Goal: Transaction & Acquisition: Purchase product/service

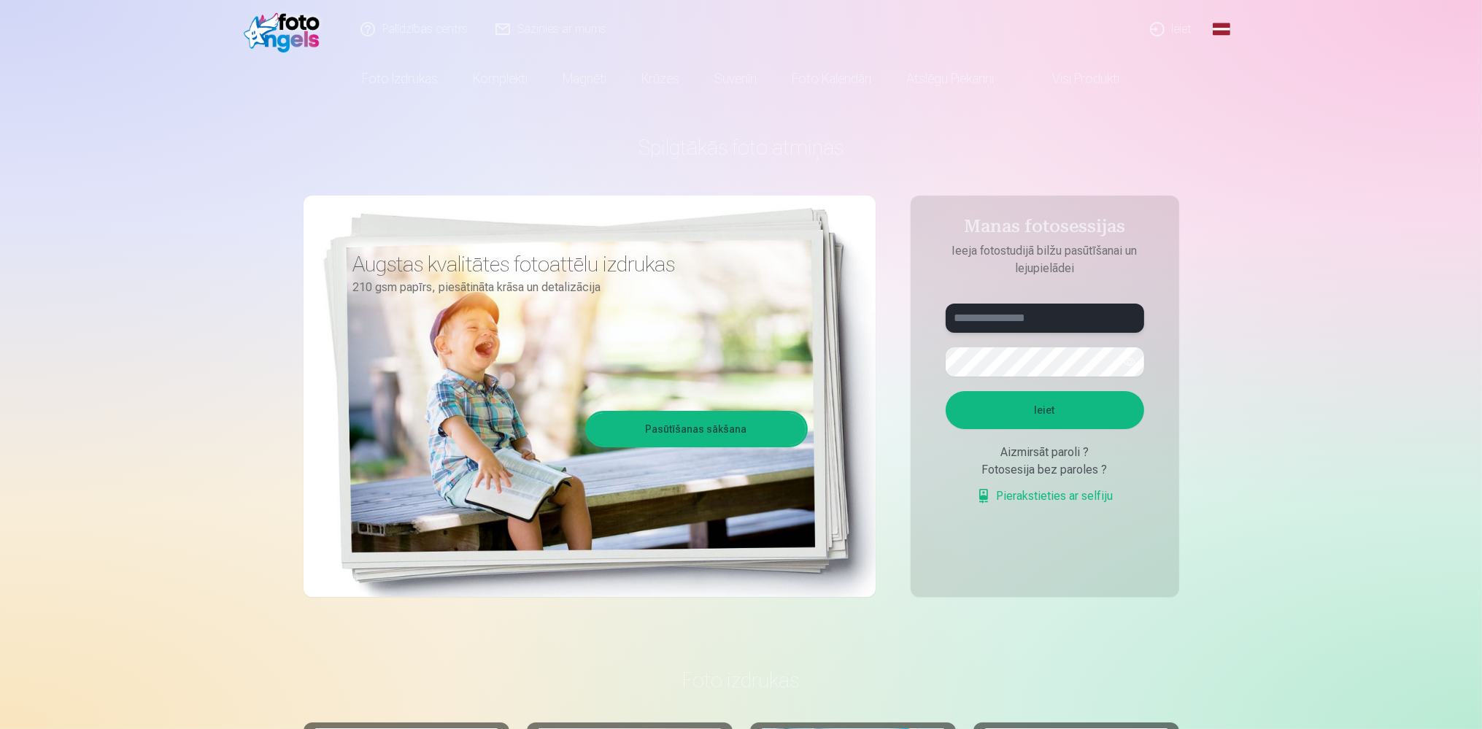
click at [977, 323] on input "text" at bounding box center [1044, 317] width 198 height 29
drag, startPoint x: 1051, startPoint y: 319, endPoint x: 811, endPoint y: 326, distance: 240.1
click at [945, 327] on input "**********" at bounding box center [1044, 317] width 198 height 29
type input "**********"
click at [945, 391] on button "Ieiet" at bounding box center [1044, 410] width 198 height 38
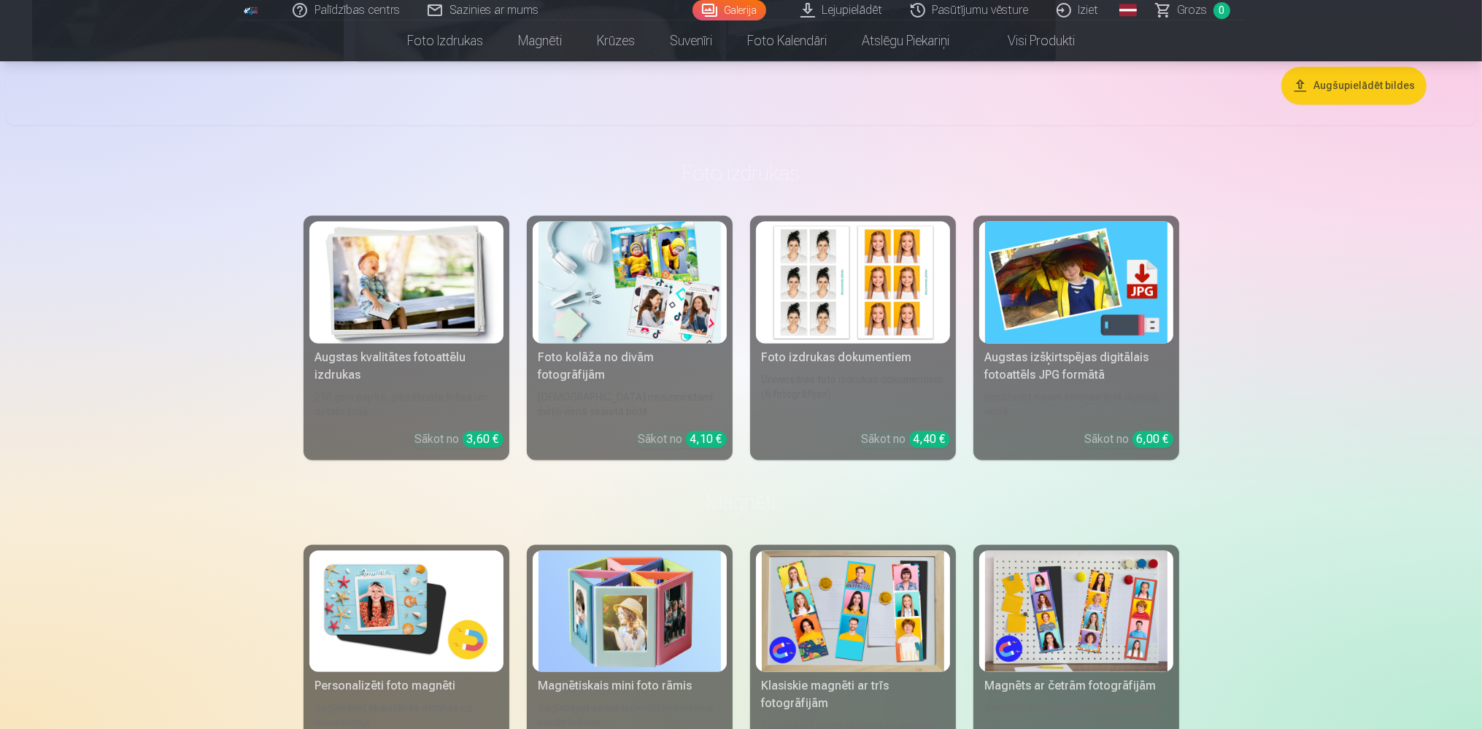
scroll to position [4006, 0]
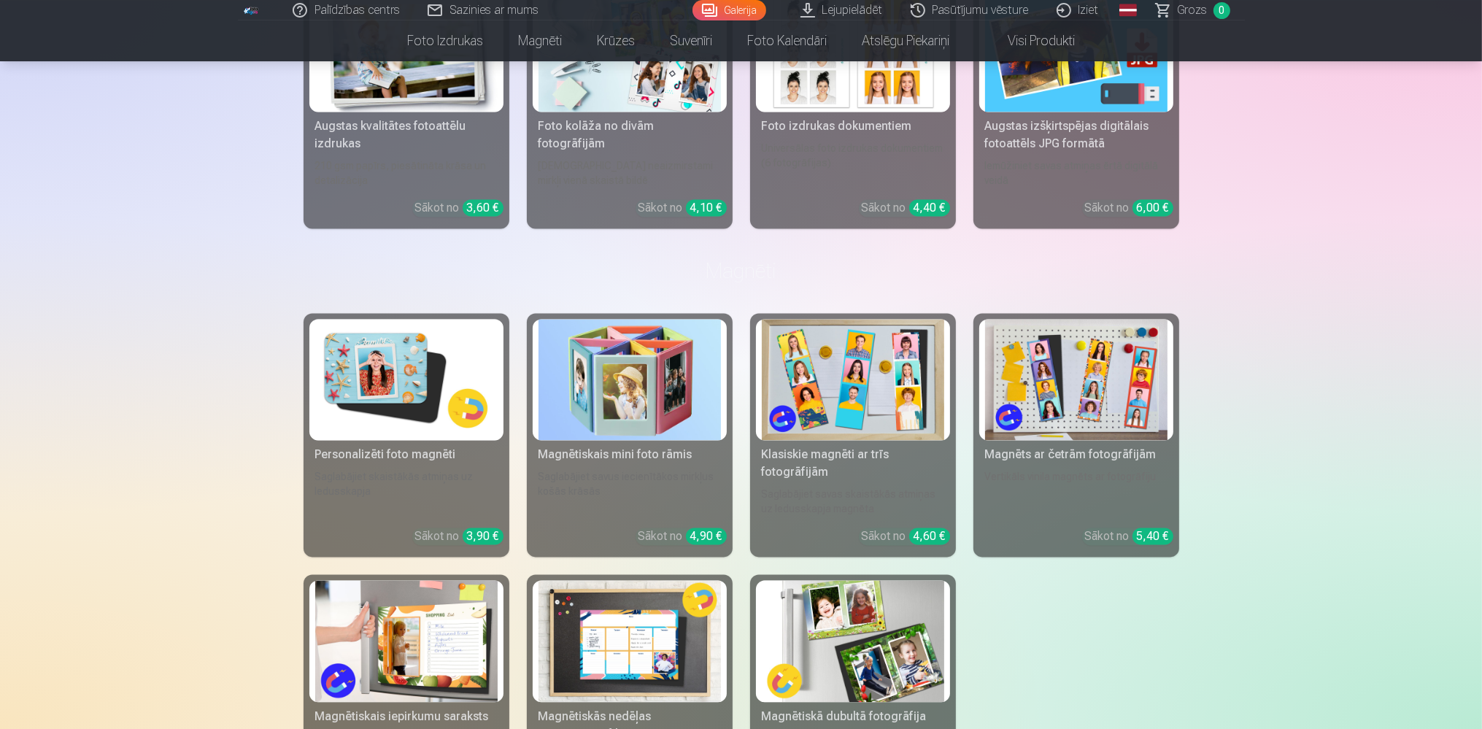
click at [1098, 202] on div "Sākot no 6,00 €" at bounding box center [1129, 208] width 88 height 18
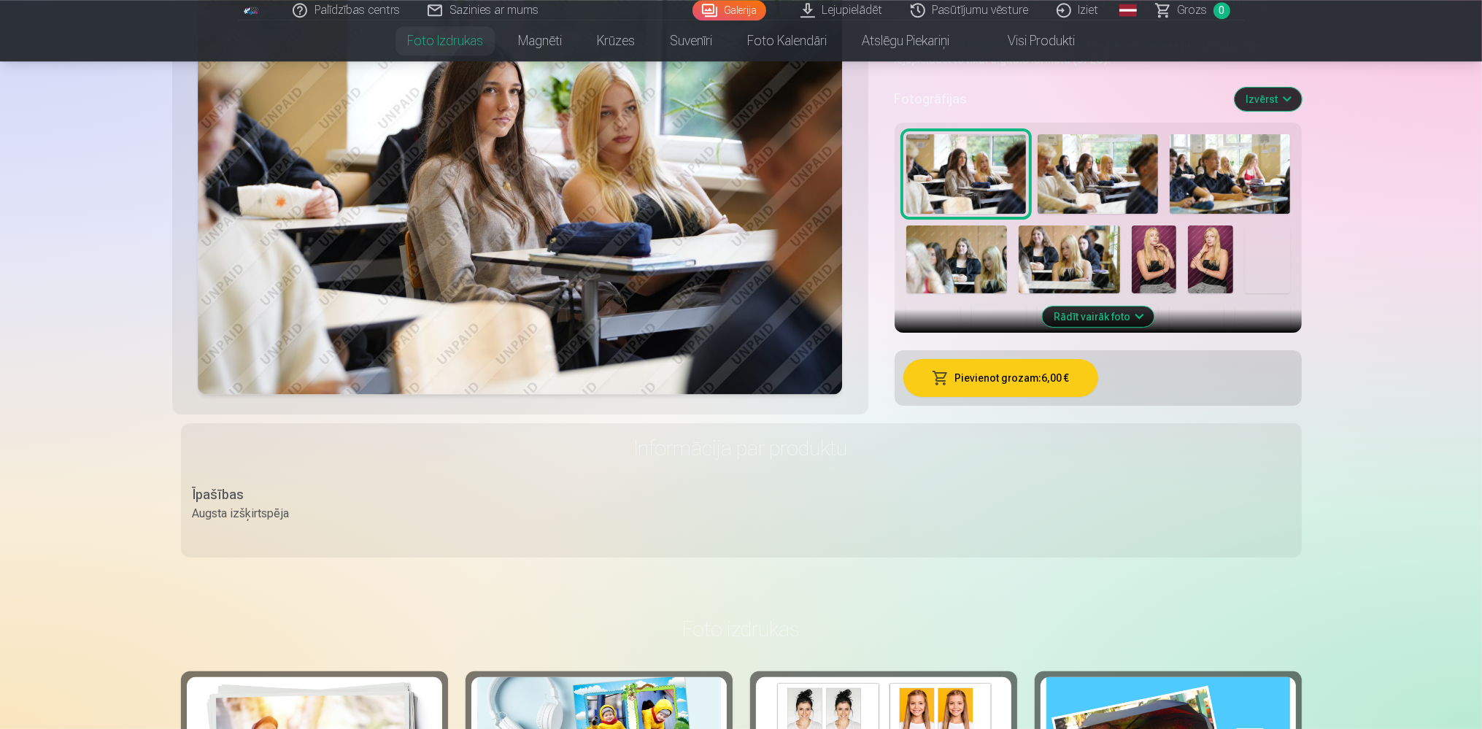
scroll to position [231, 0]
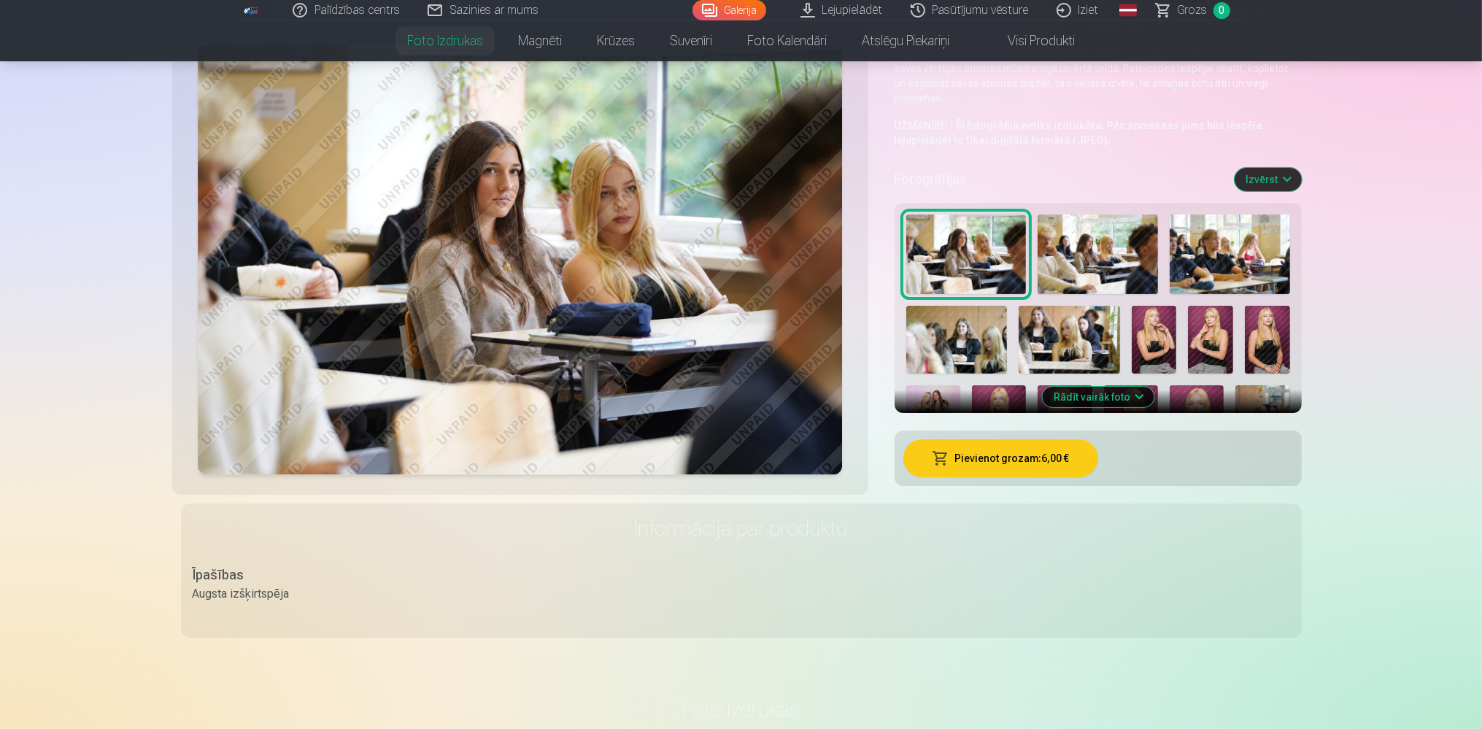
click at [1259, 181] on button "Izvērst" at bounding box center [1267, 179] width 67 height 23
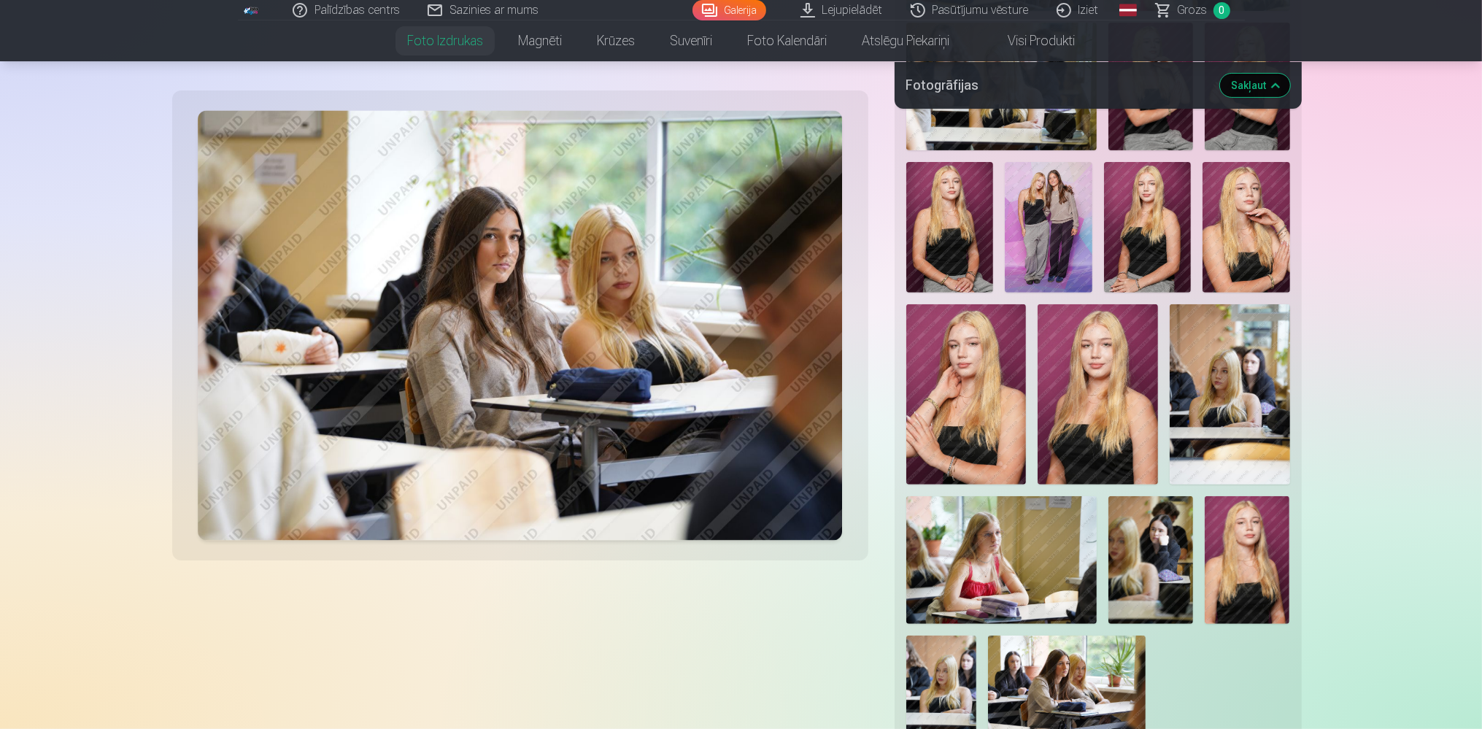
scroll to position [1078, 0]
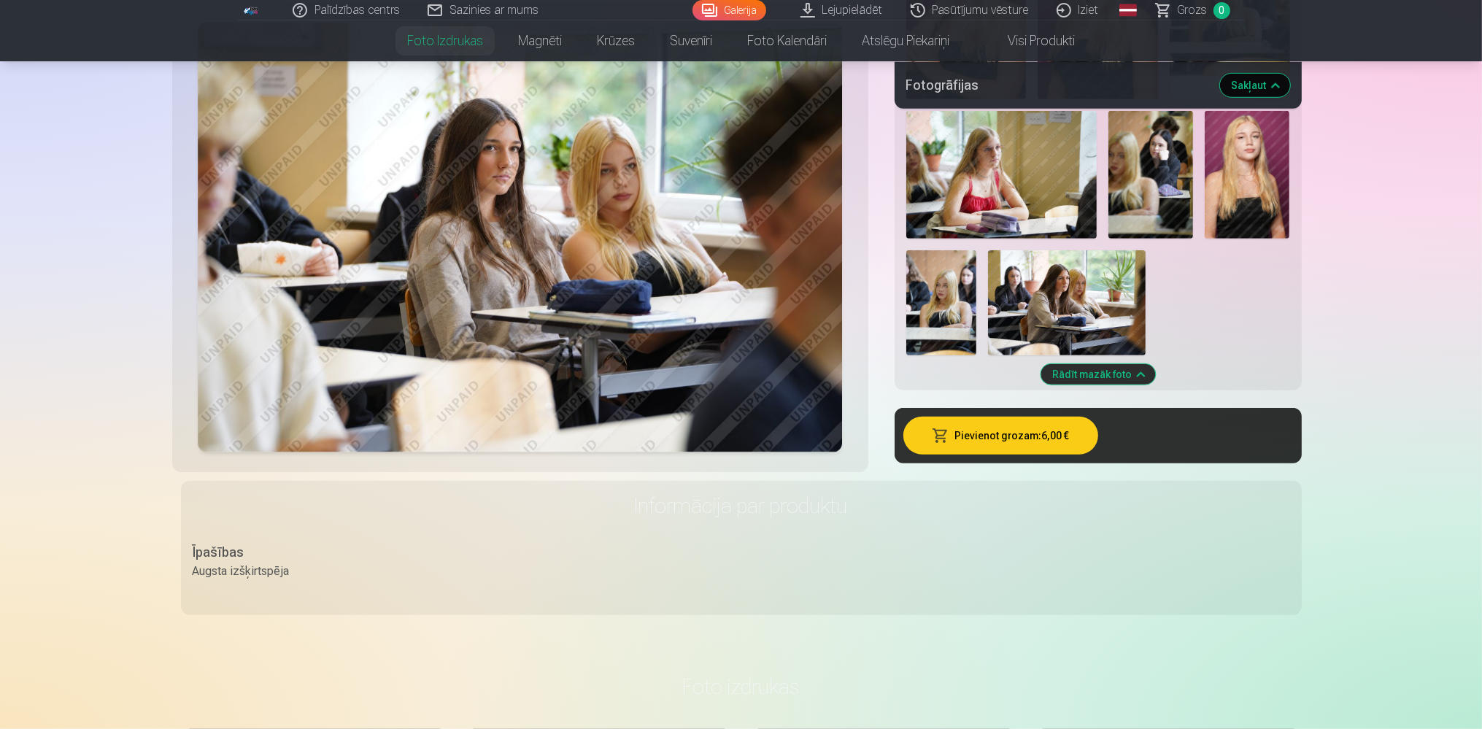
click at [1061, 322] on img at bounding box center [1067, 302] width 158 height 105
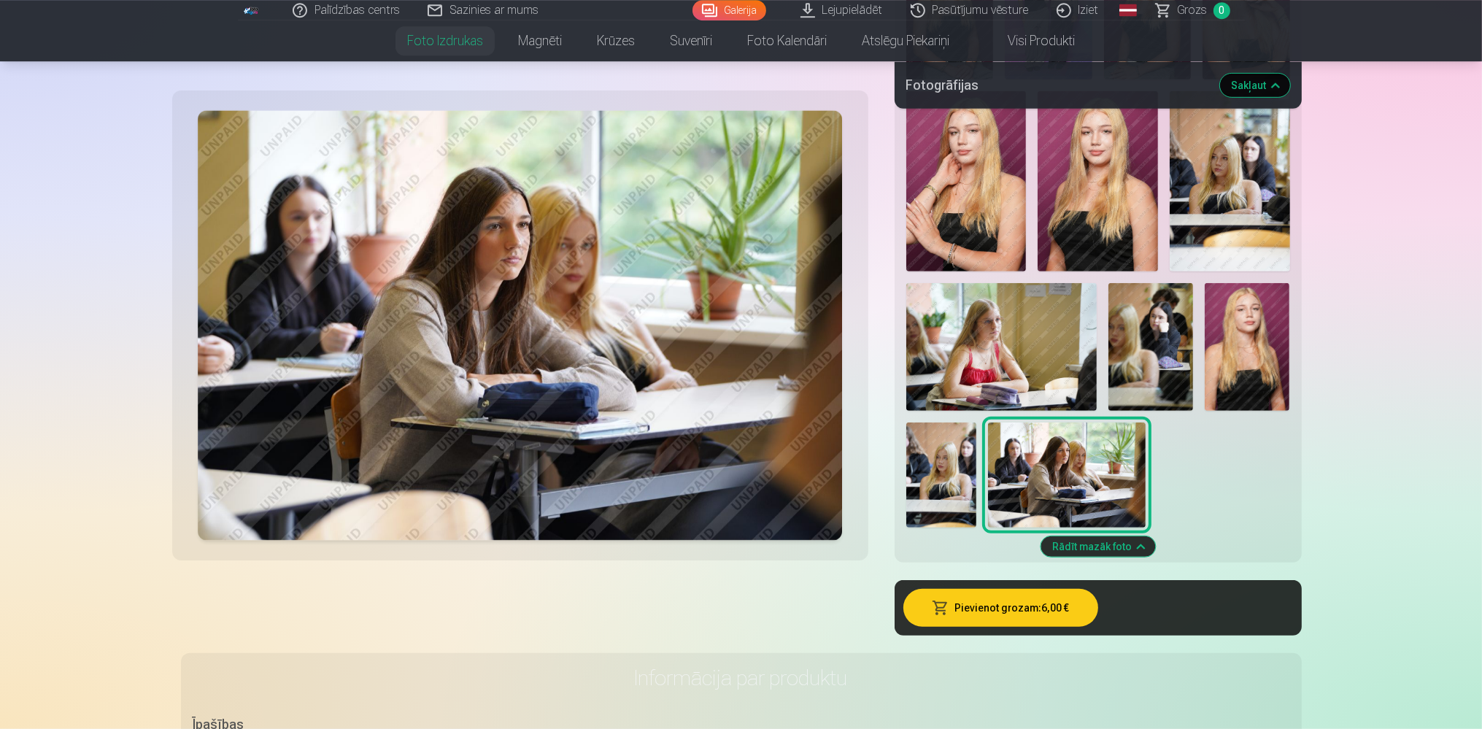
scroll to position [847, 0]
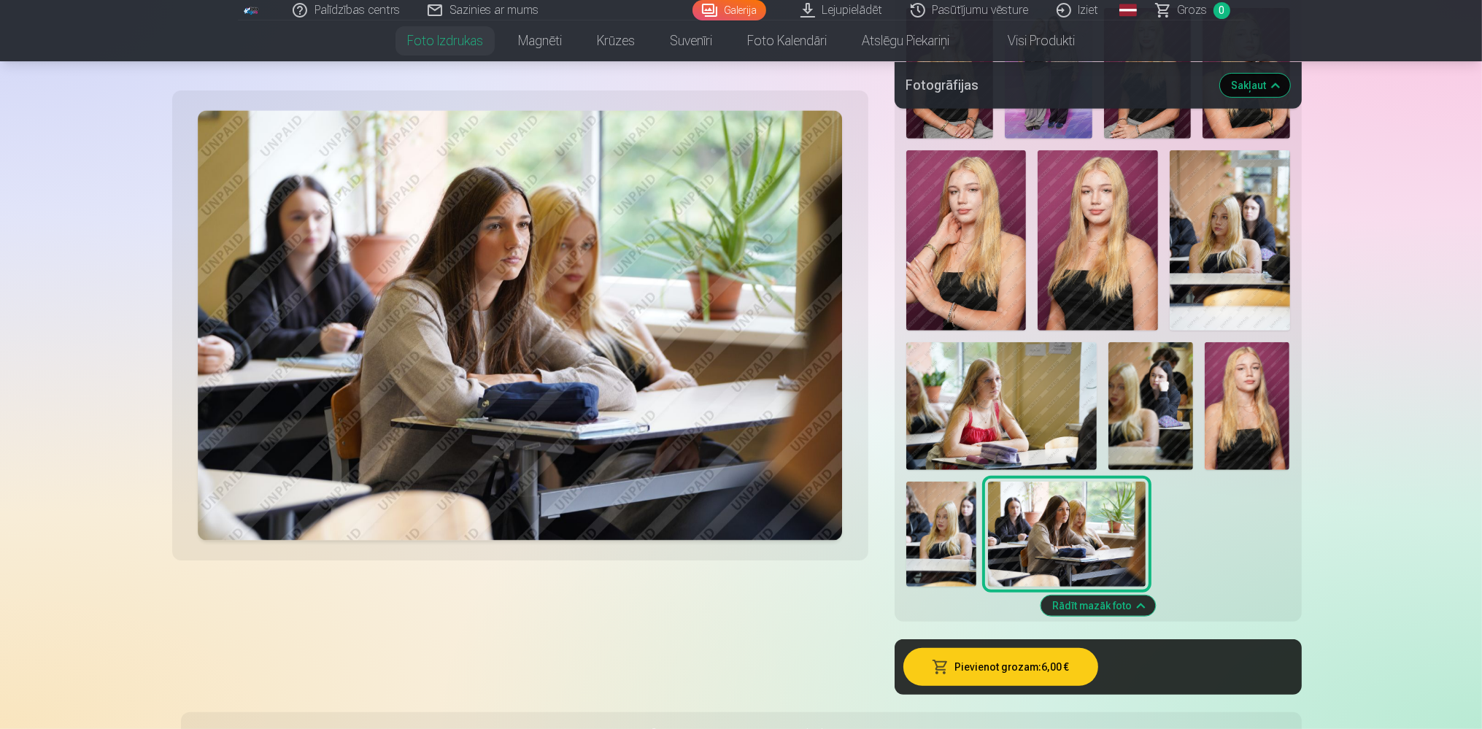
click at [1137, 419] on img at bounding box center [1150, 405] width 85 height 127
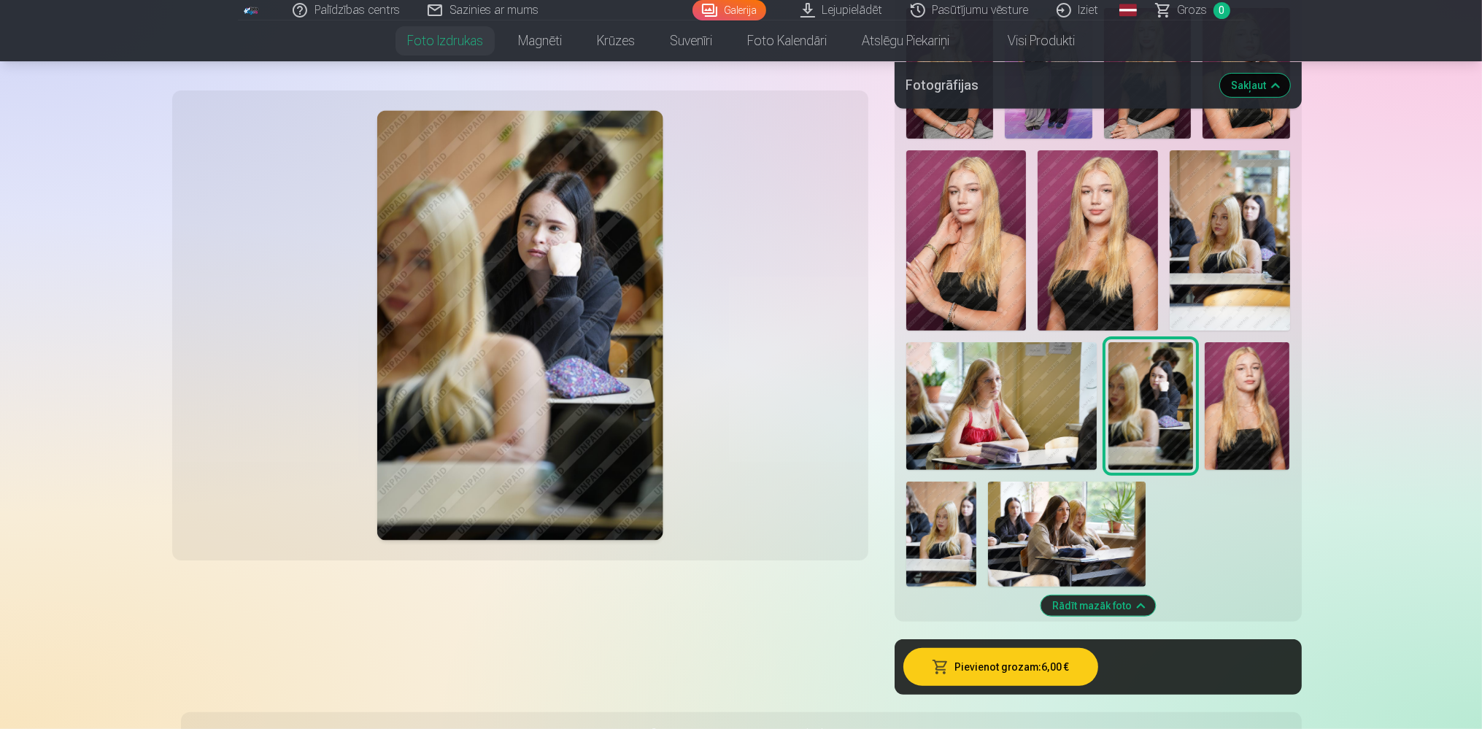
click at [1221, 398] on img at bounding box center [1246, 405] width 85 height 127
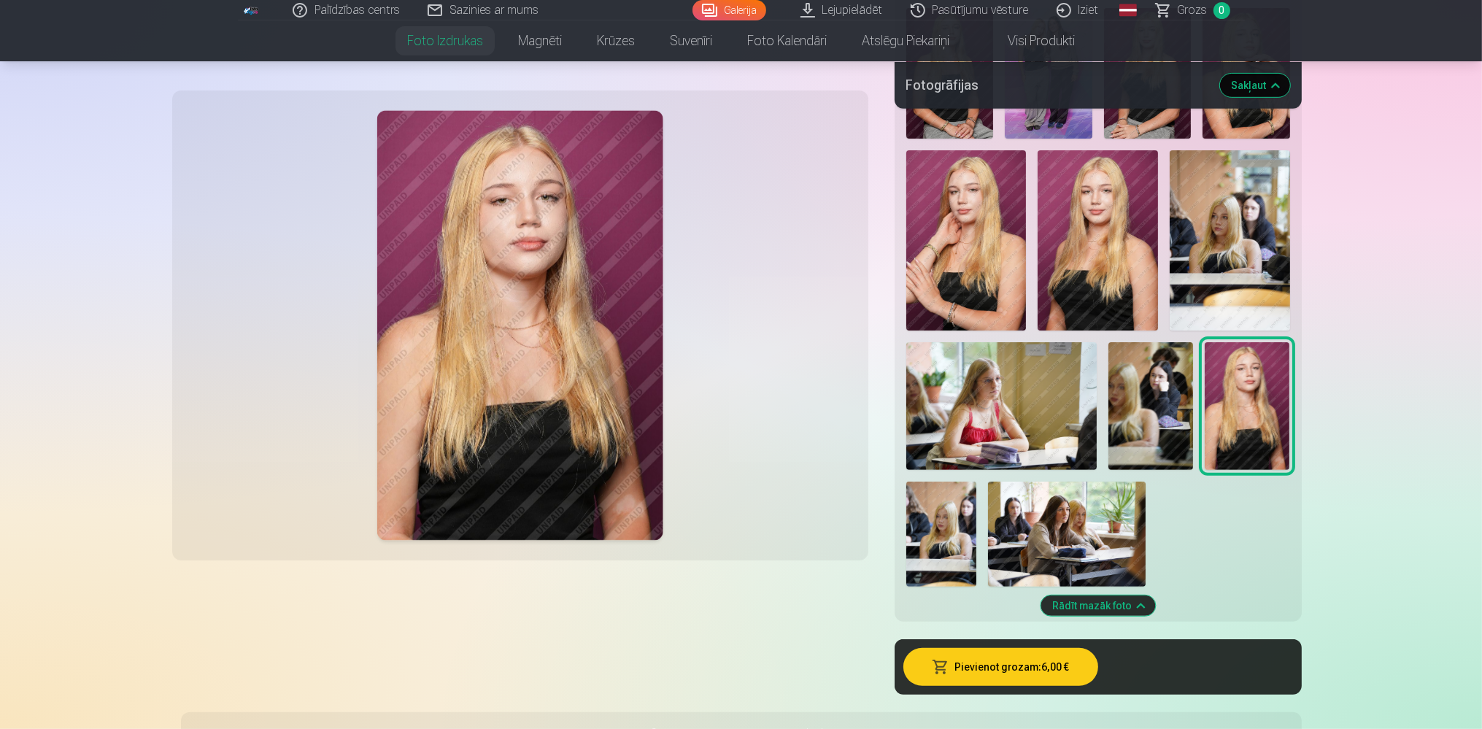
click at [1142, 389] on img at bounding box center [1150, 405] width 85 height 127
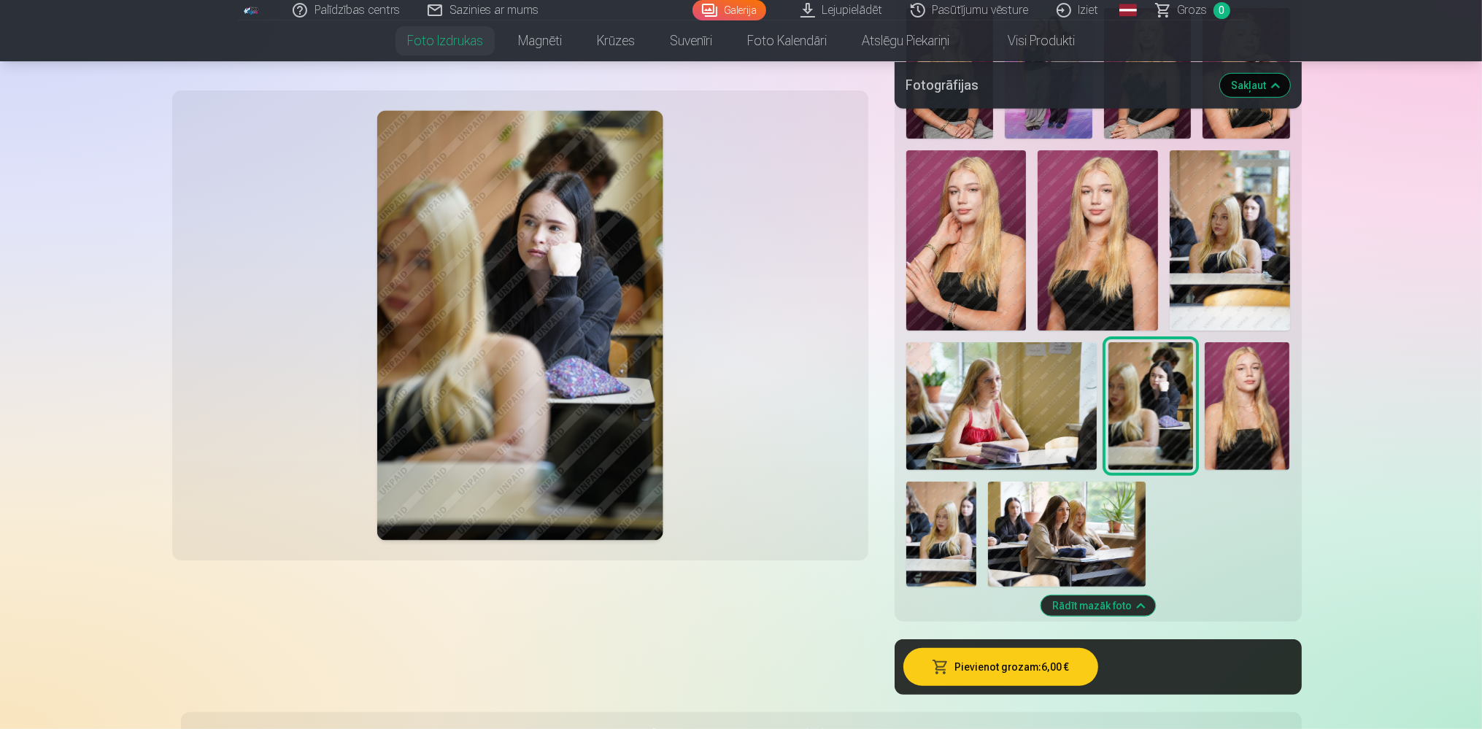
click at [1215, 392] on img at bounding box center [1246, 405] width 85 height 127
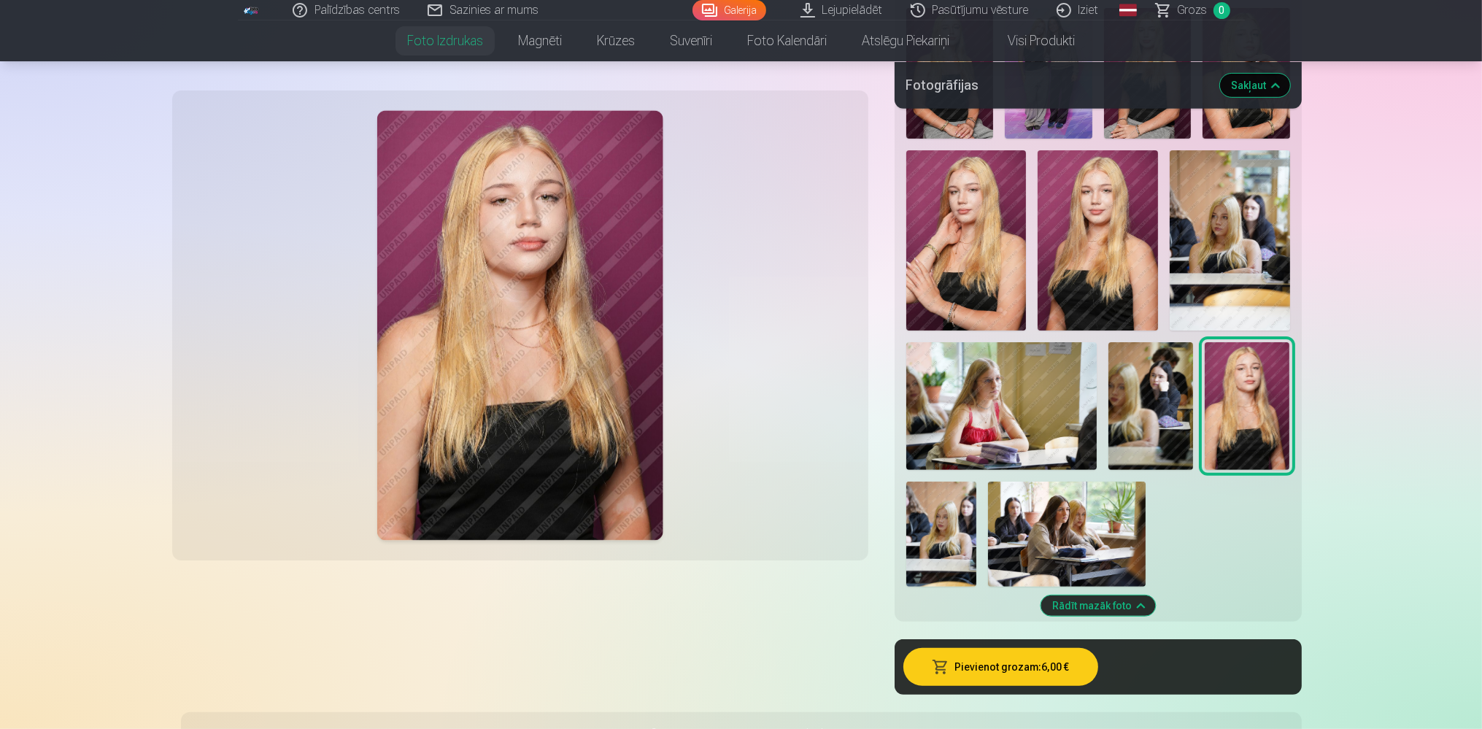
click at [1120, 268] on img at bounding box center [1097, 240] width 120 height 180
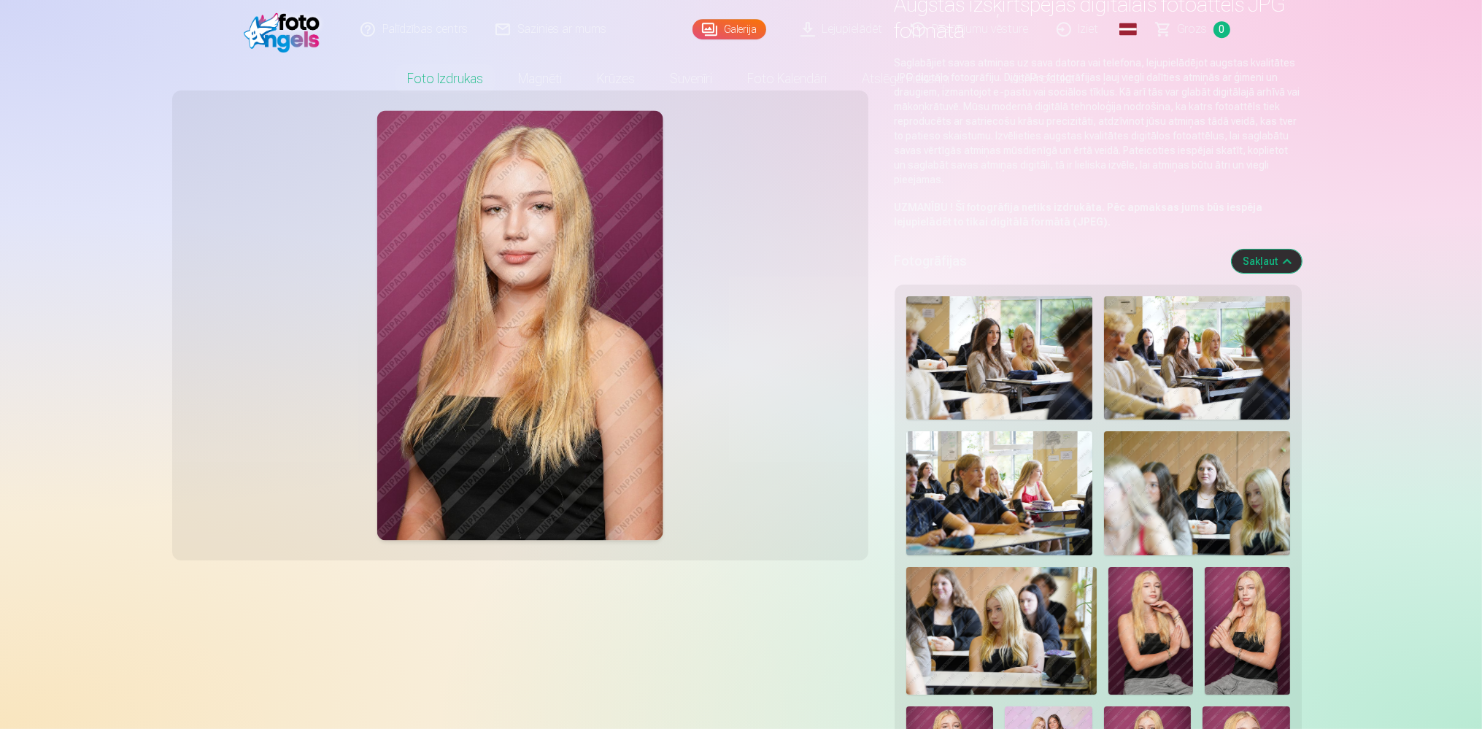
scroll to position [0, 0]
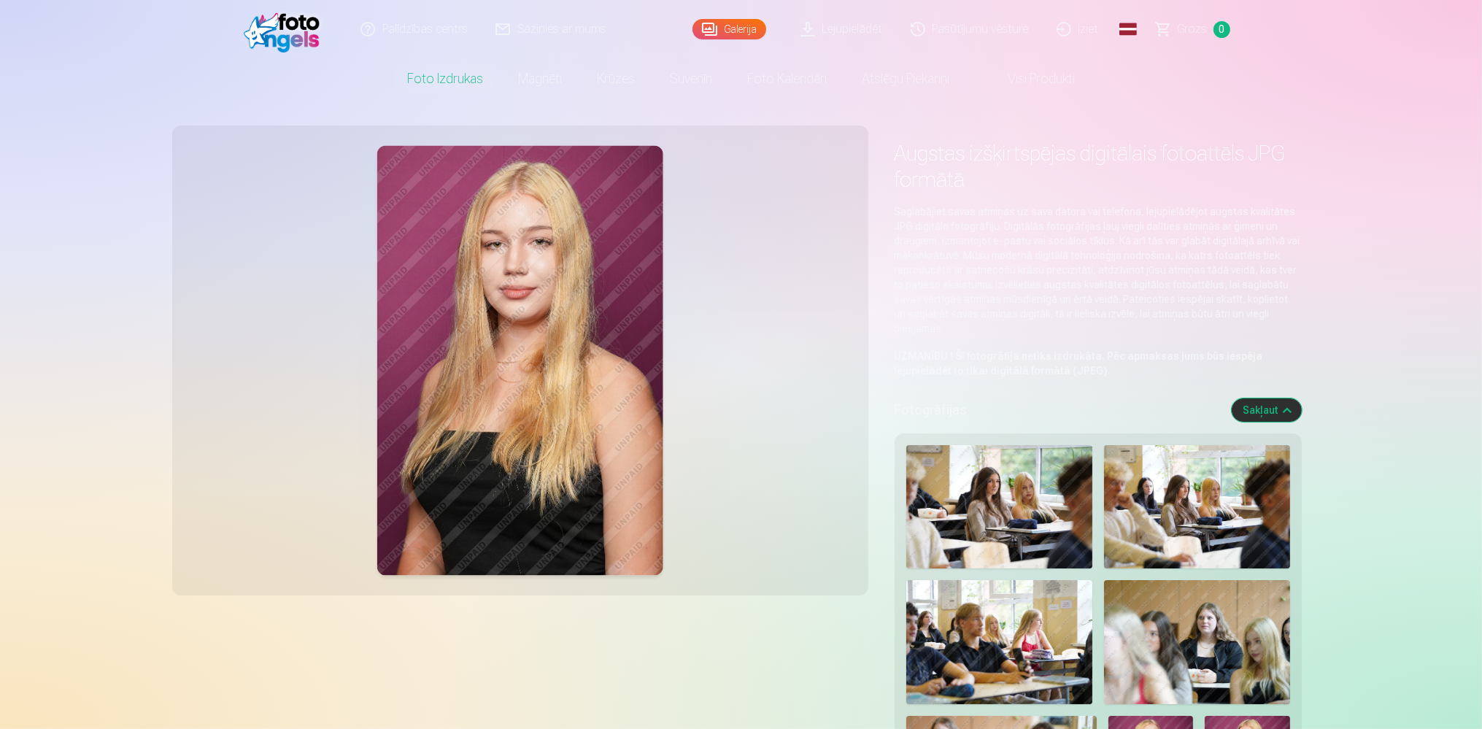
click at [851, 34] on link "Lejupielādēt" at bounding box center [842, 29] width 110 height 58
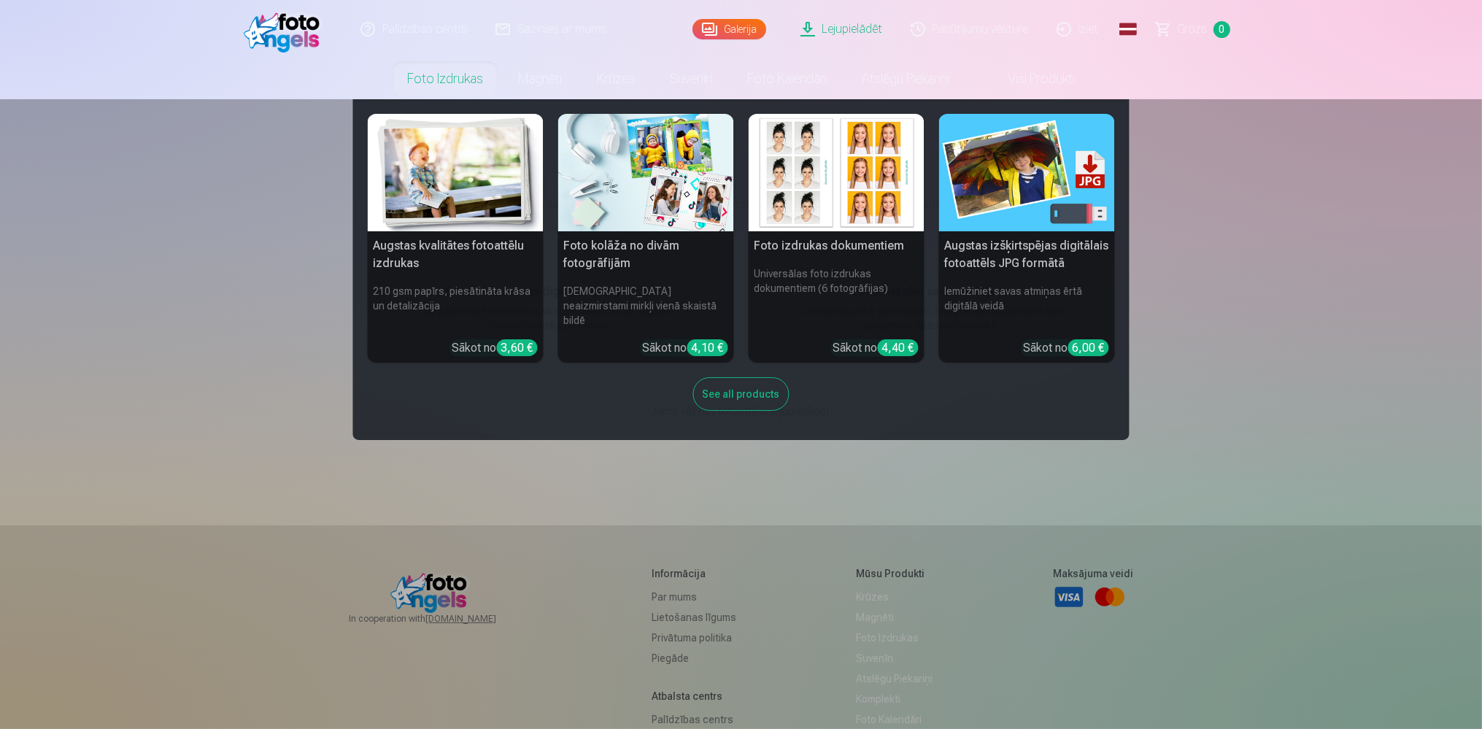
click at [477, 83] on link "Foto izdrukas" at bounding box center [445, 78] width 111 height 41
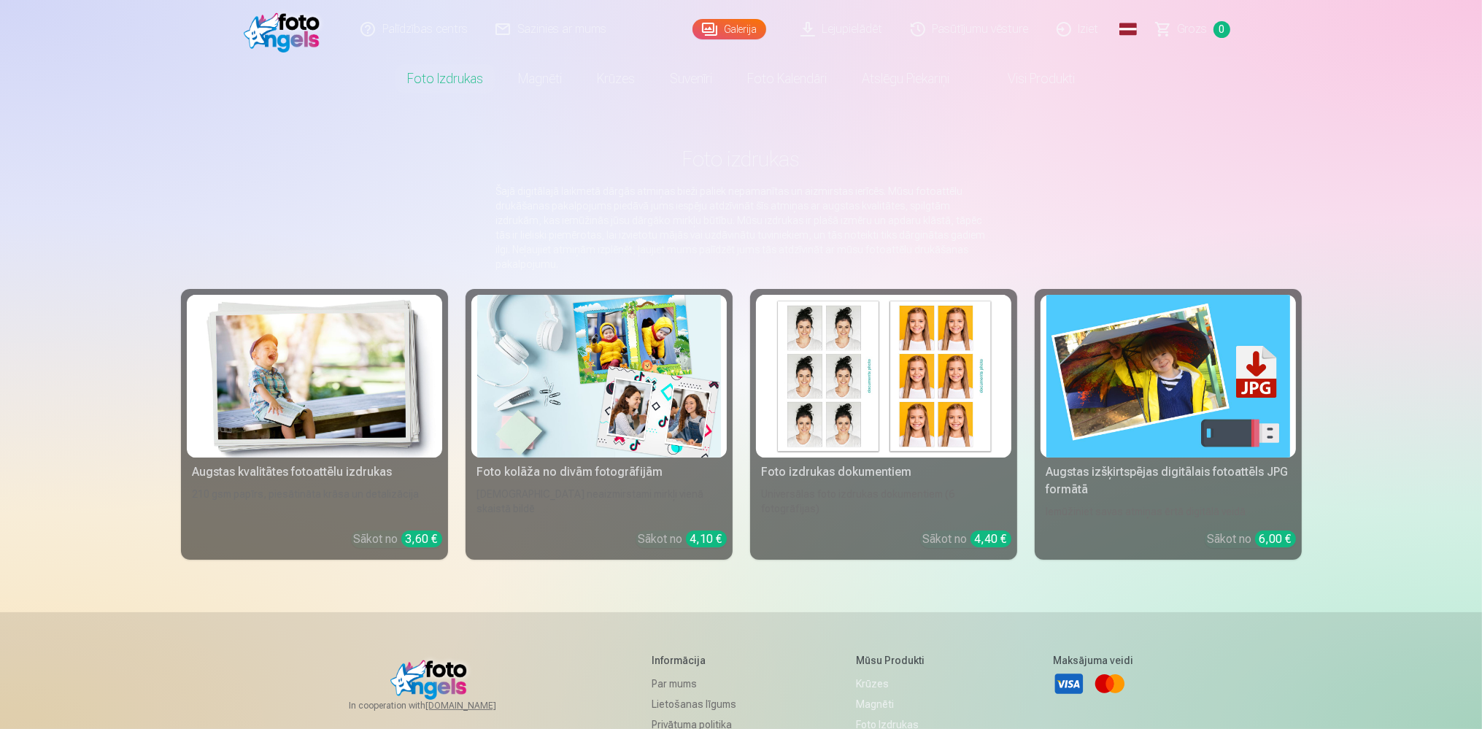
click at [703, 543] on div "4,10 €" at bounding box center [706, 538] width 41 height 17
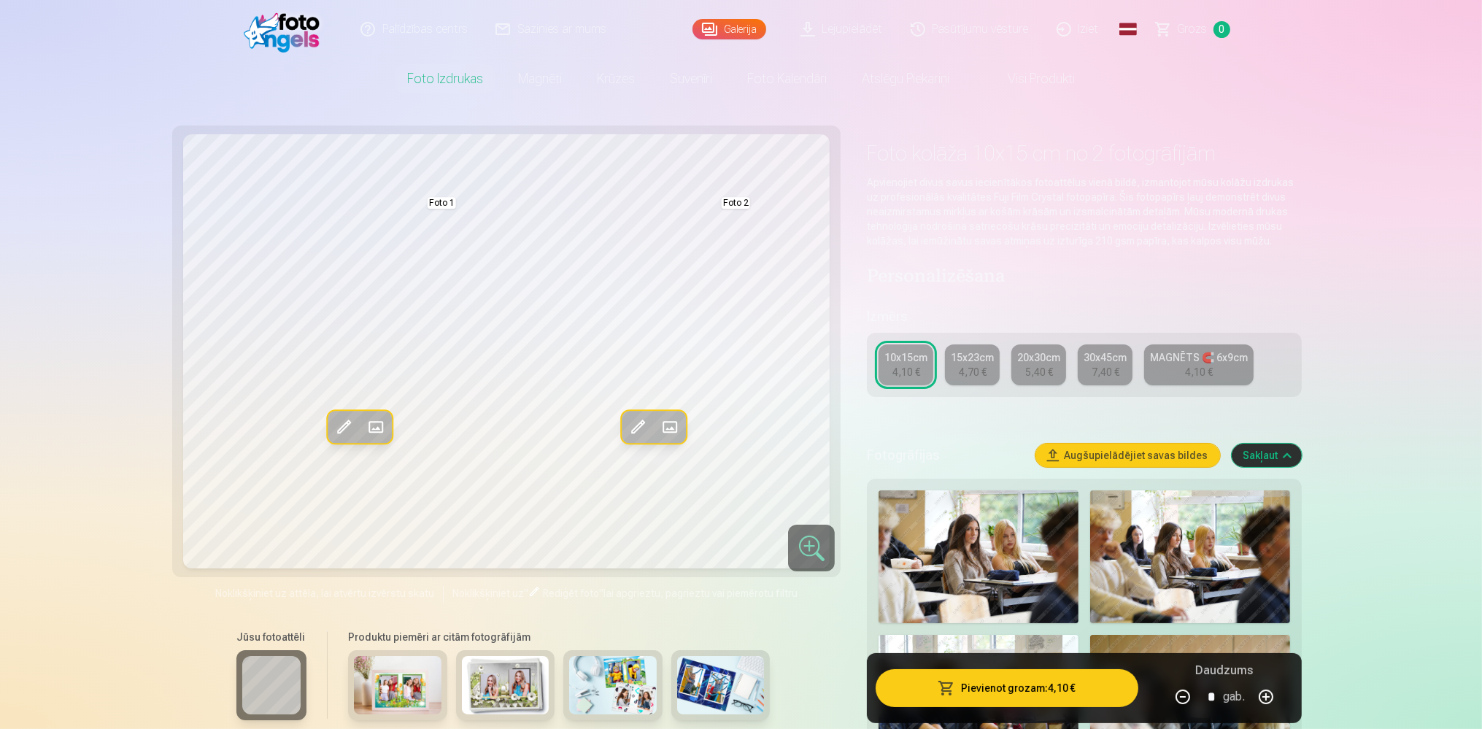
click at [965, 370] on div "4,70 €" at bounding box center [973, 372] width 28 height 15
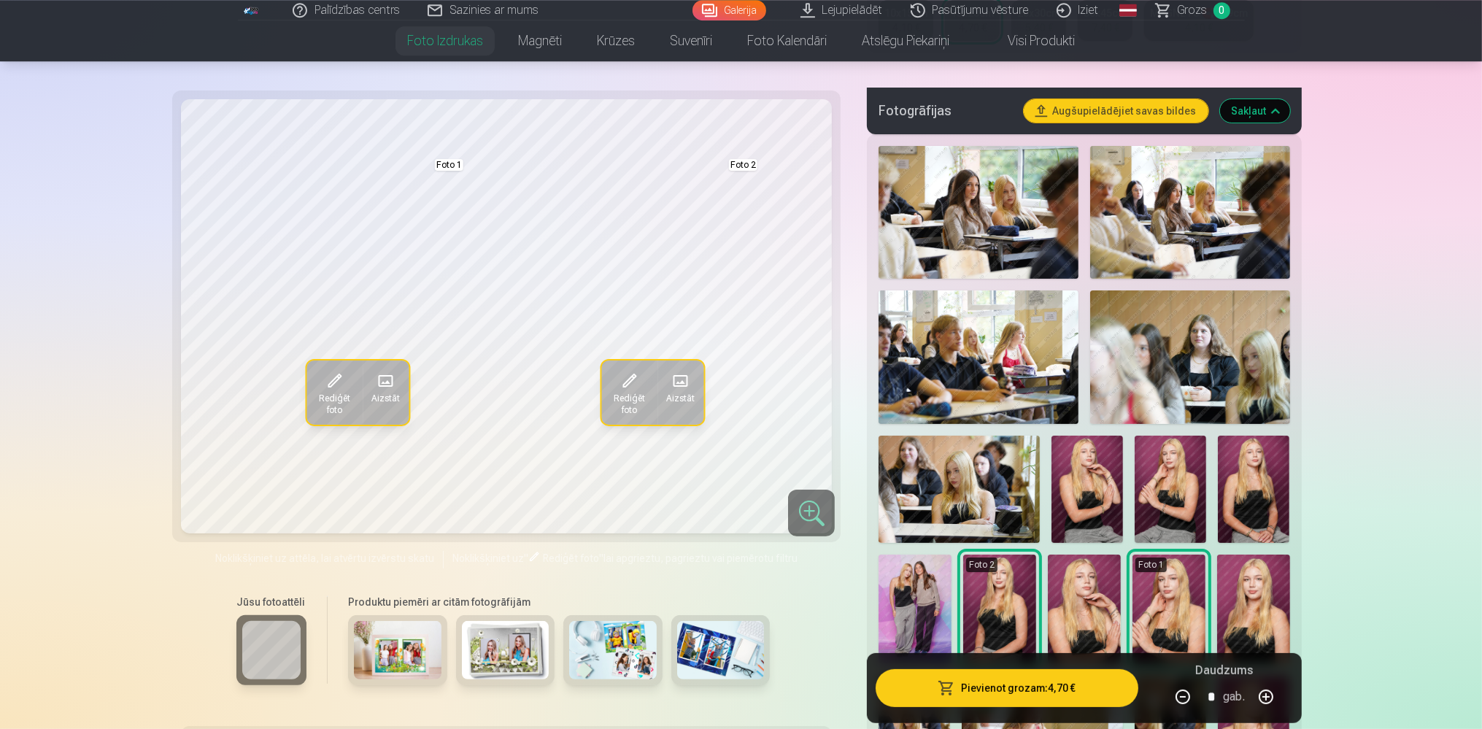
scroll to position [385, 0]
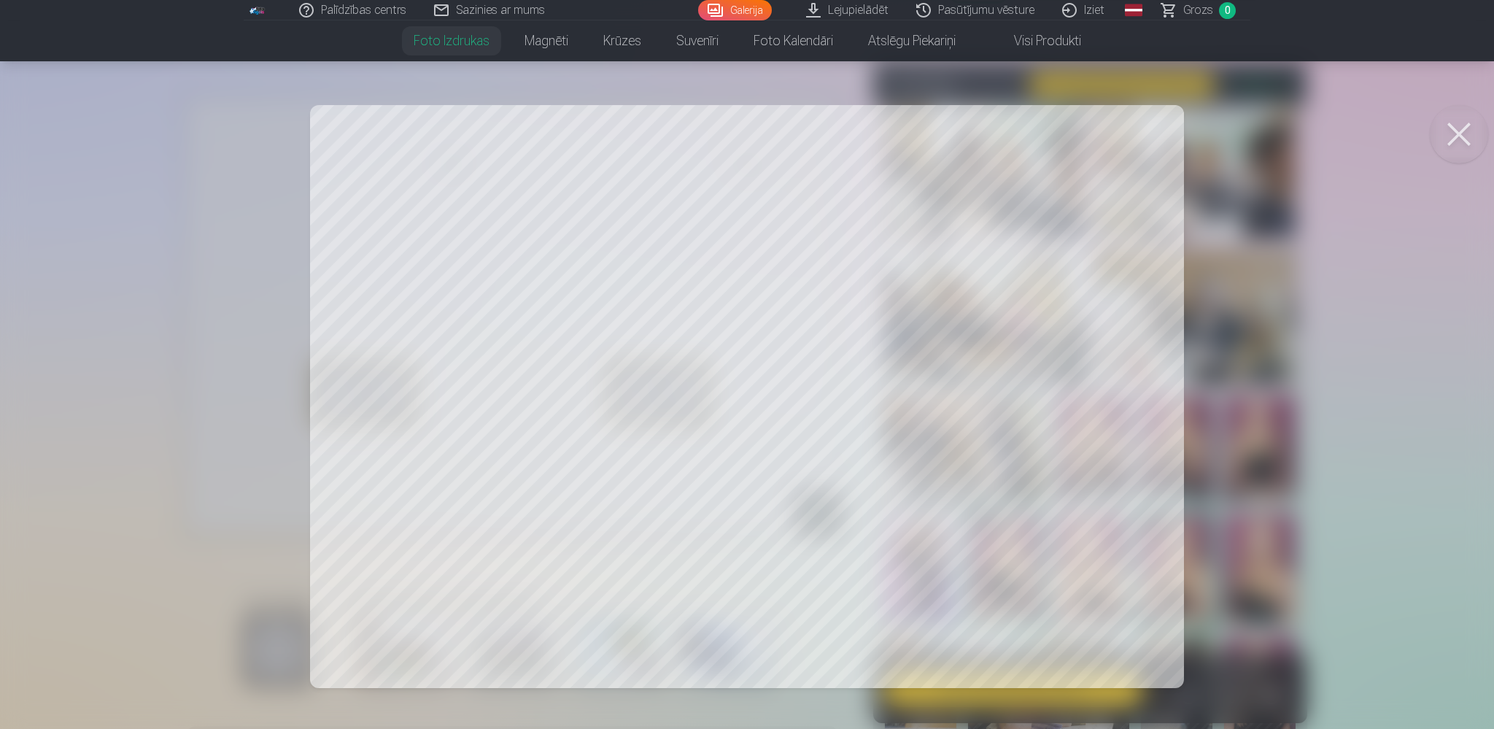
click at [1447, 136] on button at bounding box center [1459, 134] width 58 height 58
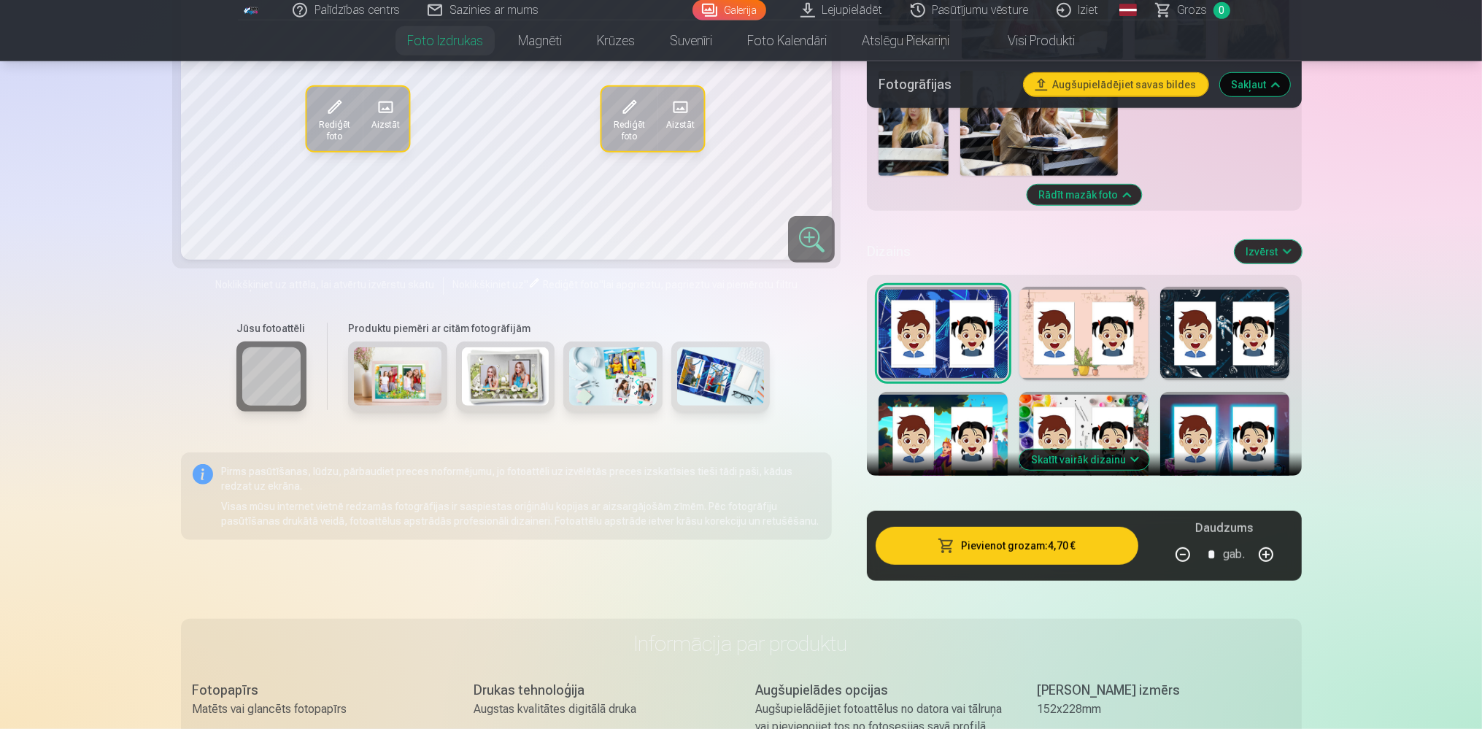
scroll to position [1078, 0]
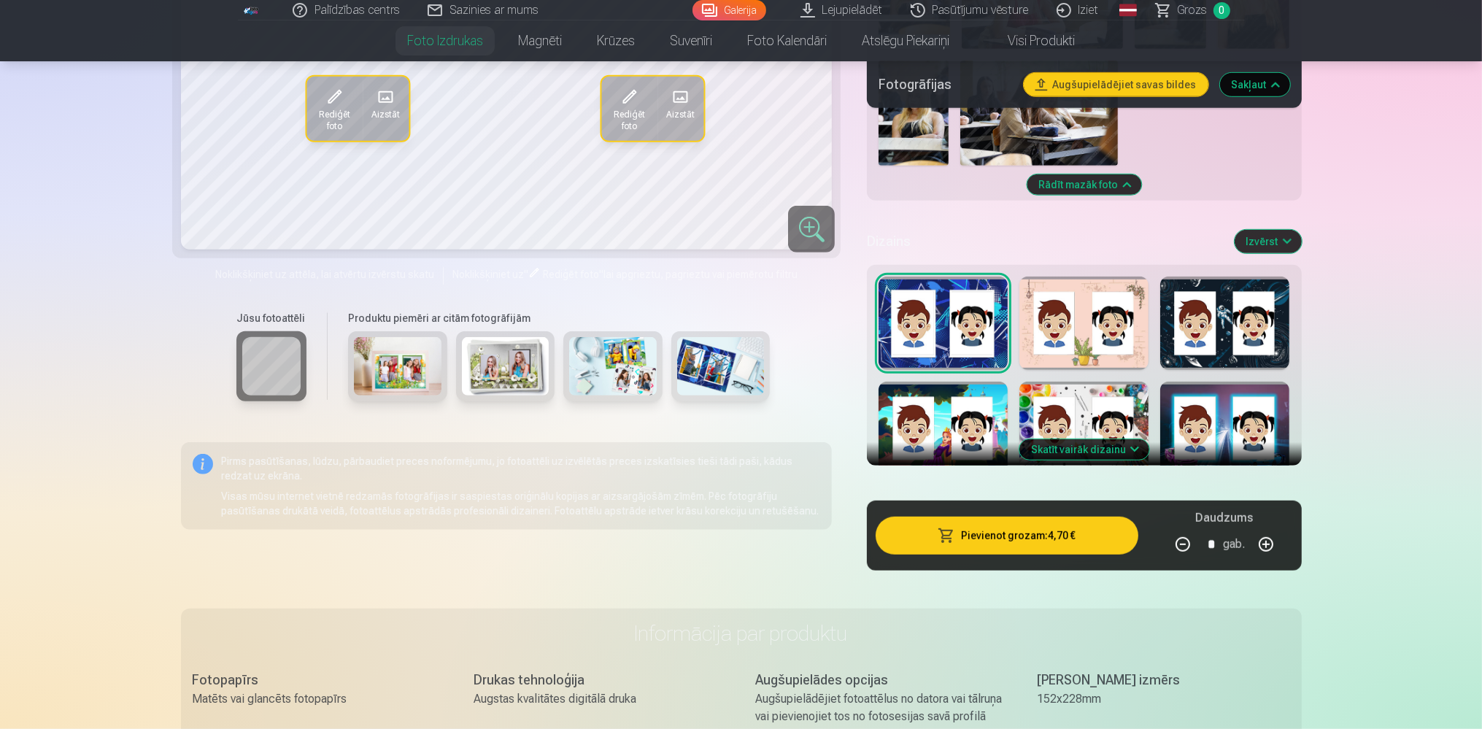
click at [1088, 444] on button "Skatīt vairāk dizainu" at bounding box center [1084, 449] width 130 height 20
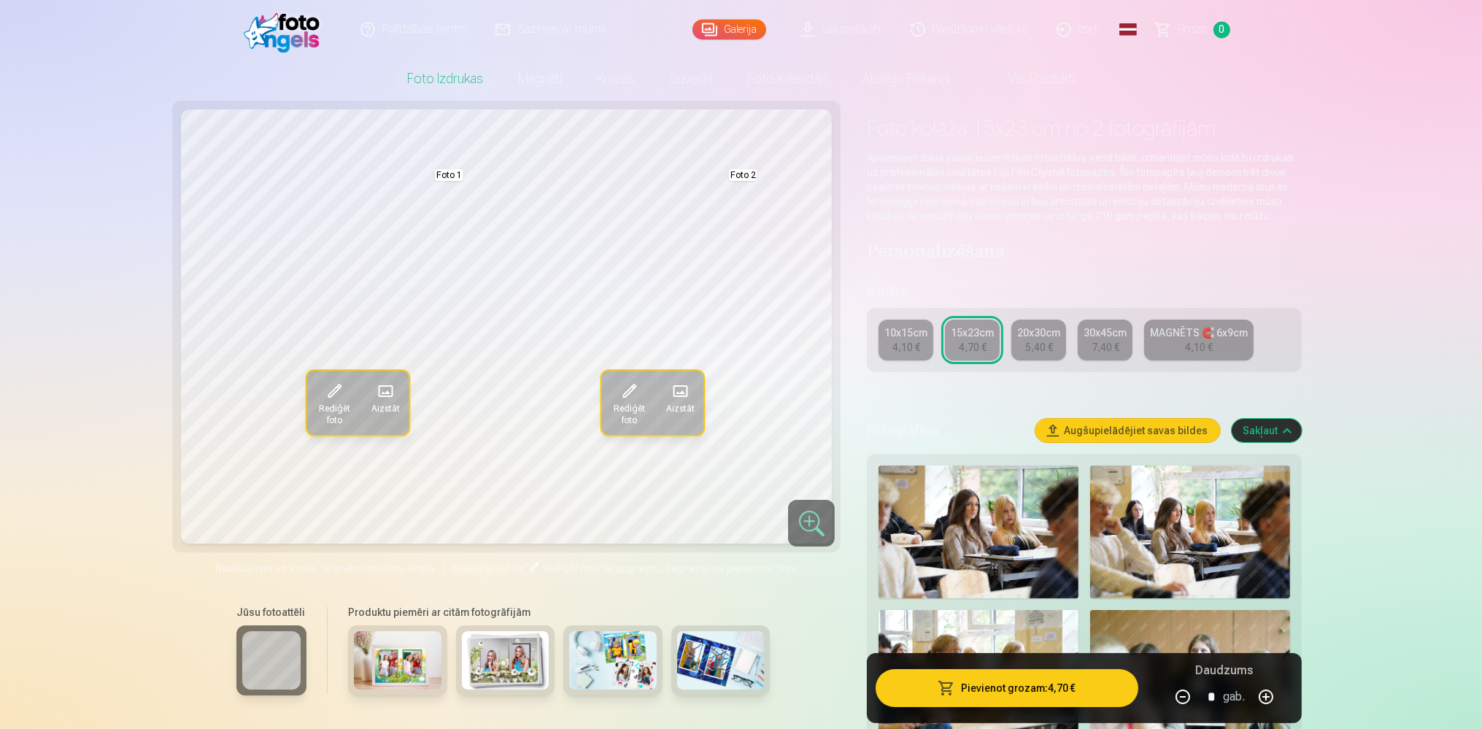
scroll to position [0, 0]
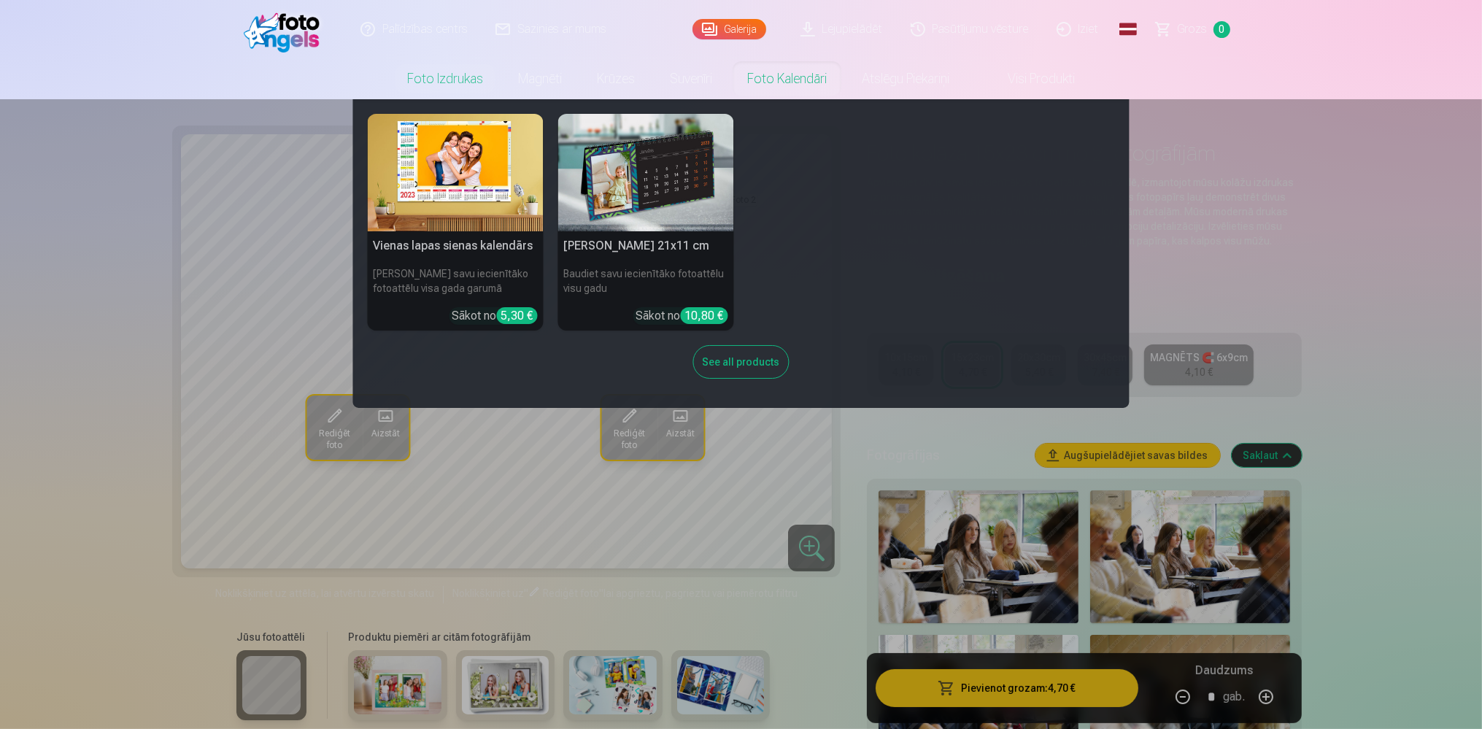
click at [748, 82] on link "Foto kalendāri" at bounding box center [787, 78] width 115 height 41
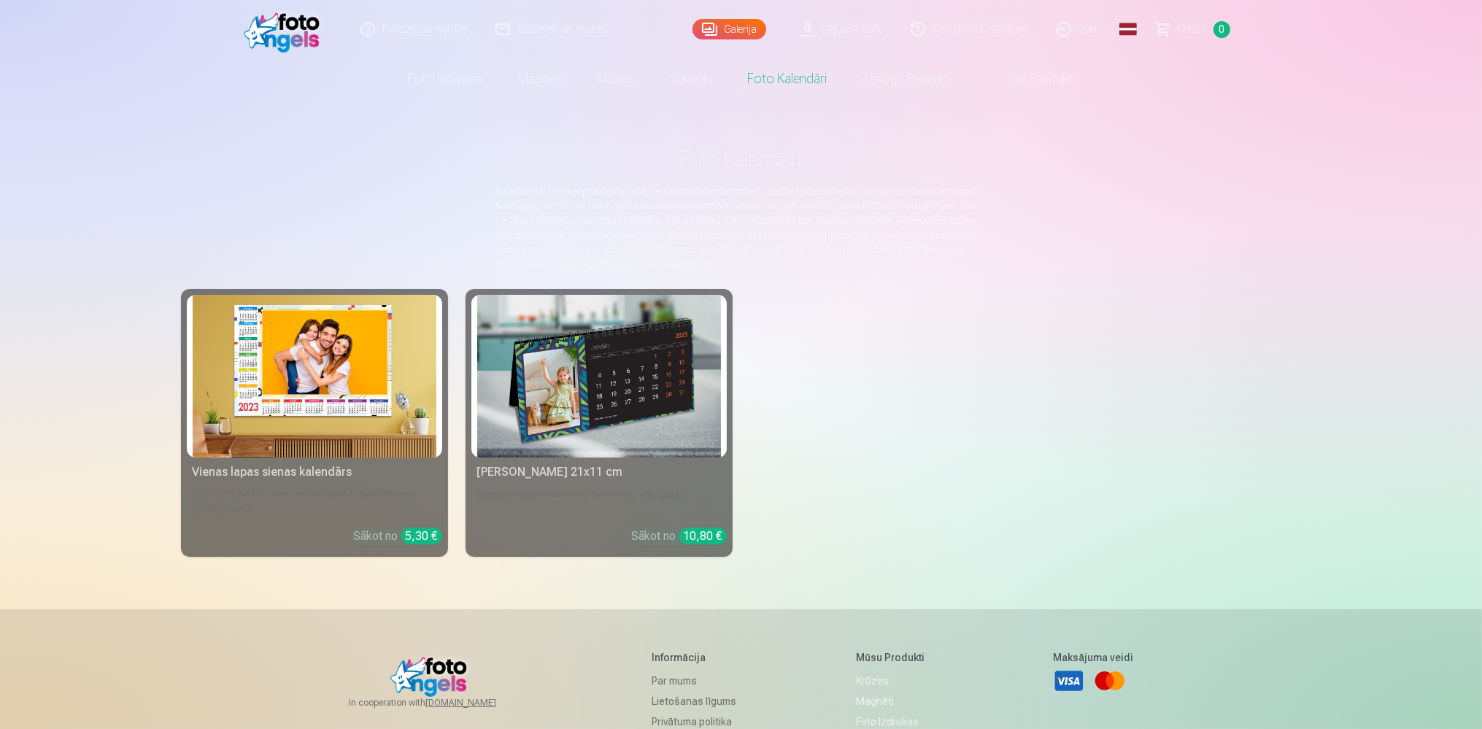
click at [331, 312] on img at bounding box center [315, 376] width 244 height 163
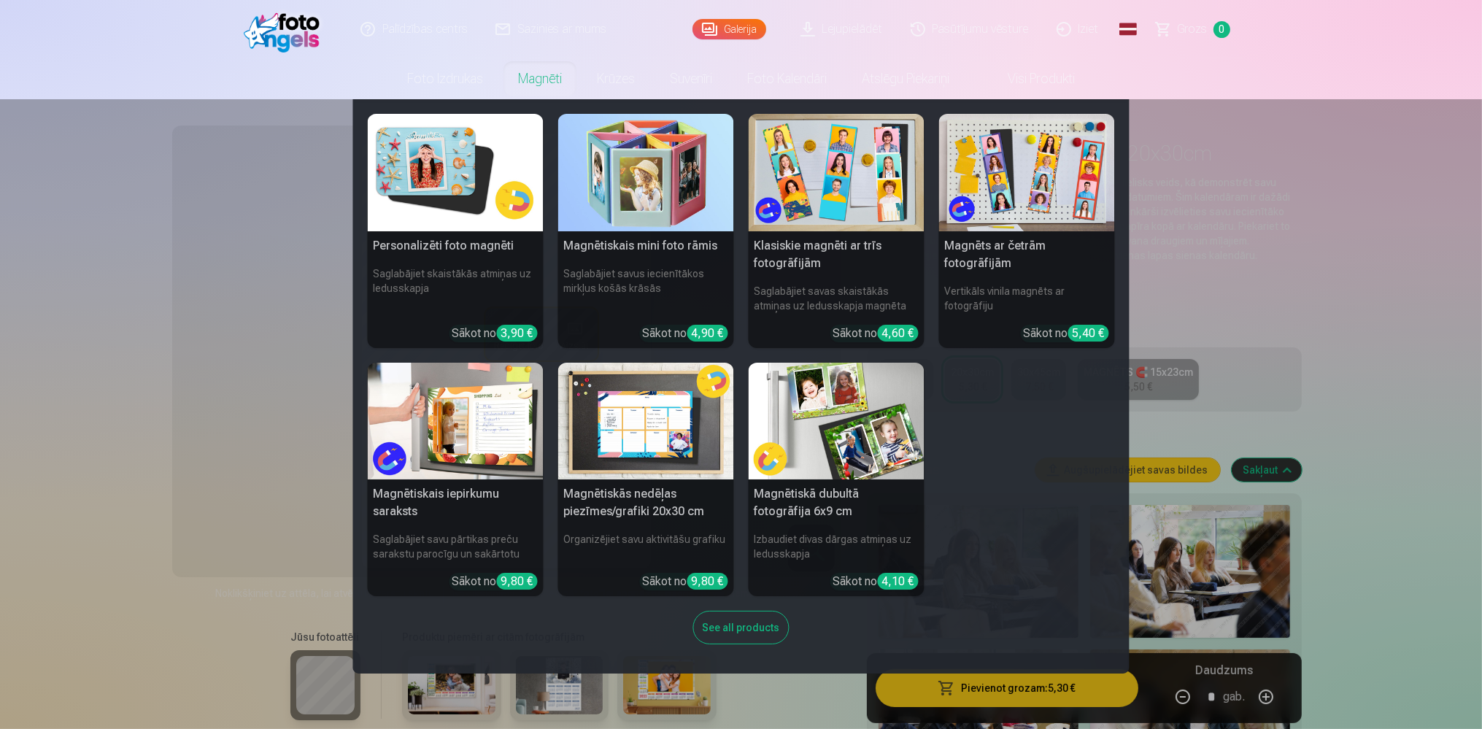
click at [843, 449] on img at bounding box center [836, 421] width 176 height 117
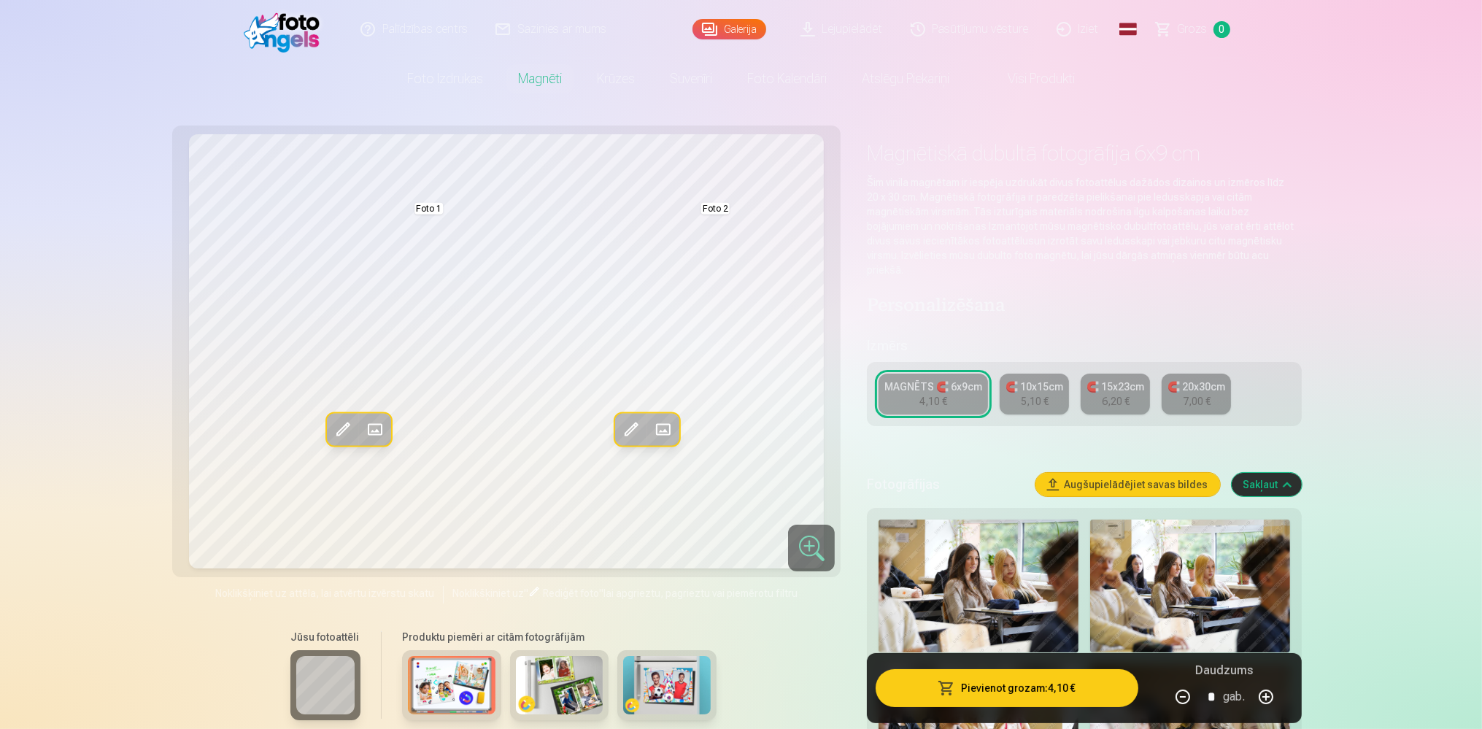
click at [1023, 394] on div "5,10 €" at bounding box center [1035, 401] width 28 height 15
click at [940, 379] on div "MAGNĒTS 🧲 6x9cm" at bounding box center [933, 386] width 98 height 15
click at [1032, 394] on div "5,10 €" at bounding box center [1035, 401] width 28 height 15
click at [1096, 389] on link "🧲 15x23cm 6,20 €" at bounding box center [1114, 394] width 69 height 41
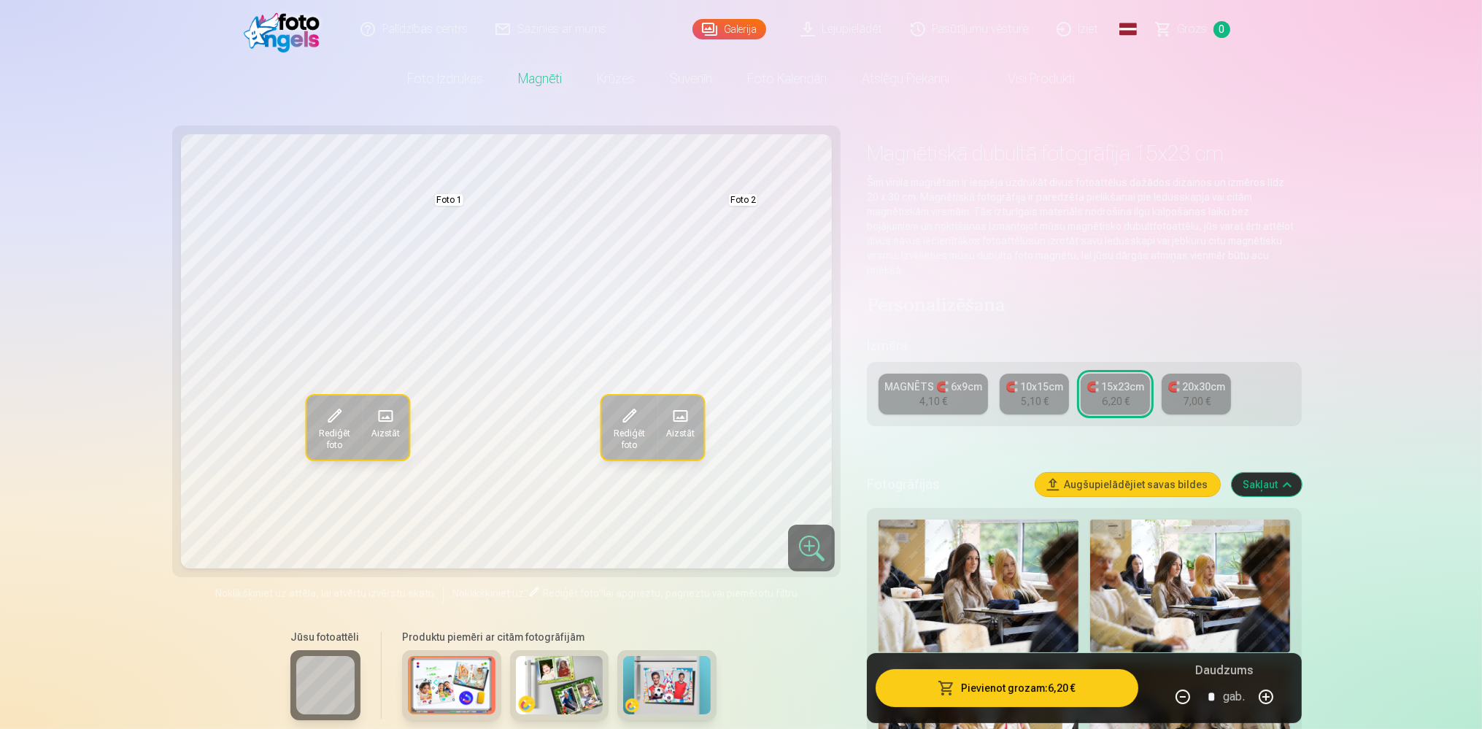
click at [1177, 379] on div "🧲 20x30cm" at bounding box center [1196, 386] width 58 height 15
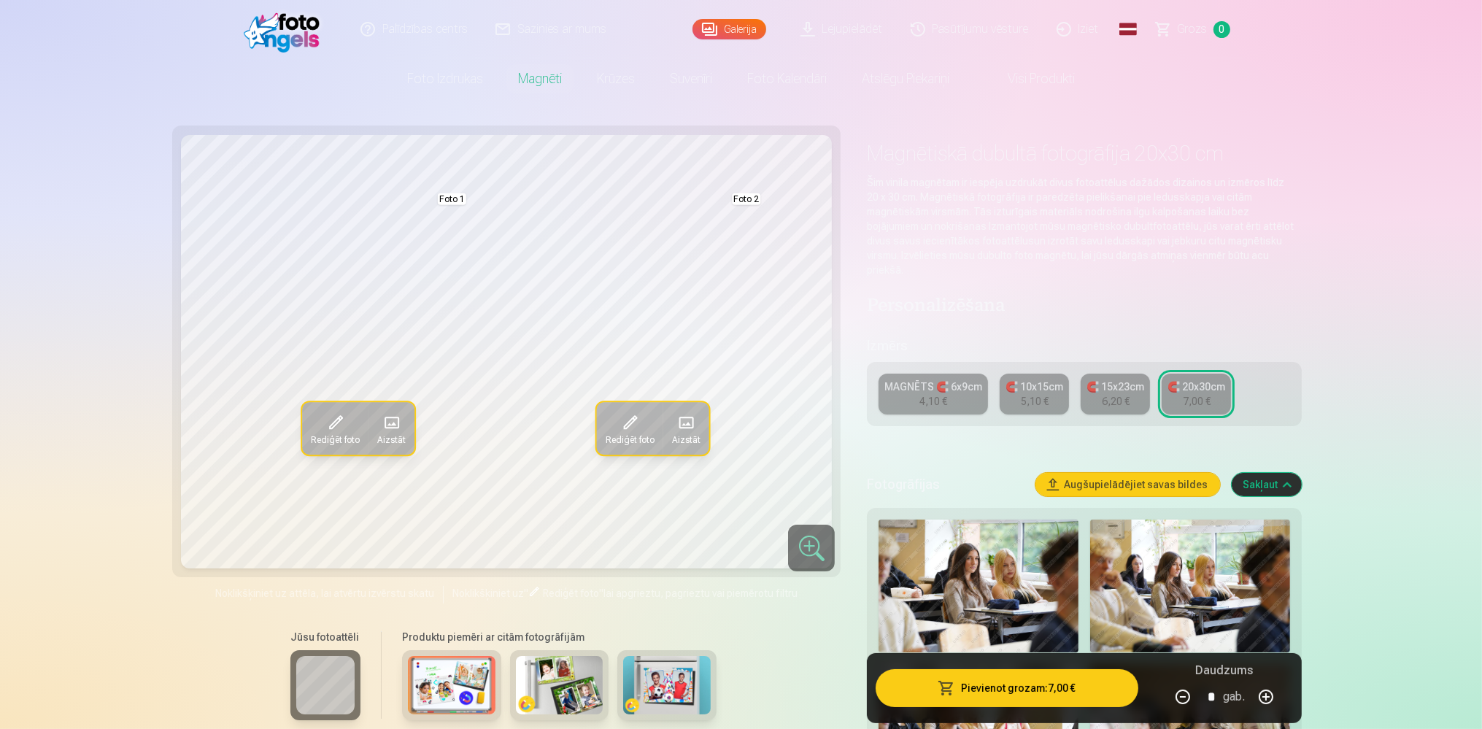
click at [955, 34] on link "Pasūtījumu vēsture" at bounding box center [970, 29] width 146 height 58
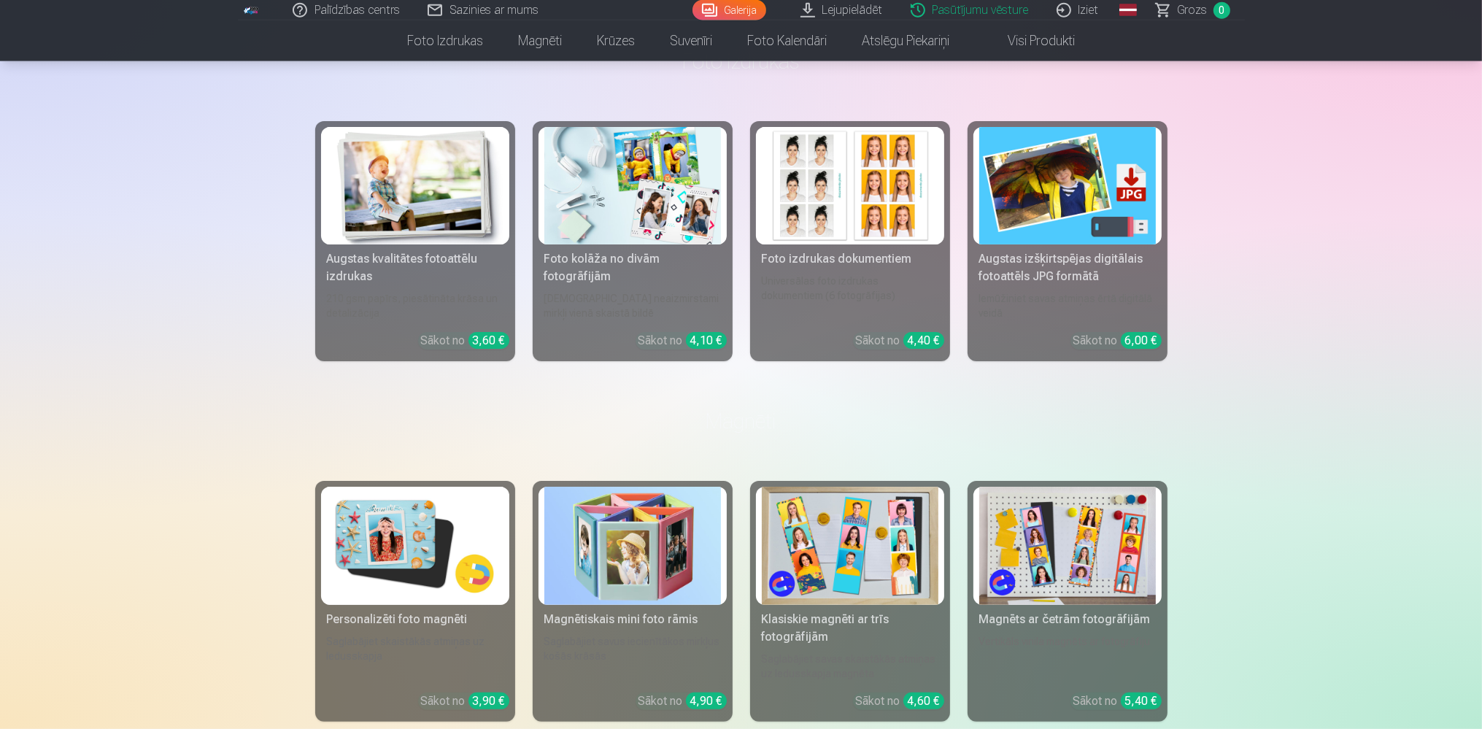
scroll to position [294, 0]
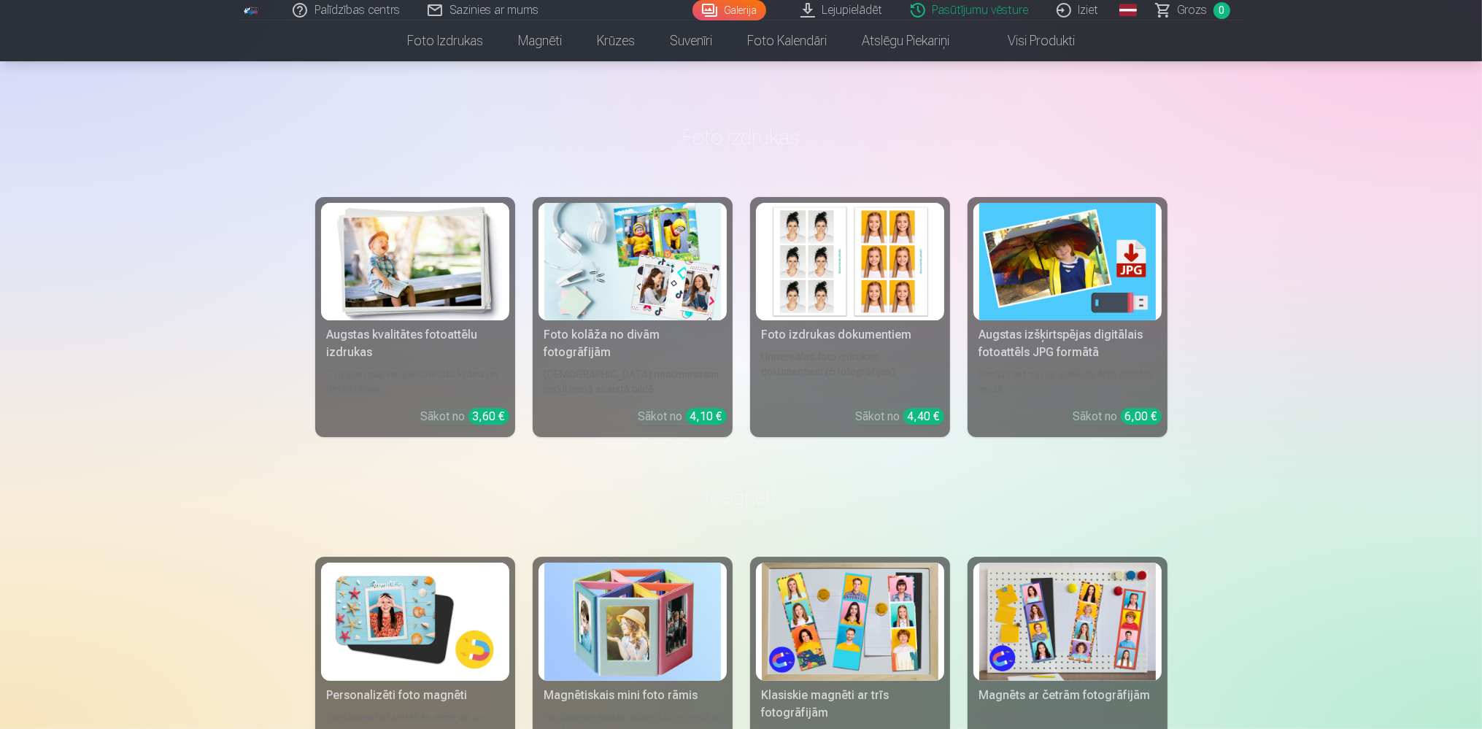
click at [375, 12] on link "Palīdzības centrs" at bounding box center [346, 10] width 135 height 20
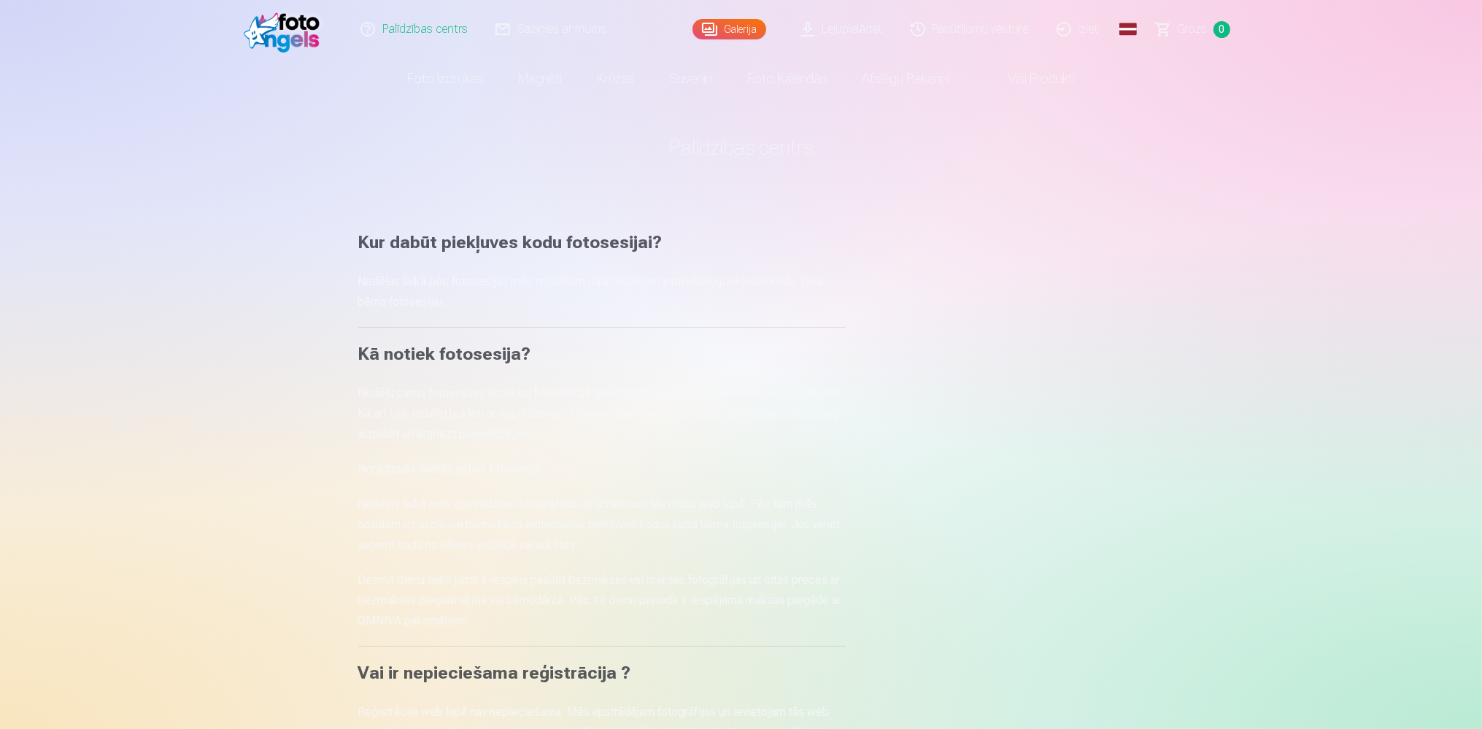
click at [727, 26] on link "Galerija" at bounding box center [729, 29] width 74 height 20
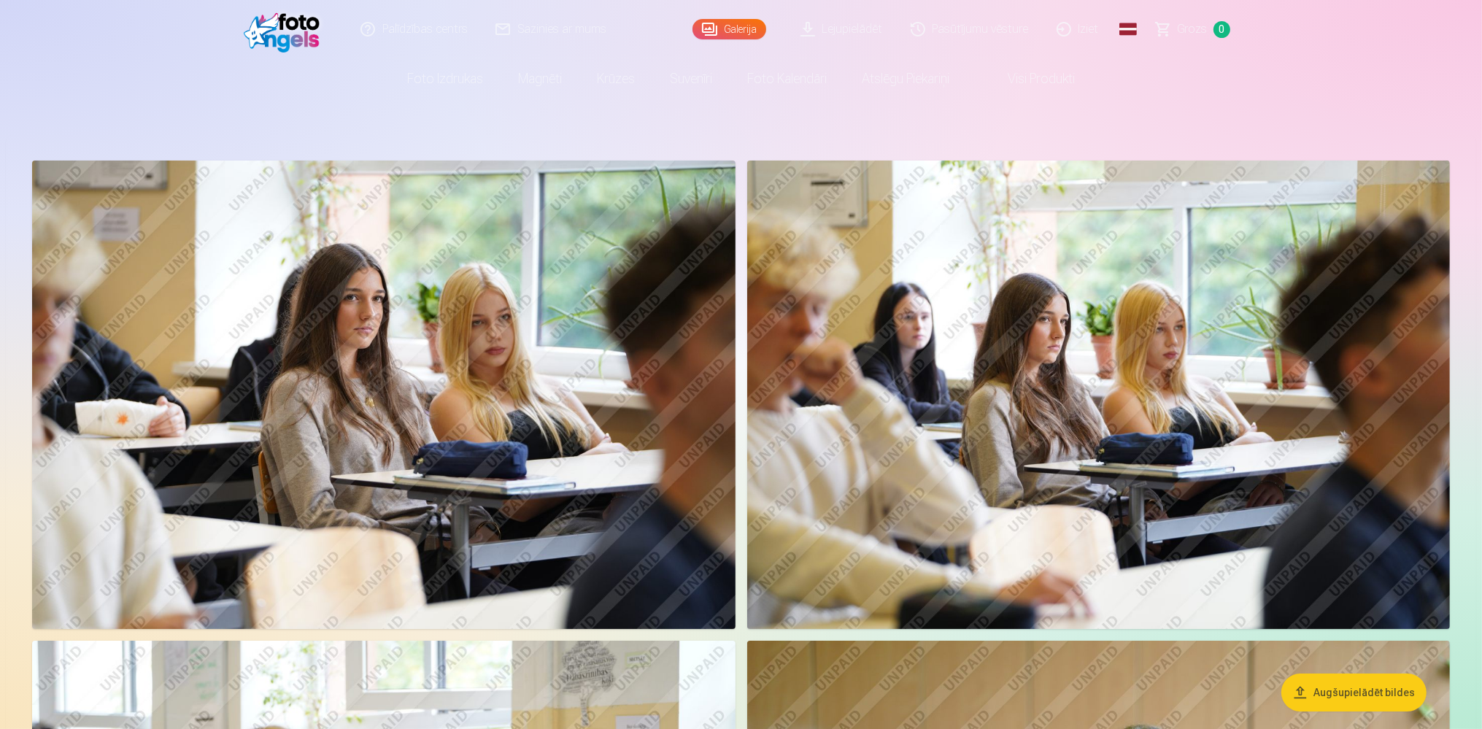
click at [1043, 79] on link "Visi produkti" at bounding box center [1029, 78] width 125 height 41
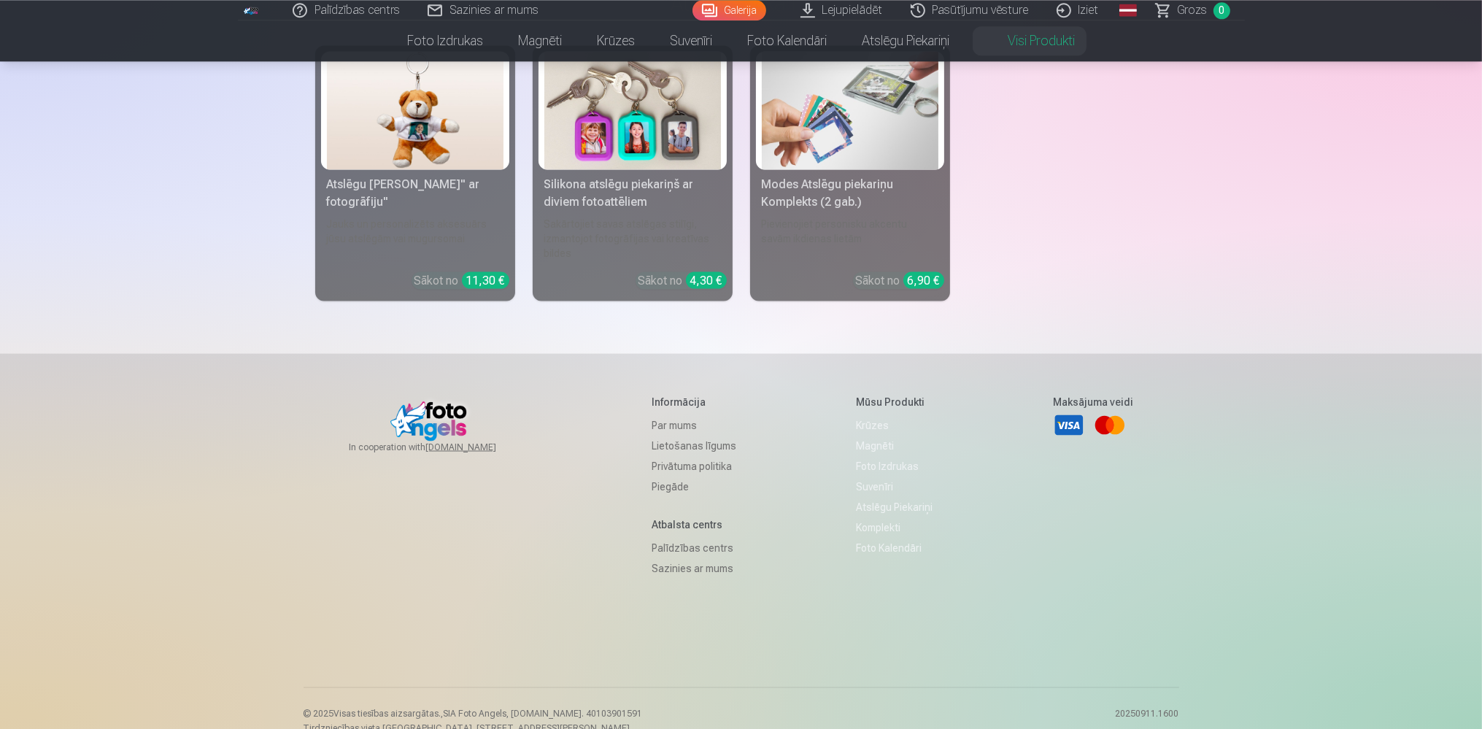
scroll to position [3053, 0]
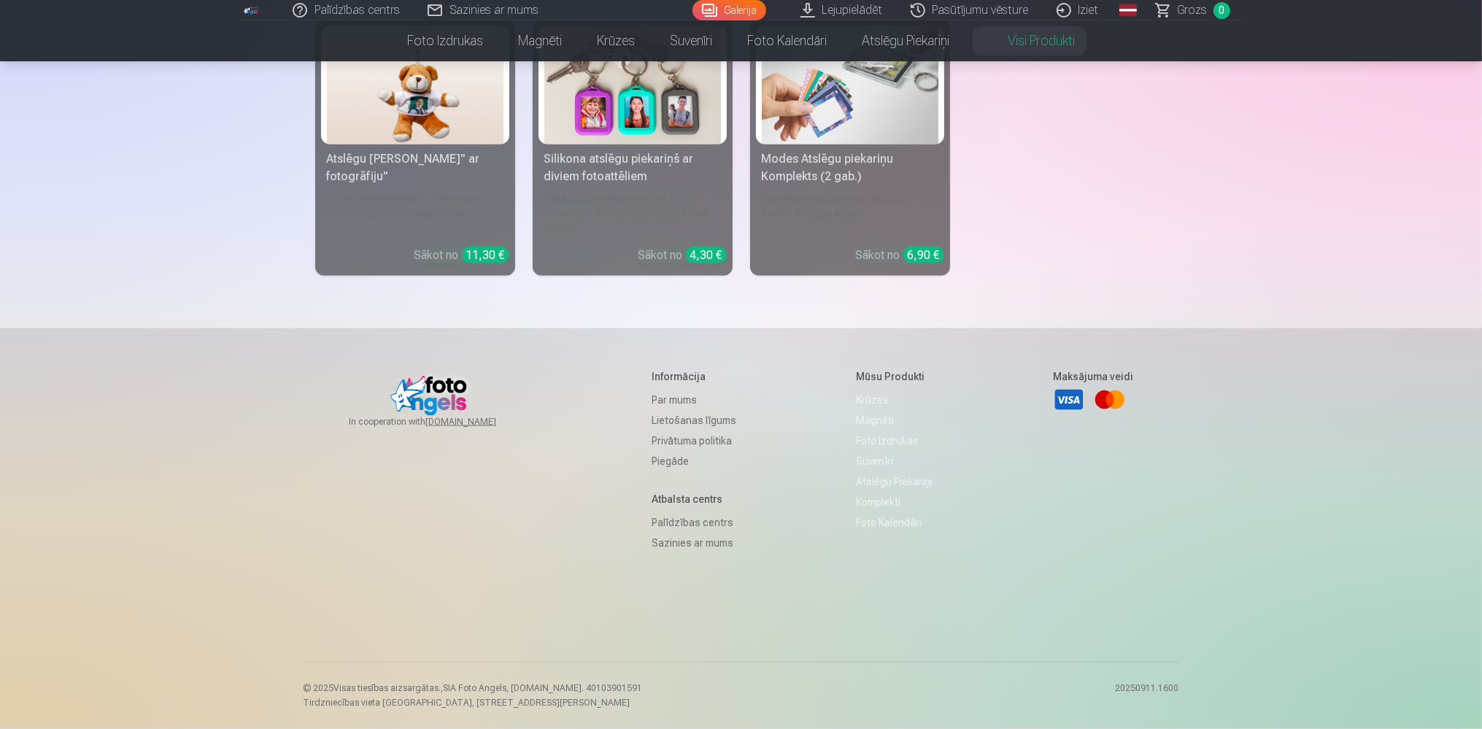
click at [880, 437] on link "Foto izdrukas" at bounding box center [894, 440] width 77 height 20
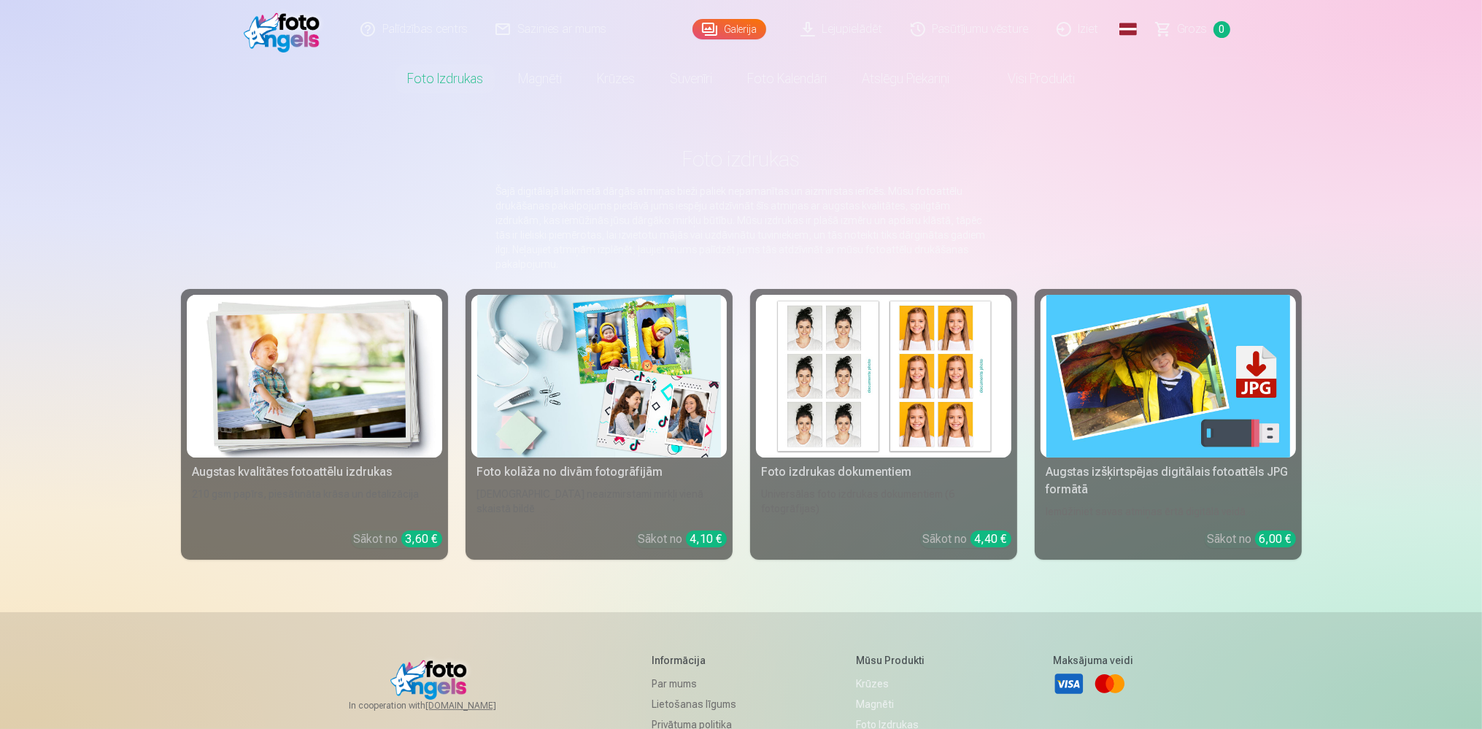
click at [330, 479] on link "Augstas kvalitātes fotoattēlu izdrukas 210 gsm papīrs, piesātināta krāsa un det…" at bounding box center [314, 424] width 267 height 271
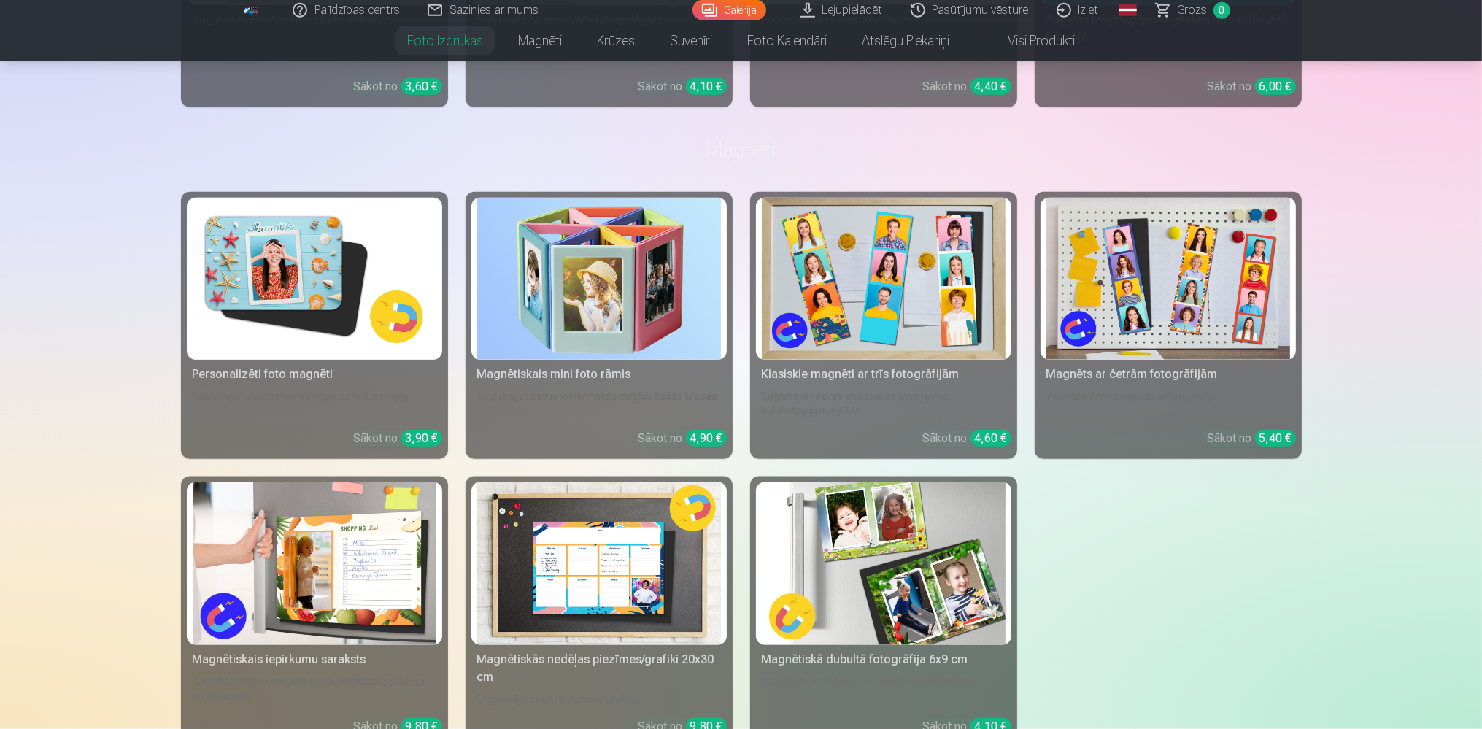
scroll to position [2234, 0]
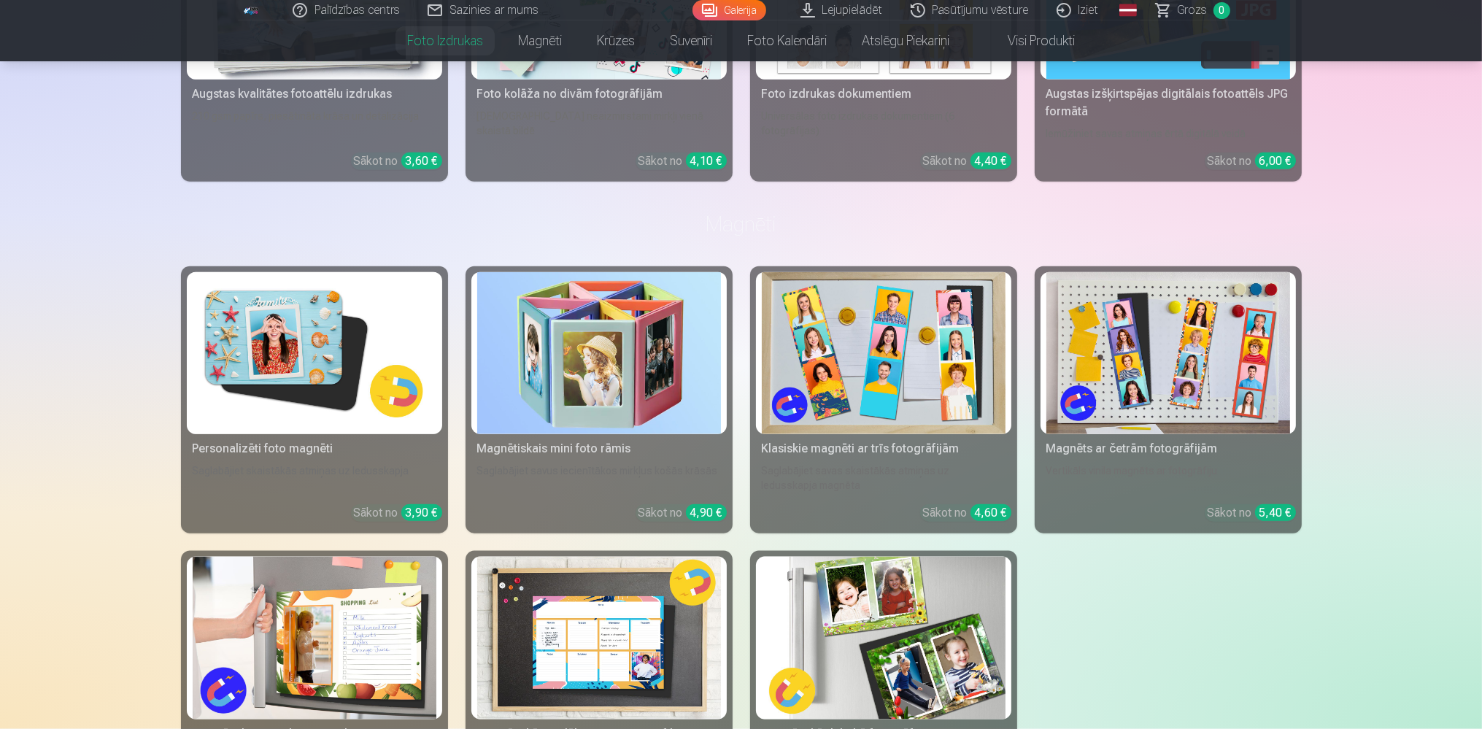
click at [711, 13] on link "Galerija" at bounding box center [729, 10] width 74 height 20
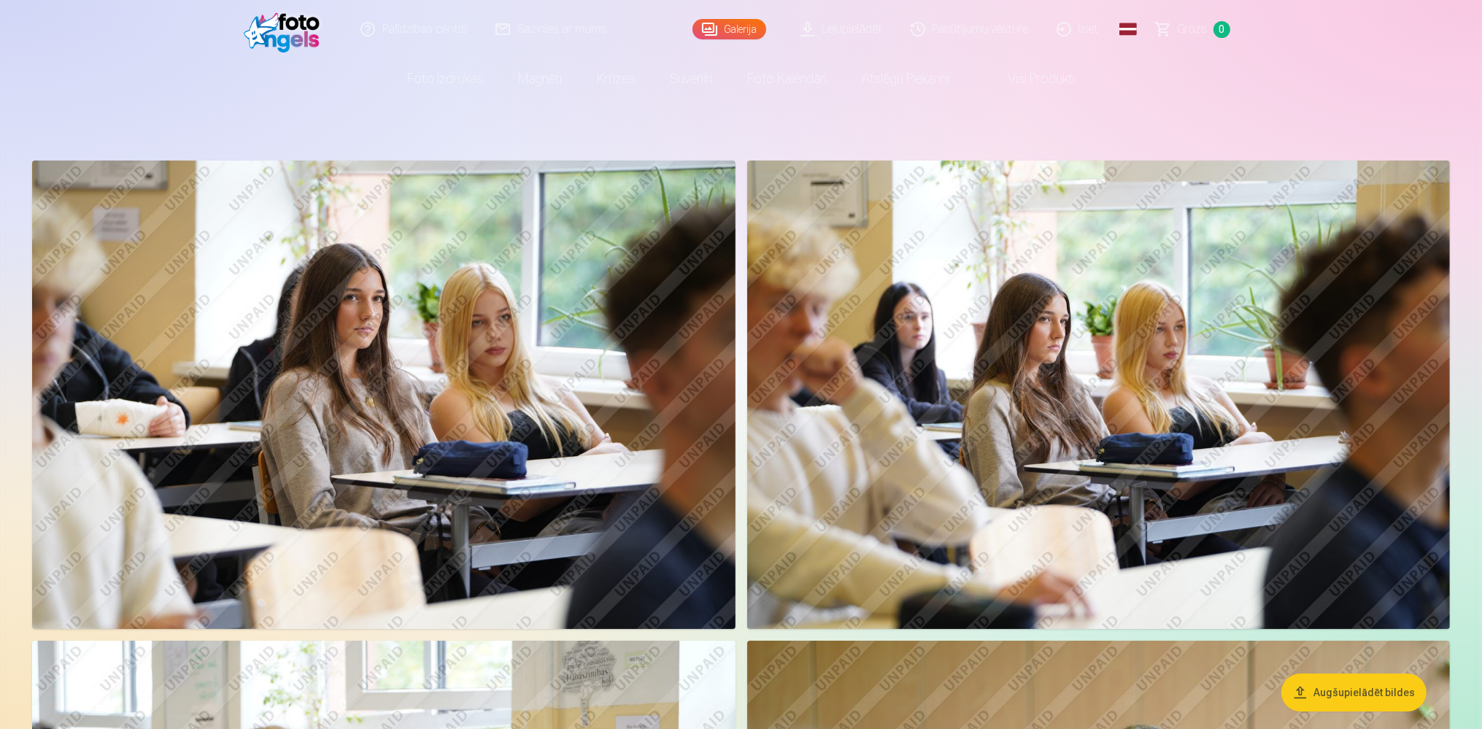
click at [1036, 79] on link "Visi produkti" at bounding box center [1029, 78] width 125 height 41
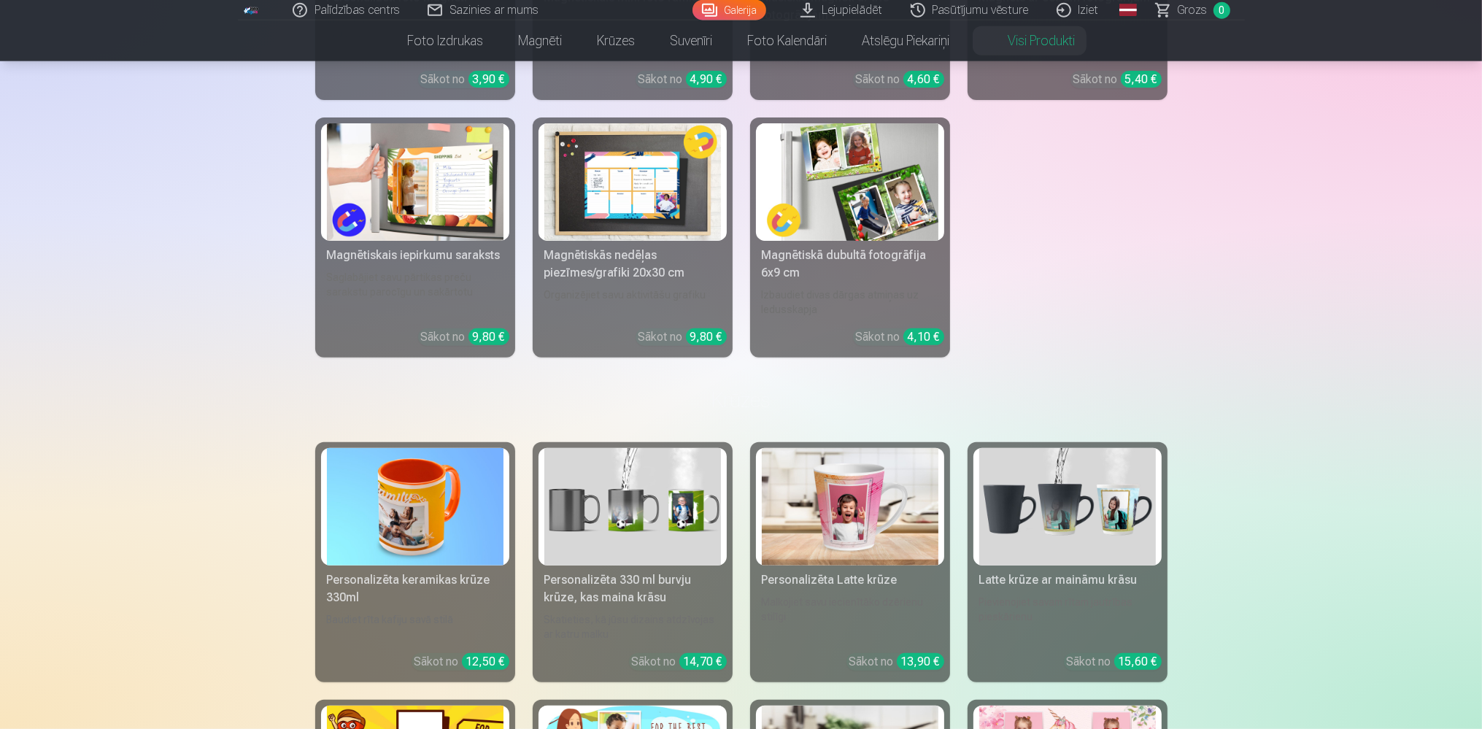
scroll to position [616, 0]
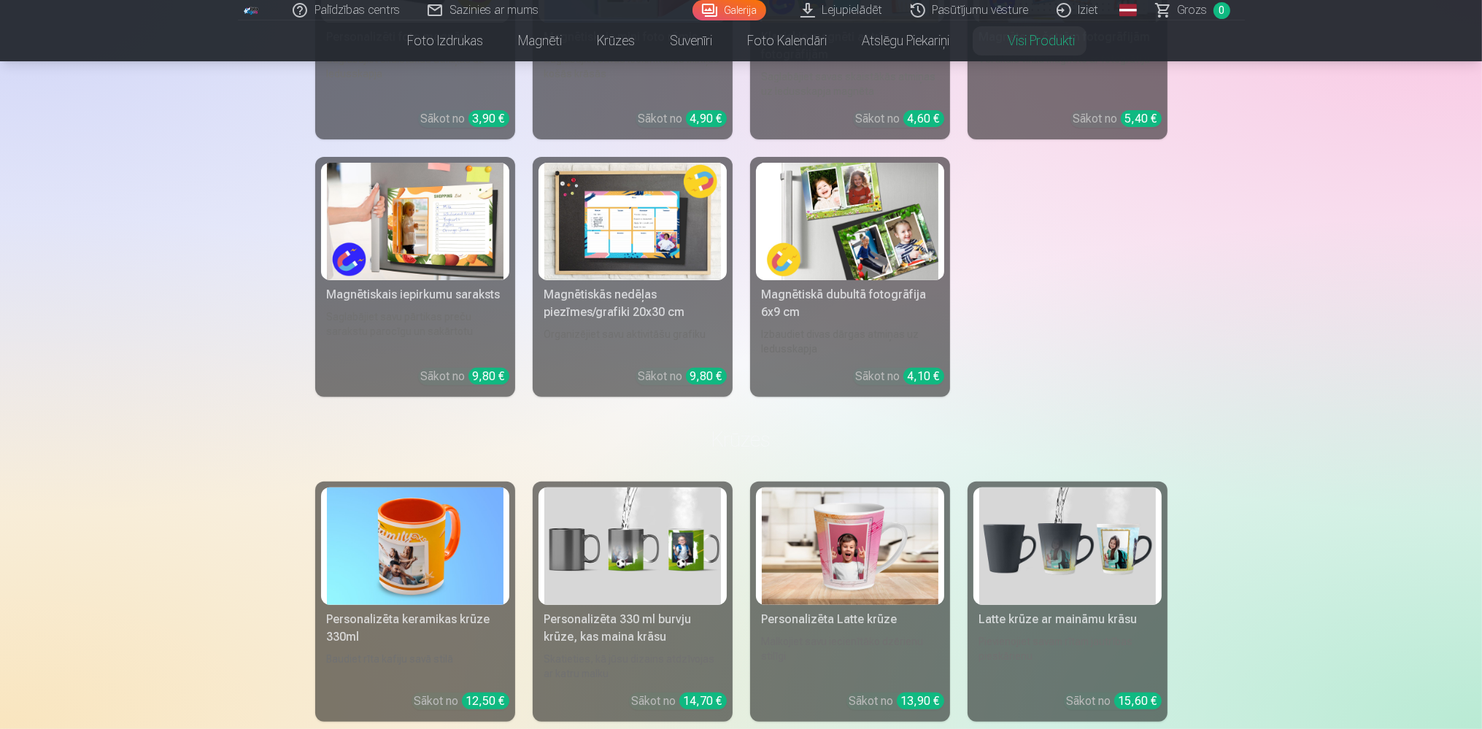
click at [1032, 39] on link "Visi produkti" at bounding box center [1029, 40] width 125 height 41
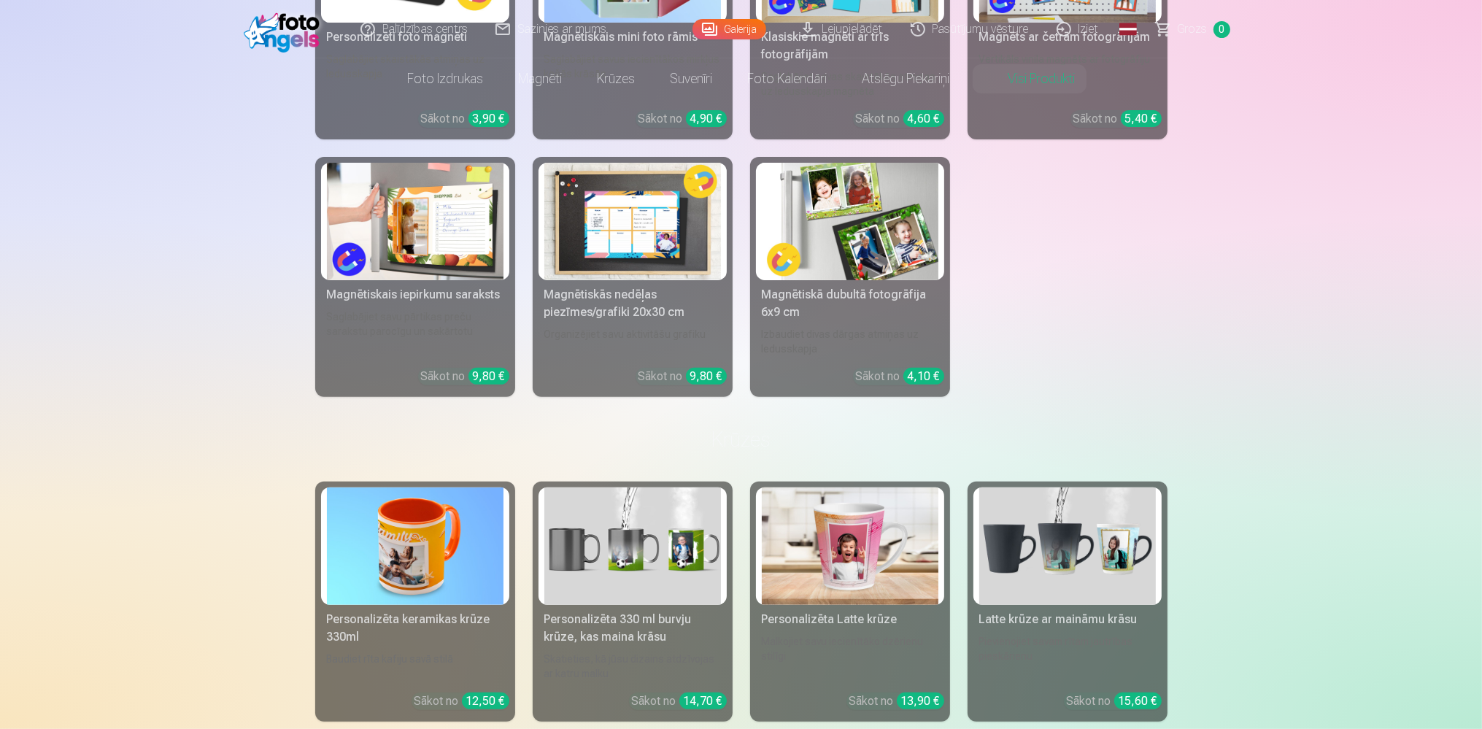
scroll to position [0, 0]
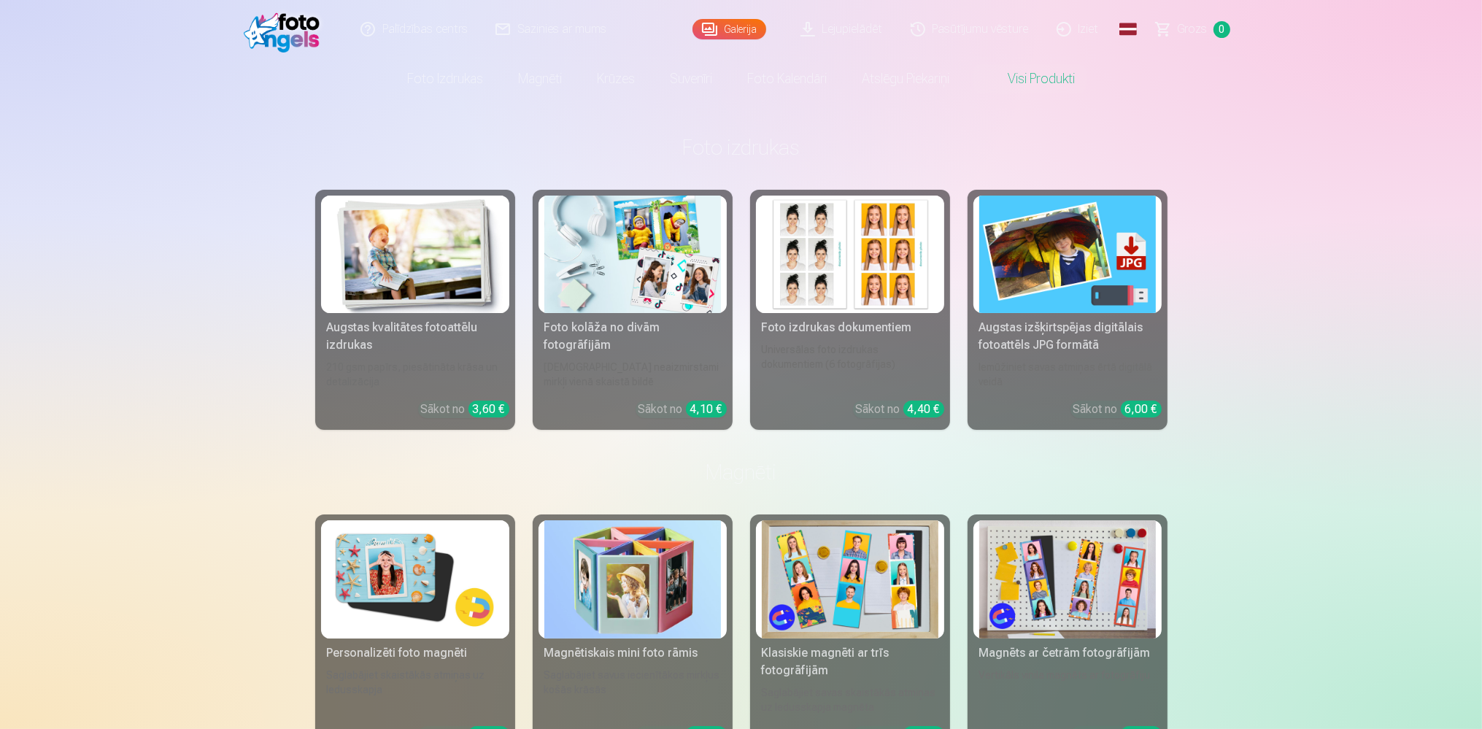
click at [1008, 76] on link "Visi produkti" at bounding box center [1029, 78] width 125 height 41
click at [1015, 80] on link "Visi produkti" at bounding box center [1029, 78] width 125 height 41
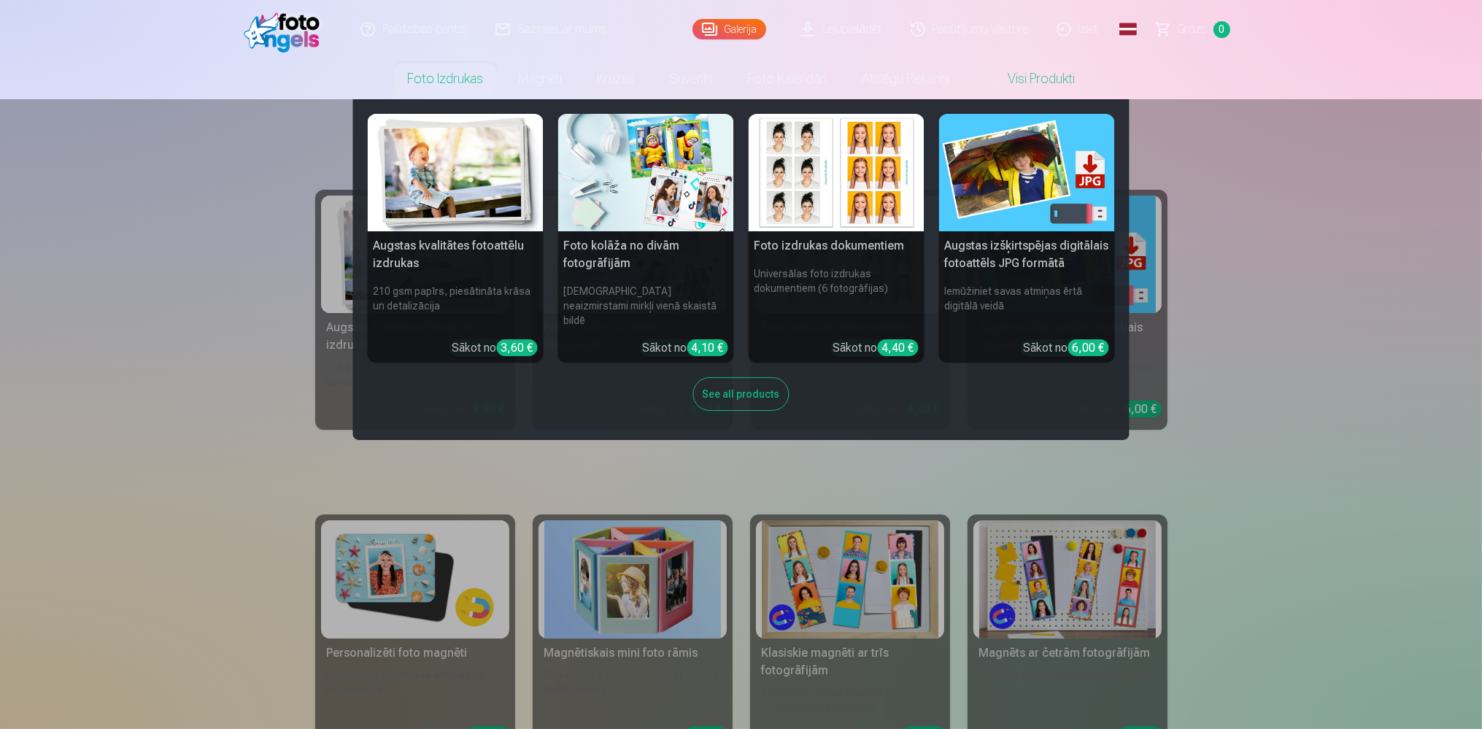
click at [473, 79] on link "Foto izdrukas" at bounding box center [445, 78] width 111 height 41
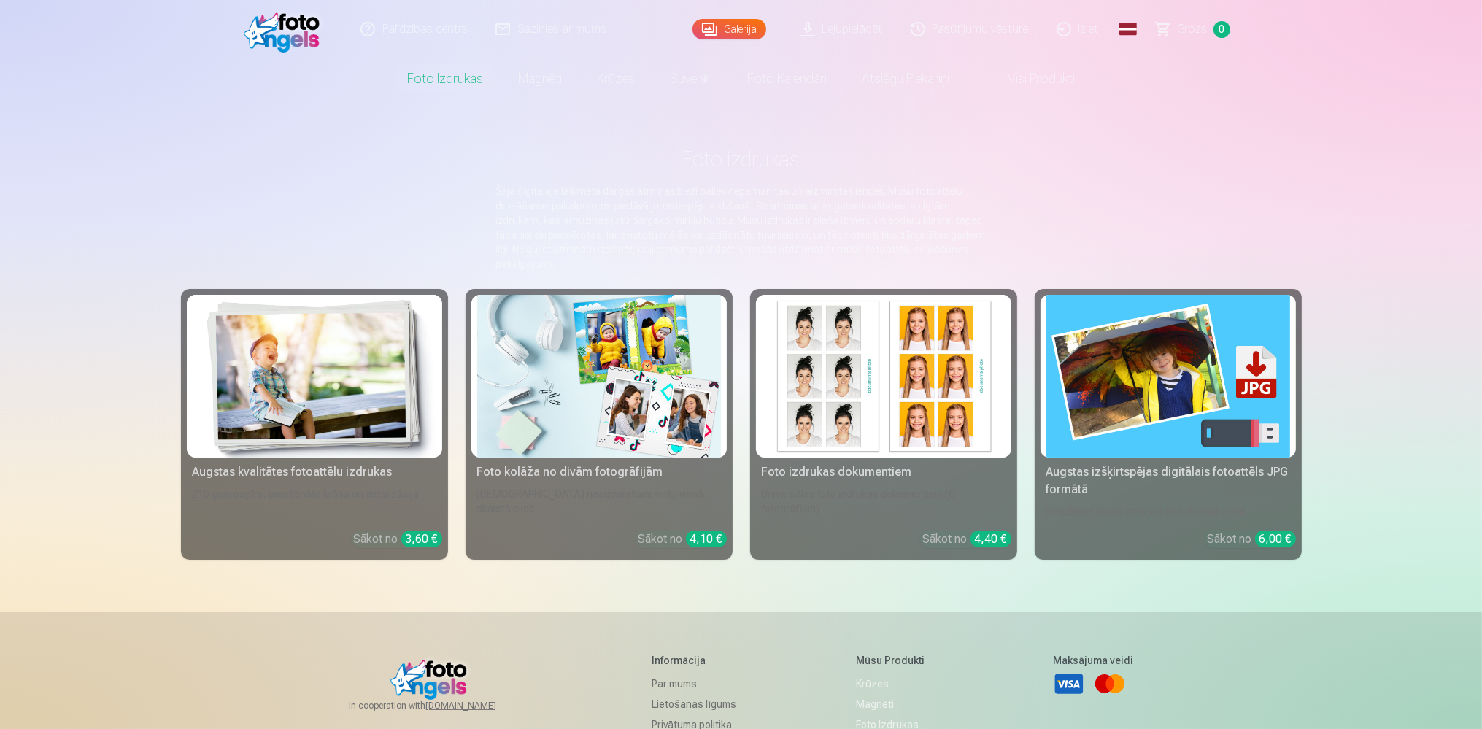
click at [538, 460] on link "Foto kolāža no divām fotogrāfijām Divi neaizmirstami mirkļi vienā skaistā bildē…" at bounding box center [598, 424] width 267 height 271
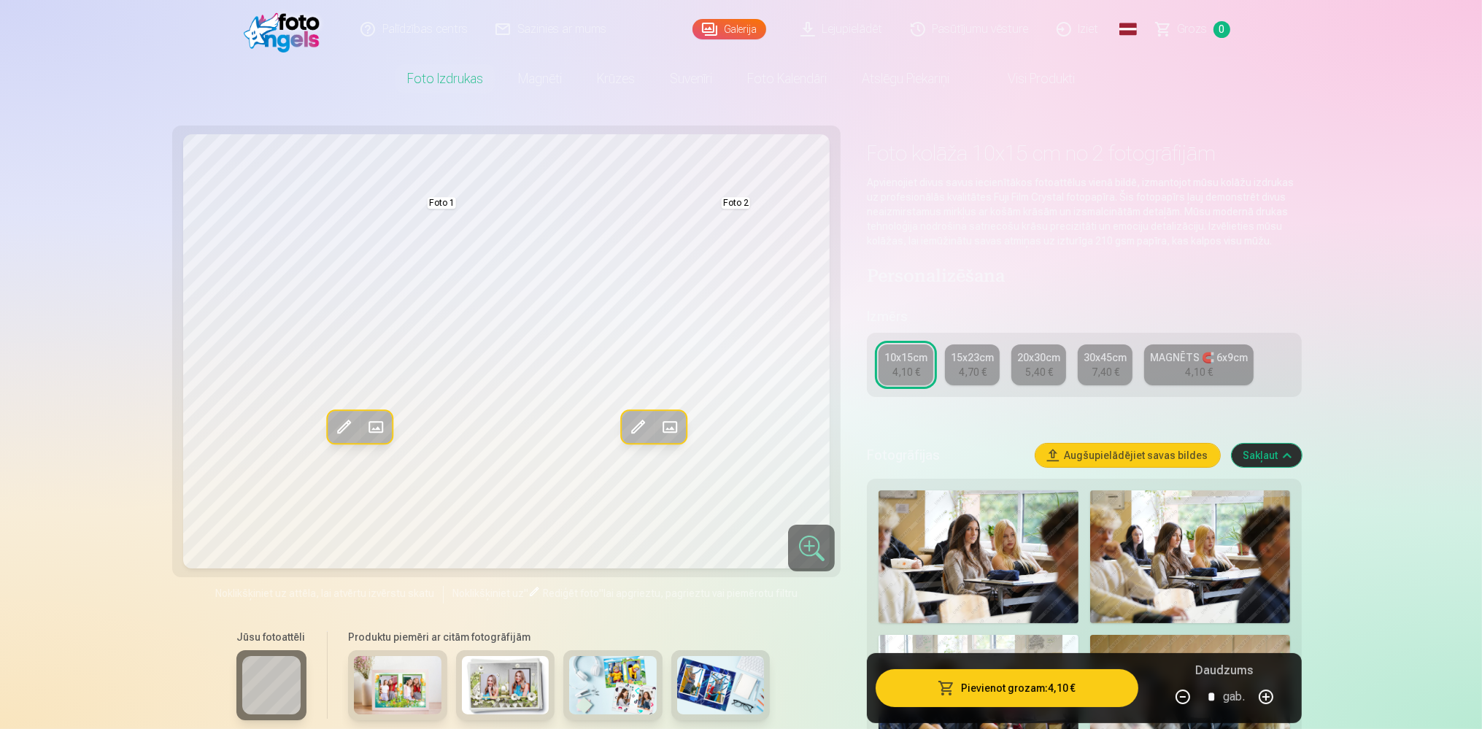
click at [282, 34] on img at bounding box center [286, 29] width 84 height 47
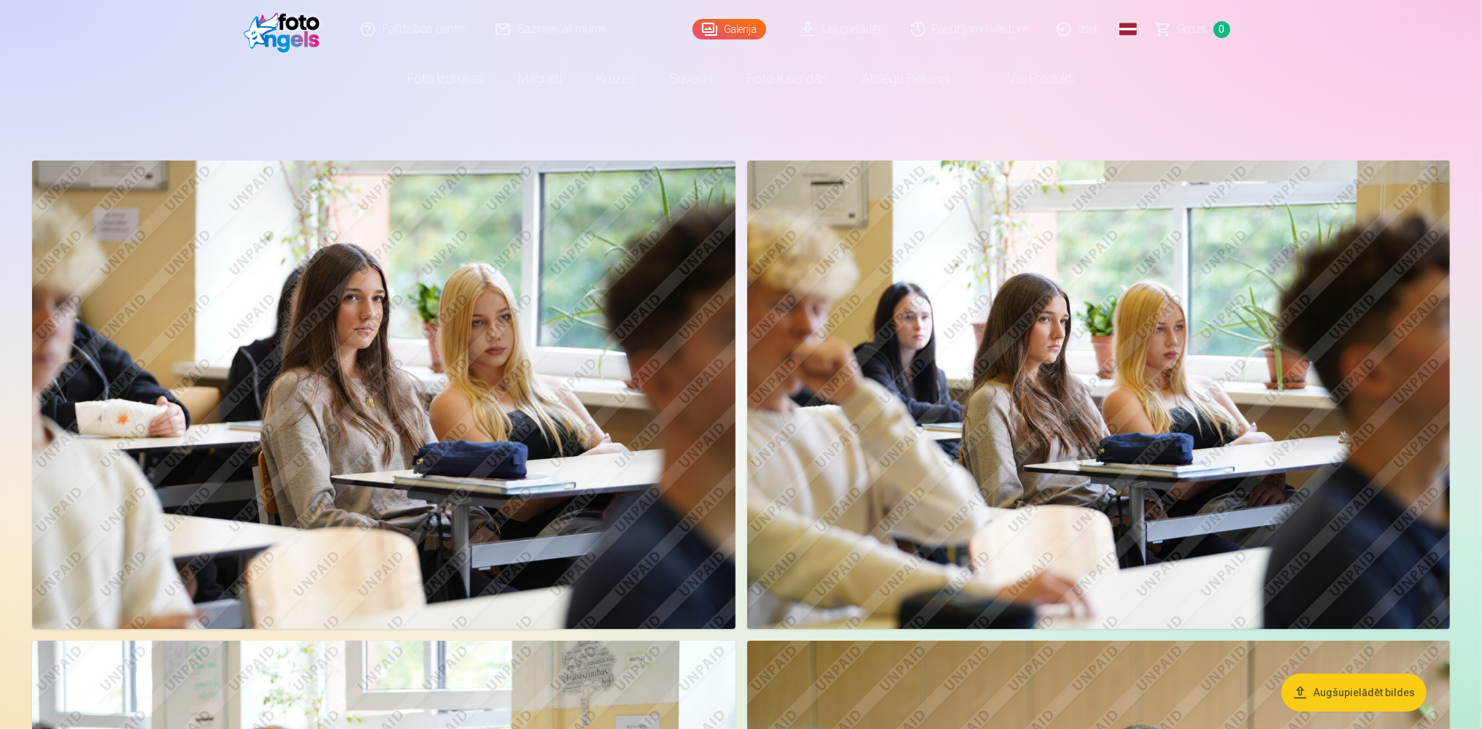
click at [735, 36] on link "Galerija" at bounding box center [729, 29] width 74 height 20
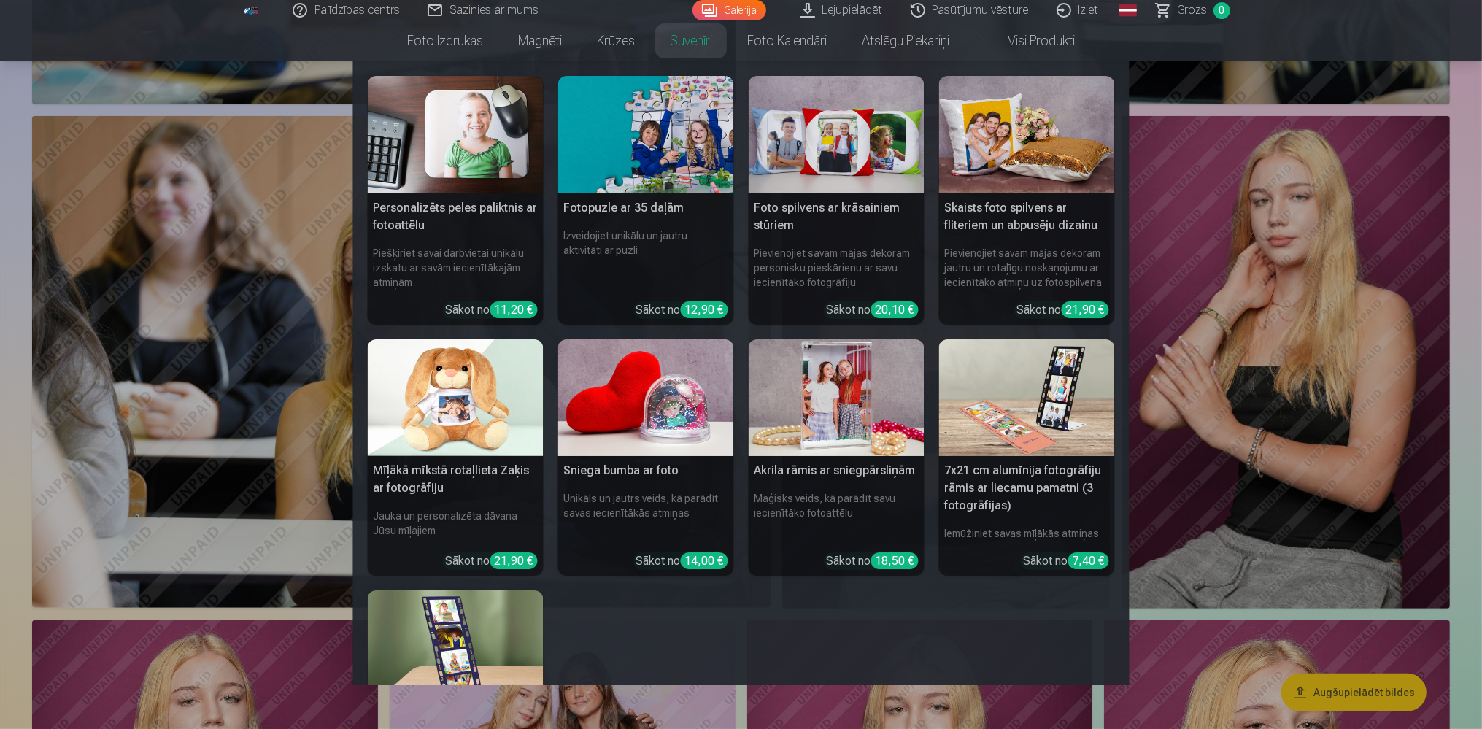
scroll to position [924, 0]
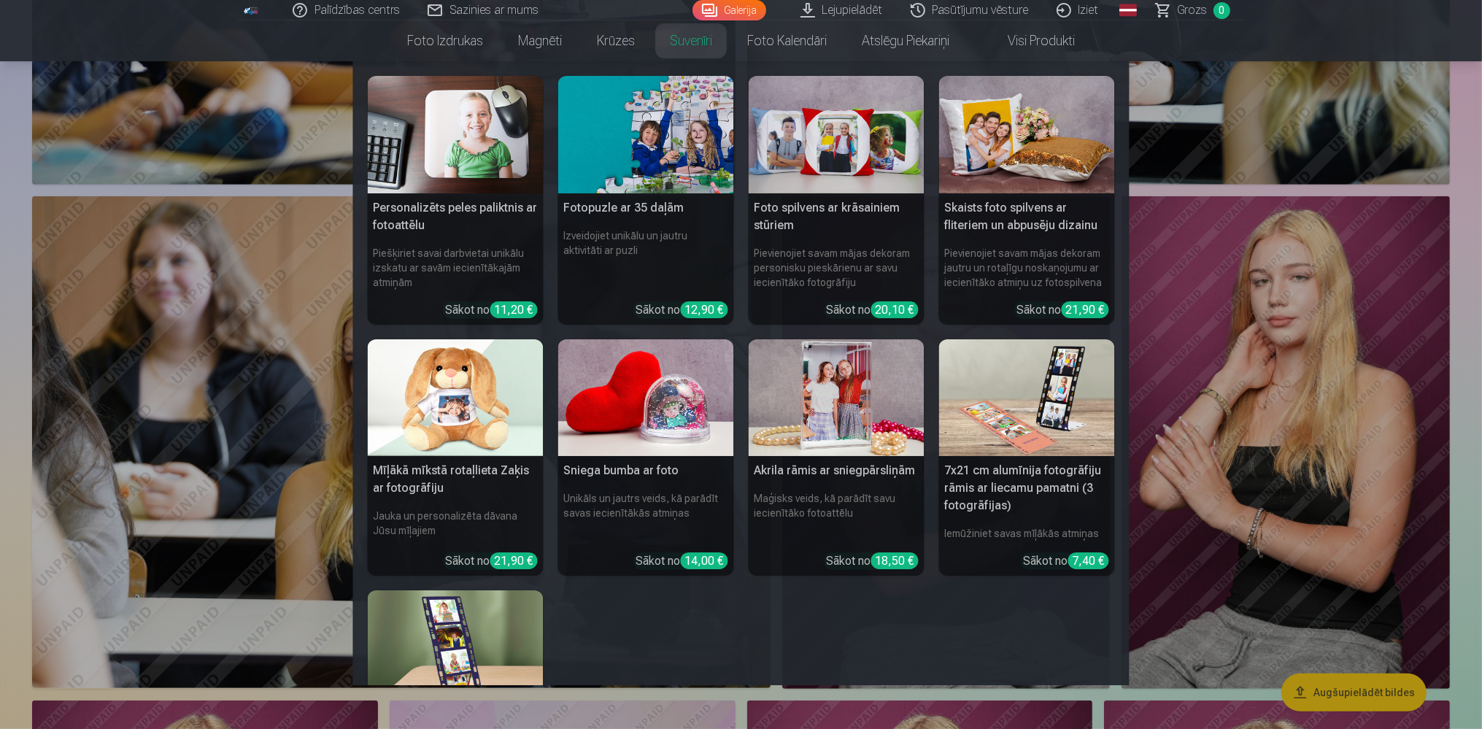
click at [1274, 422] on nav "Personalizēts peles paliktnis ar fotoattēlu Piešķiriet savai darbvietai unikālu…" at bounding box center [741, 373] width 1482 height 624
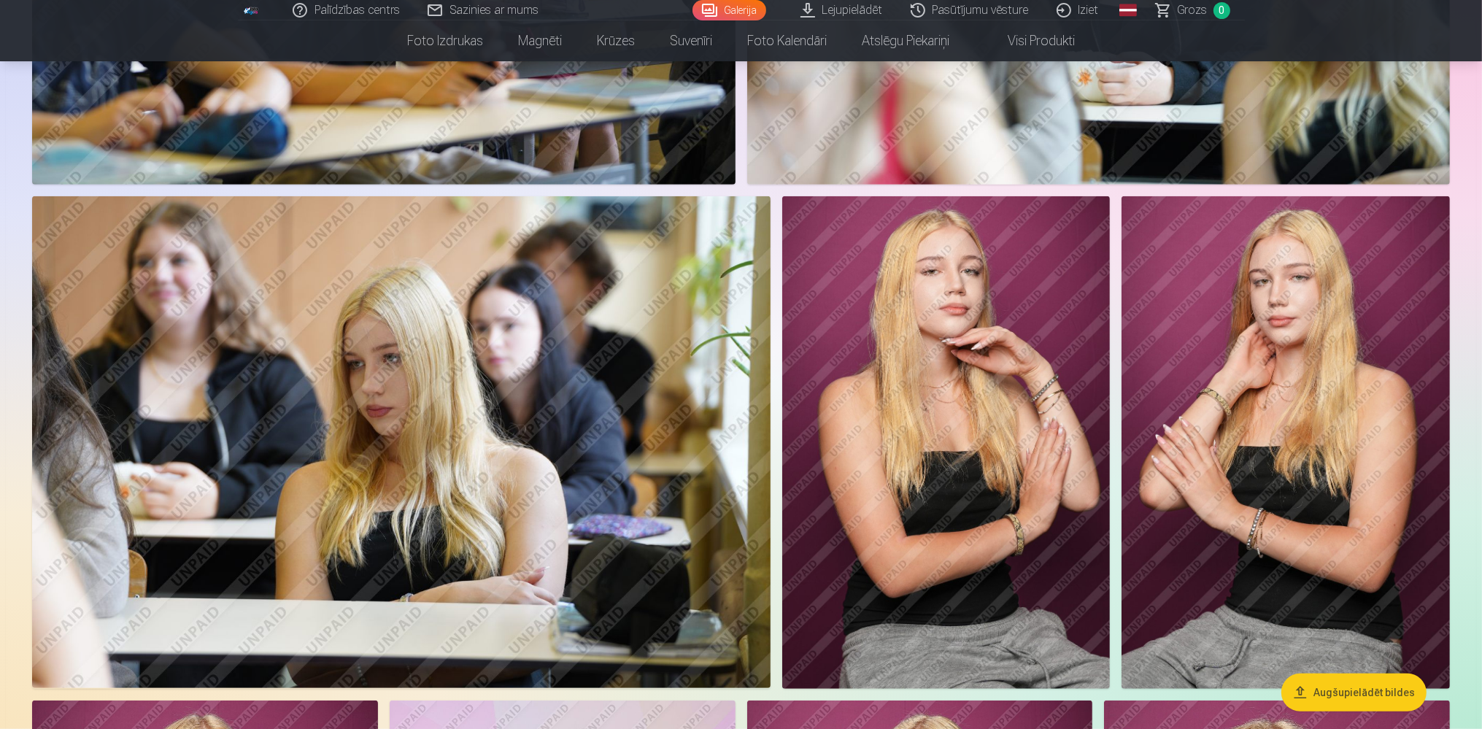
click at [1274, 419] on img at bounding box center [1285, 442] width 328 height 492
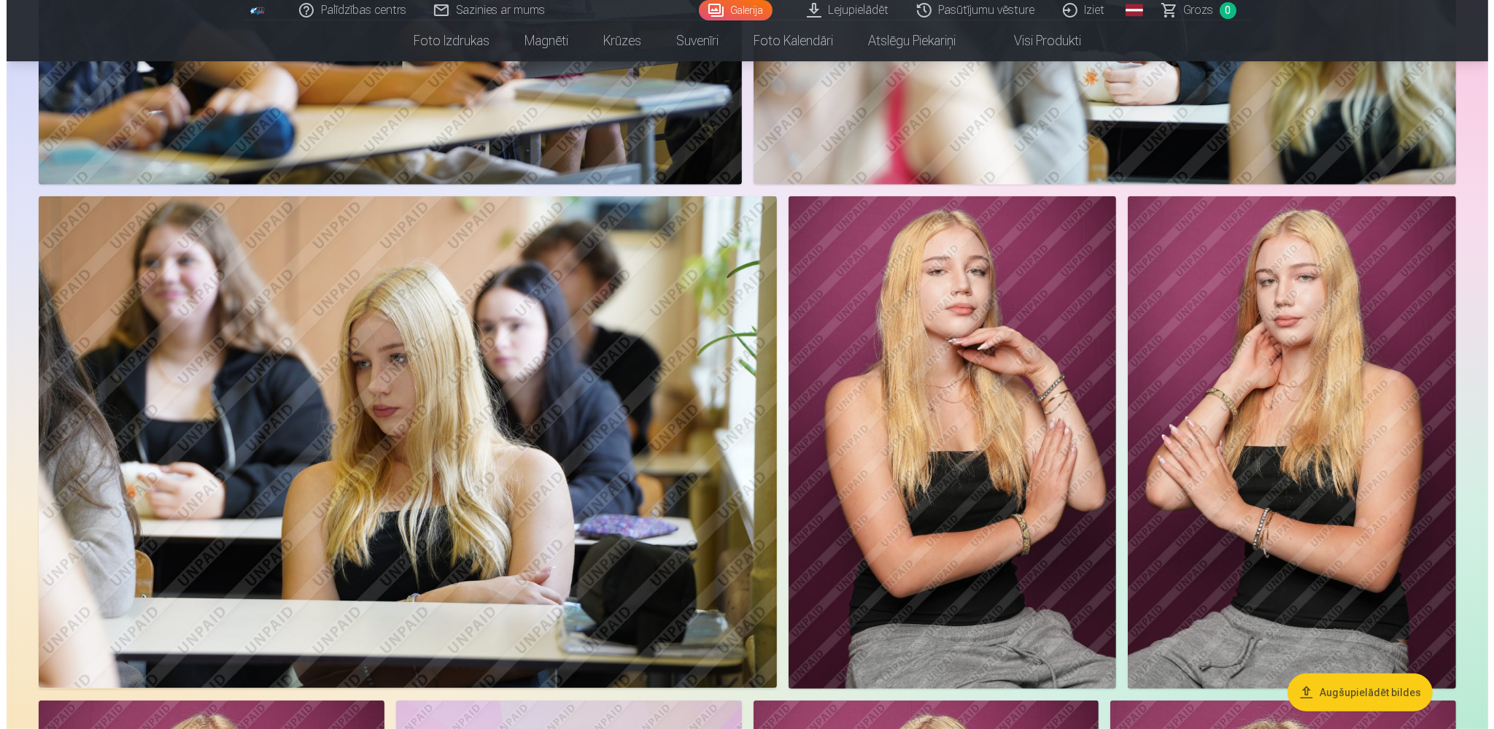
scroll to position [928, 0]
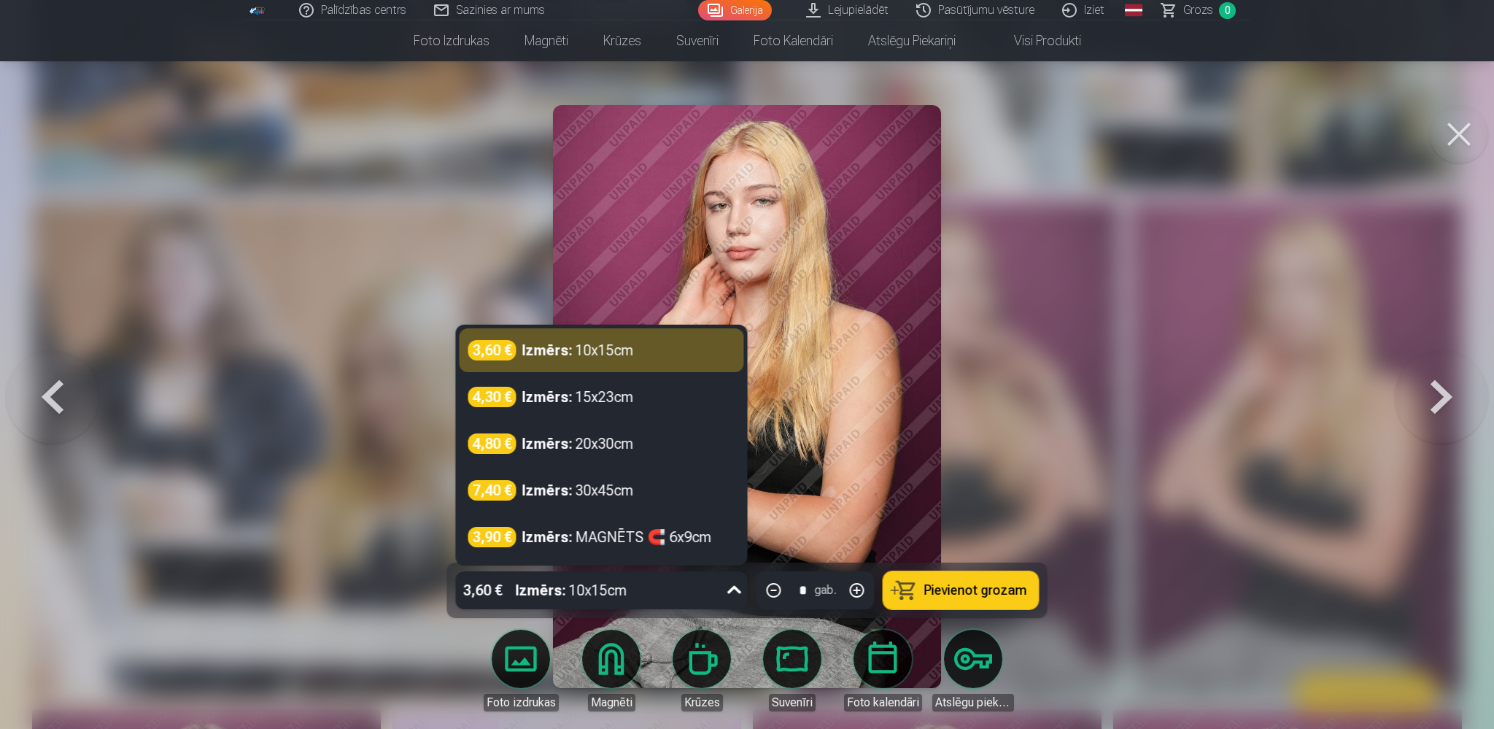
click at [735, 589] on icon at bounding box center [734, 590] width 23 height 23
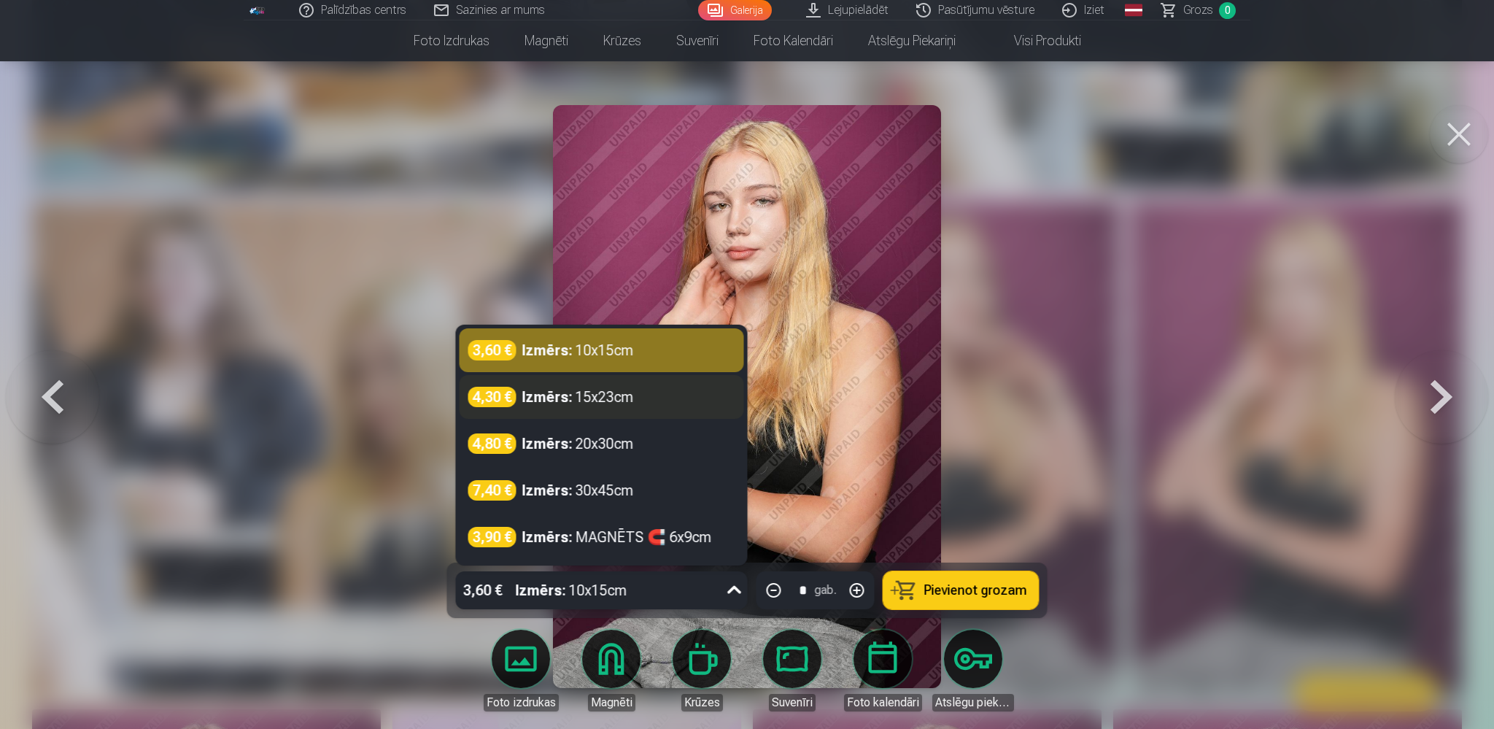
click at [533, 396] on strong "Izmērs :" at bounding box center [547, 397] width 50 height 20
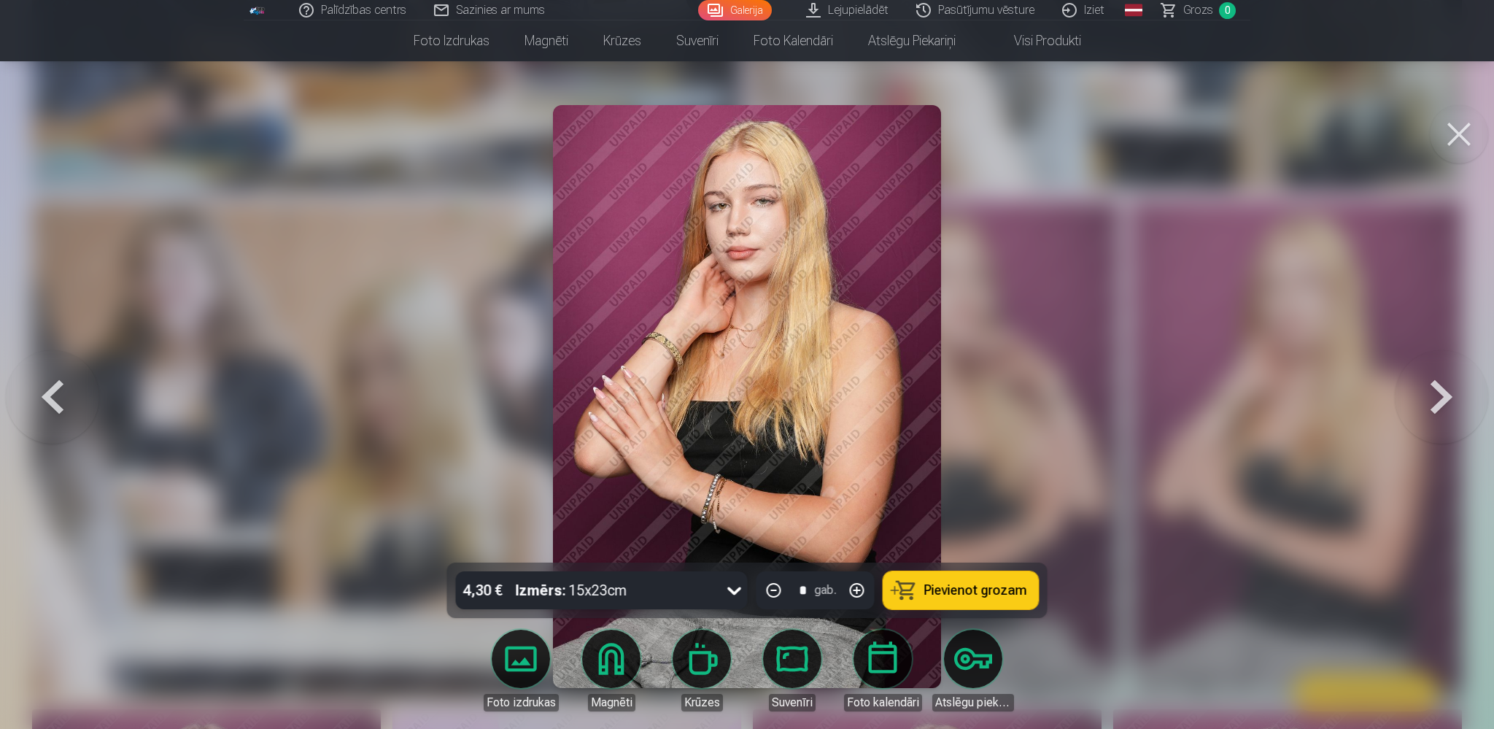
click at [646, 587] on div "4,30 € Izmērs : 15x23cm" at bounding box center [588, 590] width 264 height 38
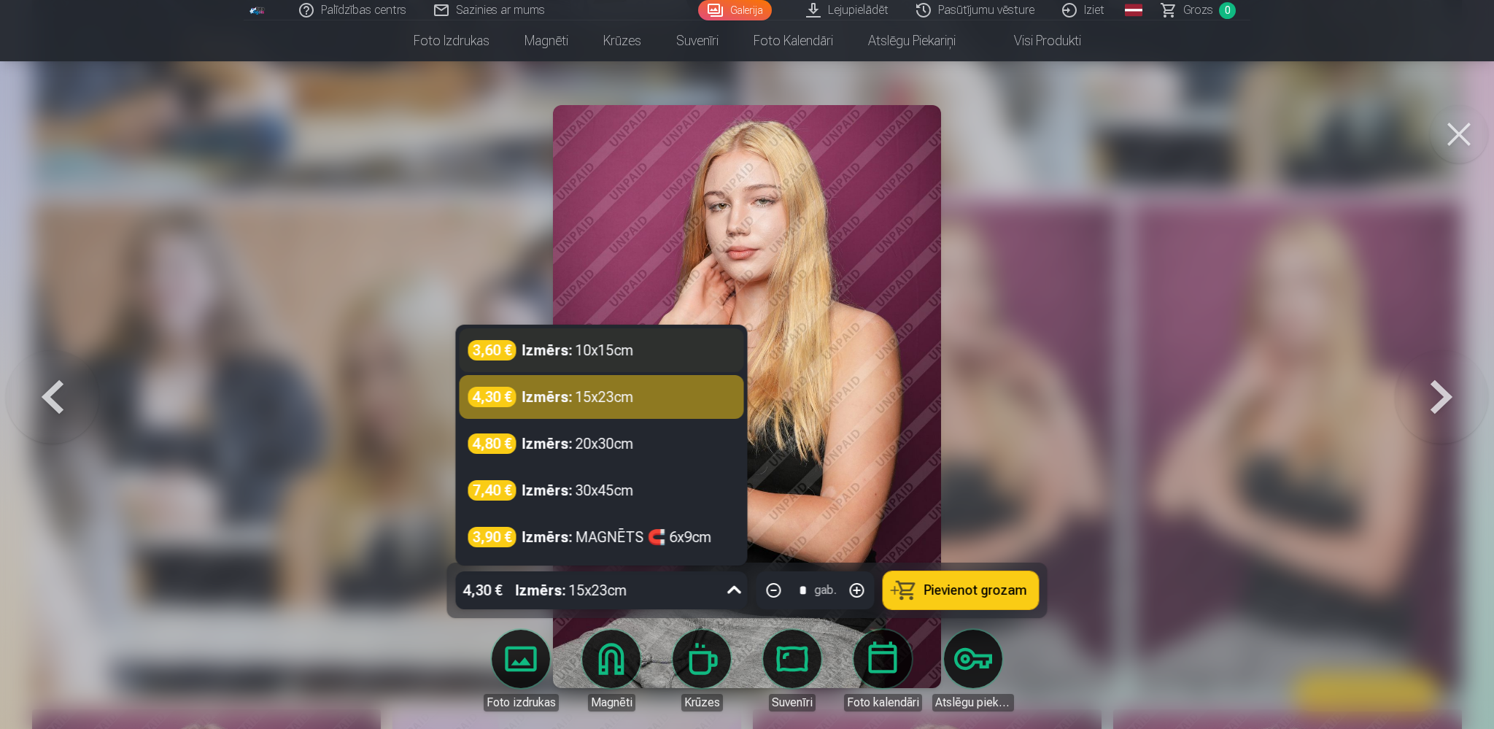
click at [579, 357] on div "Izmērs : 10x15cm" at bounding box center [578, 350] width 112 height 20
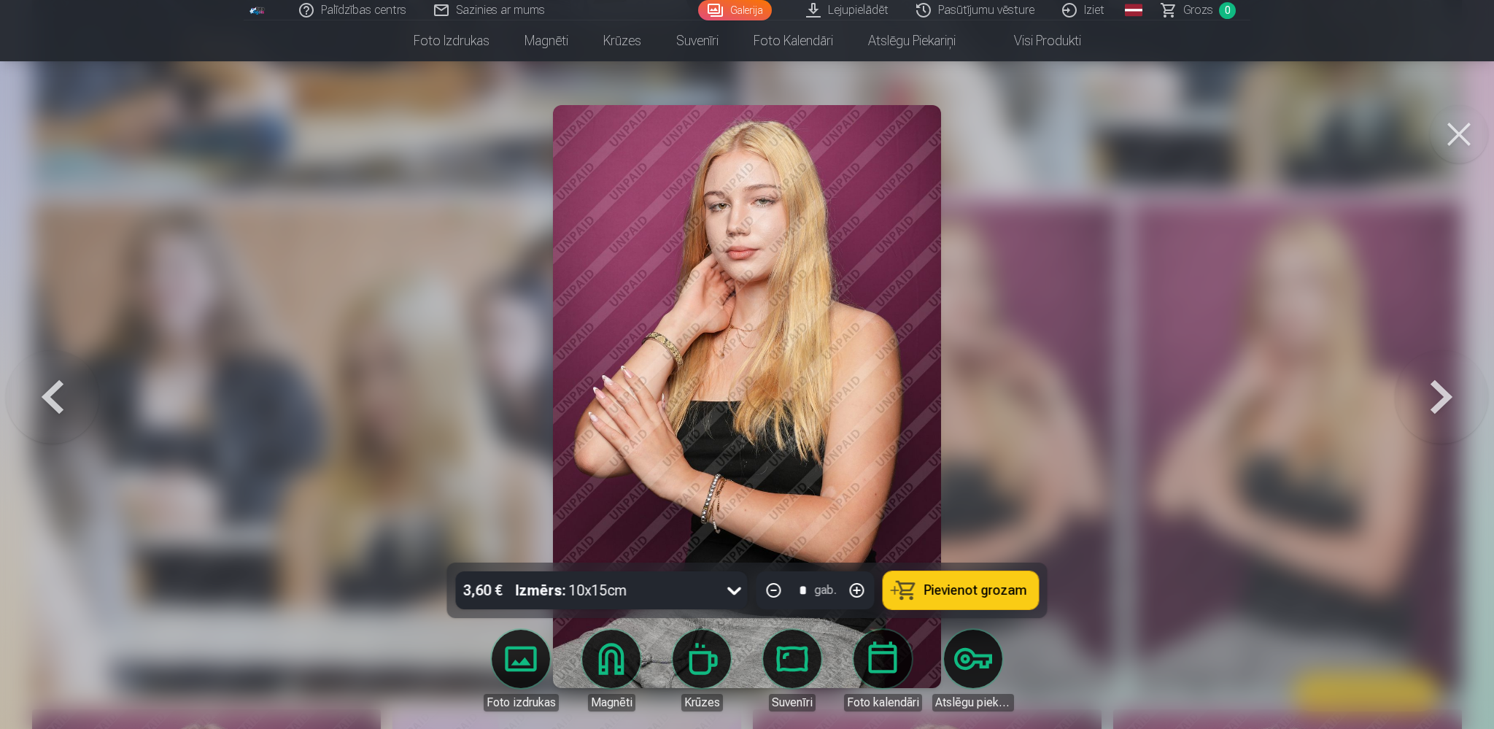
click at [798, 508] on img at bounding box center [747, 396] width 388 height 583
click at [1436, 397] on button at bounding box center [1441, 396] width 93 height 303
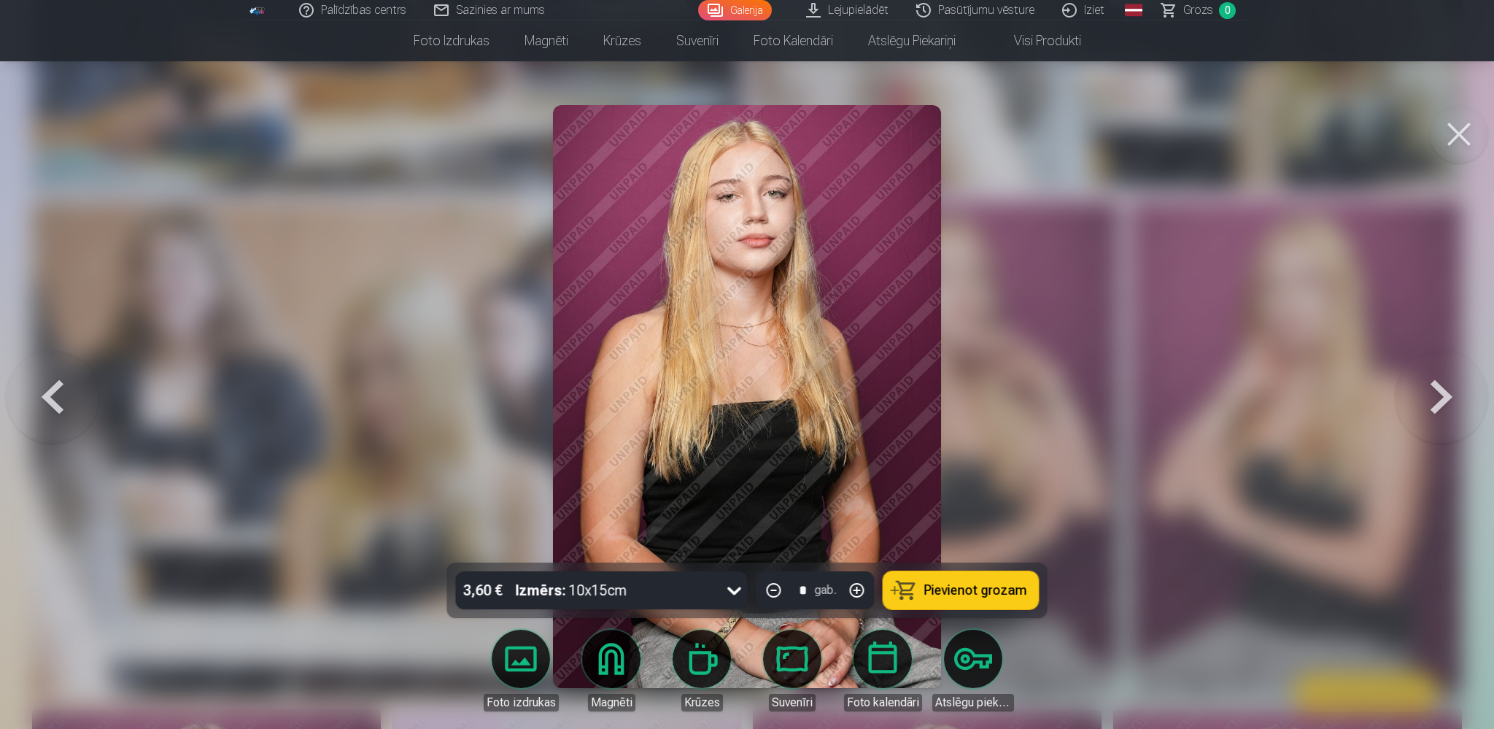
click at [1436, 396] on button at bounding box center [1441, 396] width 93 height 303
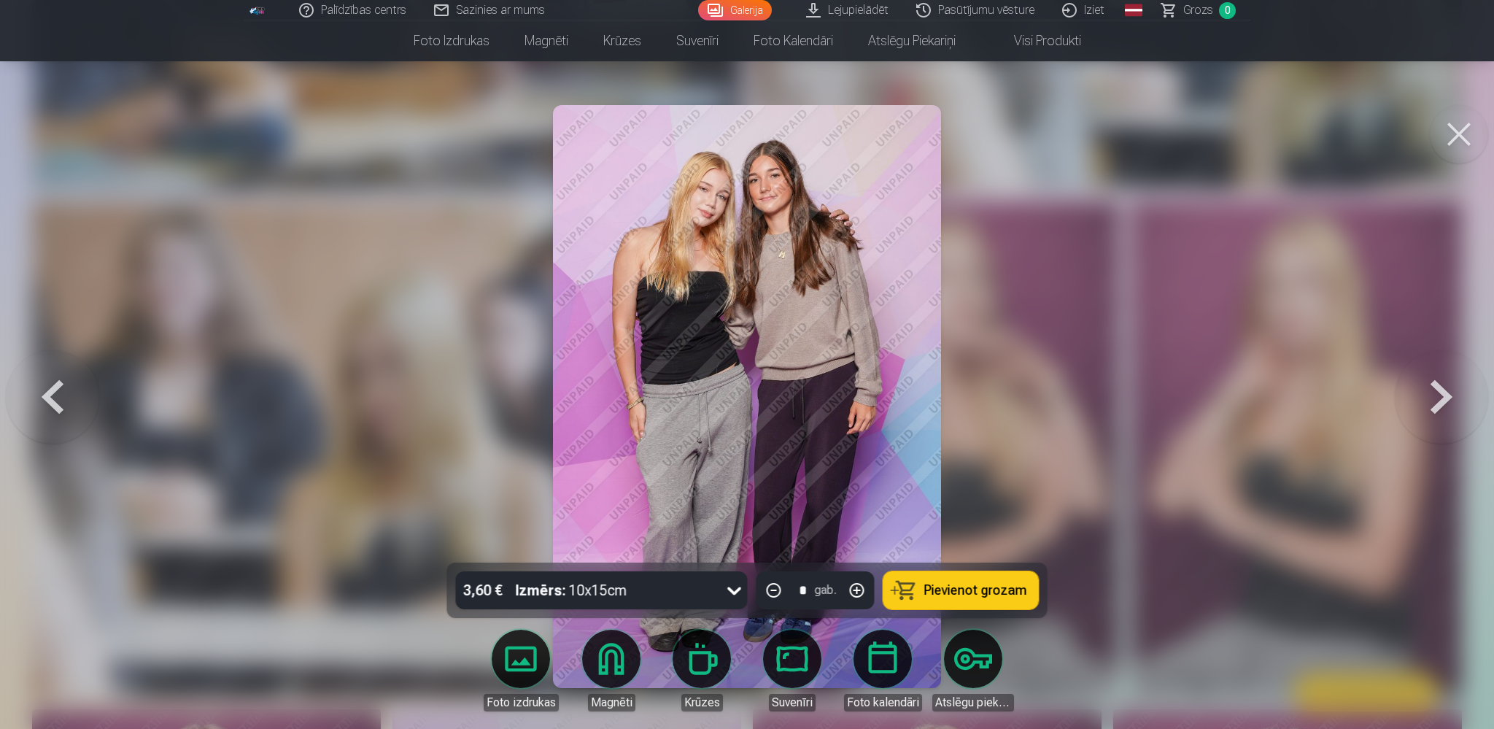
click at [1436, 394] on button at bounding box center [1441, 396] width 93 height 303
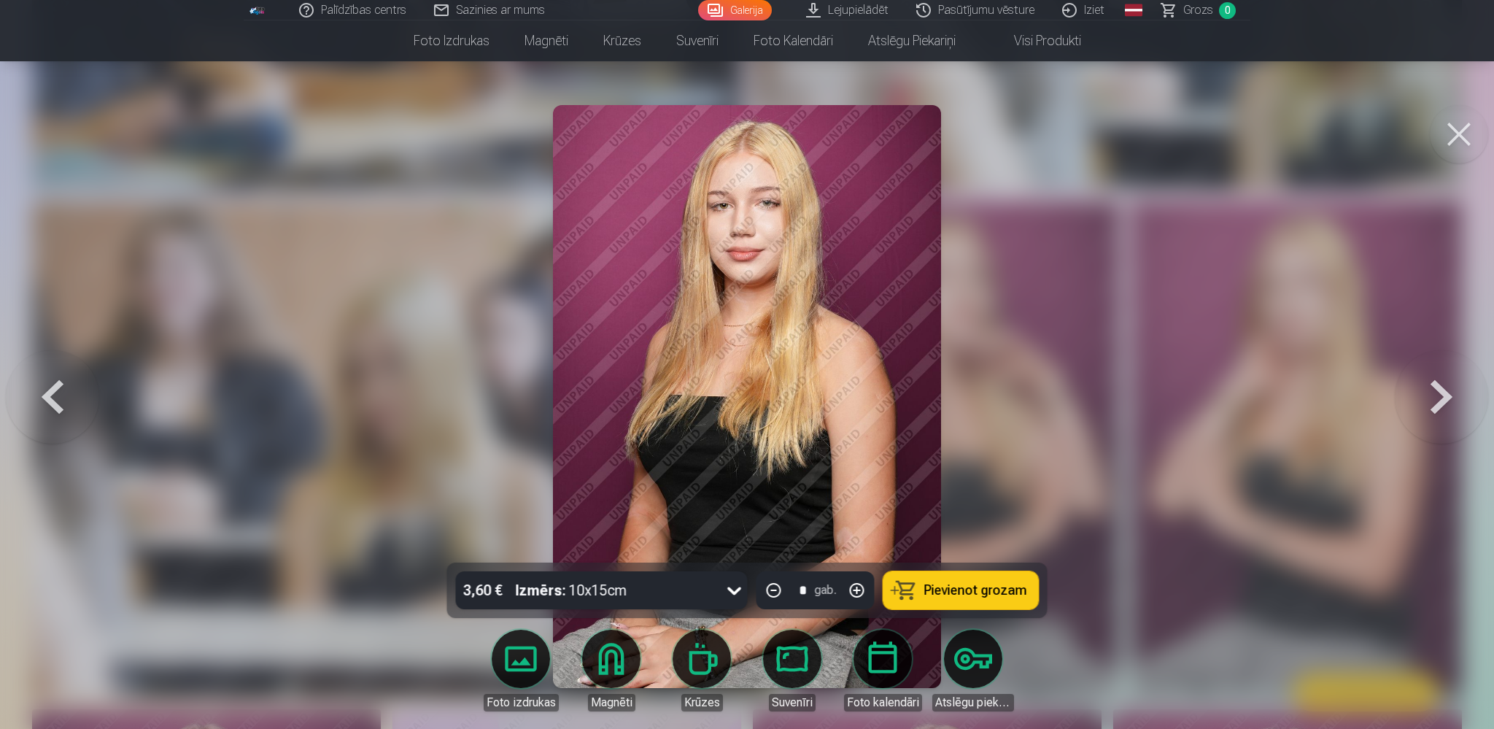
click at [1436, 392] on button at bounding box center [1441, 396] width 93 height 303
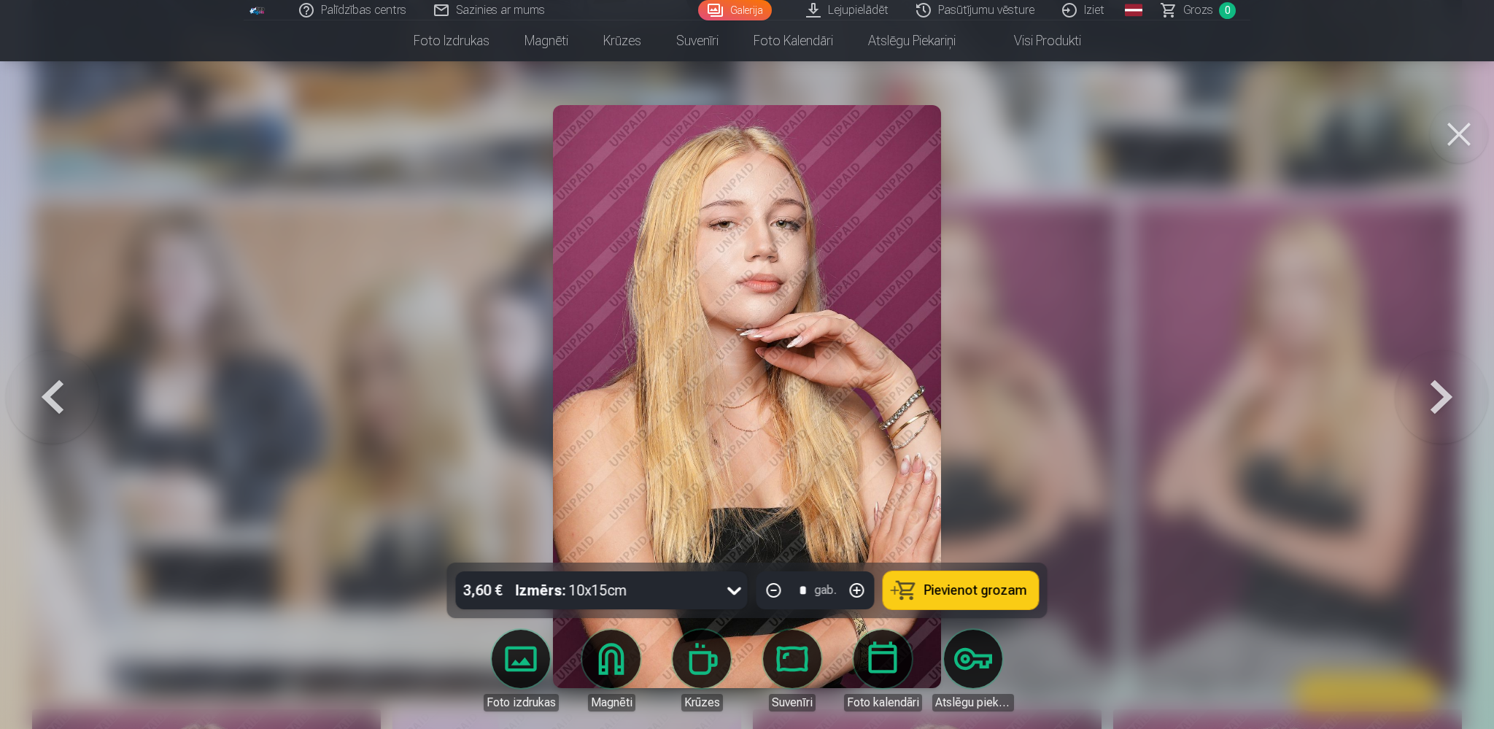
click at [264, 8] on img at bounding box center [257, 10] width 16 height 9
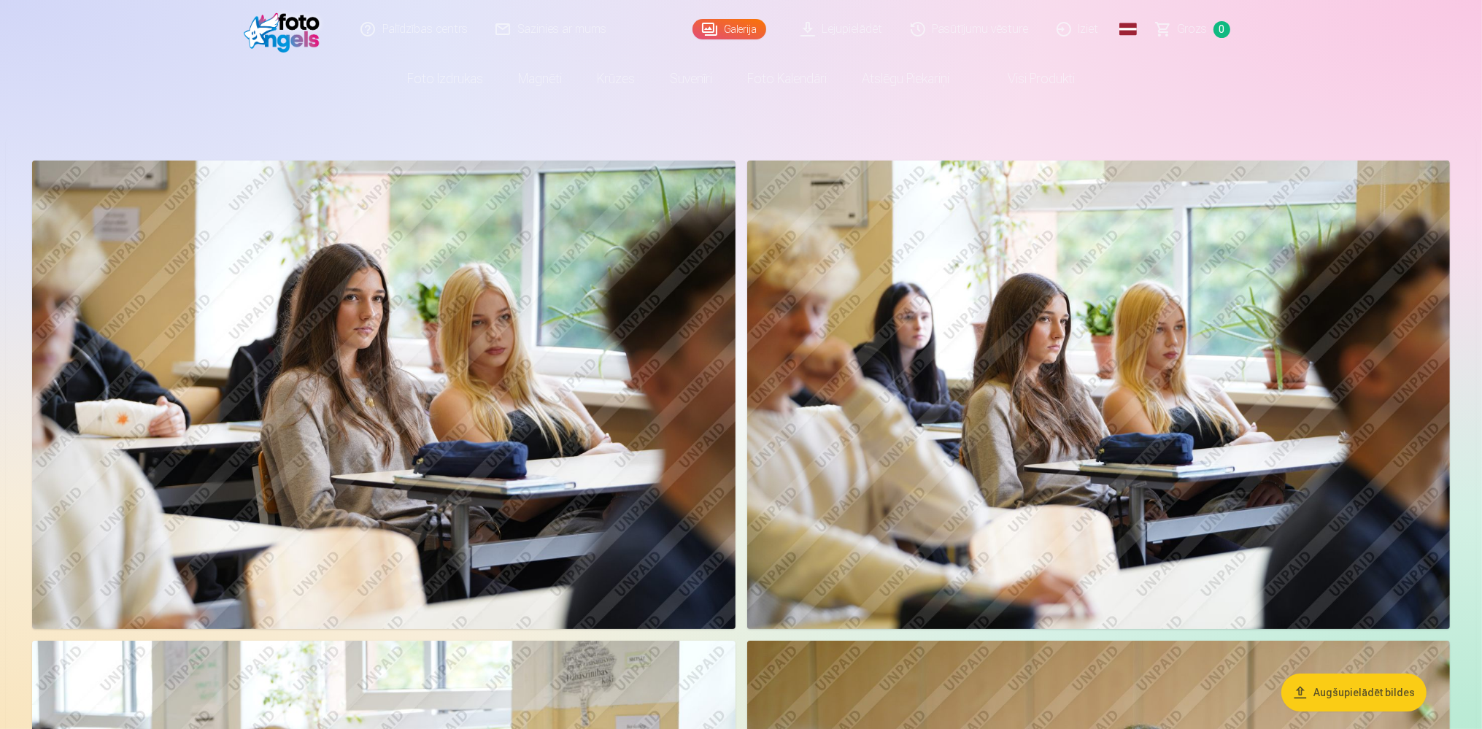
click at [347, 197] on img at bounding box center [383, 394] width 703 height 468
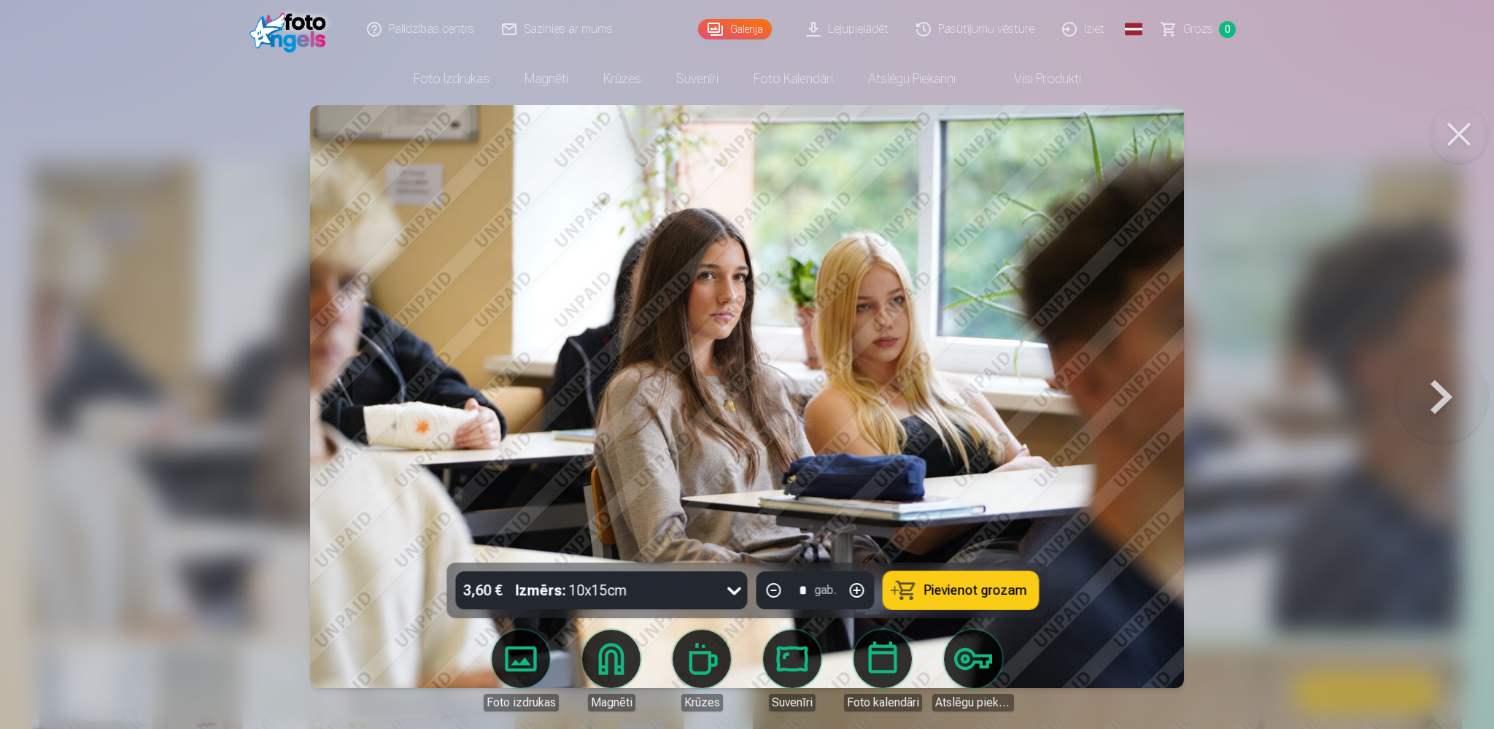
click at [1447, 390] on button at bounding box center [1441, 396] width 93 height 303
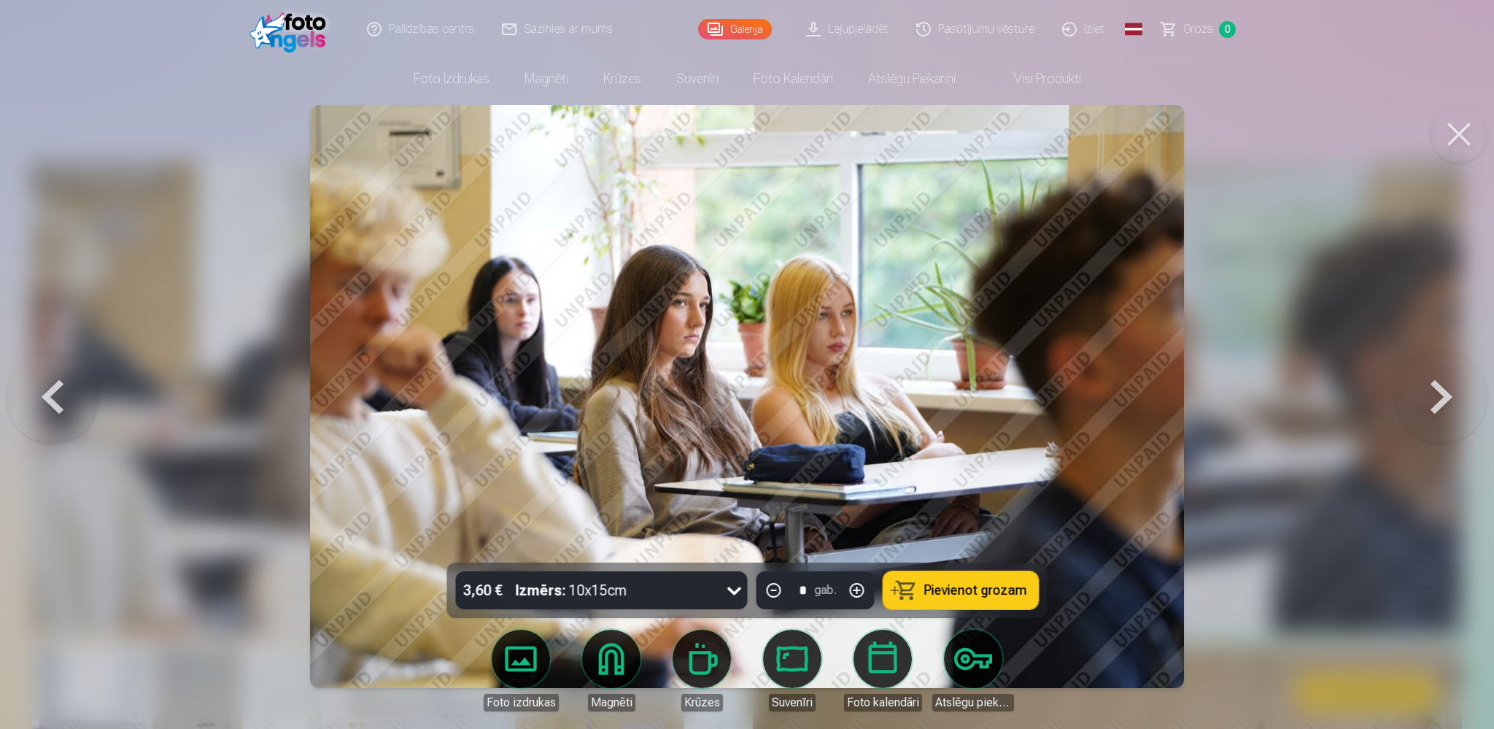
click at [1447, 390] on button at bounding box center [1441, 396] width 93 height 303
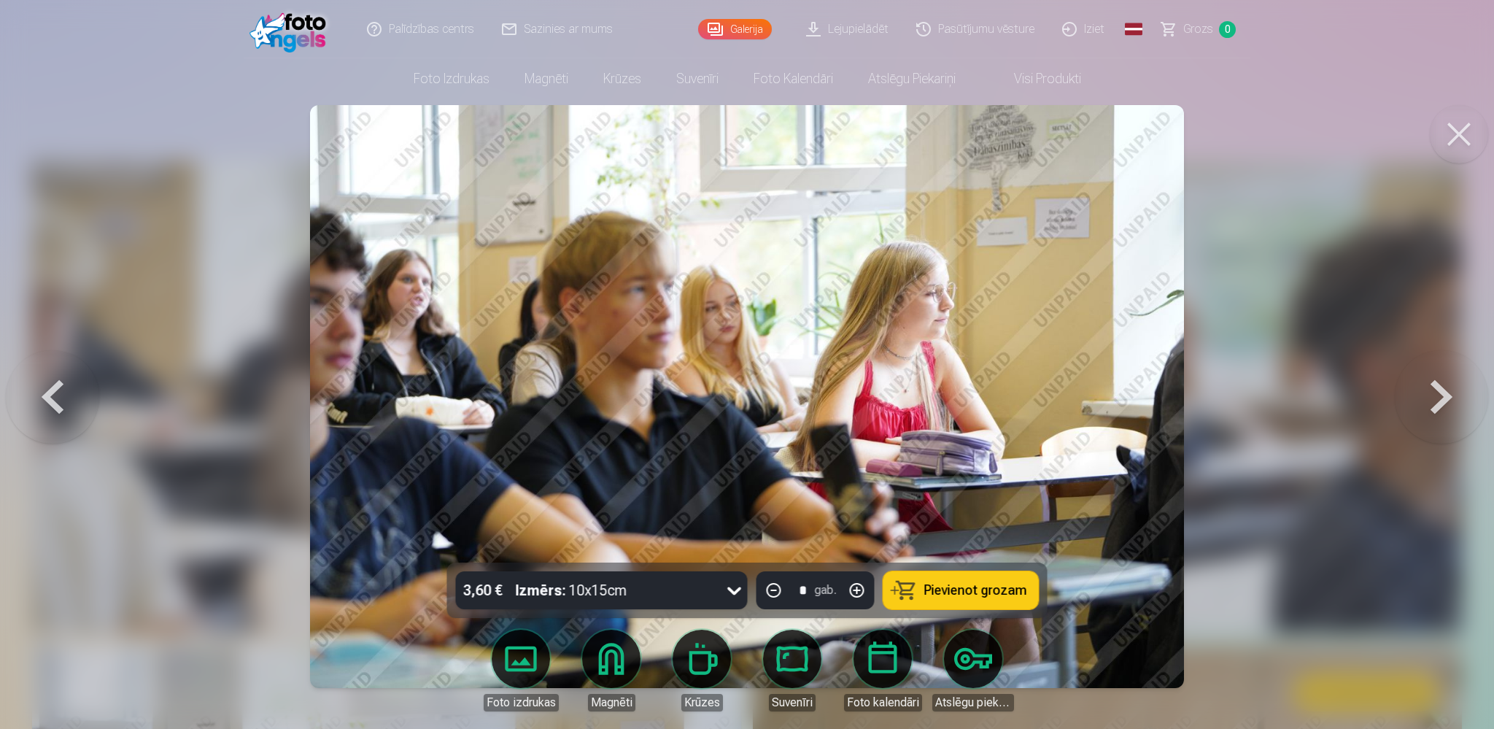
click at [1447, 390] on button at bounding box center [1441, 396] width 93 height 303
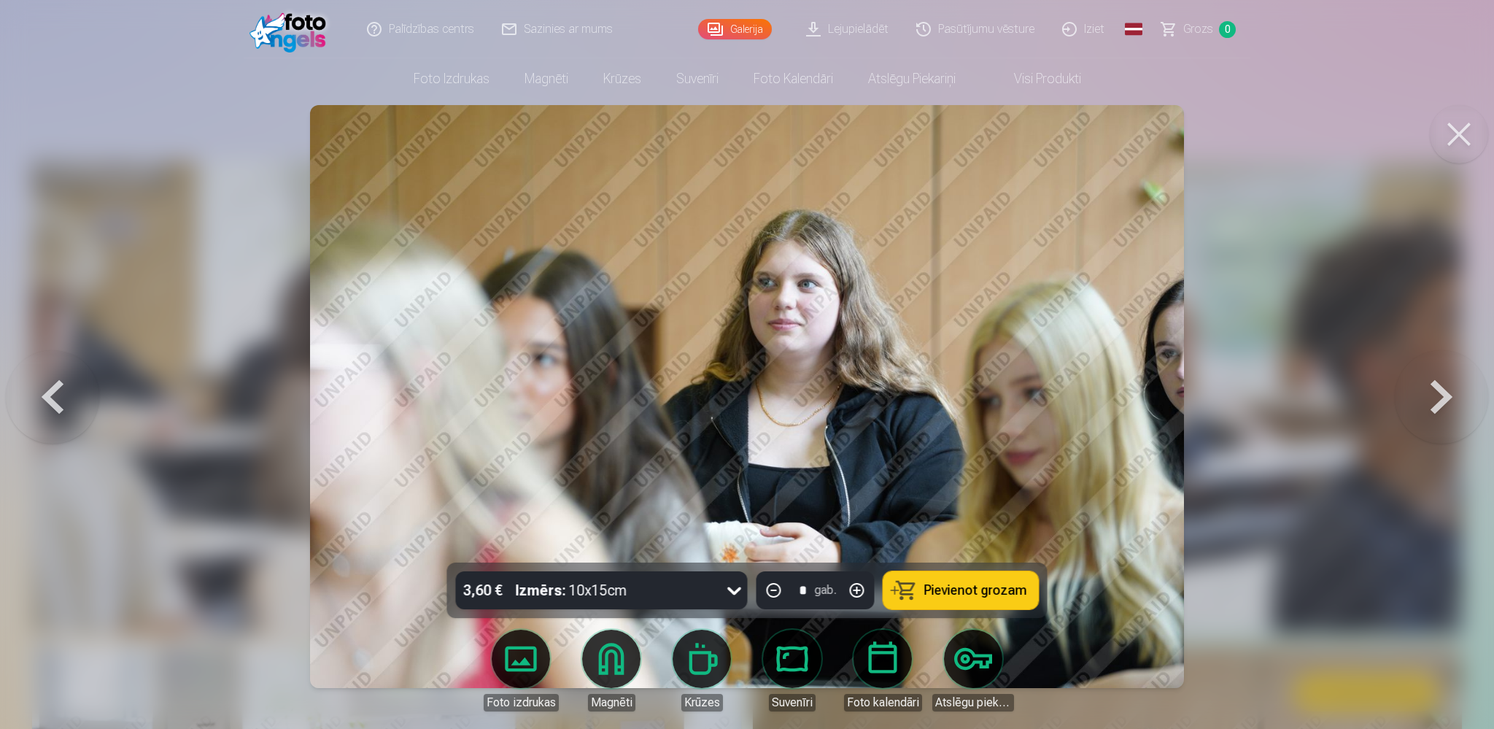
click at [1447, 390] on button at bounding box center [1441, 396] width 93 height 303
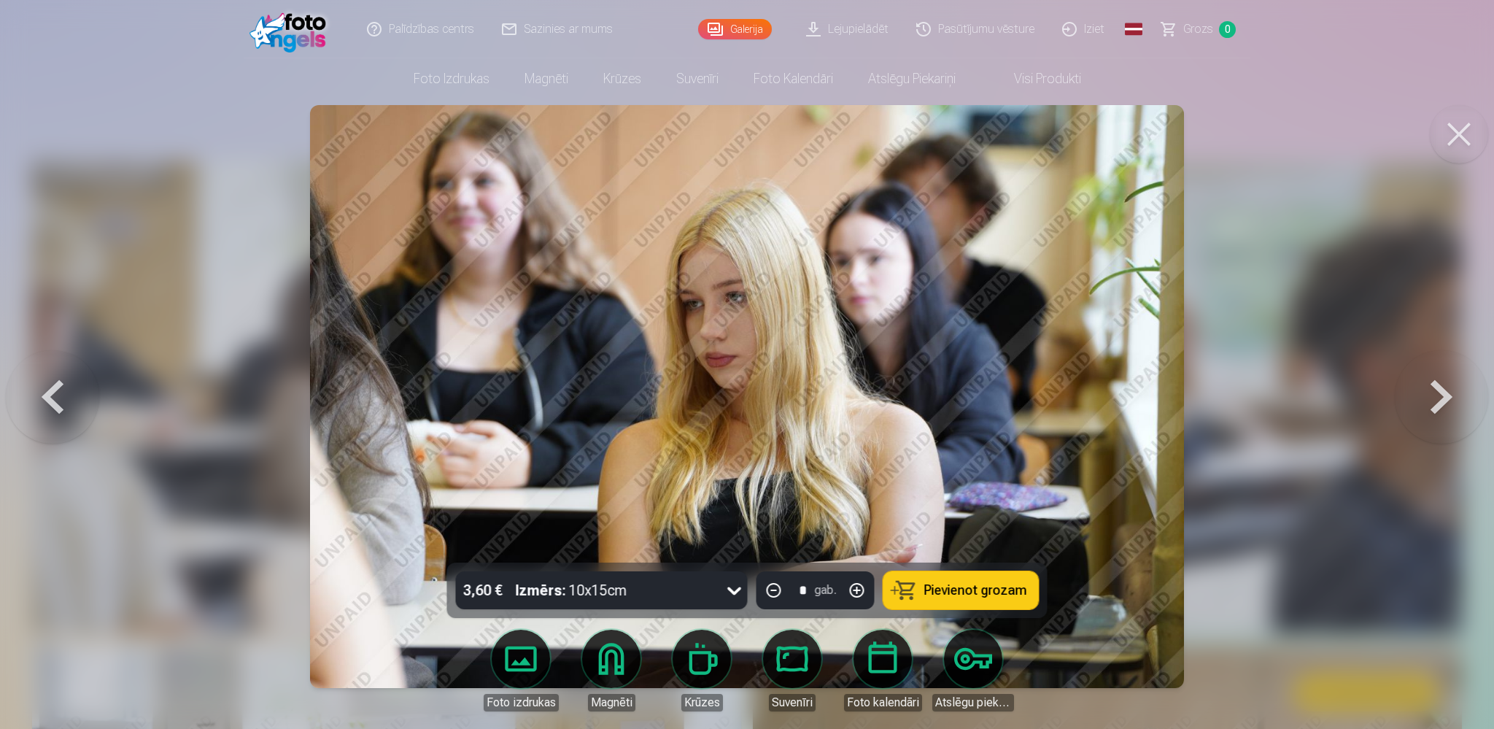
click at [1442, 384] on button at bounding box center [1441, 396] width 93 height 303
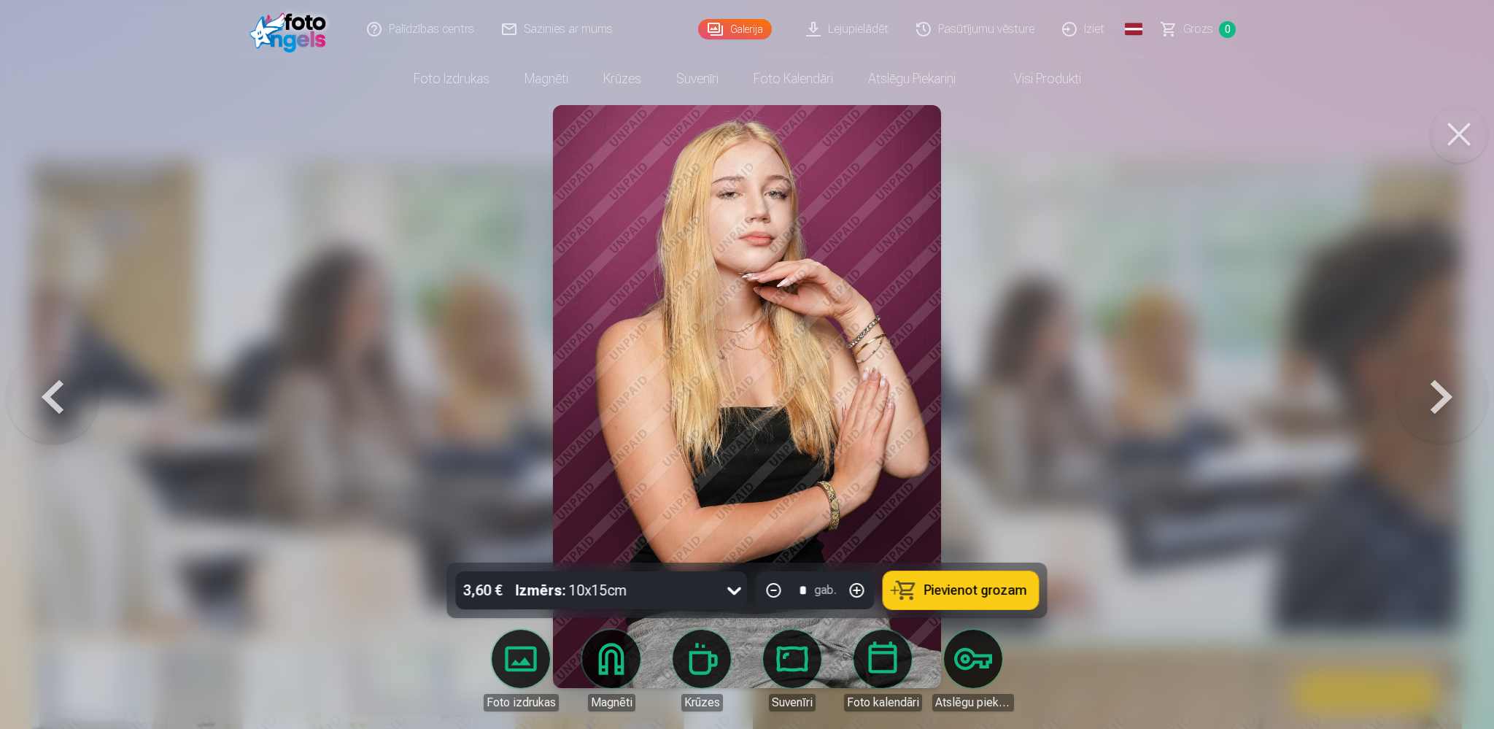
click at [1443, 384] on button at bounding box center [1441, 396] width 93 height 303
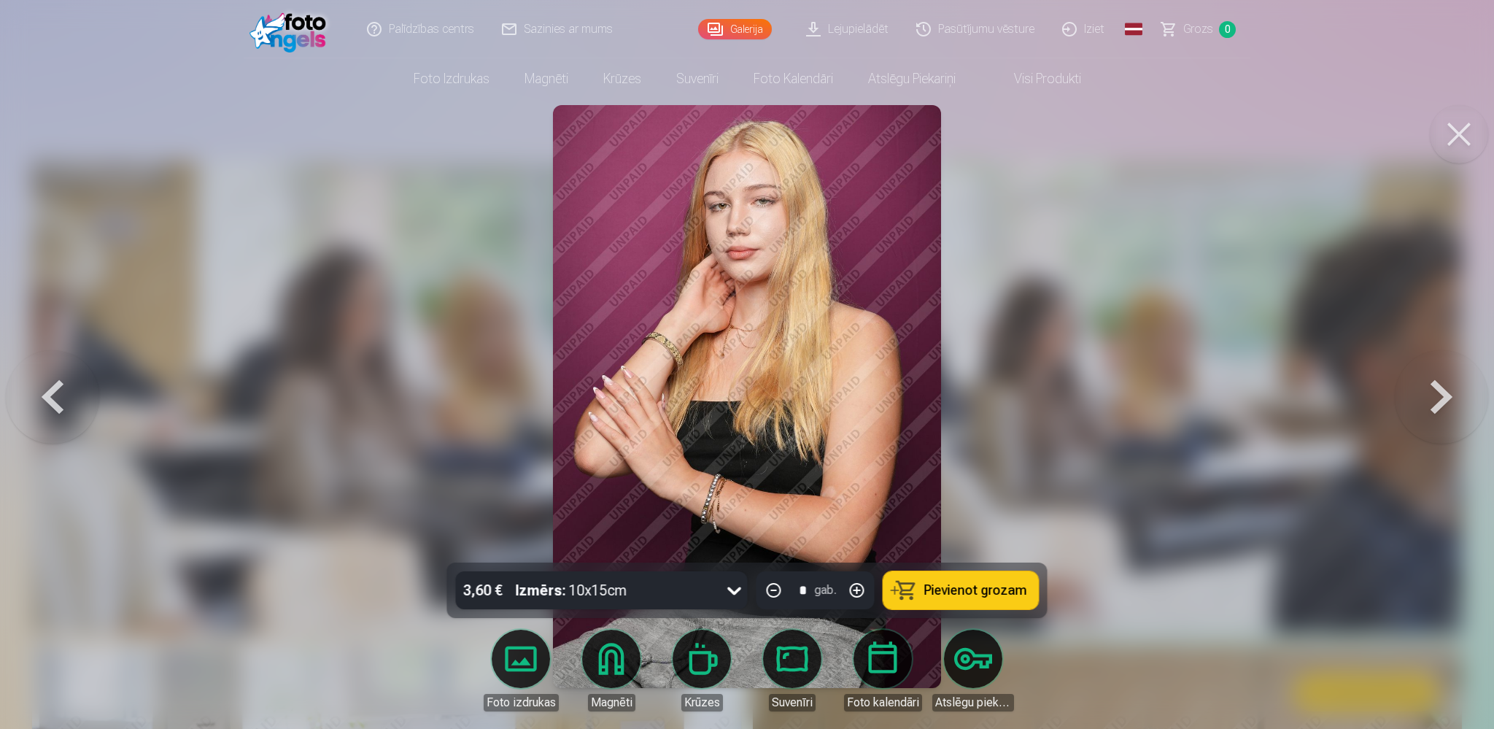
click at [63, 401] on button at bounding box center [52, 396] width 93 height 303
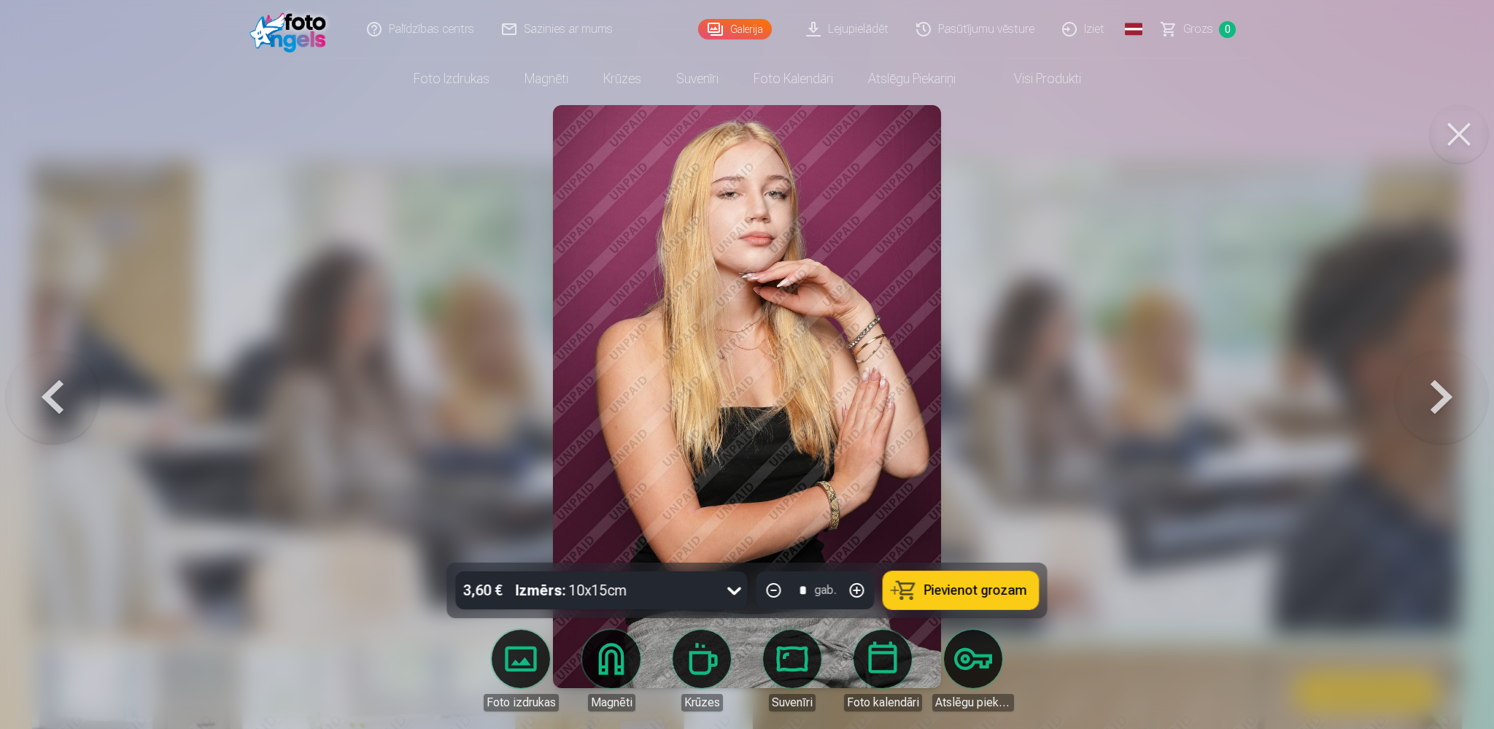
click at [1449, 395] on button at bounding box center [1441, 396] width 93 height 303
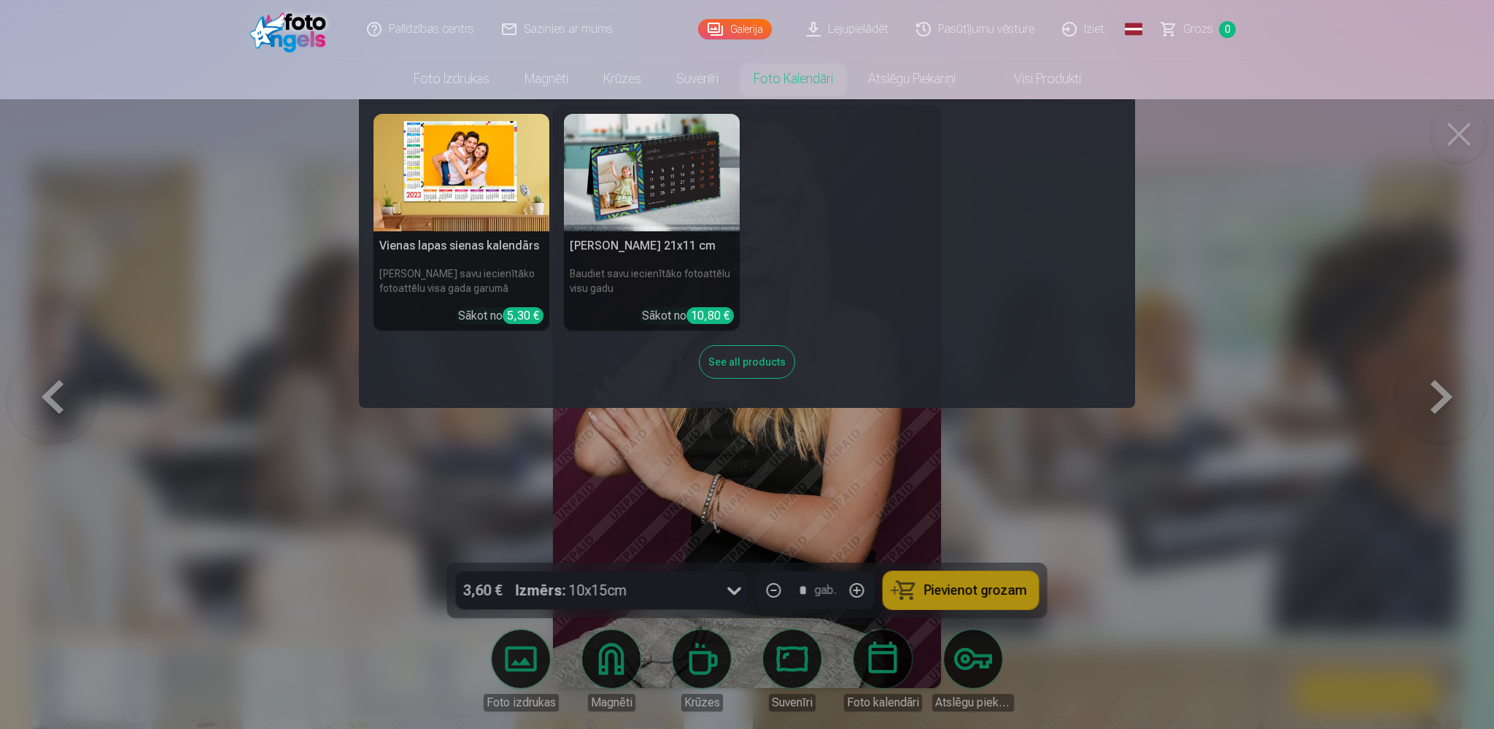
click at [800, 83] on link "Foto kalendāri" at bounding box center [793, 78] width 115 height 41
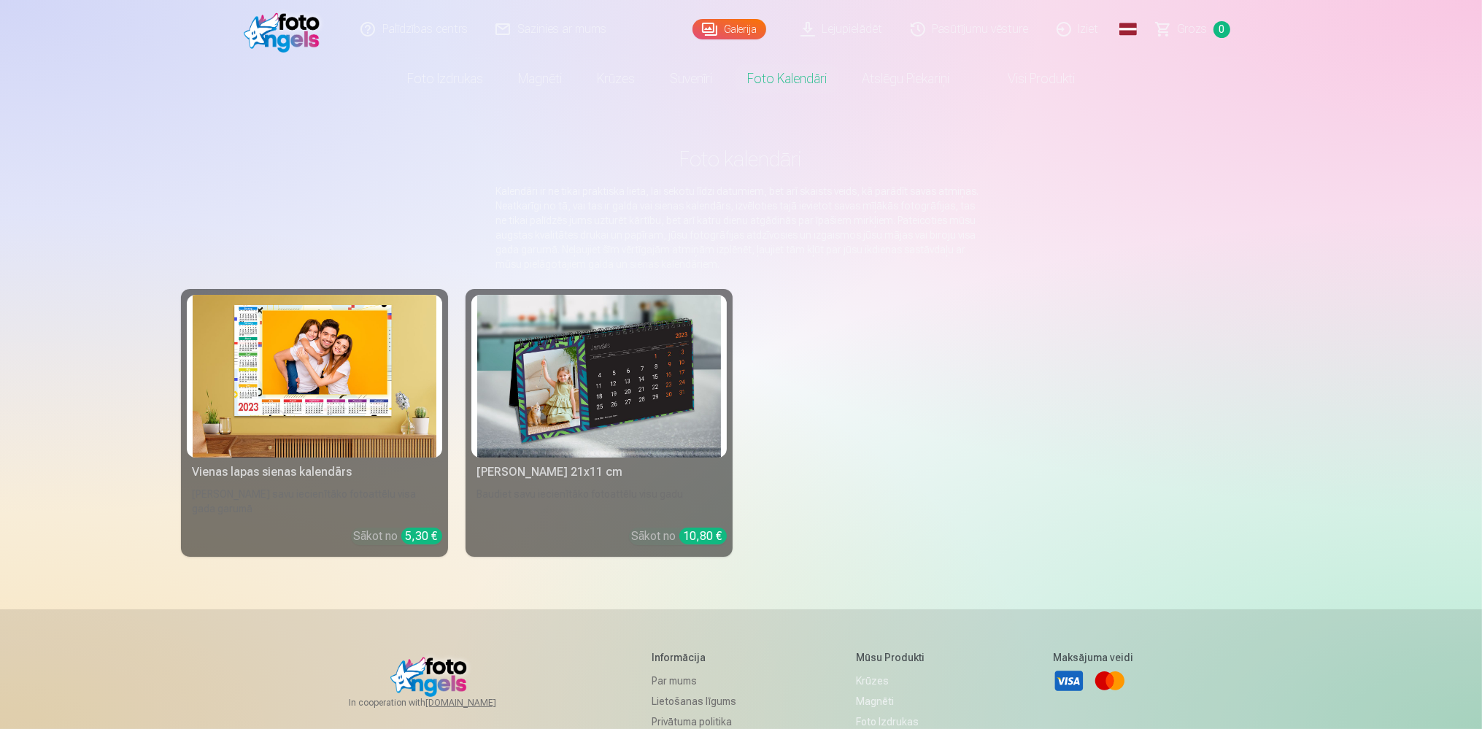
click at [390, 377] on img at bounding box center [315, 376] width 244 height 163
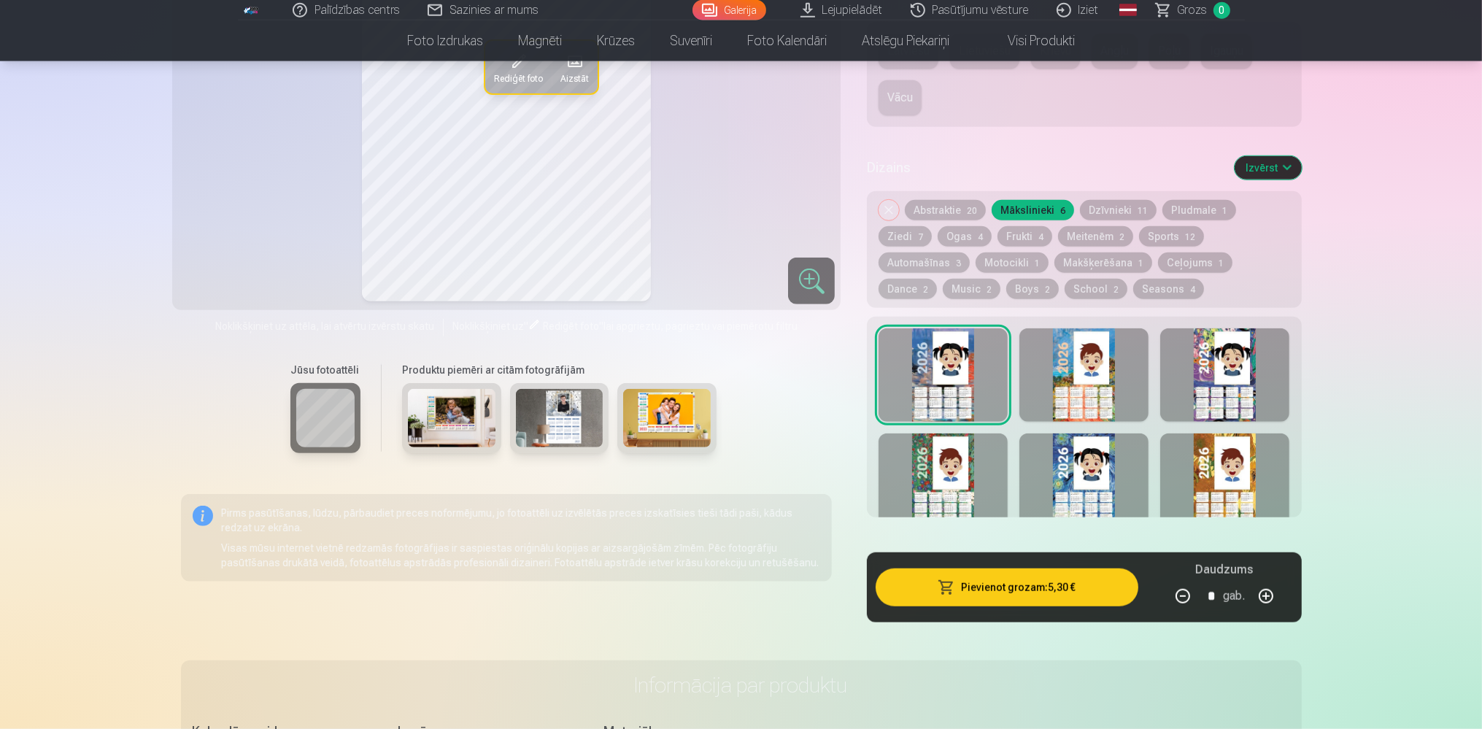
scroll to position [1310, 0]
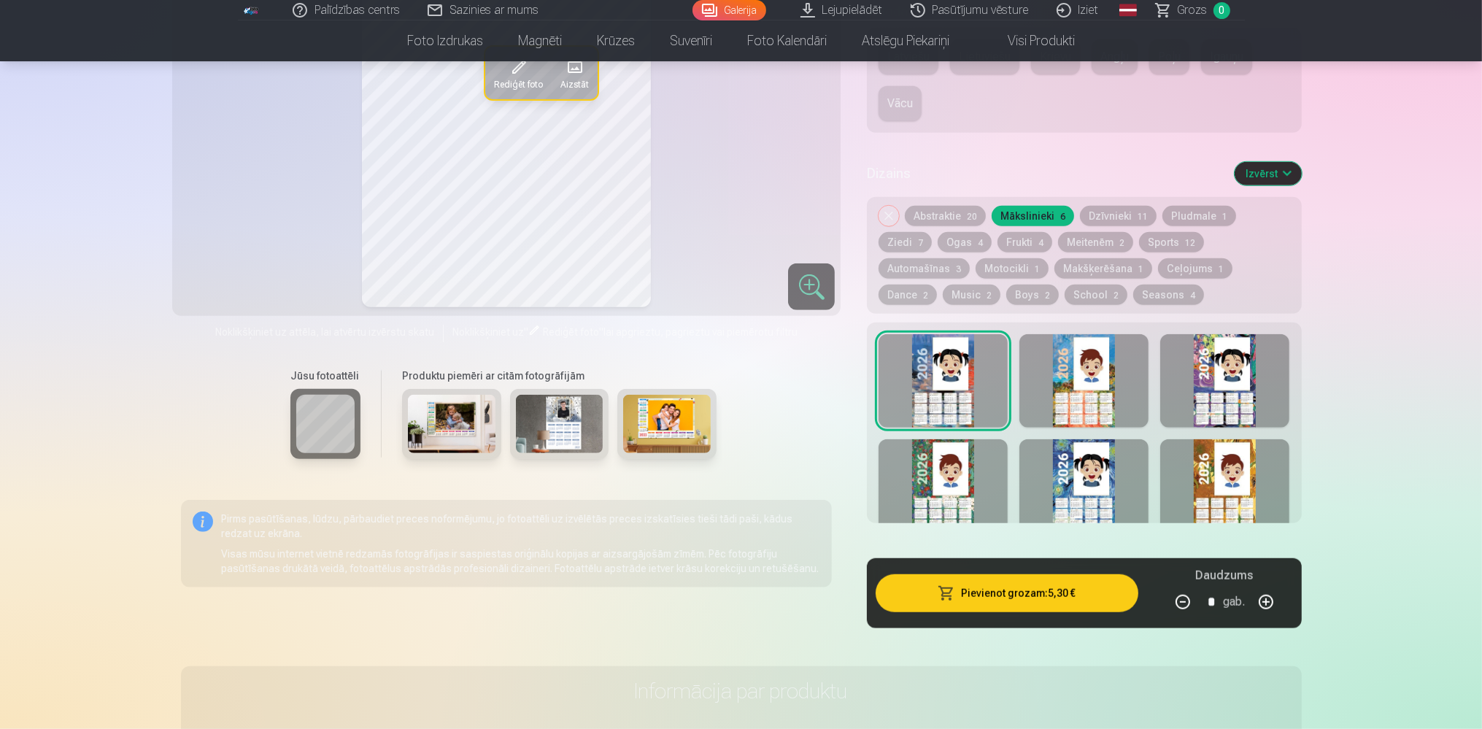
click at [944, 220] on button "Abstraktie 20" at bounding box center [945, 216] width 81 height 20
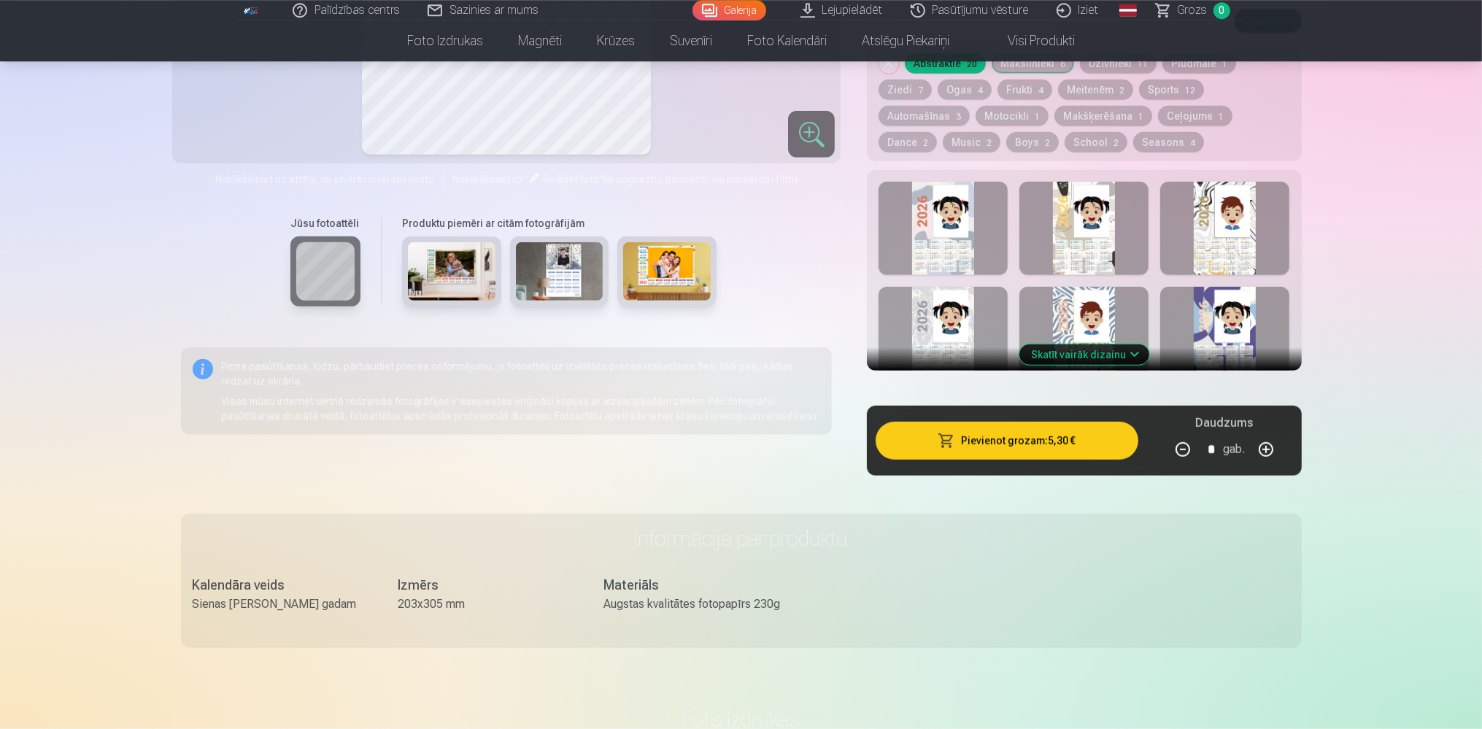
scroll to position [1463, 0]
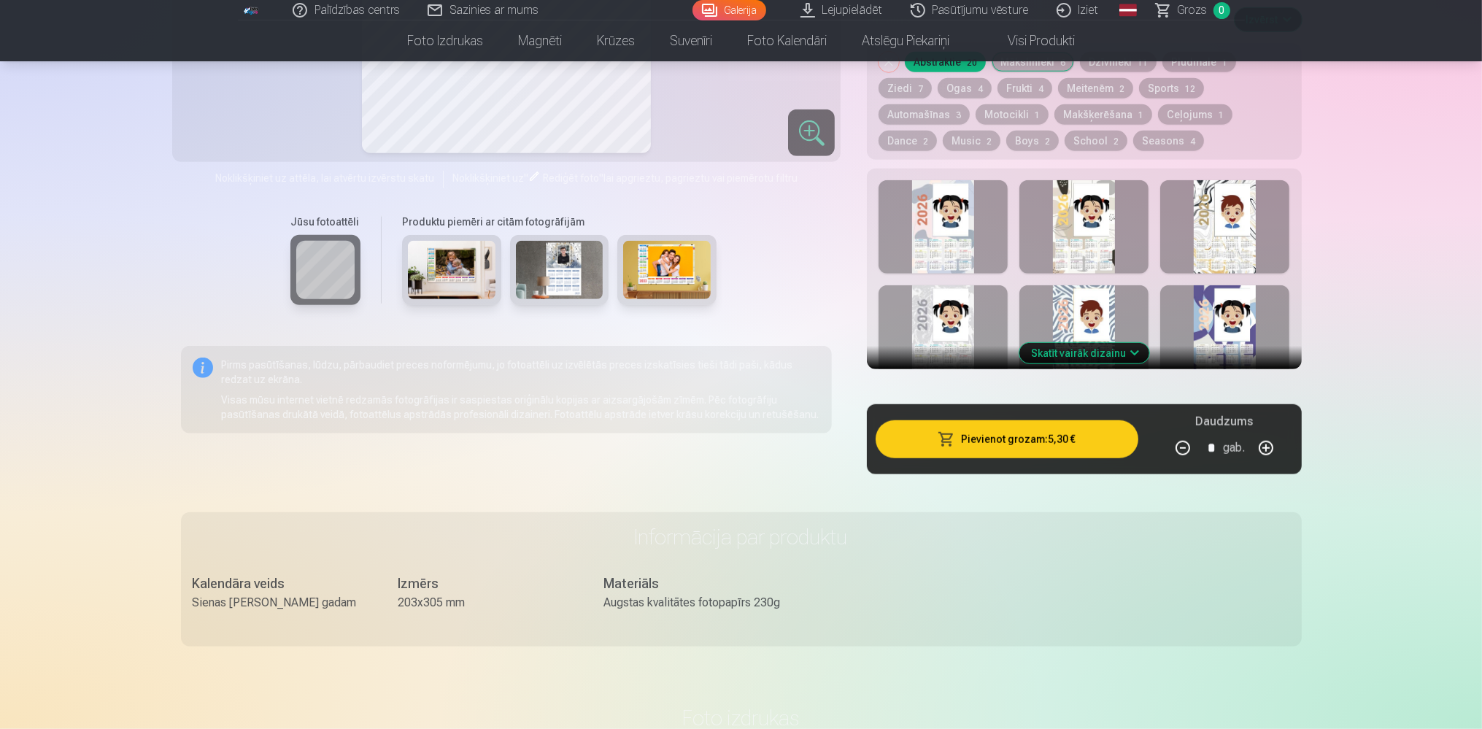
click at [1071, 349] on button "Skatīt vairāk dizainu" at bounding box center [1084, 353] width 130 height 20
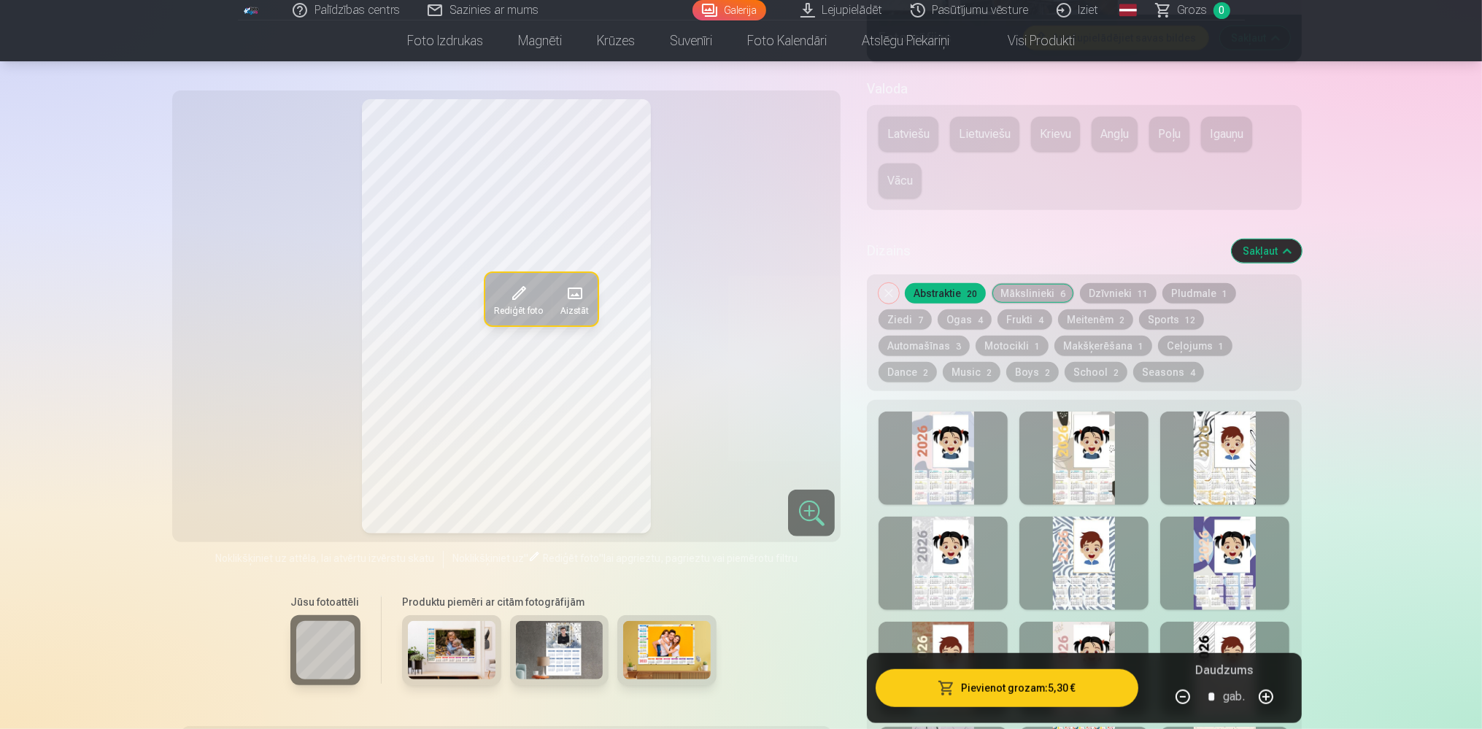
scroll to position [1156, 0]
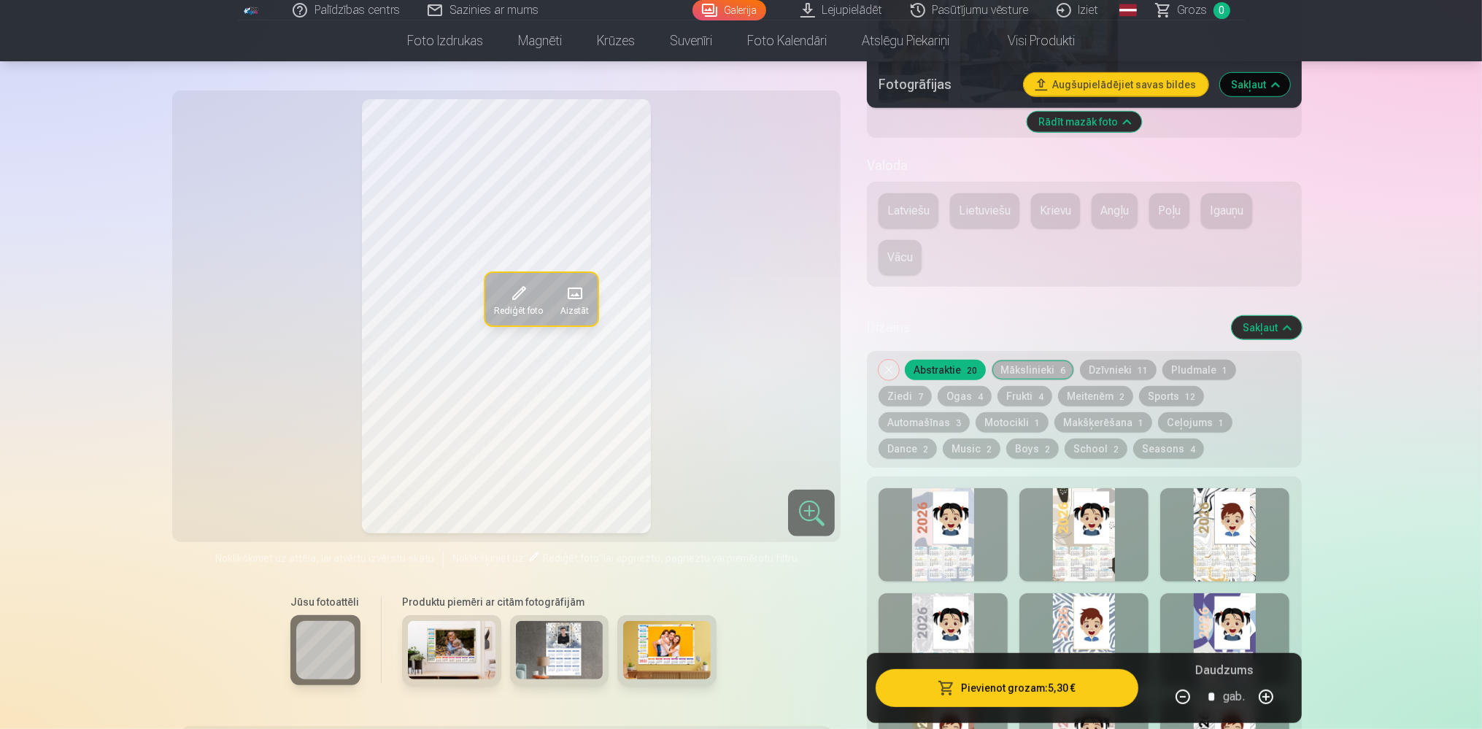
click at [1059, 361] on button "Mākslinieki 6" at bounding box center [1032, 370] width 82 height 20
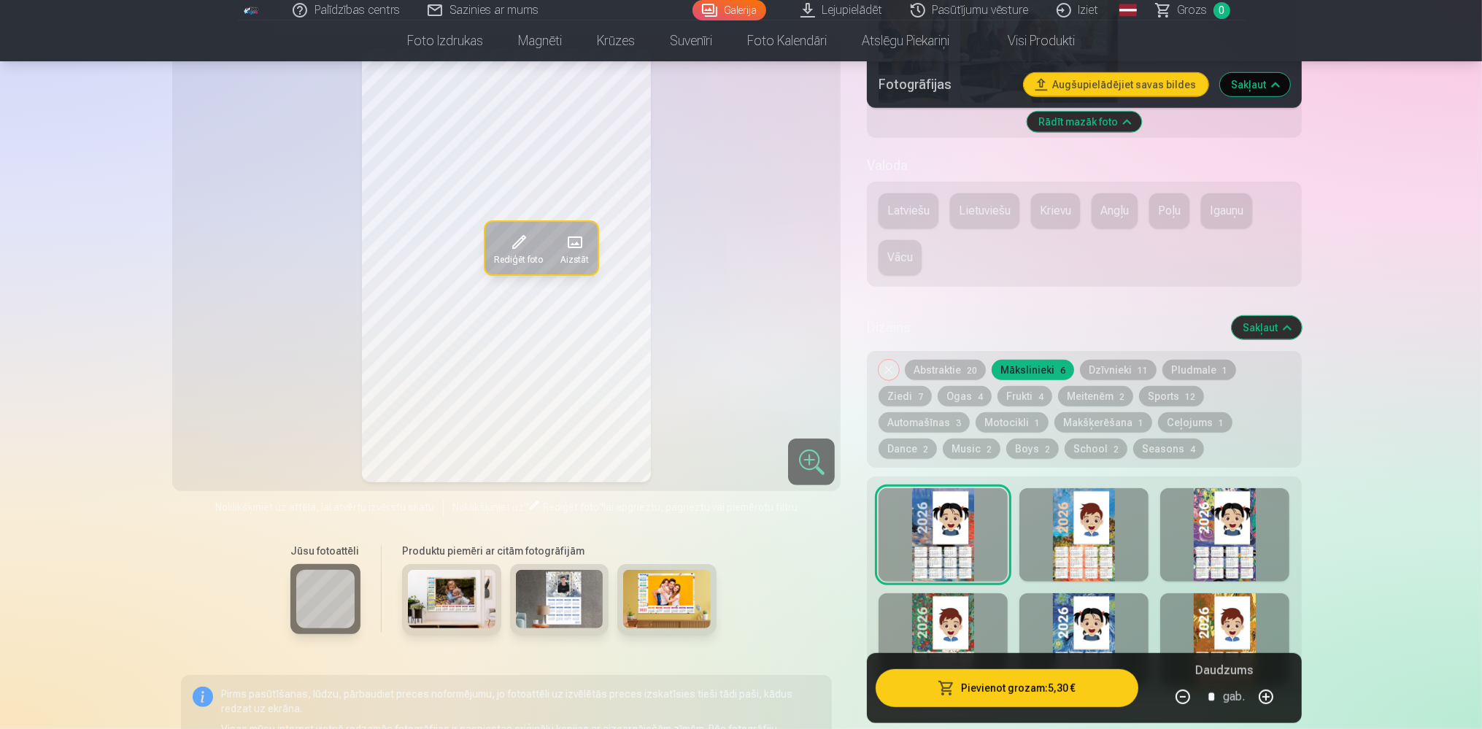
click at [1080, 518] on div at bounding box center [1083, 534] width 129 height 93
click at [1193, 526] on div at bounding box center [1224, 534] width 129 height 93
click at [968, 517] on div at bounding box center [942, 534] width 129 height 93
click at [1042, 526] on div at bounding box center [1083, 534] width 129 height 93
click at [958, 524] on div at bounding box center [942, 534] width 129 height 93
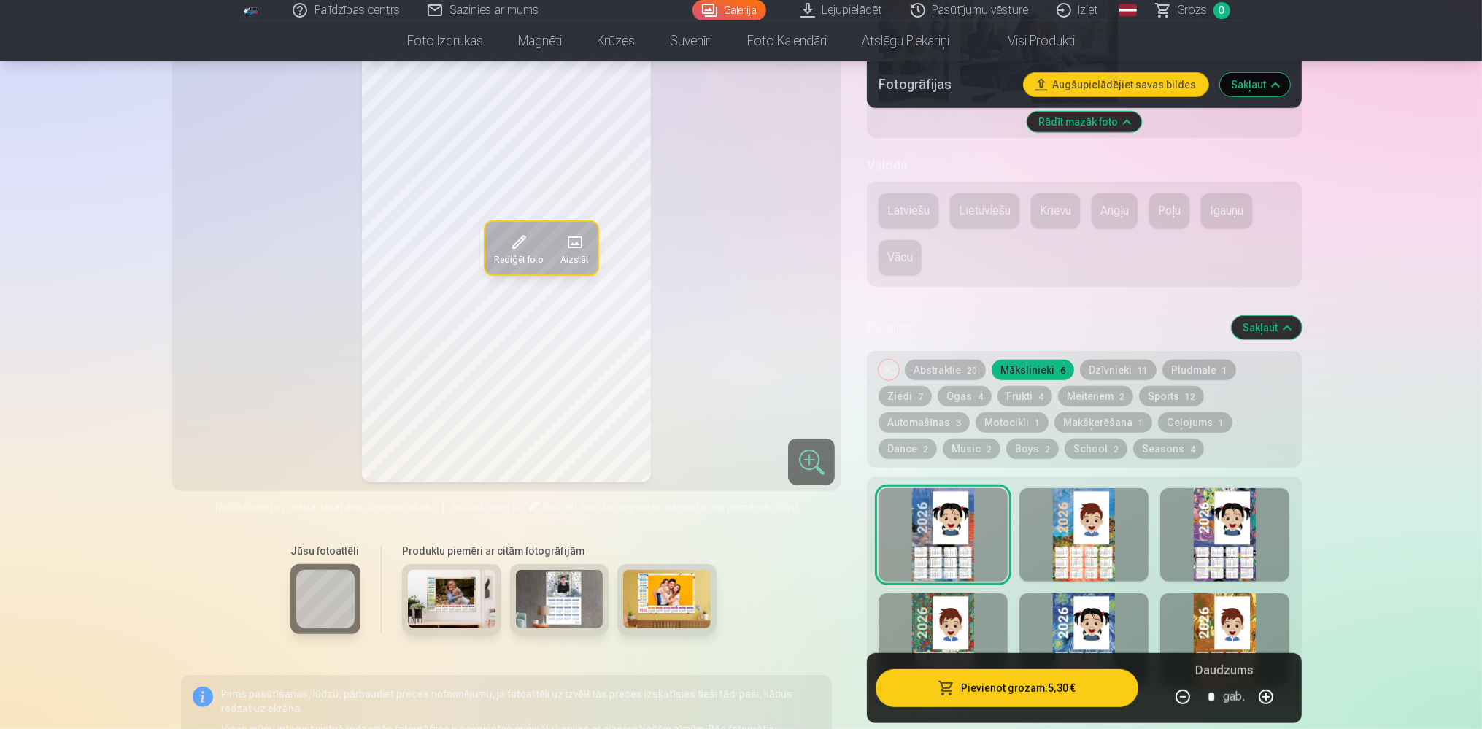
click at [1013, 527] on div at bounding box center [1084, 587] width 434 height 222
click at [1051, 530] on div at bounding box center [1083, 534] width 129 height 93
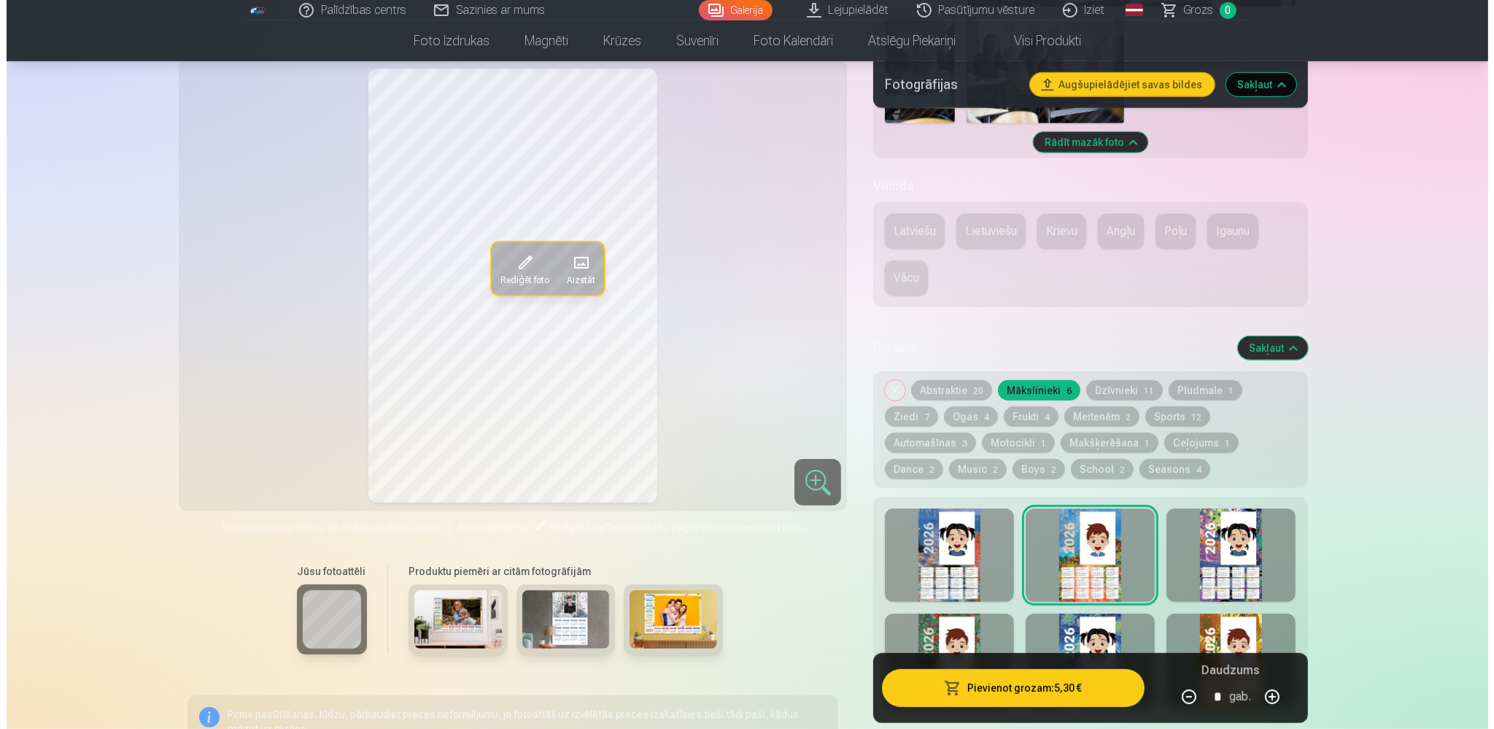
scroll to position [1001, 0]
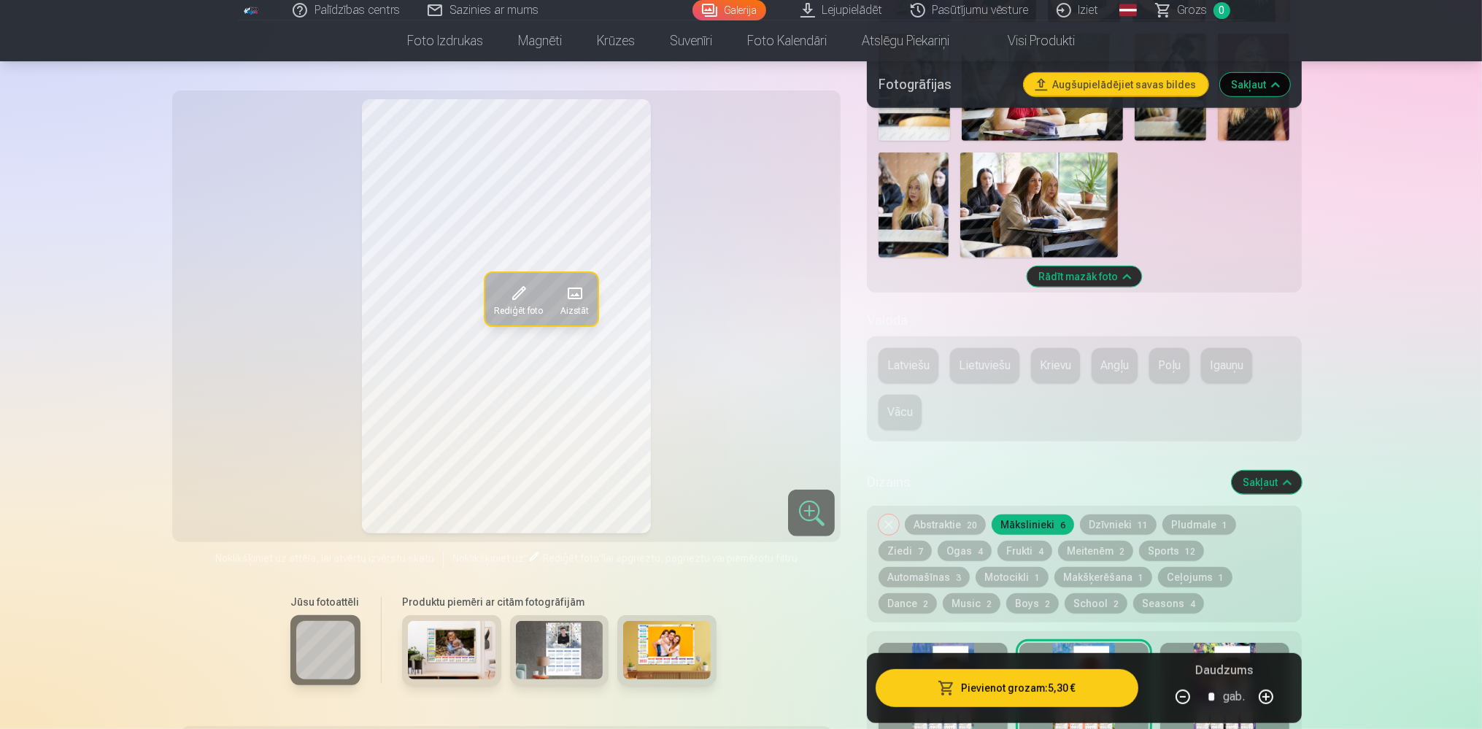
click at [576, 296] on span at bounding box center [573, 293] width 23 height 23
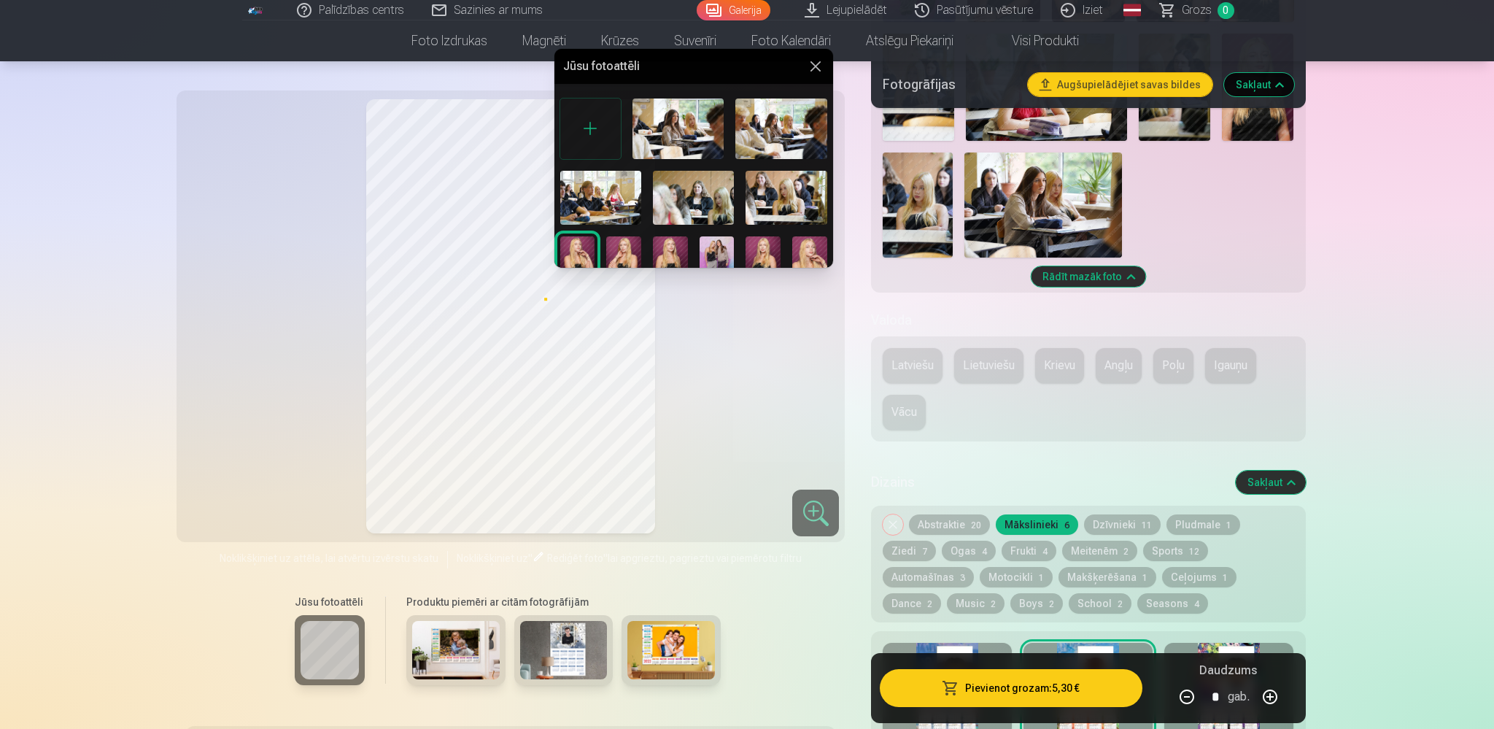
click at [792, 258] on img at bounding box center [809, 262] width 35 height 53
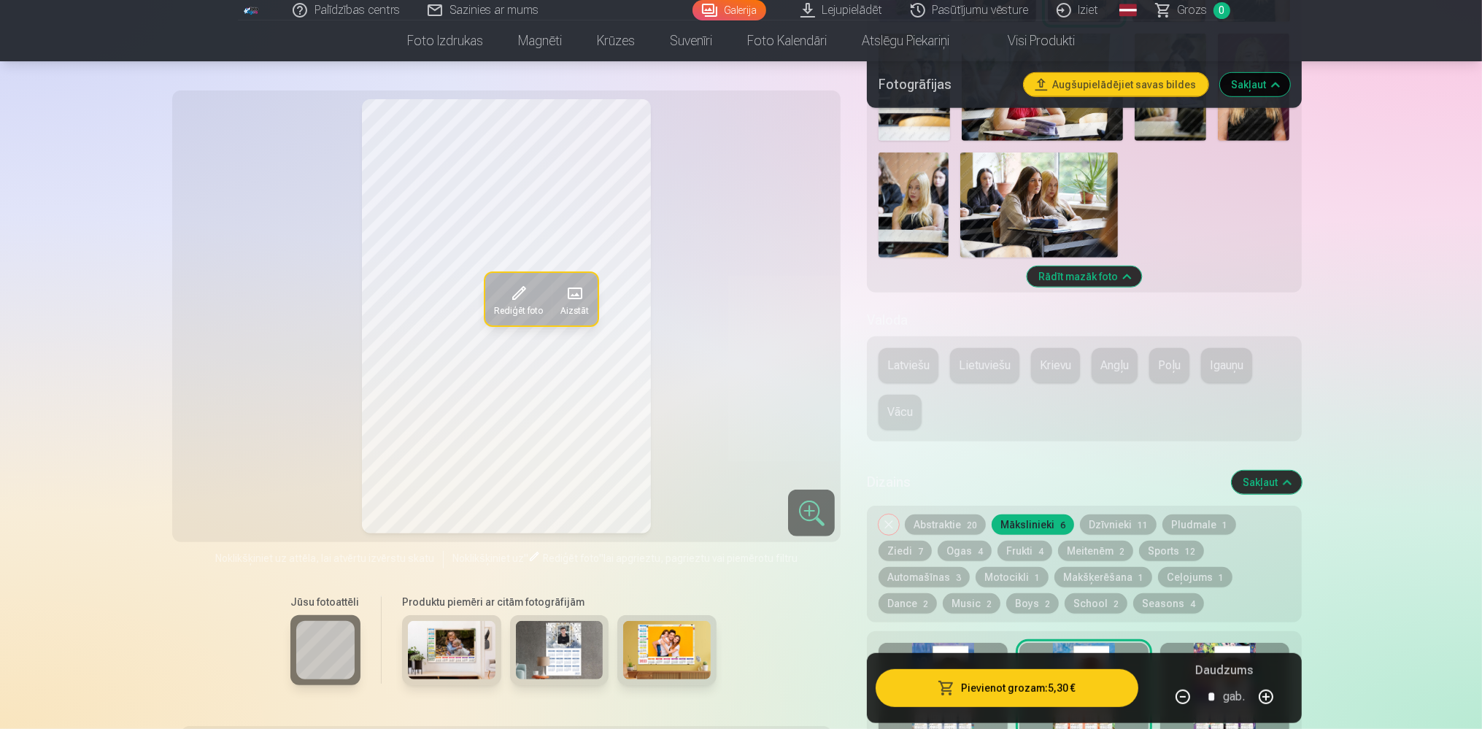
click at [571, 299] on span at bounding box center [573, 293] width 23 height 23
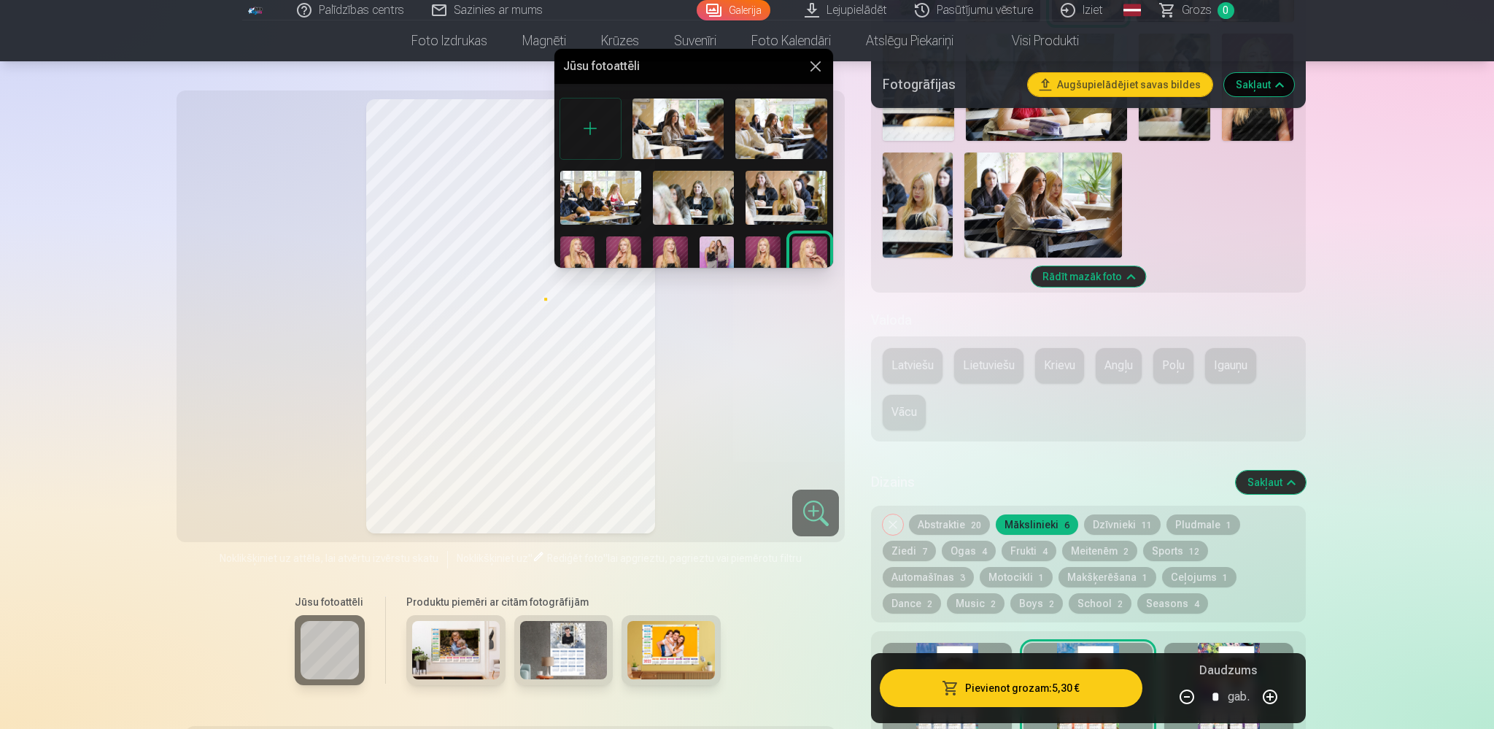
click at [611, 259] on img at bounding box center [623, 262] width 35 height 53
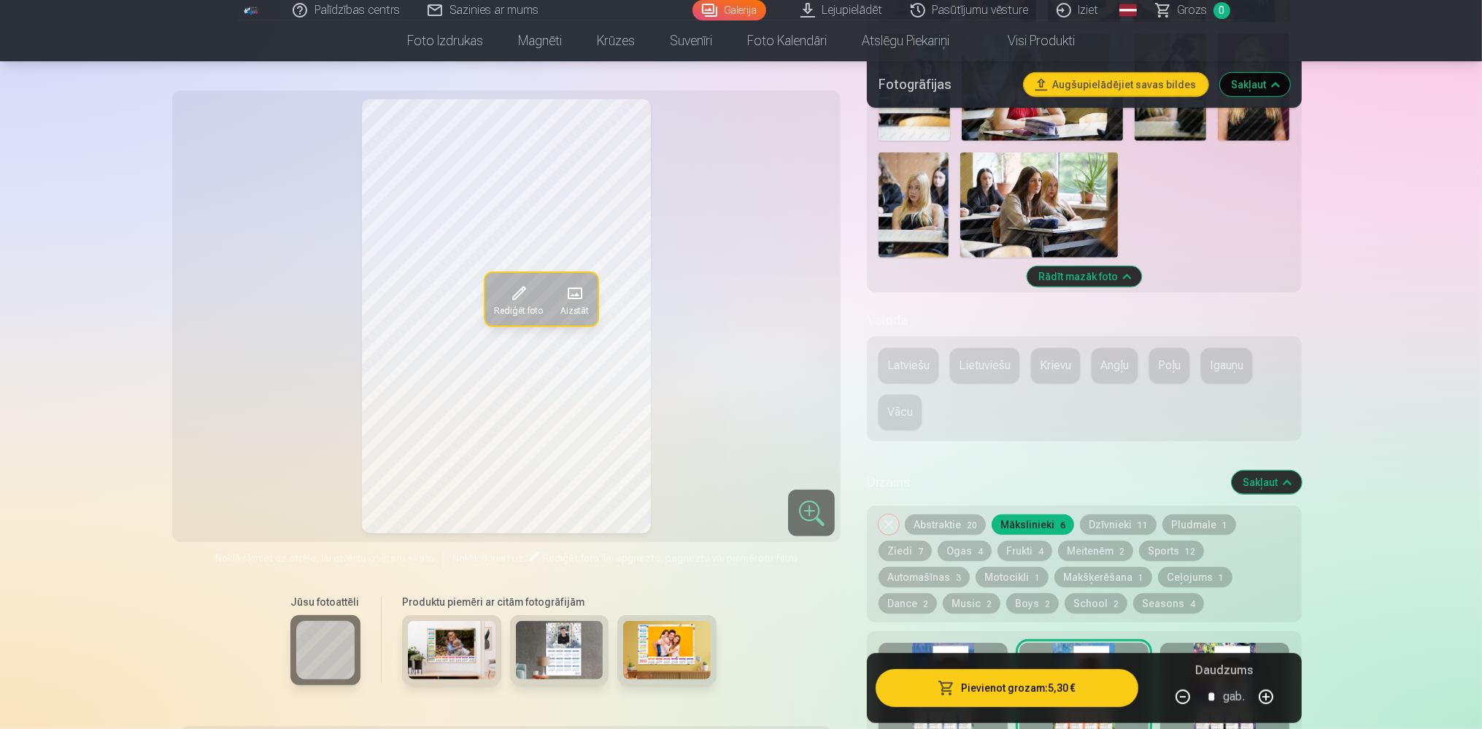
click at [573, 293] on span at bounding box center [573, 293] width 23 height 23
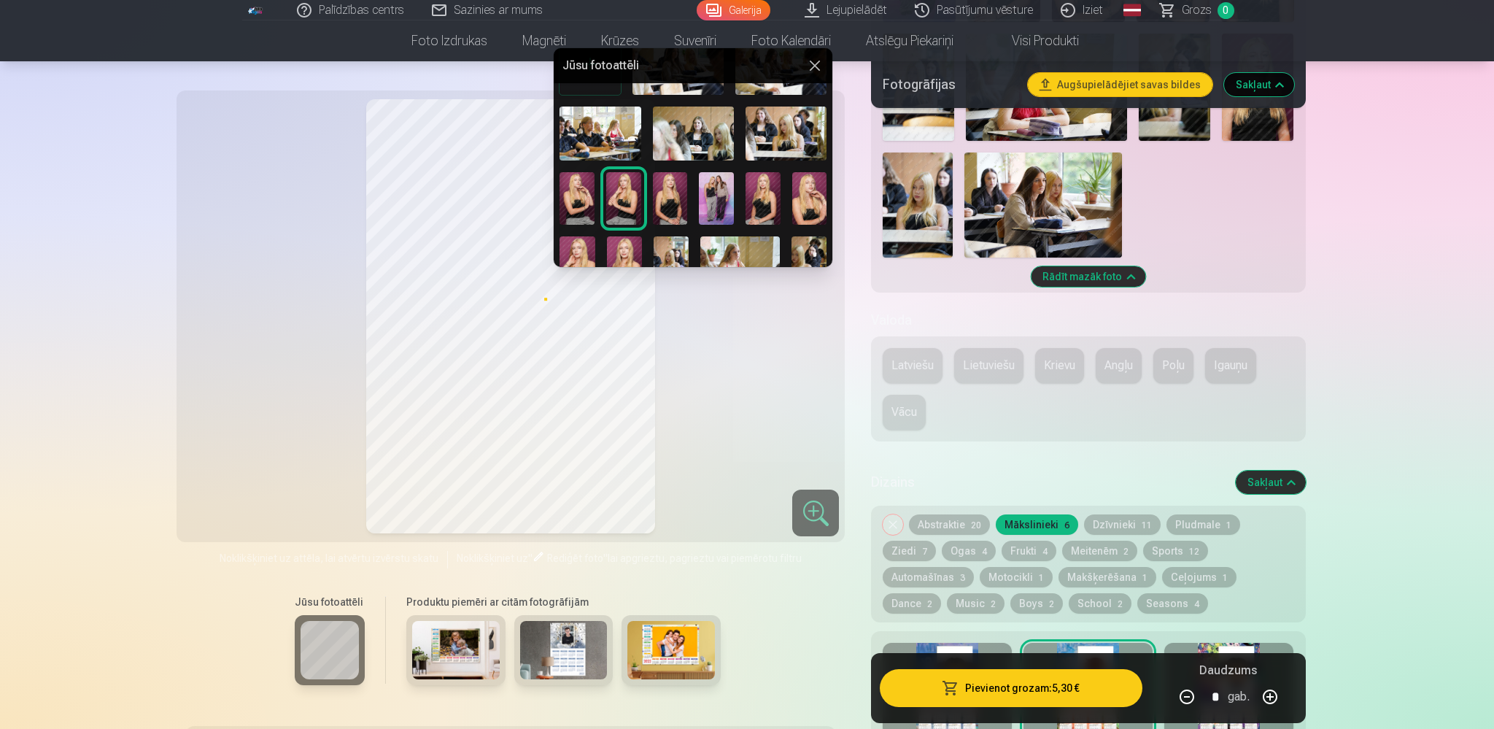
scroll to position [90, 0]
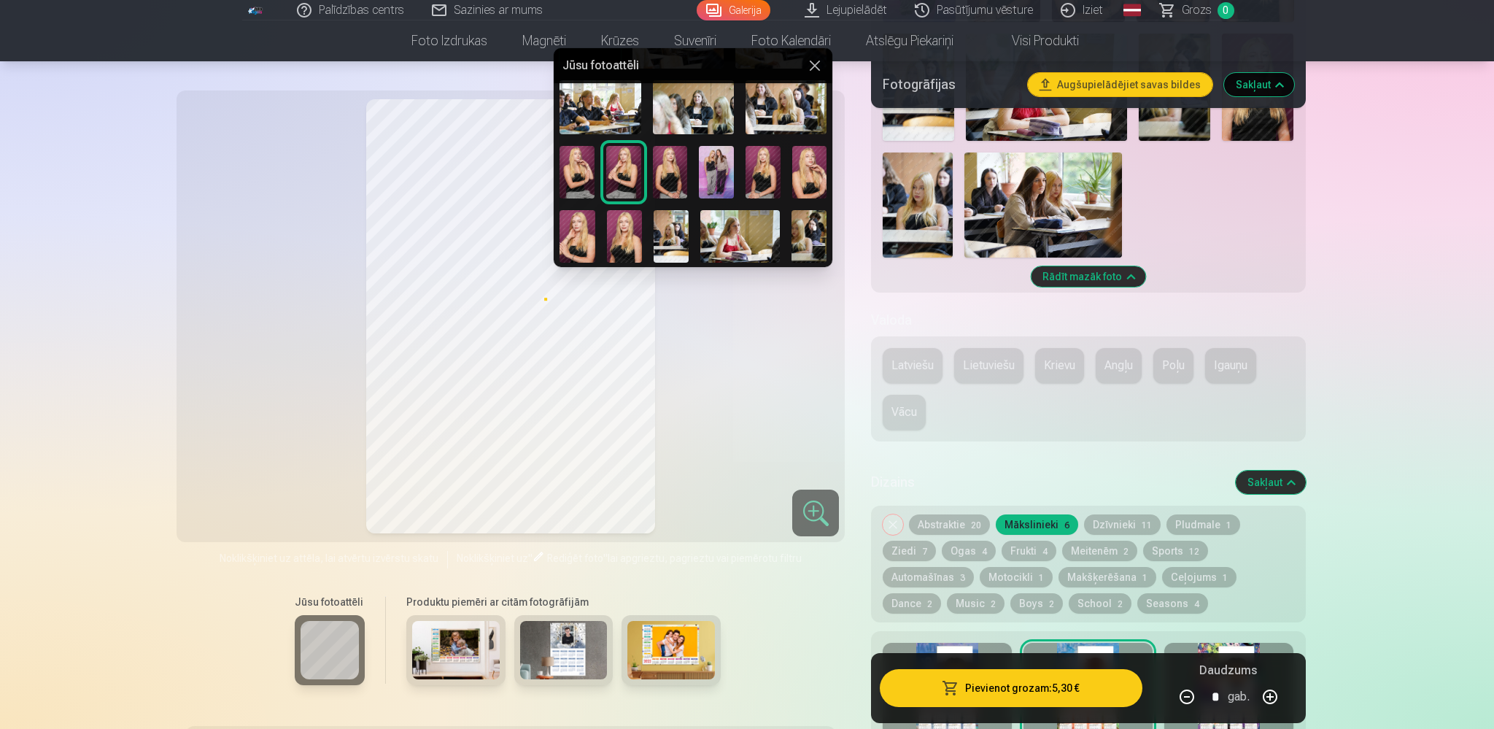
click at [587, 217] on img at bounding box center [577, 236] width 35 height 53
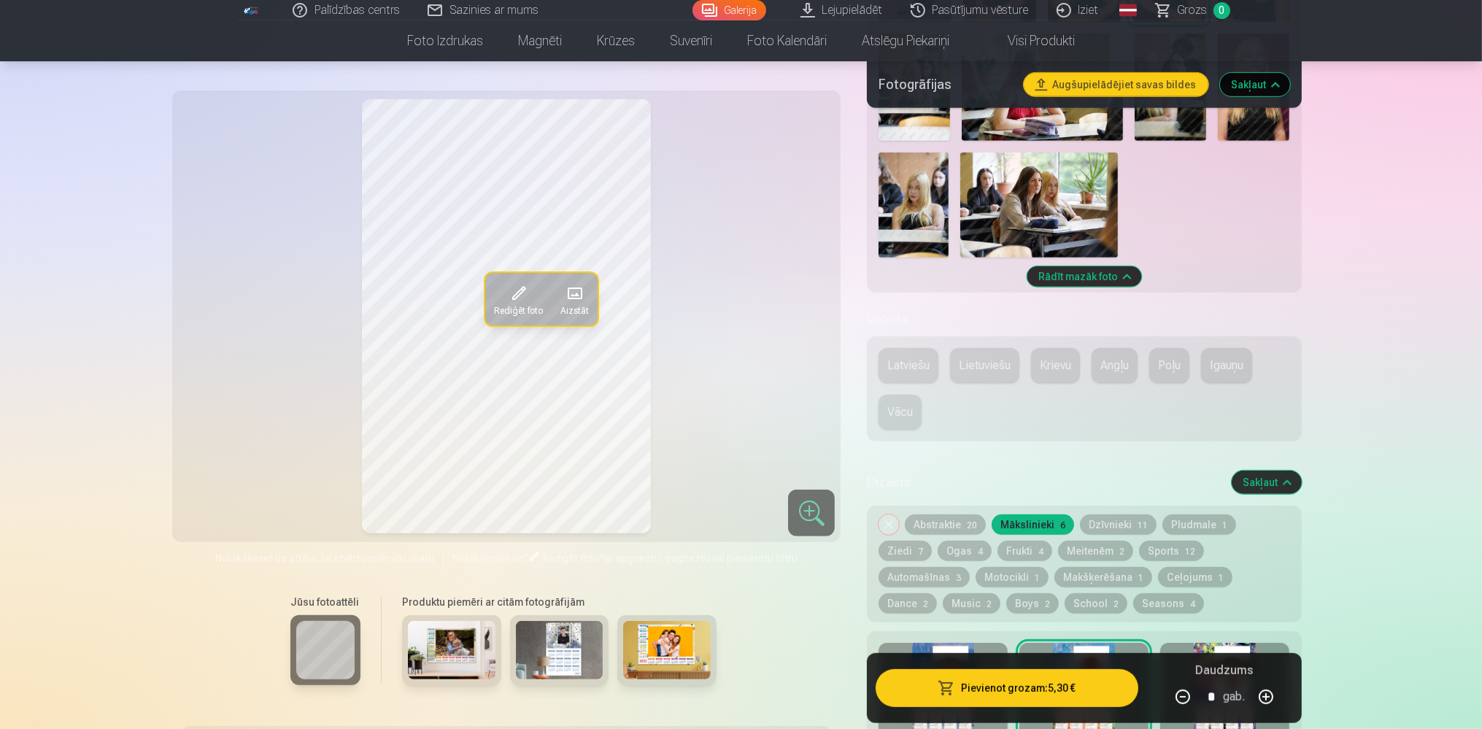
click at [582, 305] on span "Aizstāt" at bounding box center [574, 311] width 28 height 12
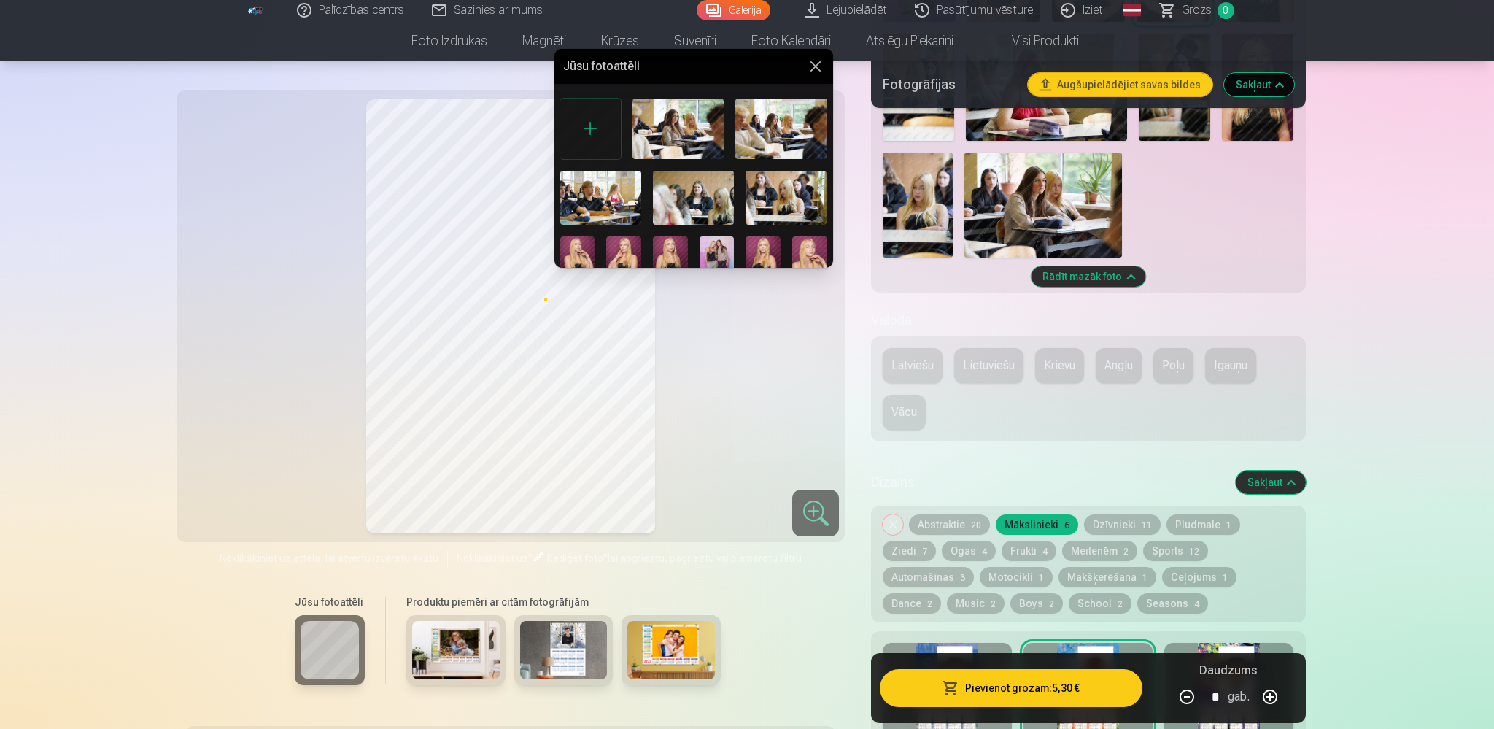
click at [670, 261] on img at bounding box center [670, 262] width 35 height 53
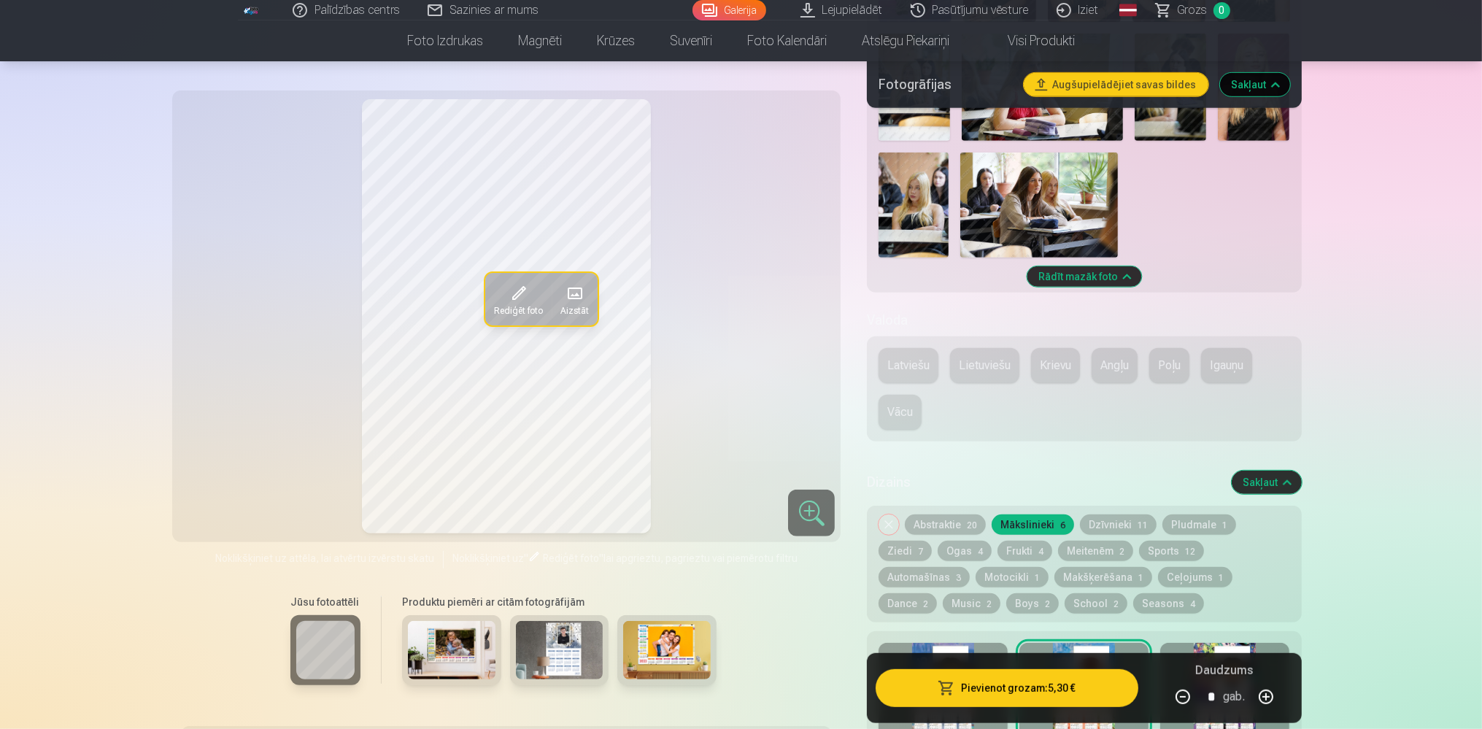
click at [586, 293] on span at bounding box center [573, 293] width 23 height 23
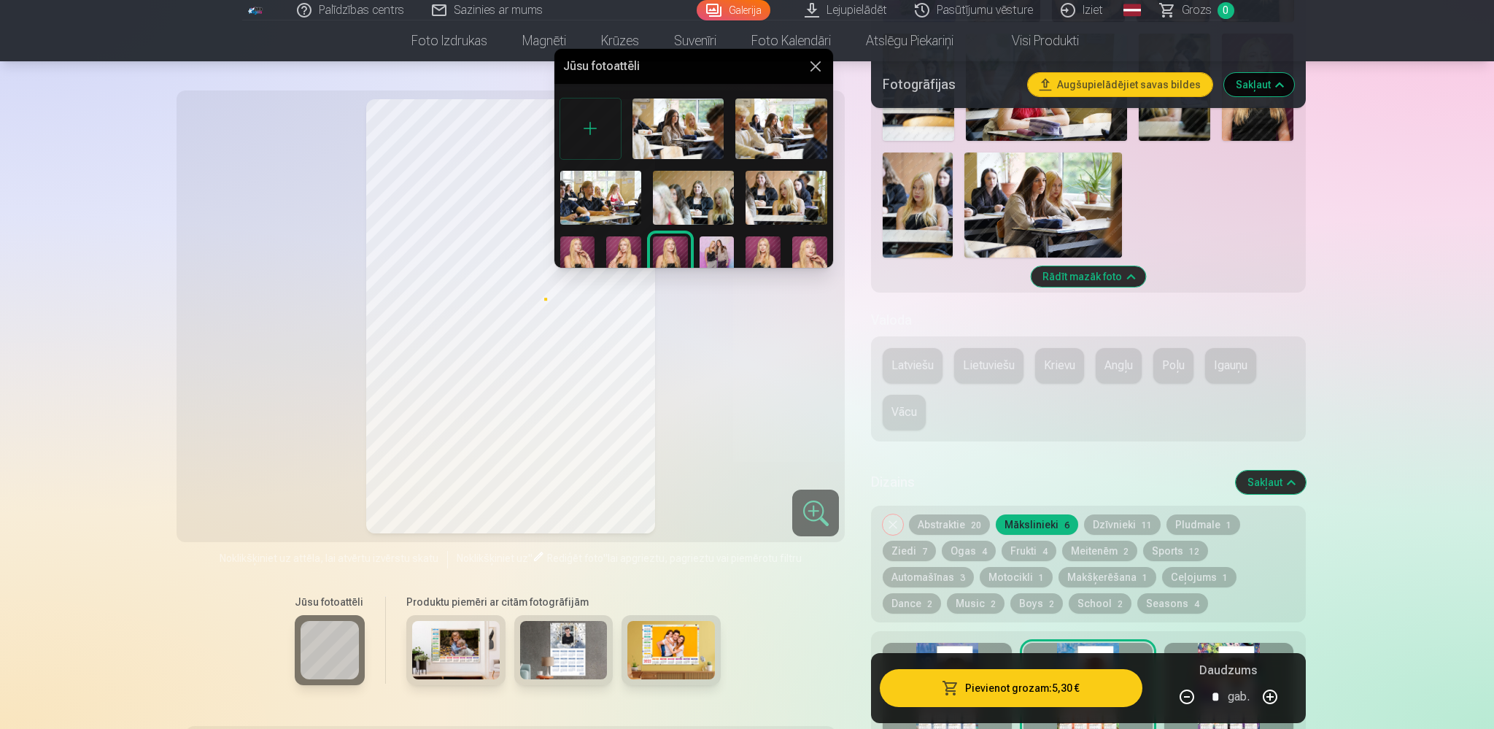
click at [746, 249] on img at bounding box center [763, 262] width 35 height 53
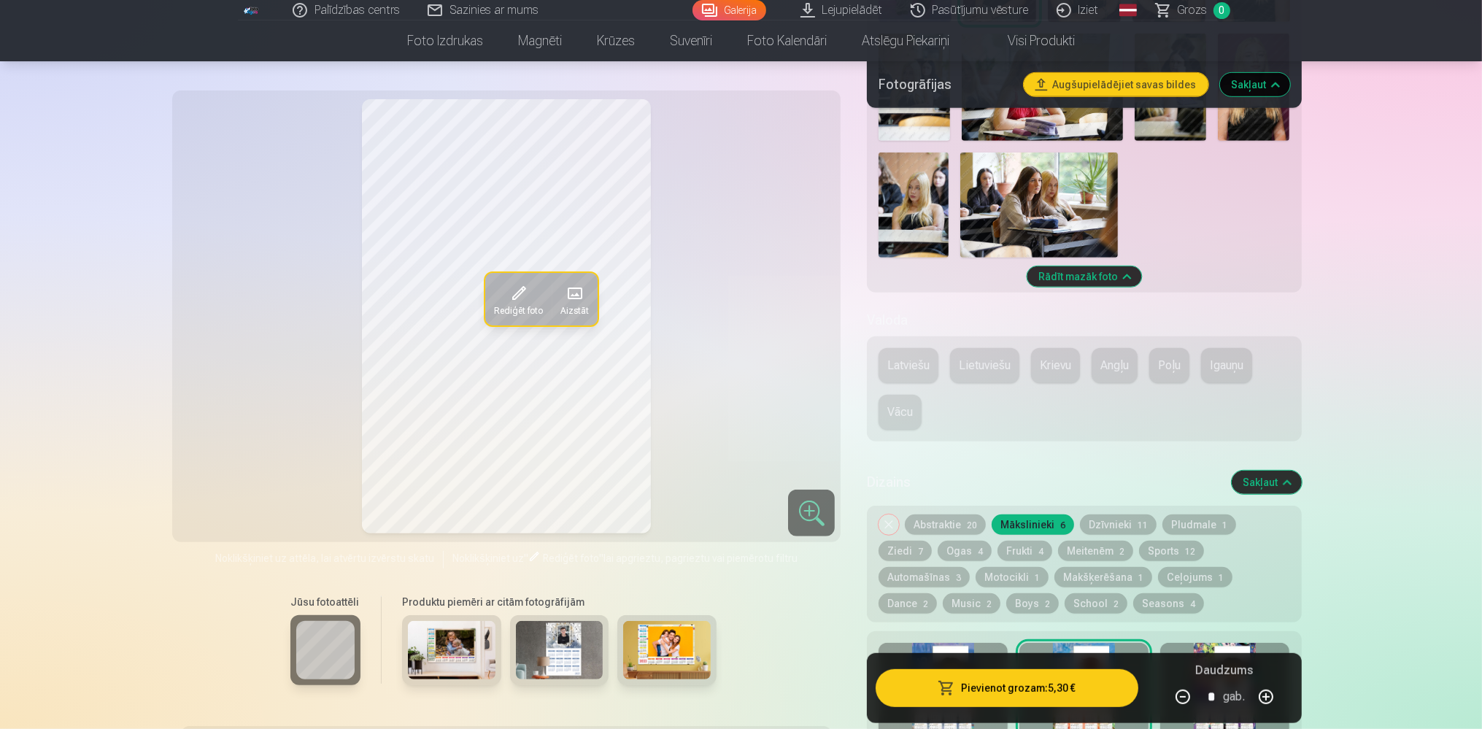
click at [585, 298] on span at bounding box center [573, 293] width 23 height 23
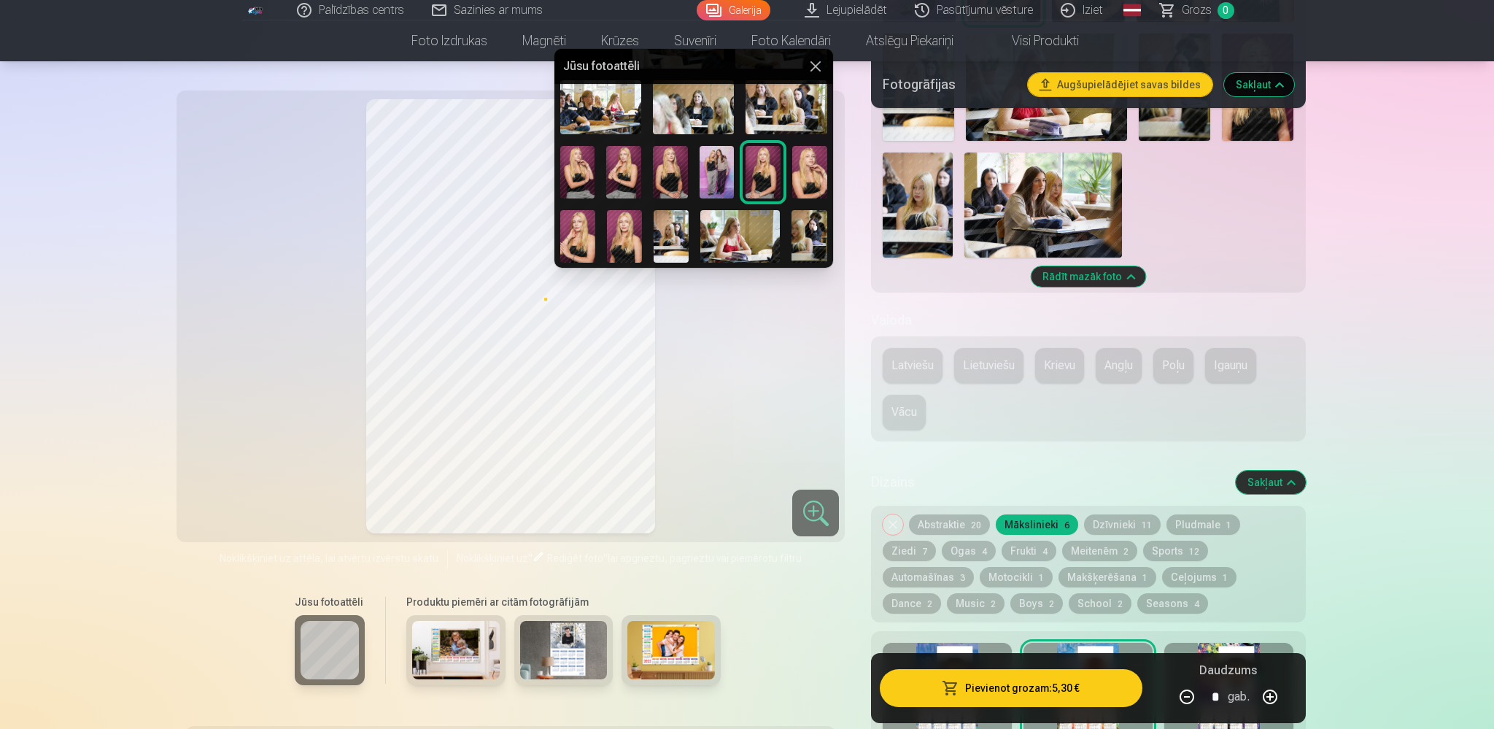
click at [632, 226] on img at bounding box center [624, 236] width 35 height 53
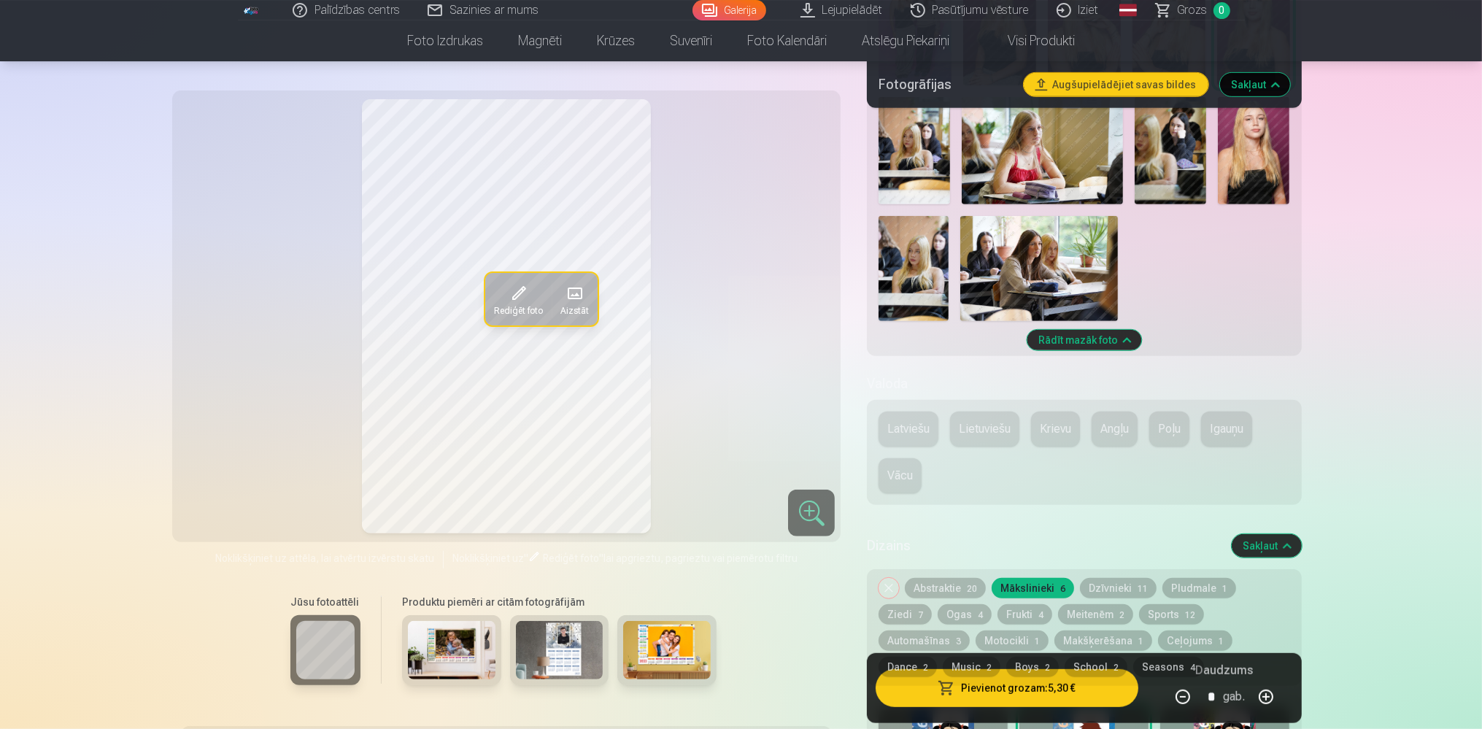
scroll to position [924, 0]
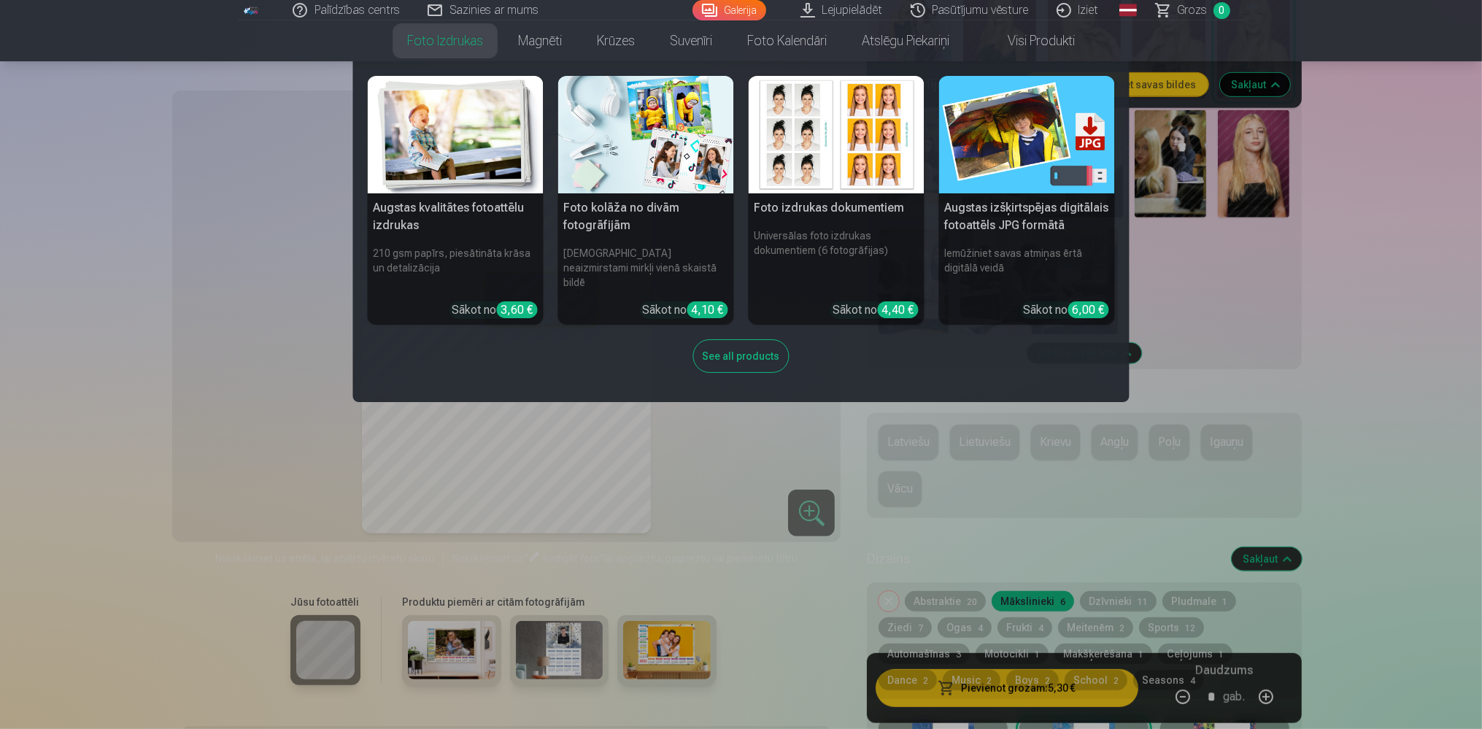
click at [489, 122] on img at bounding box center [456, 134] width 176 height 117
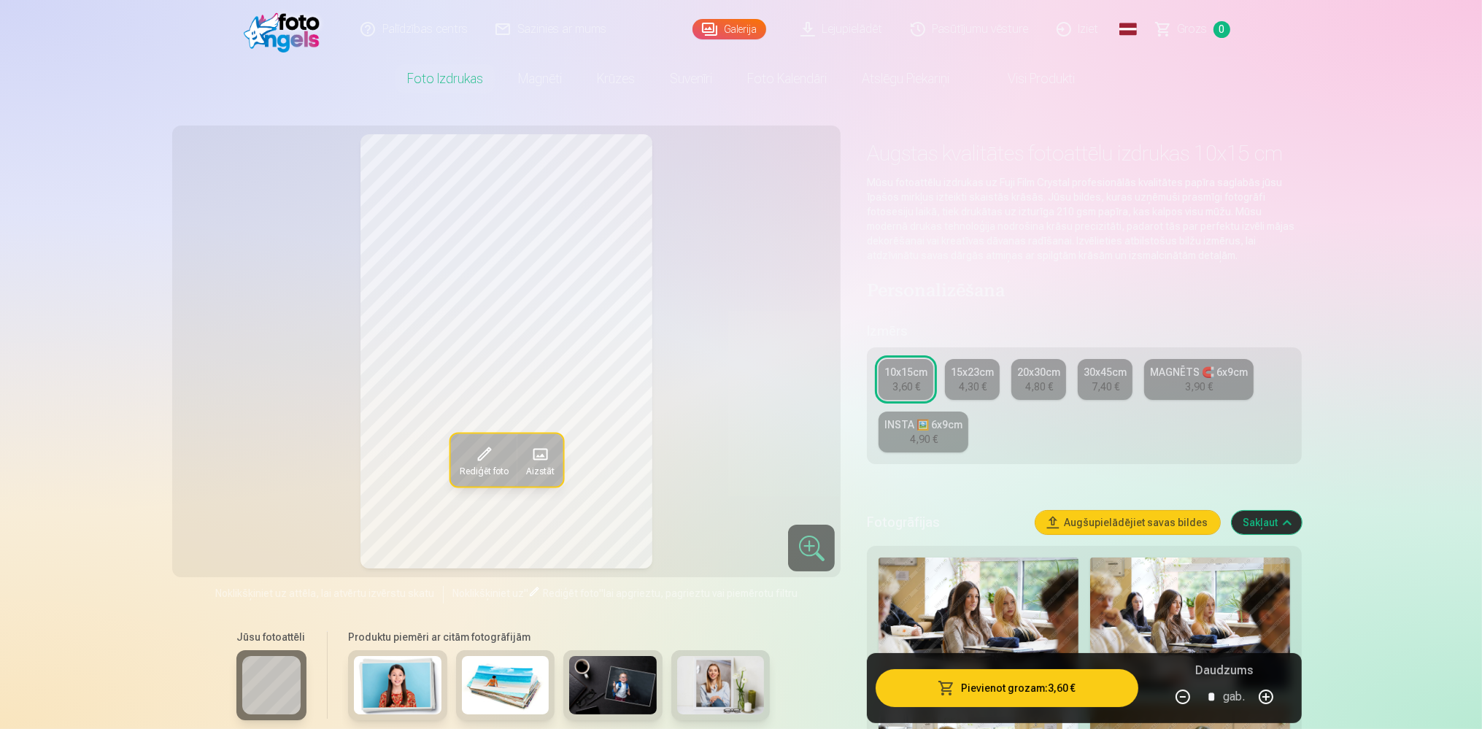
click at [959, 368] on div "15x23cm" at bounding box center [972, 372] width 43 height 15
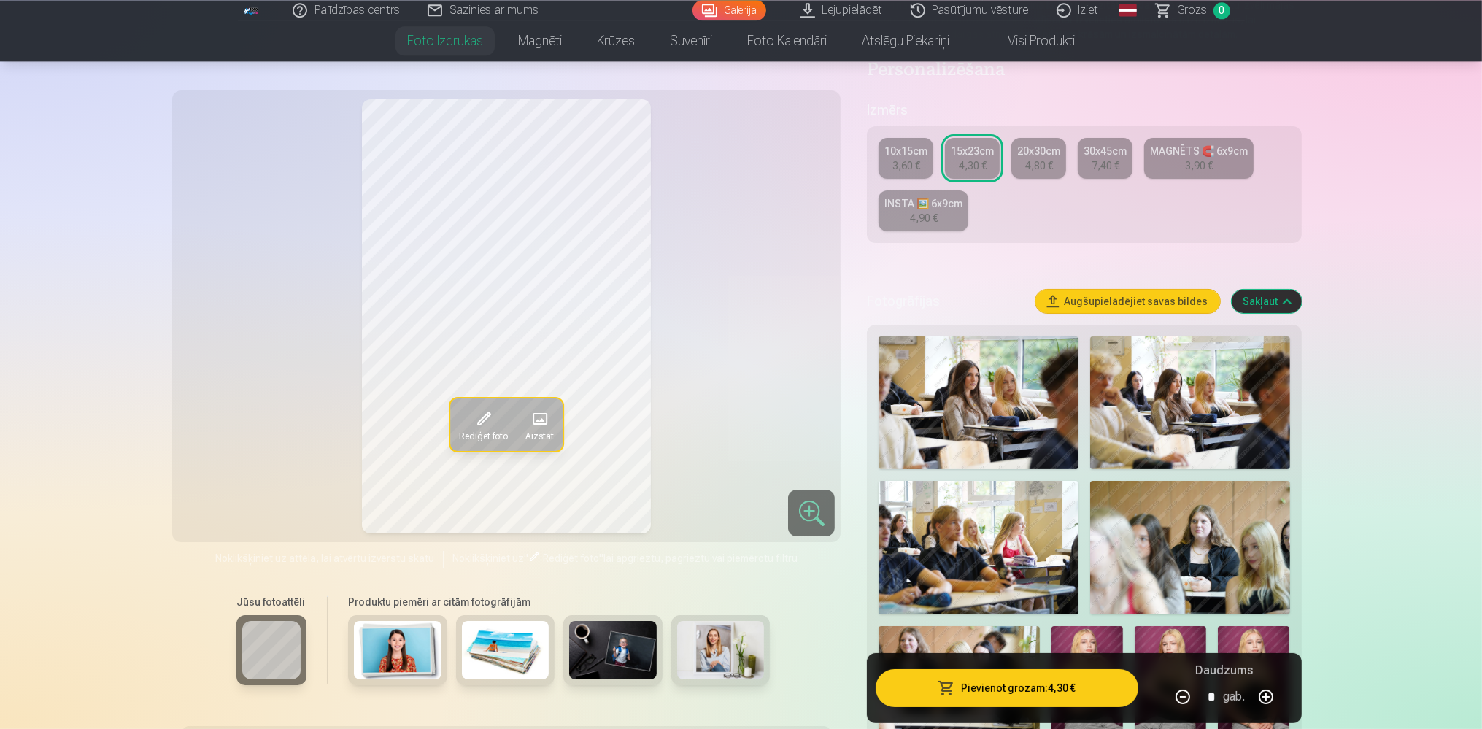
scroll to position [154, 0]
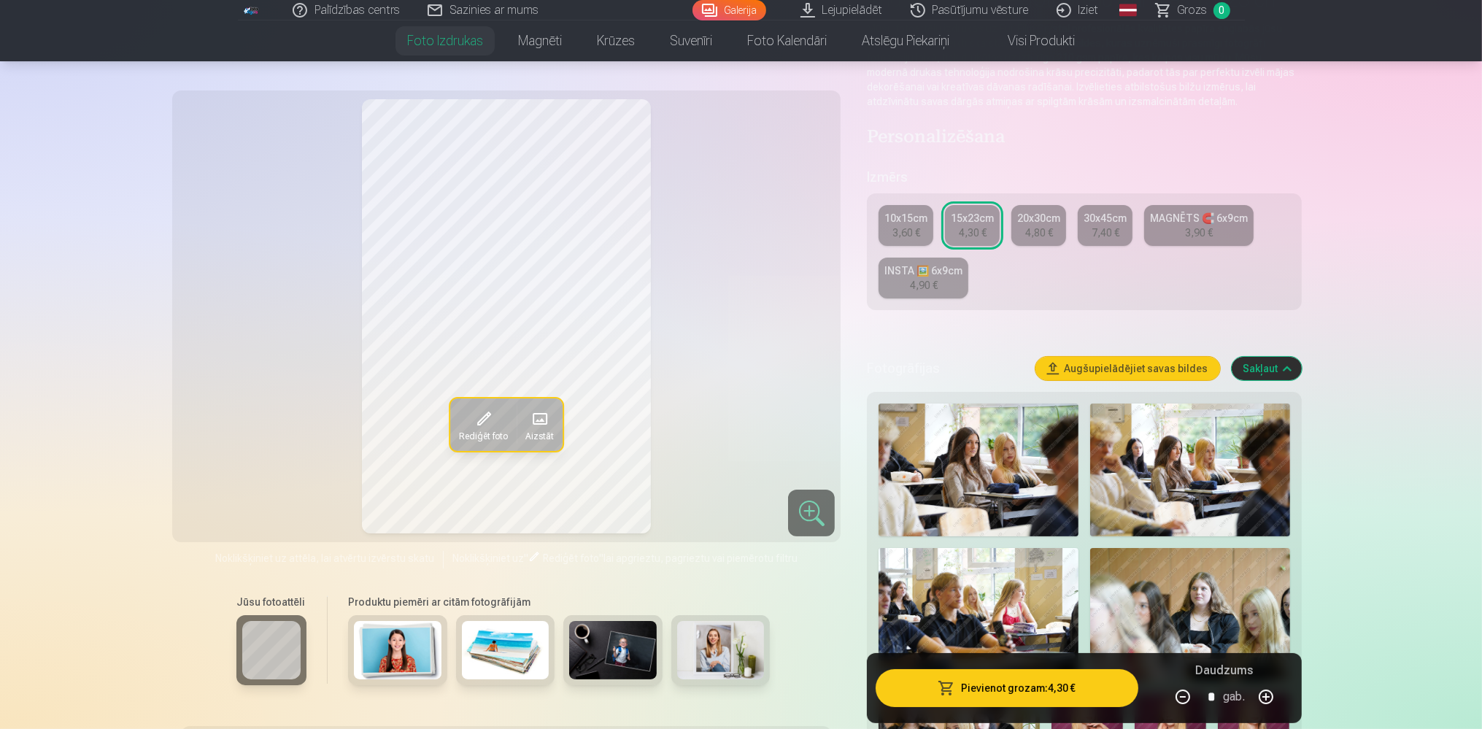
click at [1166, 225] on div "MAGNĒTS 🧲 6x9cm" at bounding box center [1199, 218] width 98 height 15
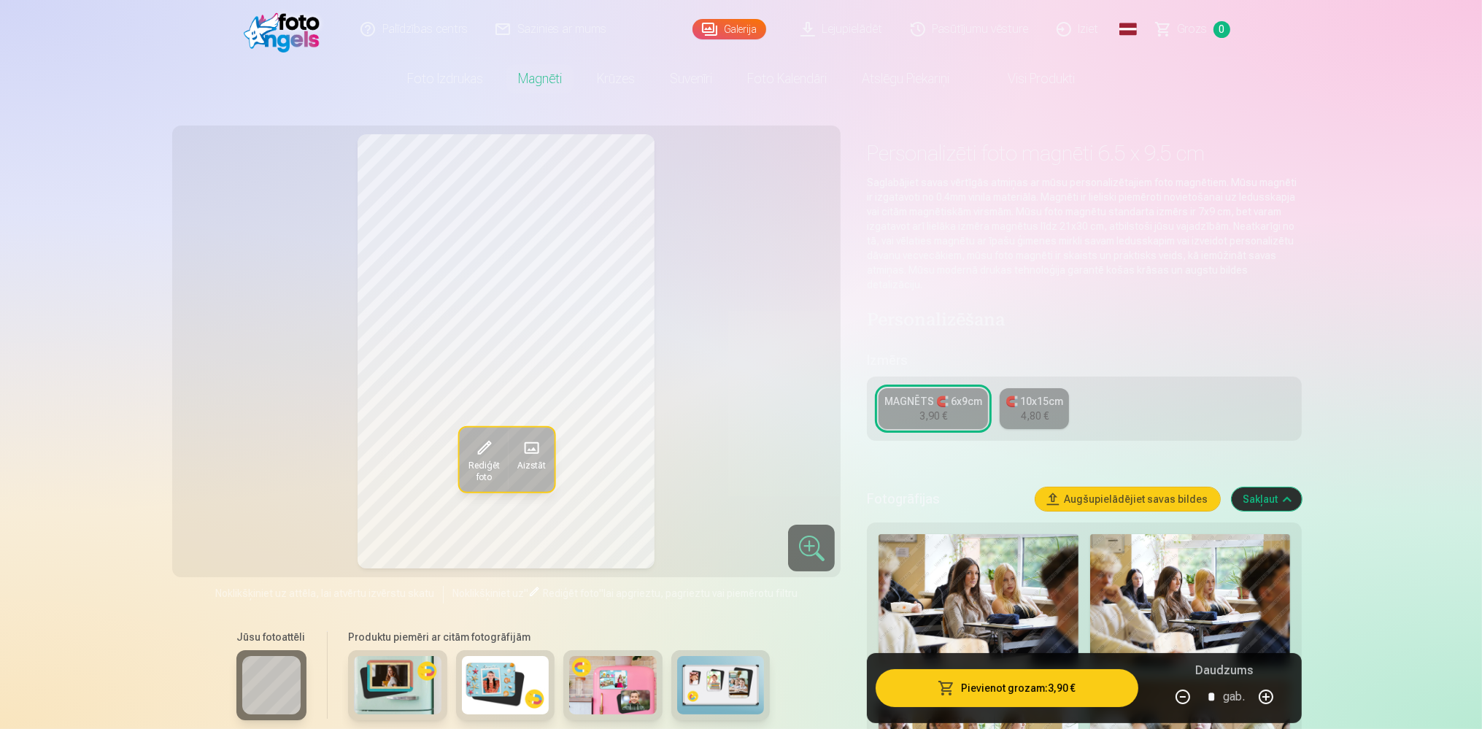
click at [1053, 388] on link "🧲 10x15cm 4,80 €" at bounding box center [1033, 408] width 69 height 41
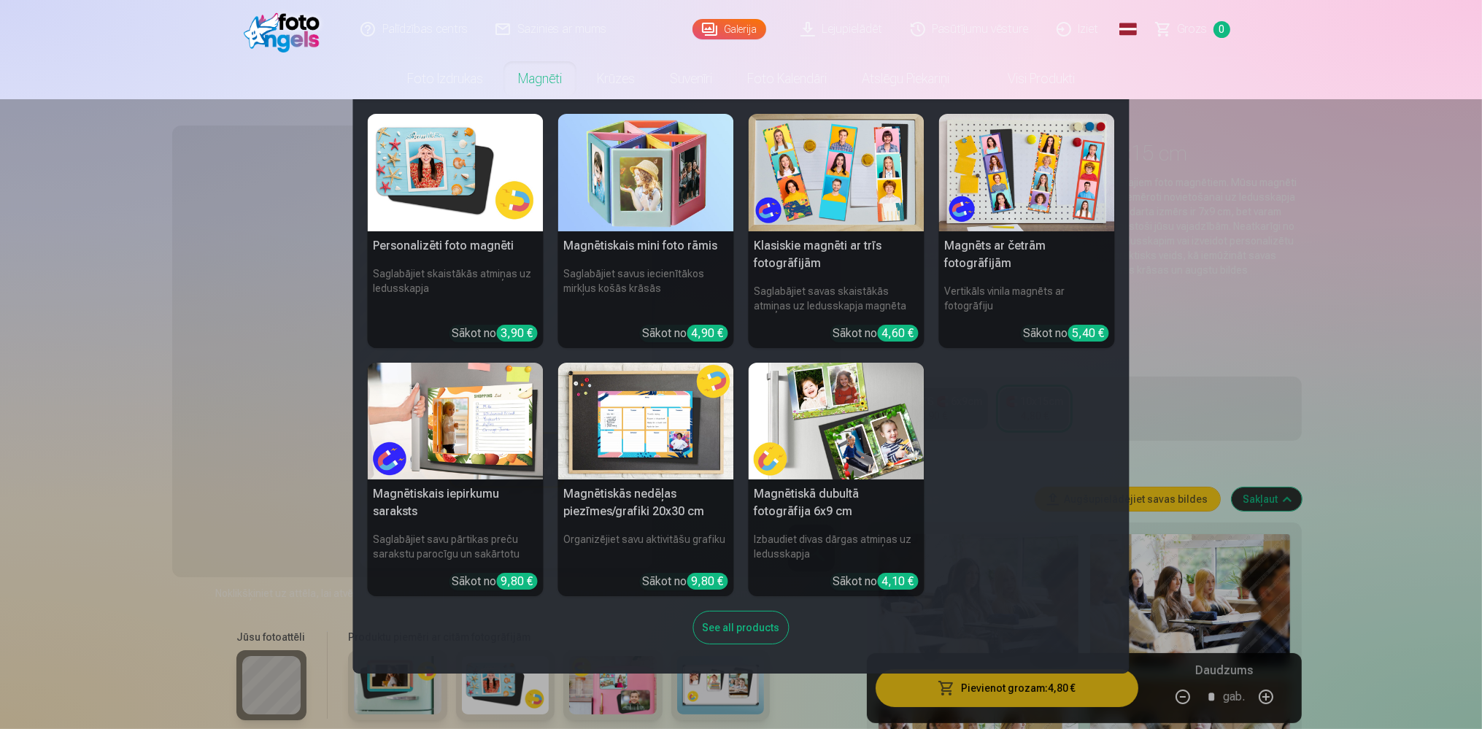
click at [851, 442] on img at bounding box center [836, 421] width 176 height 117
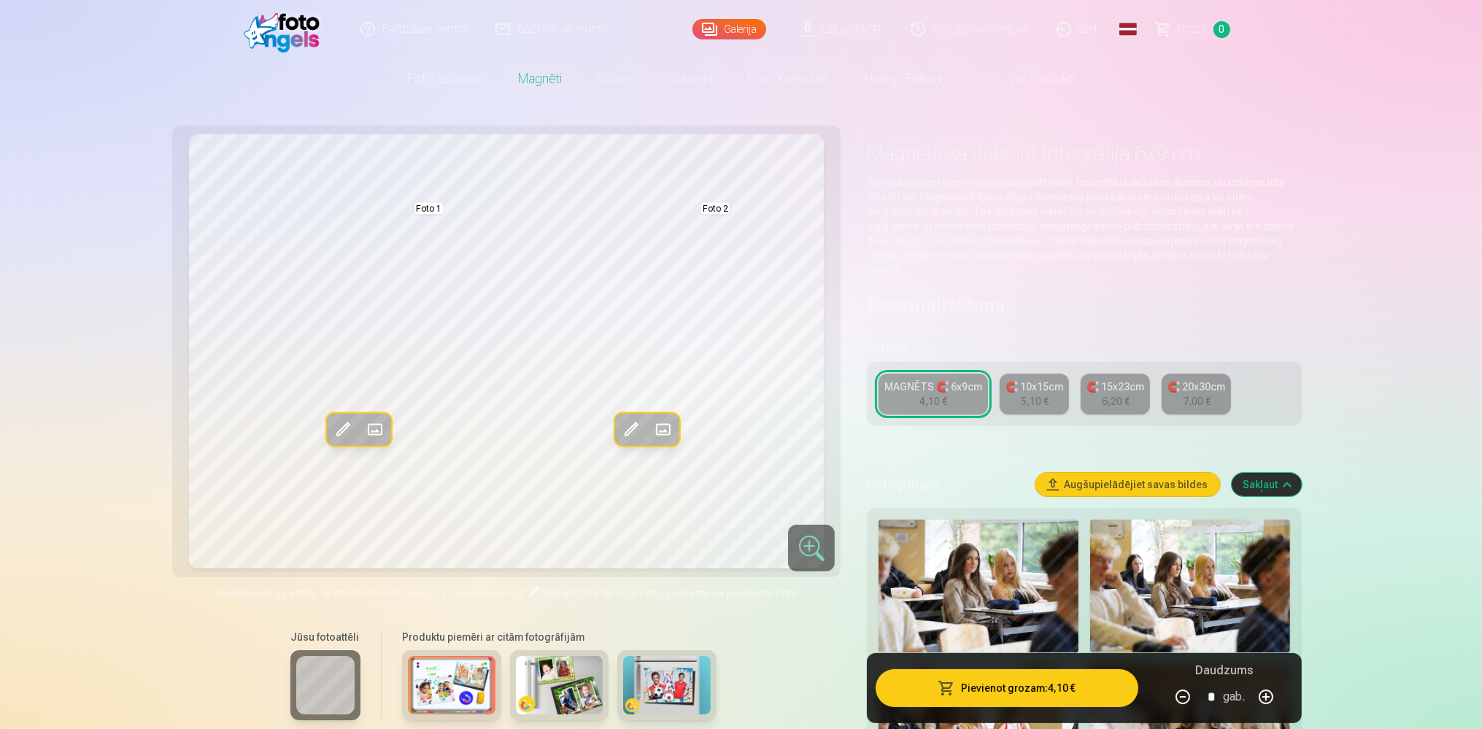
click at [1036, 394] on div "5,10 €" at bounding box center [1035, 401] width 28 height 15
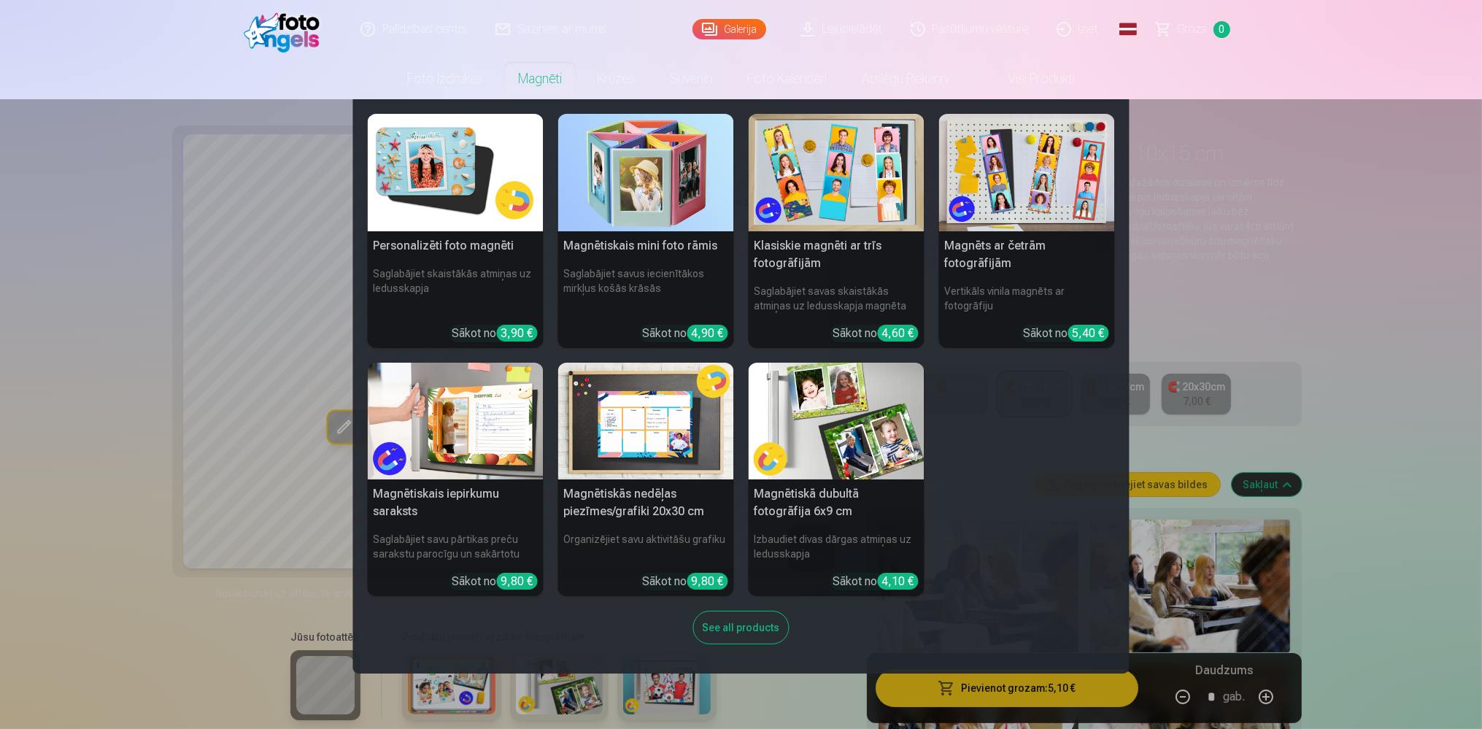
click at [530, 71] on link "Magnēti" at bounding box center [539, 78] width 79 height 41
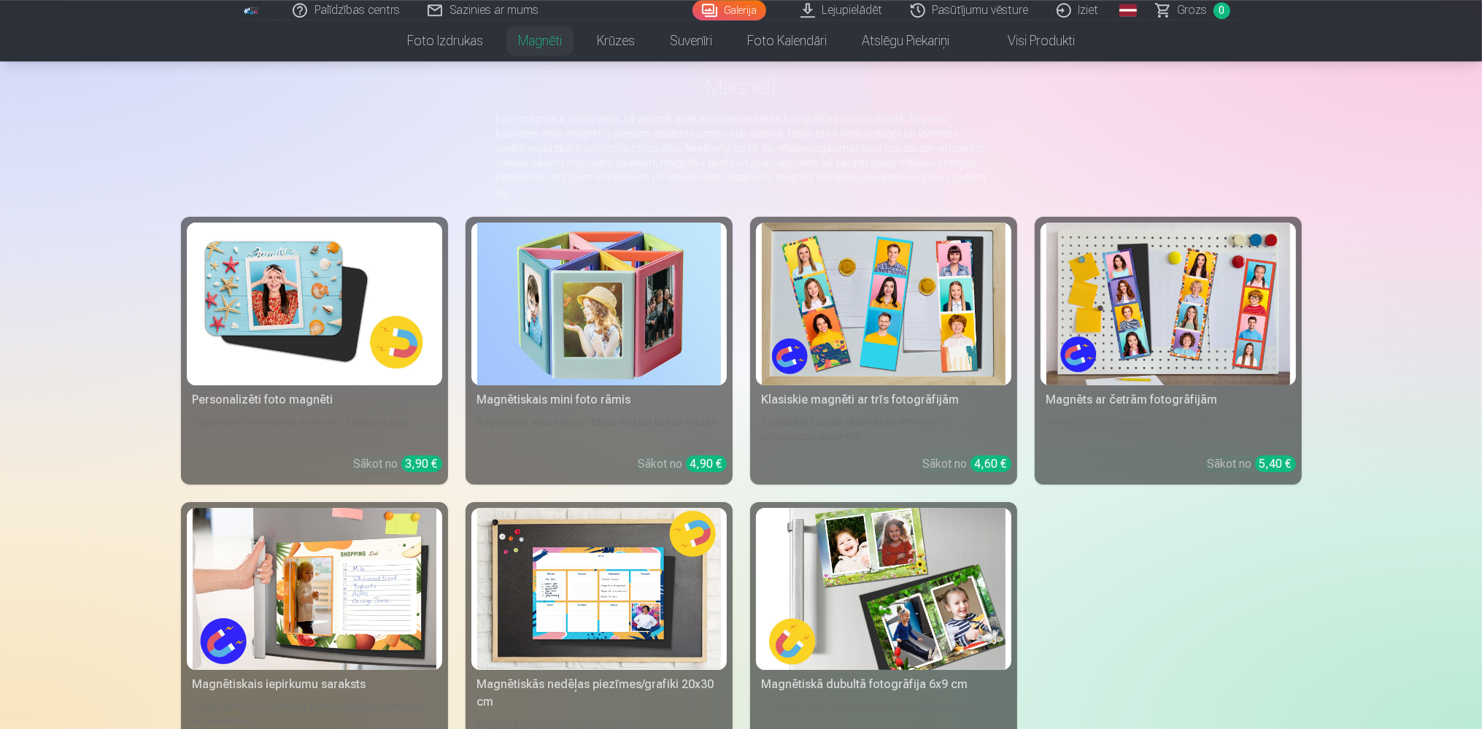
scroll to position [154, 0]
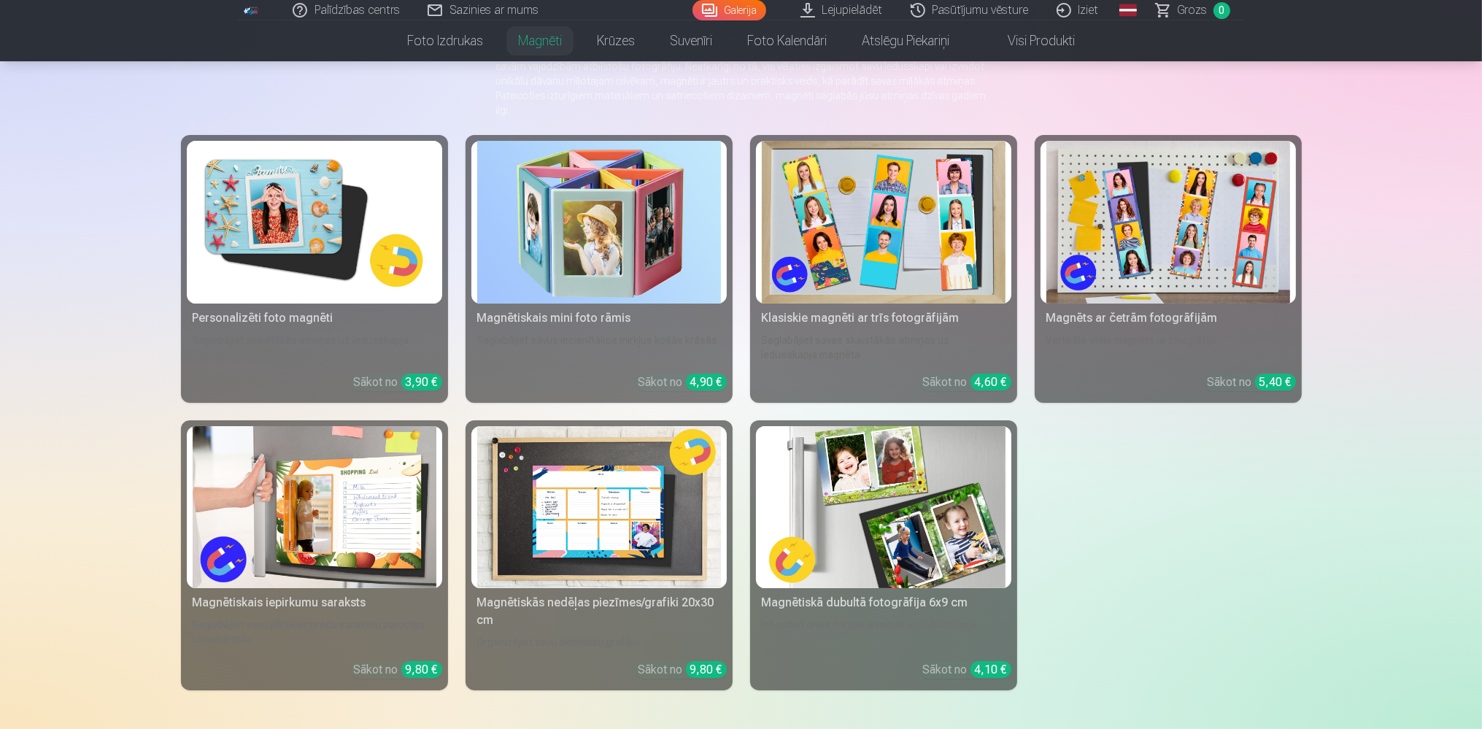
click at [1091, 191] on img at bounding box center [1168, 222] width 244 height 163
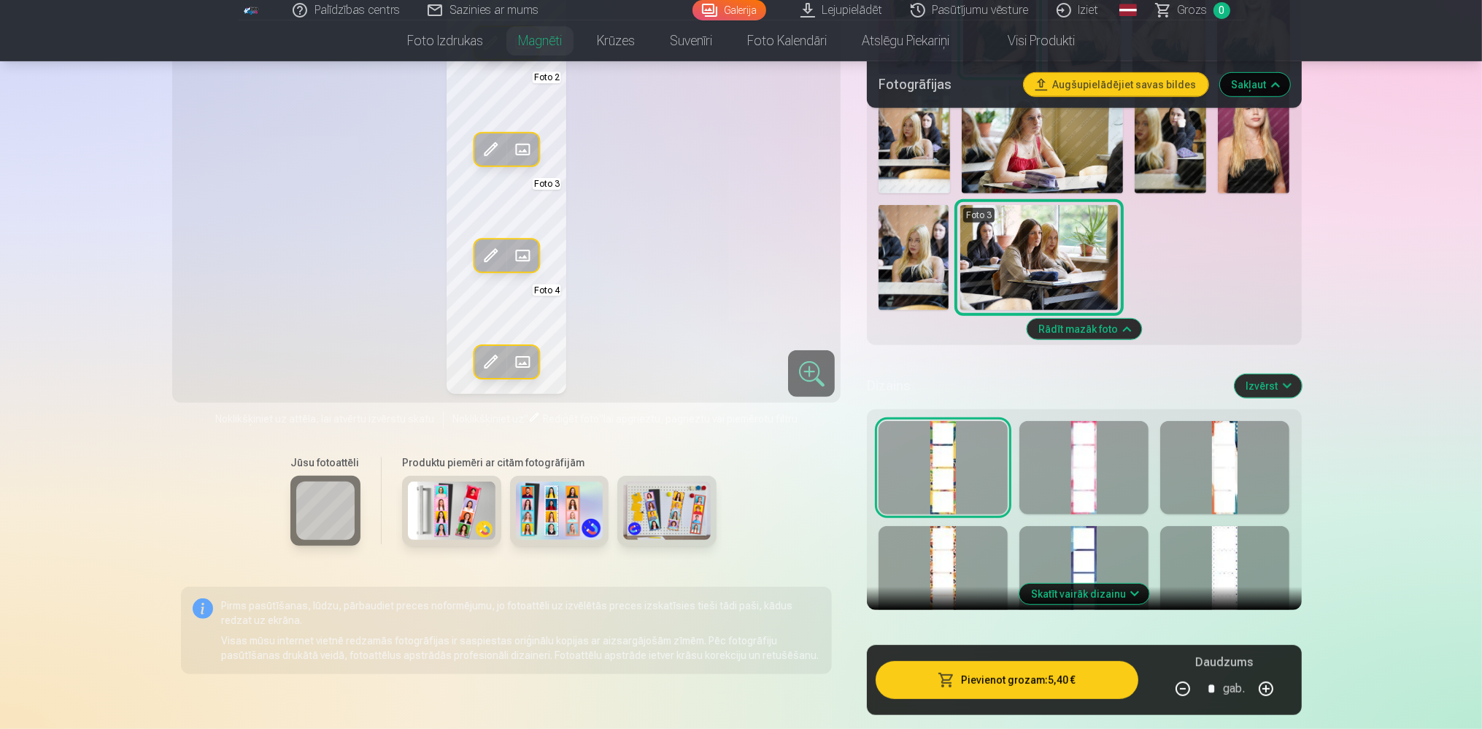
scroll to position [978, 0]
click at [1103, 484] on div at bounding box center [1083, 467] width 129 height 93
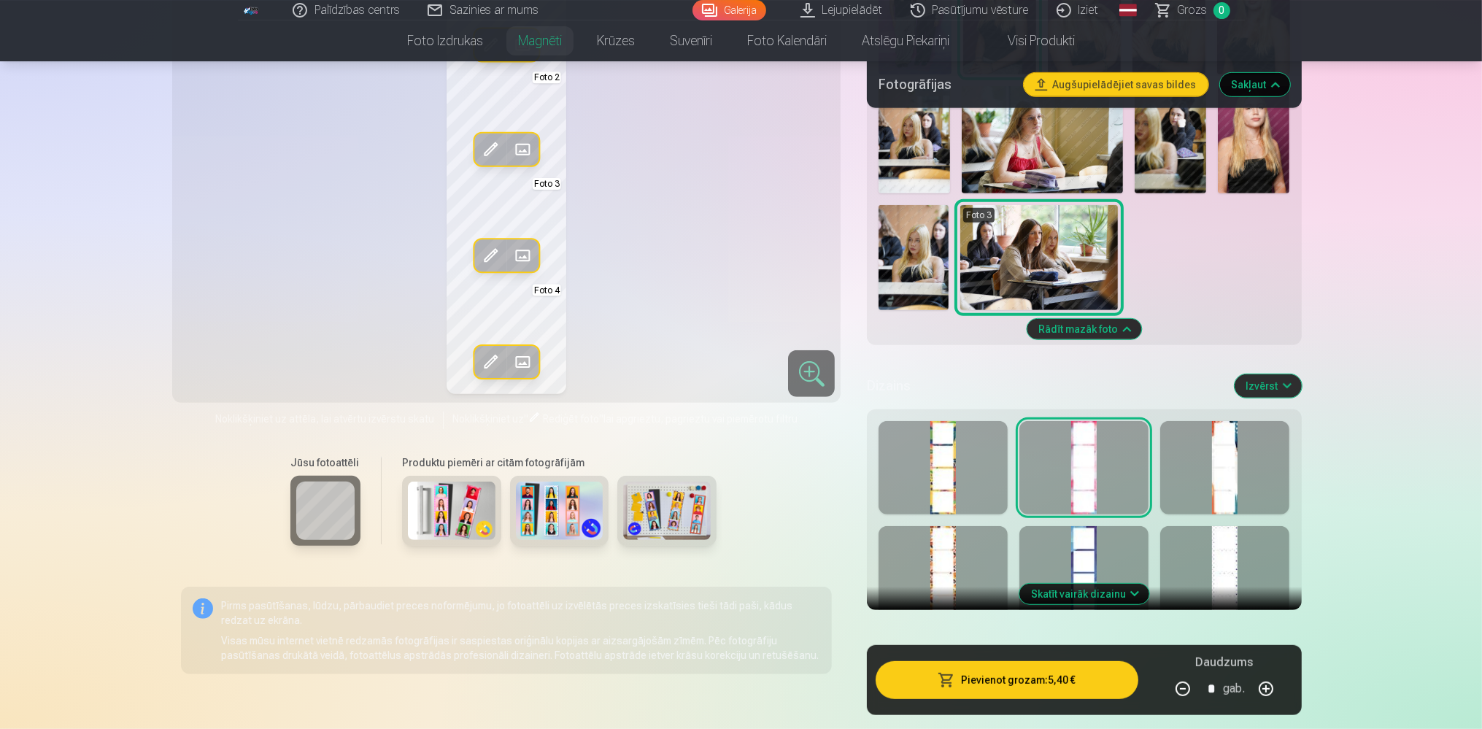
click at [1223, 480] on div at bounding box center [1224, 467] width 129 height 93
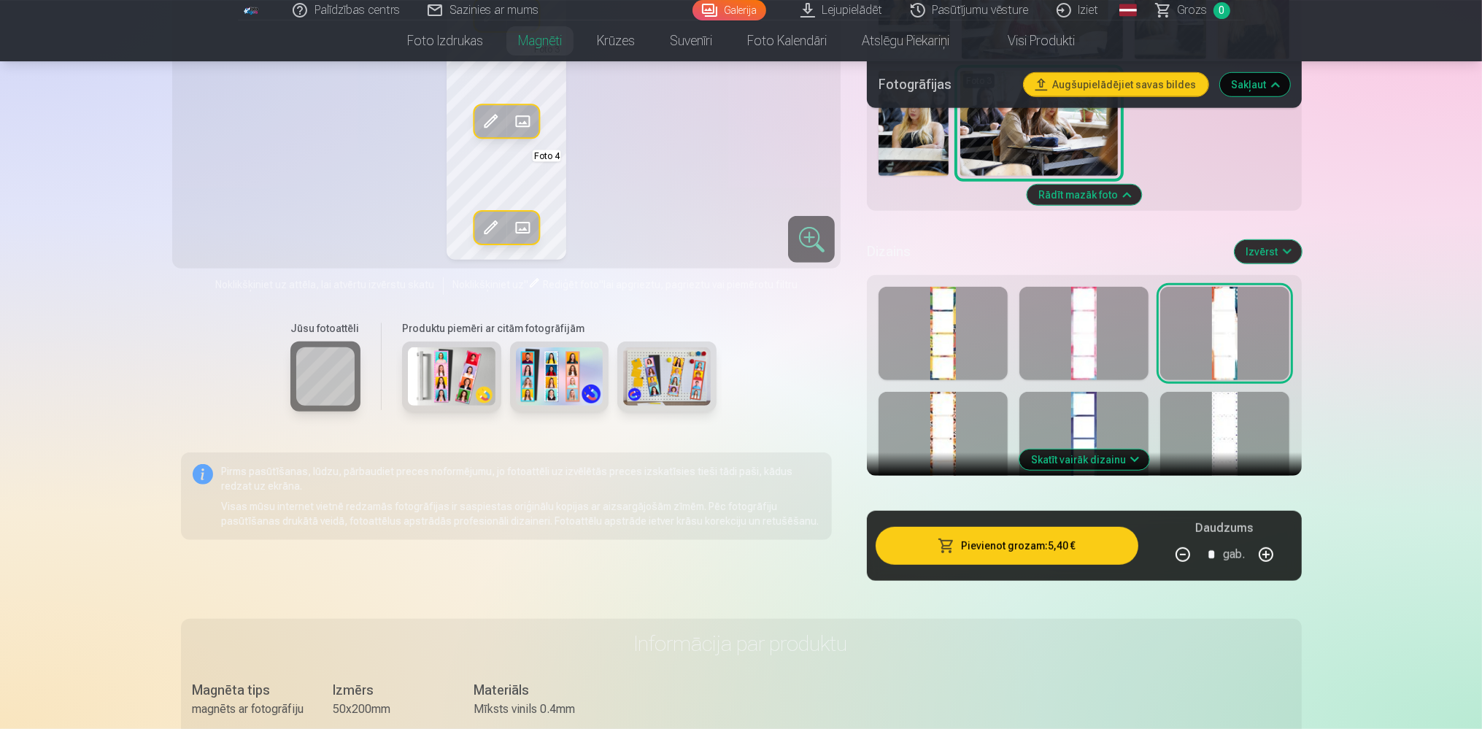
scroll to position [1208, 0]
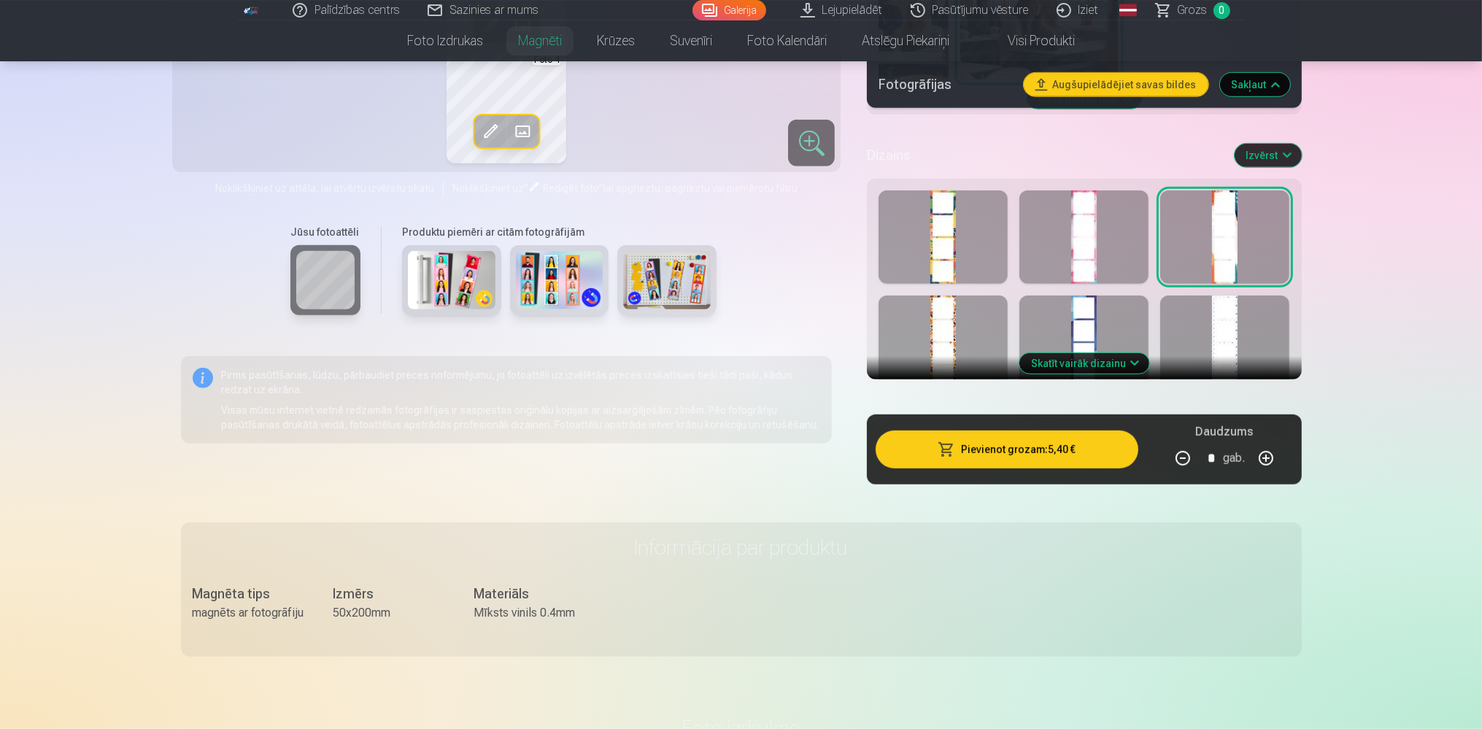
click at [1057, 365] on button "Skatīt vairāk dizainu" at bounding box center [1084, 363] width 130 height 20
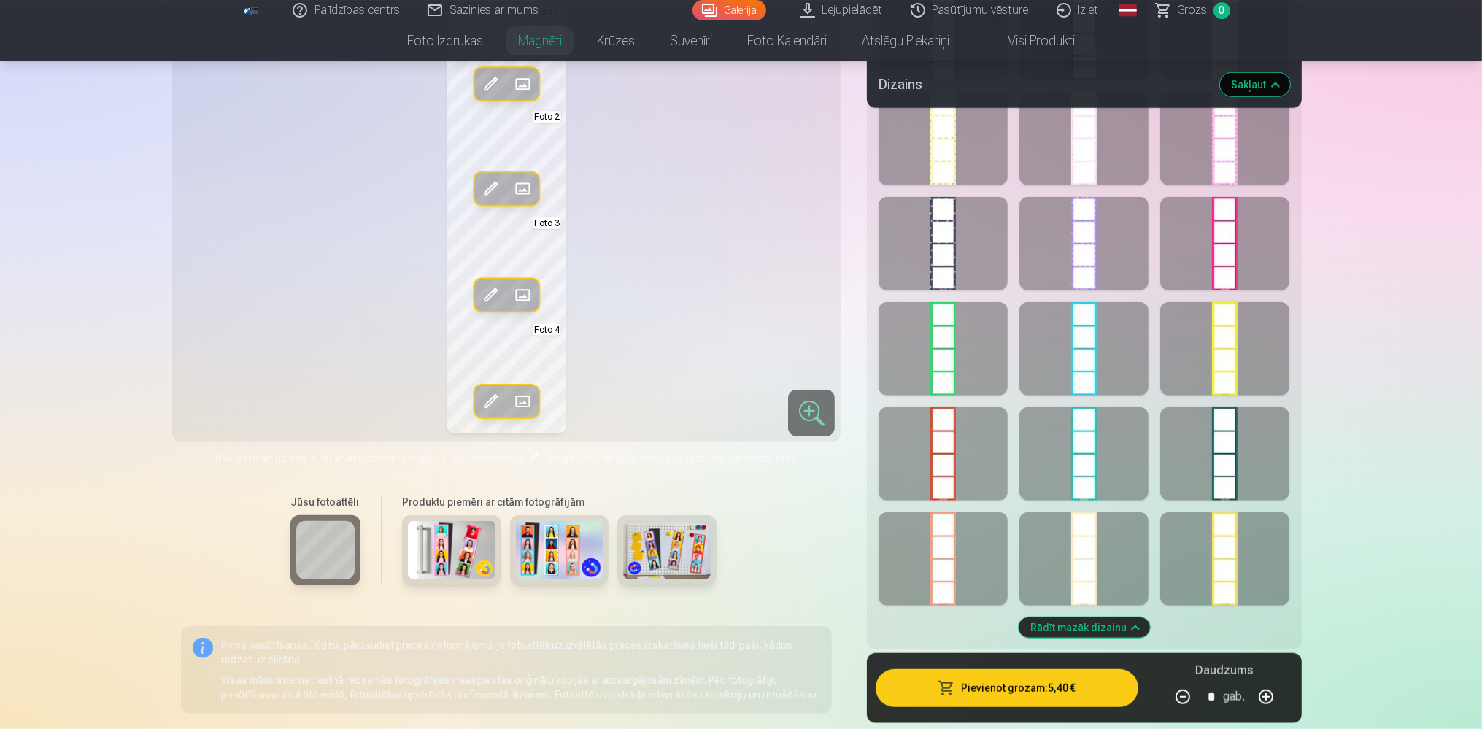
scroll to position [1593, 0]
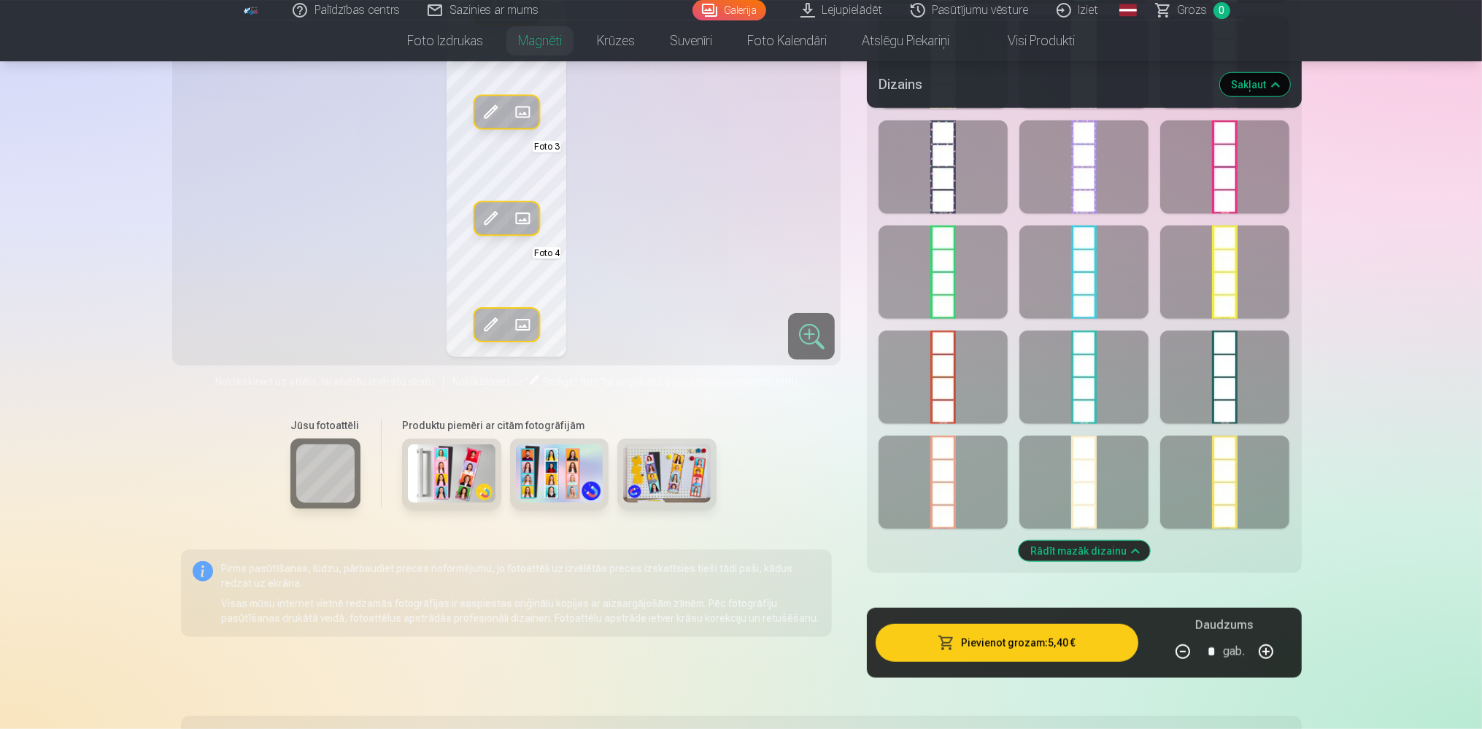
click at [1084, 466] on div at bounding box center [1083, 482] width 129 height 93
click at [1214, 382] on div at bounding box center [1224, 376] width 129 height 93
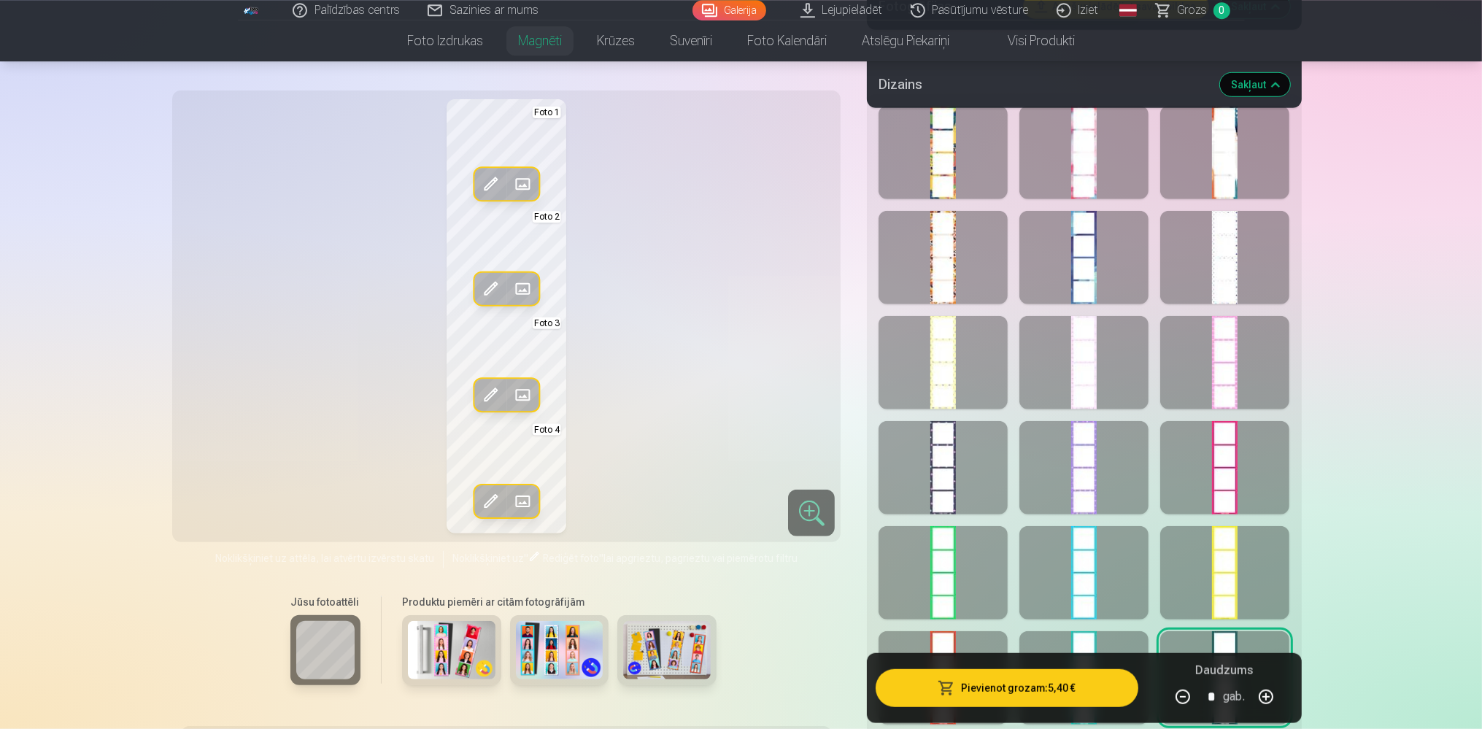
scroll to position [1285, 0]
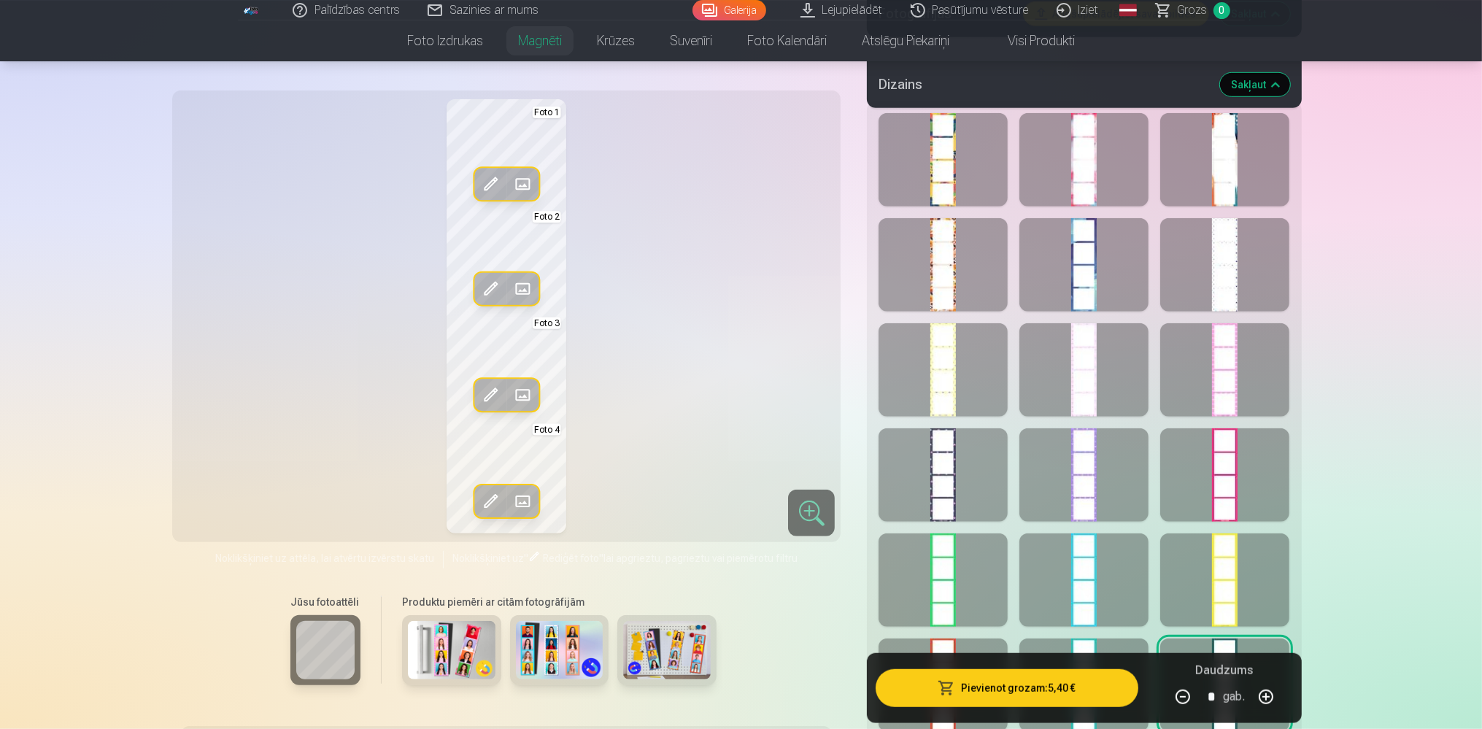
click at [1076, 295] on div at bounding box center [1083, 264] width 129 height 93
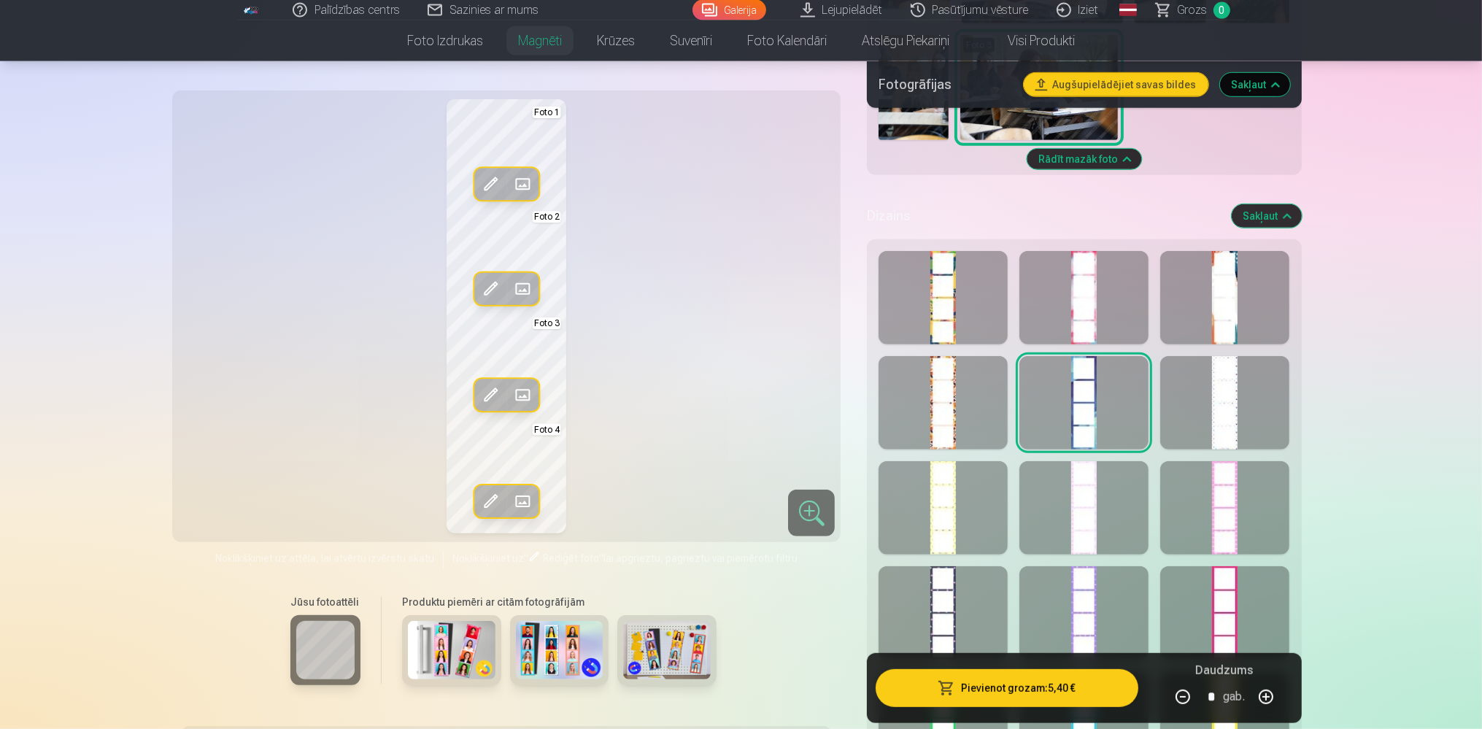
scroll to position [1132, 0]
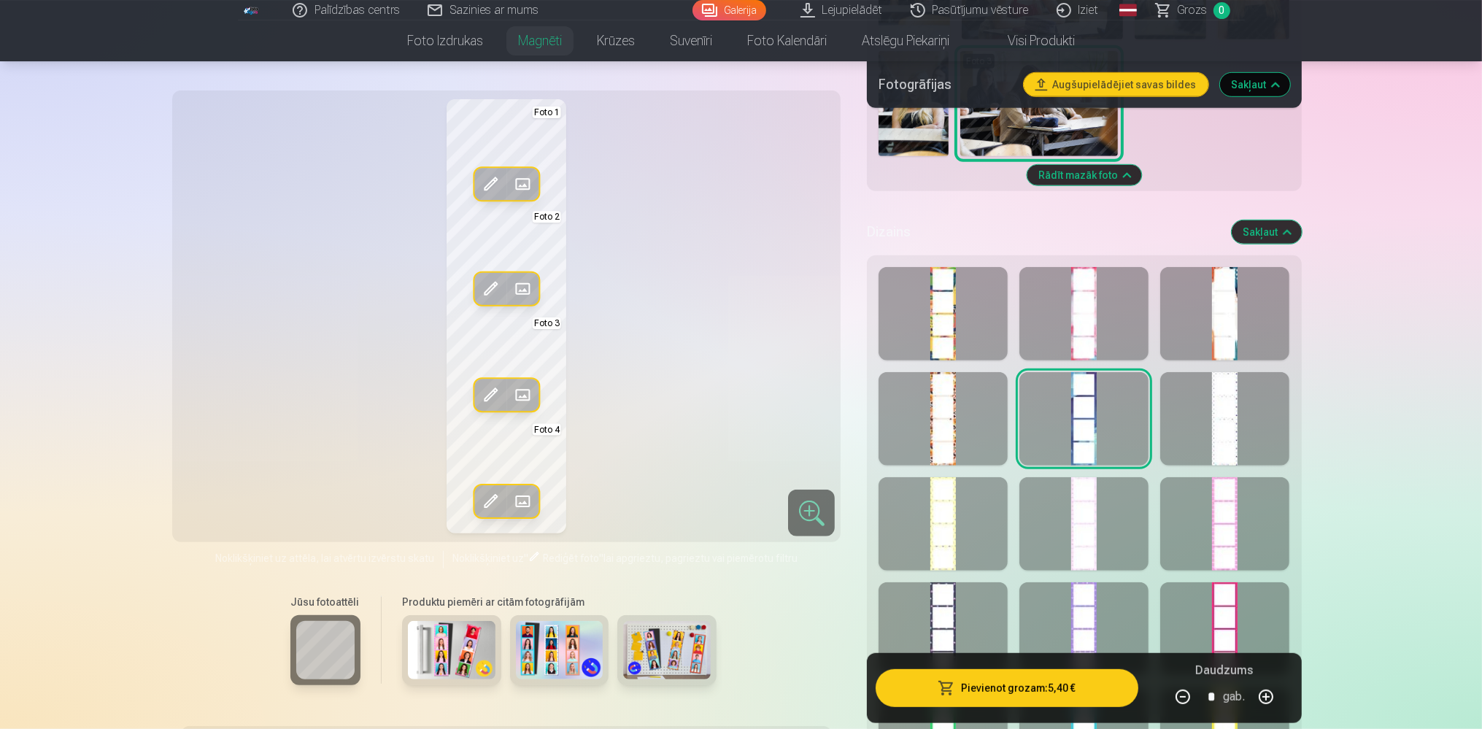
click at [1093, 309] on div at bounding box center [1083, 313] width 129 height 93
click at [1194, 305] on div at bounding box center [1224, 313] width 129 height 93
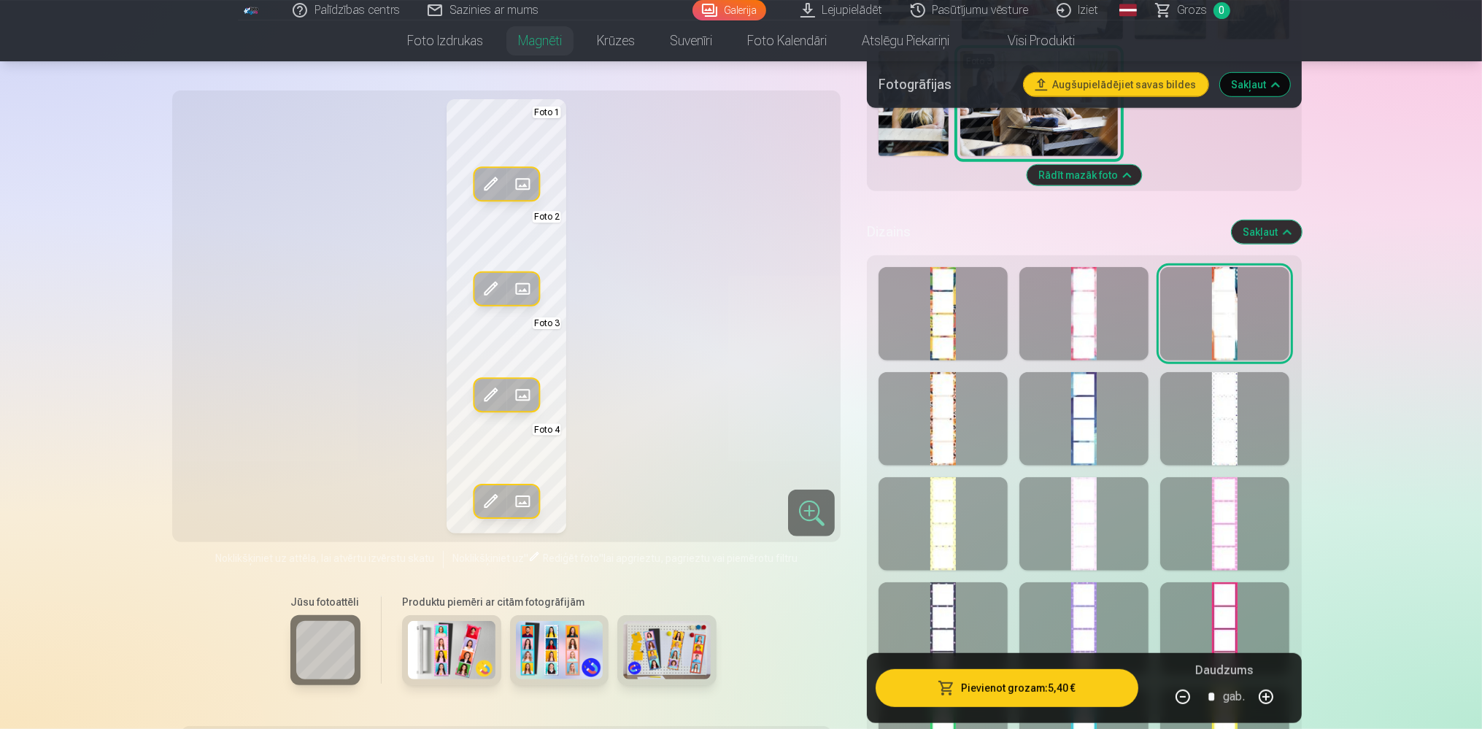
click at [953, 459] on div at bounding box center [942, 418] width 129 height 93
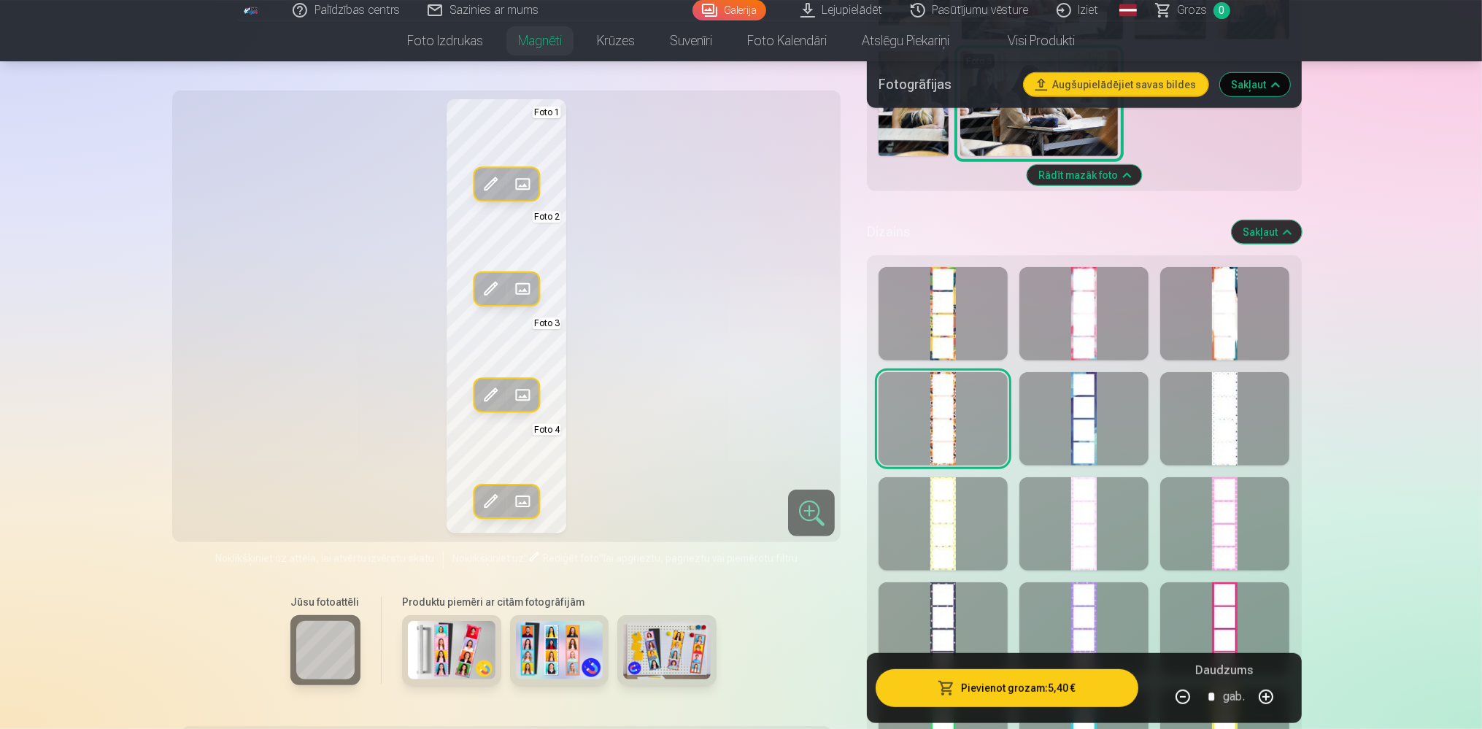
click at [953, 594] on div at bounding box center [942, 628] width 129 height 93
click at [1088, 615] on div at bounding box center [1083, 628] width 129 height 93
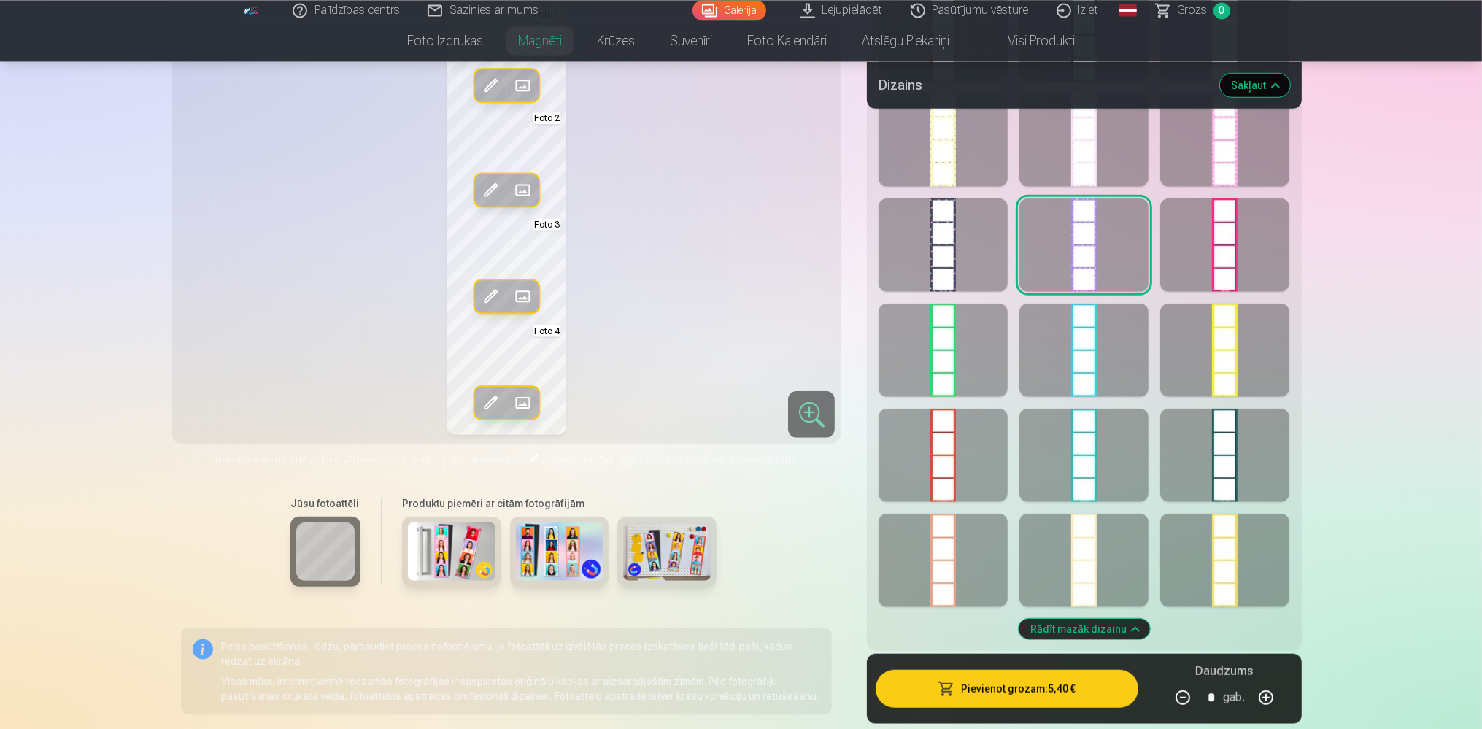
scroll to position [1517, 0]
click at [941, 565] on div at bounding box center [942, 558] width 129 height 93
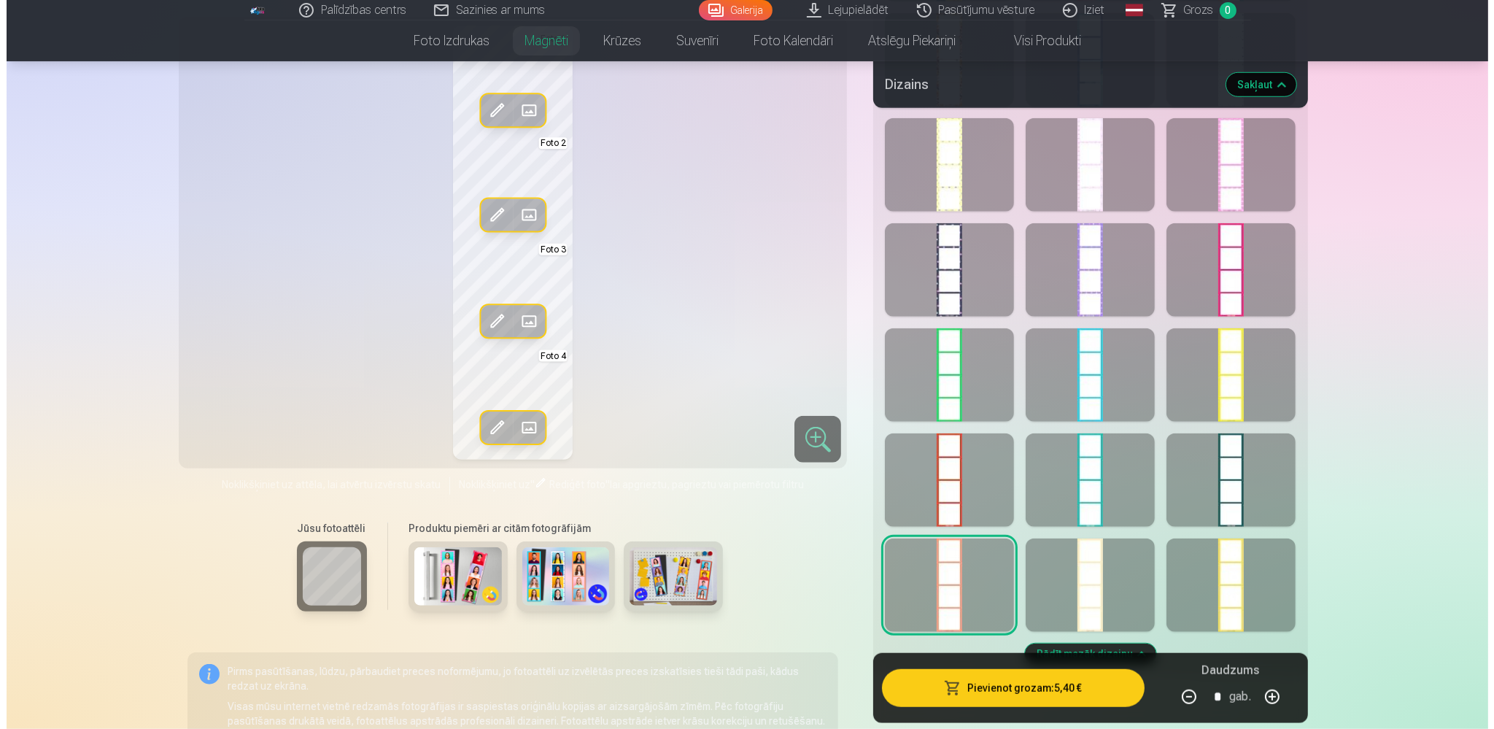
scroll to position [1363, 0]
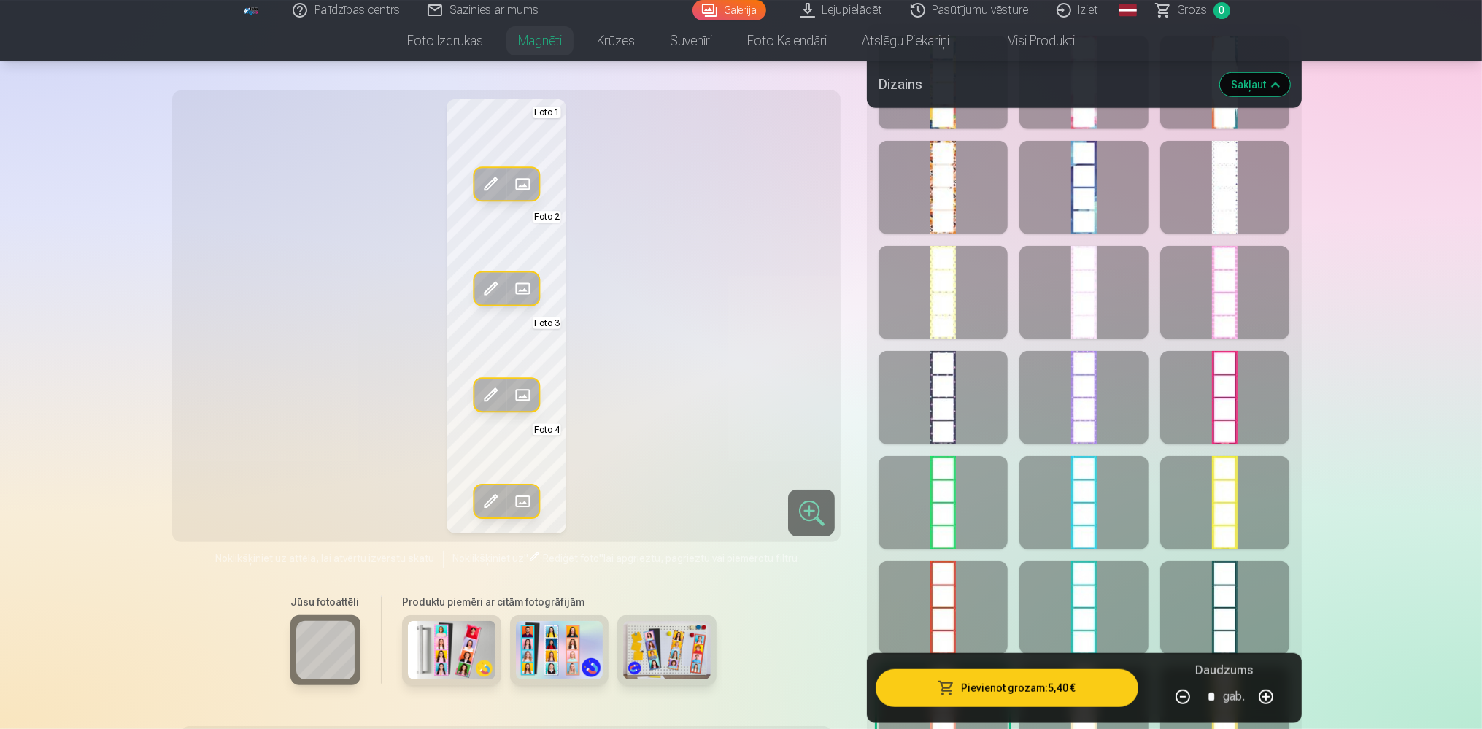
click at [518, 393] on span at bounding box center [522, 394] width 23 height 23
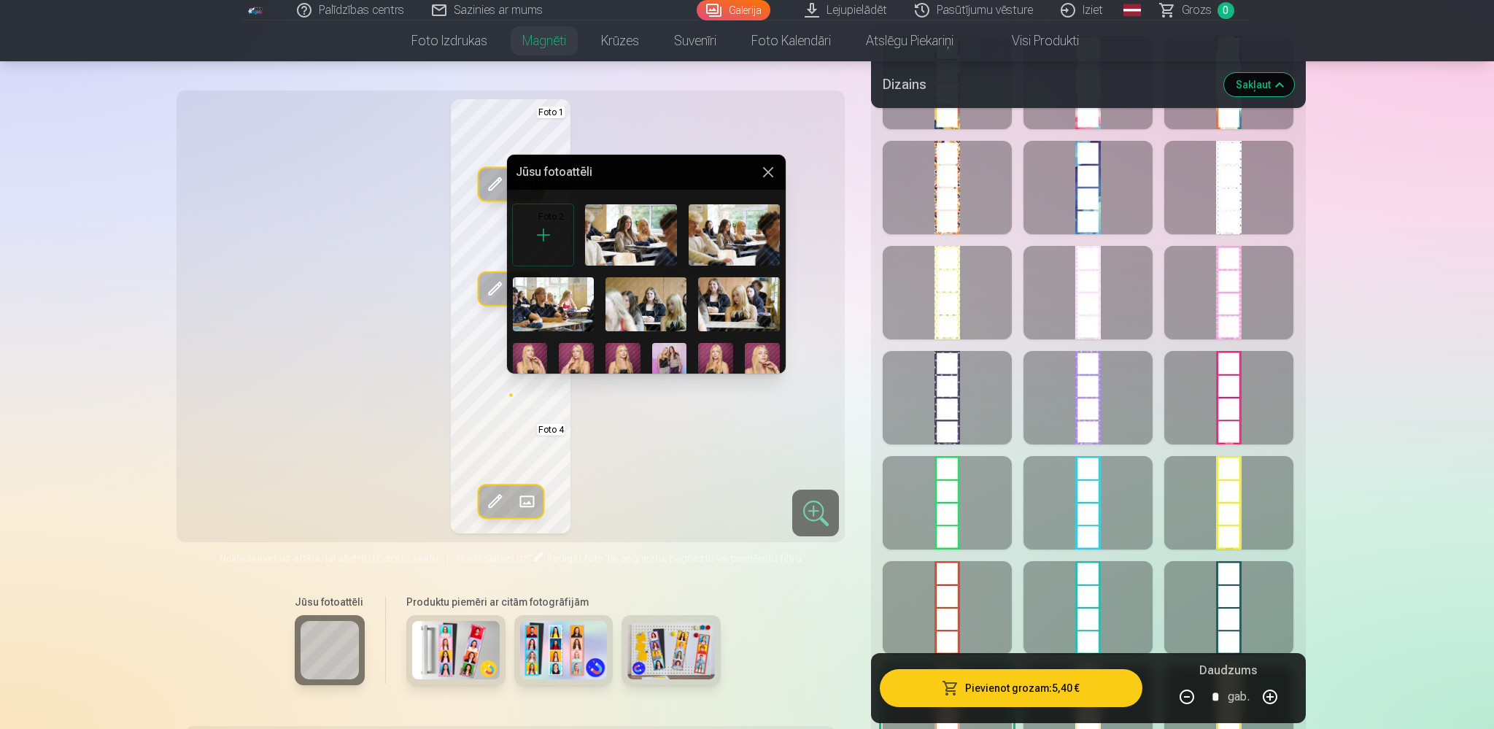
scroll to position [90, 0]
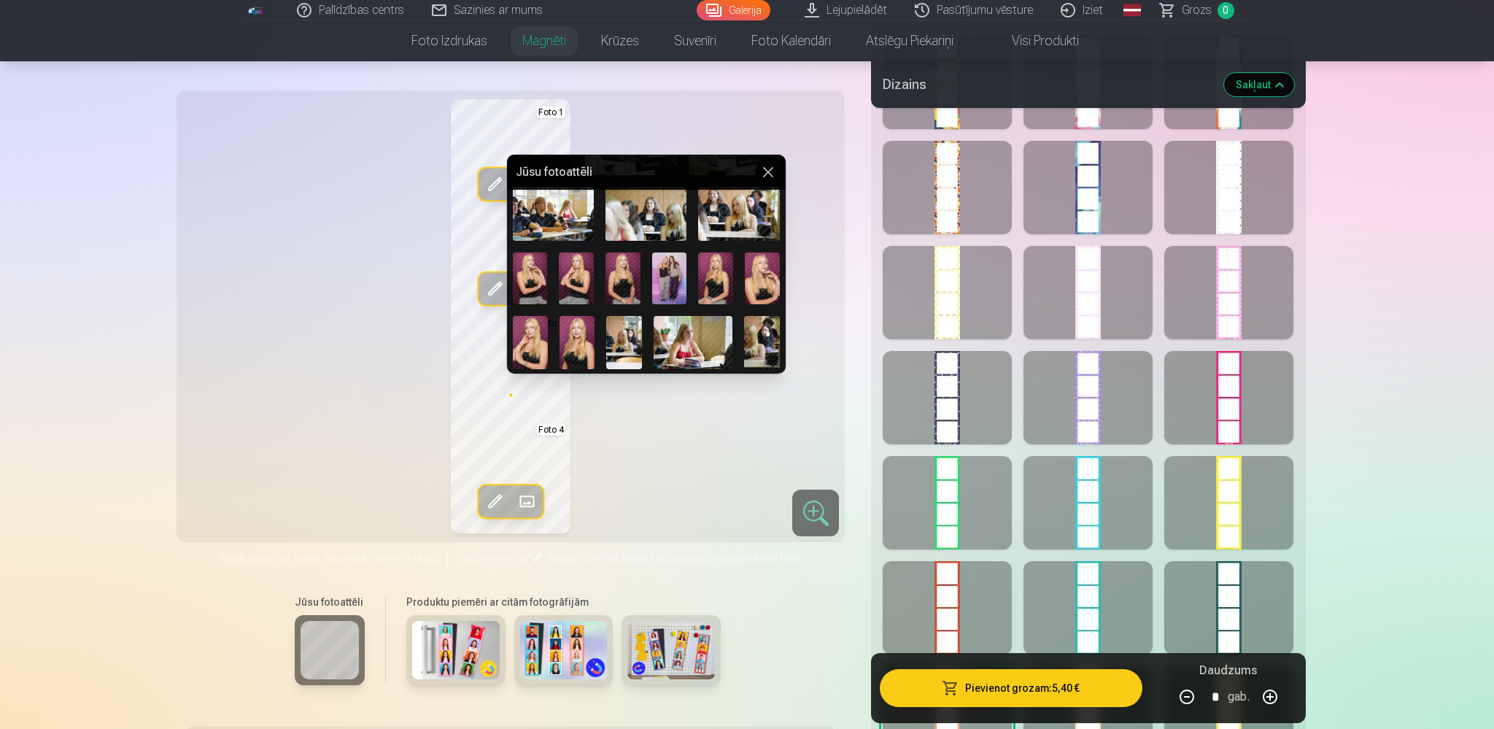
click at [668, 270] on img at bounding box center [669, 278] width 35 height 53
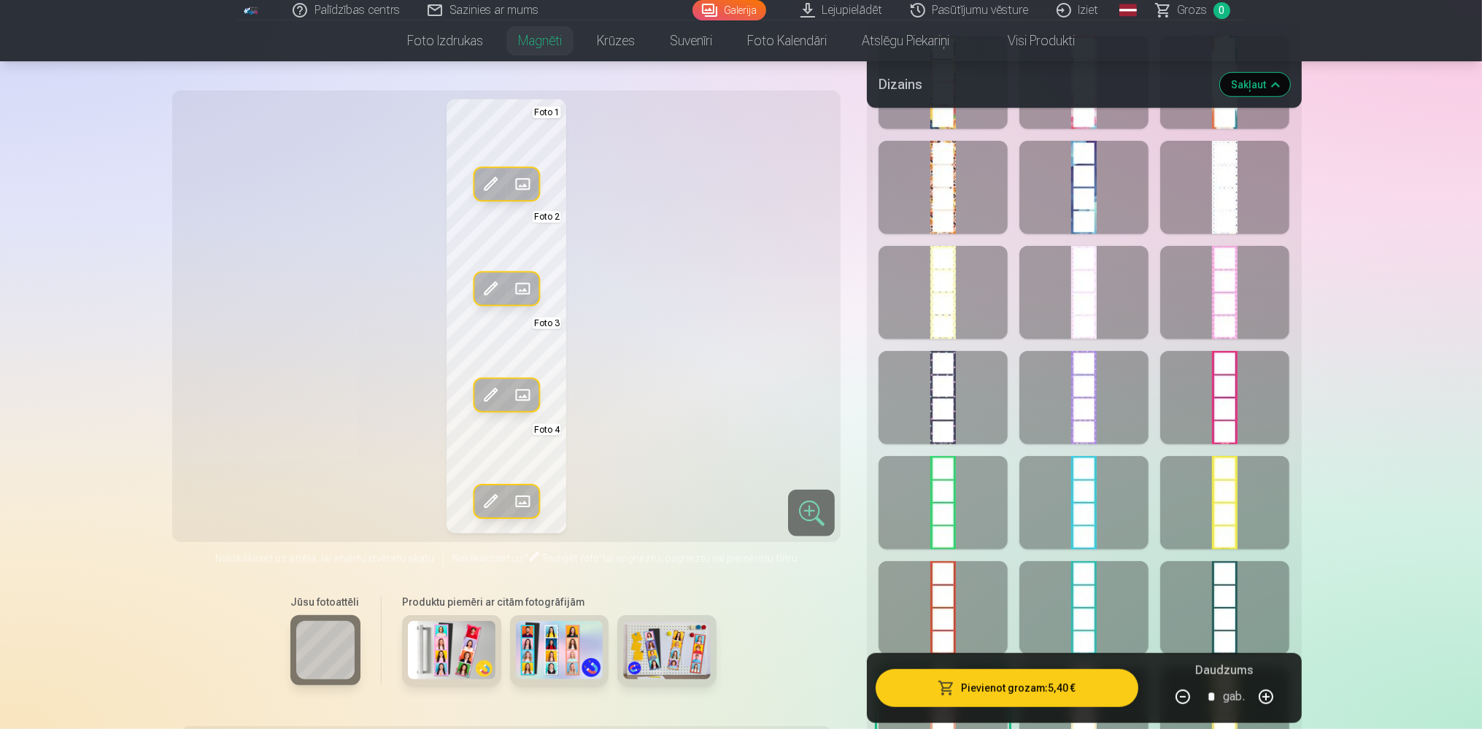
click at [527, 498] on span at bounding box center [522, 501] width 23 height 23
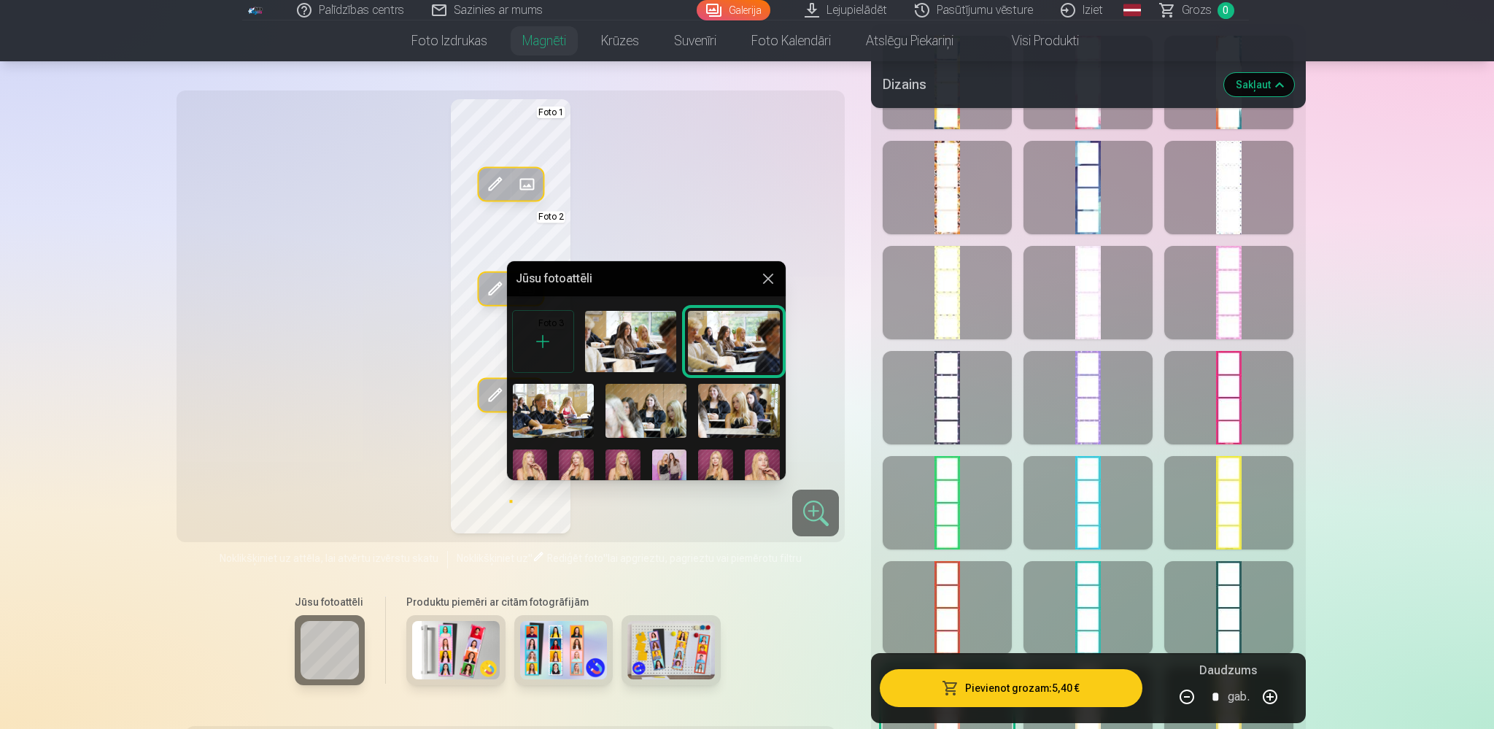
click at [587, 477] on img at bounding box center [576, 475] width 35 height 53
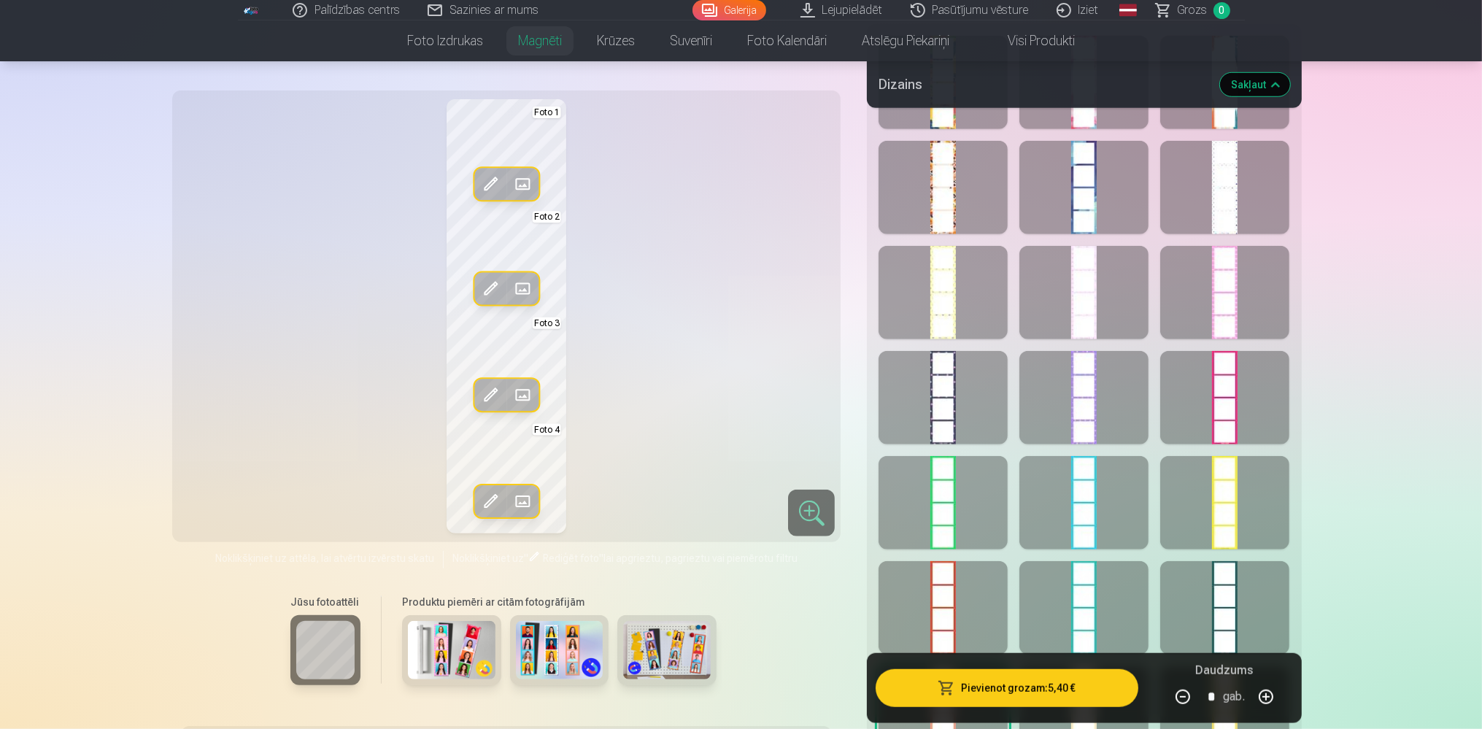
click at [519, 289] on span at bounding box center [522, 288] width 23 height 23
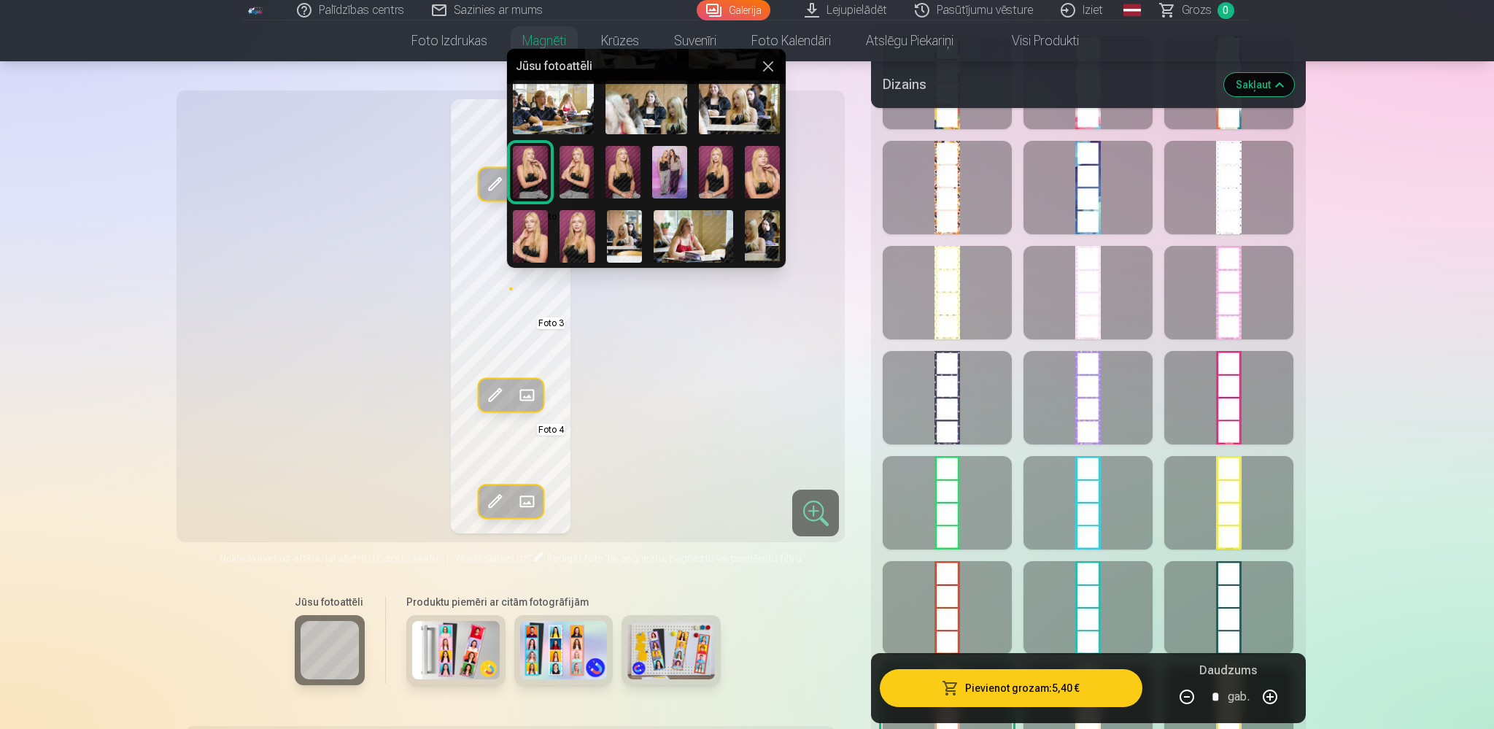
click at [705, 174] on img at bounding box center [716, 172] width 35 height 53
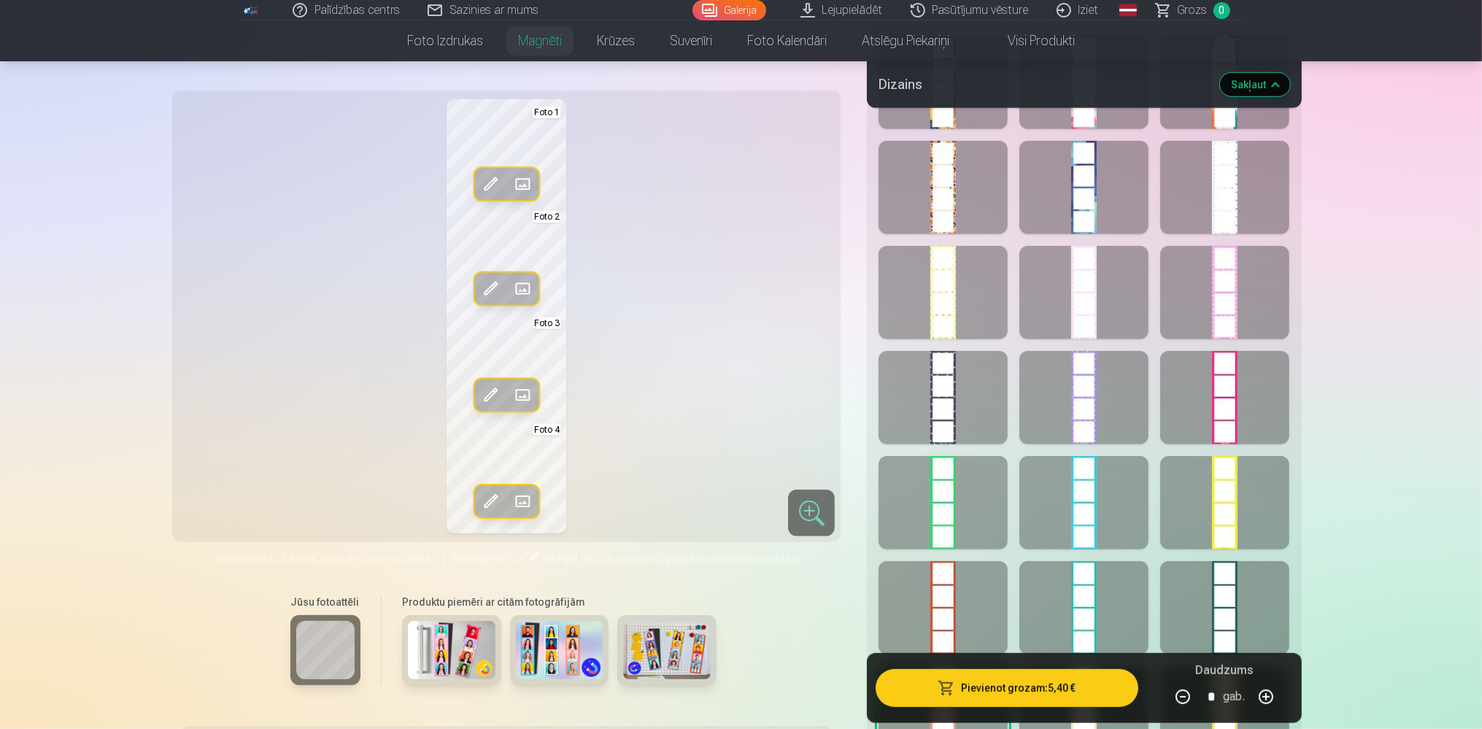
click at [519, 180] on span at bounding box center [522, 184] width 23 height 23
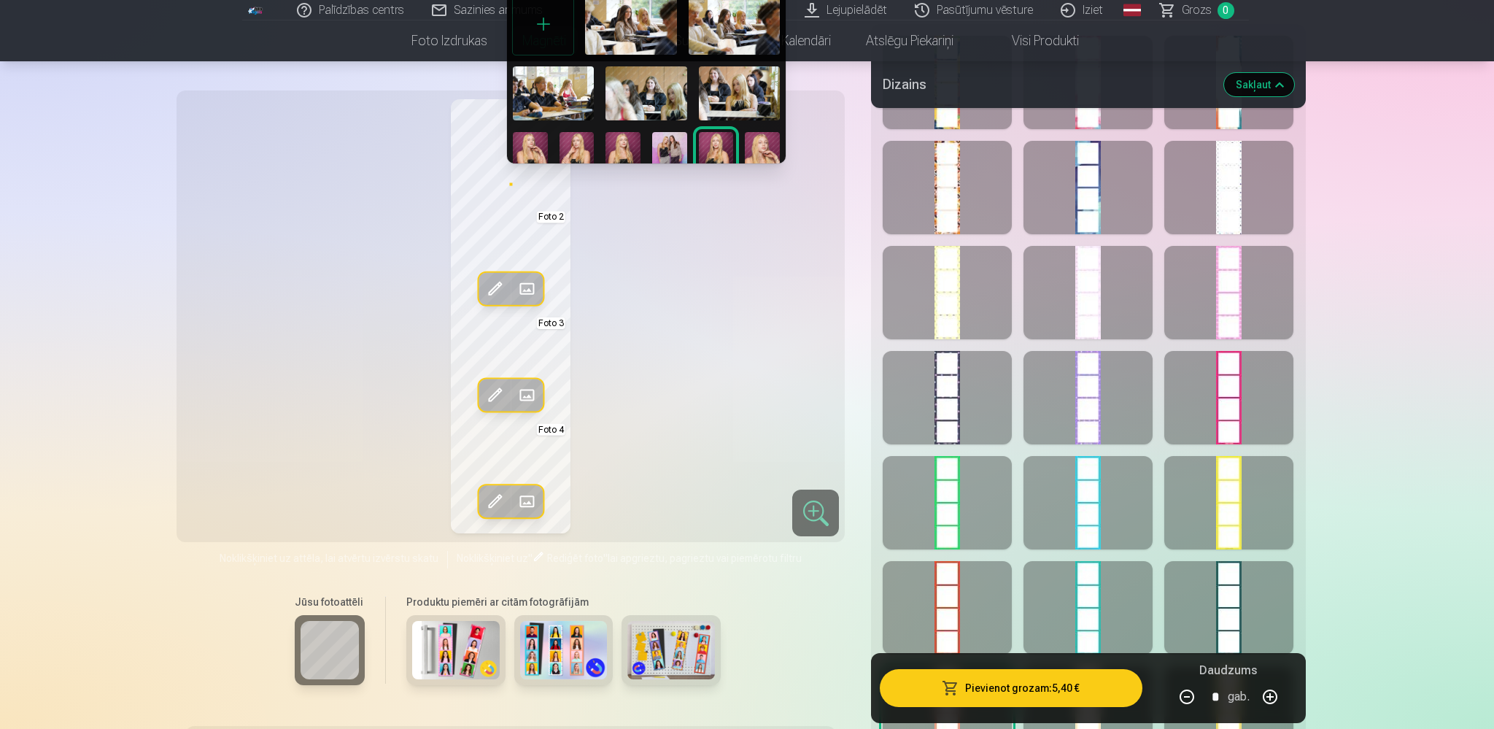
click at [715, 95] on img at bounding box center [739, 93] width 81 height 54
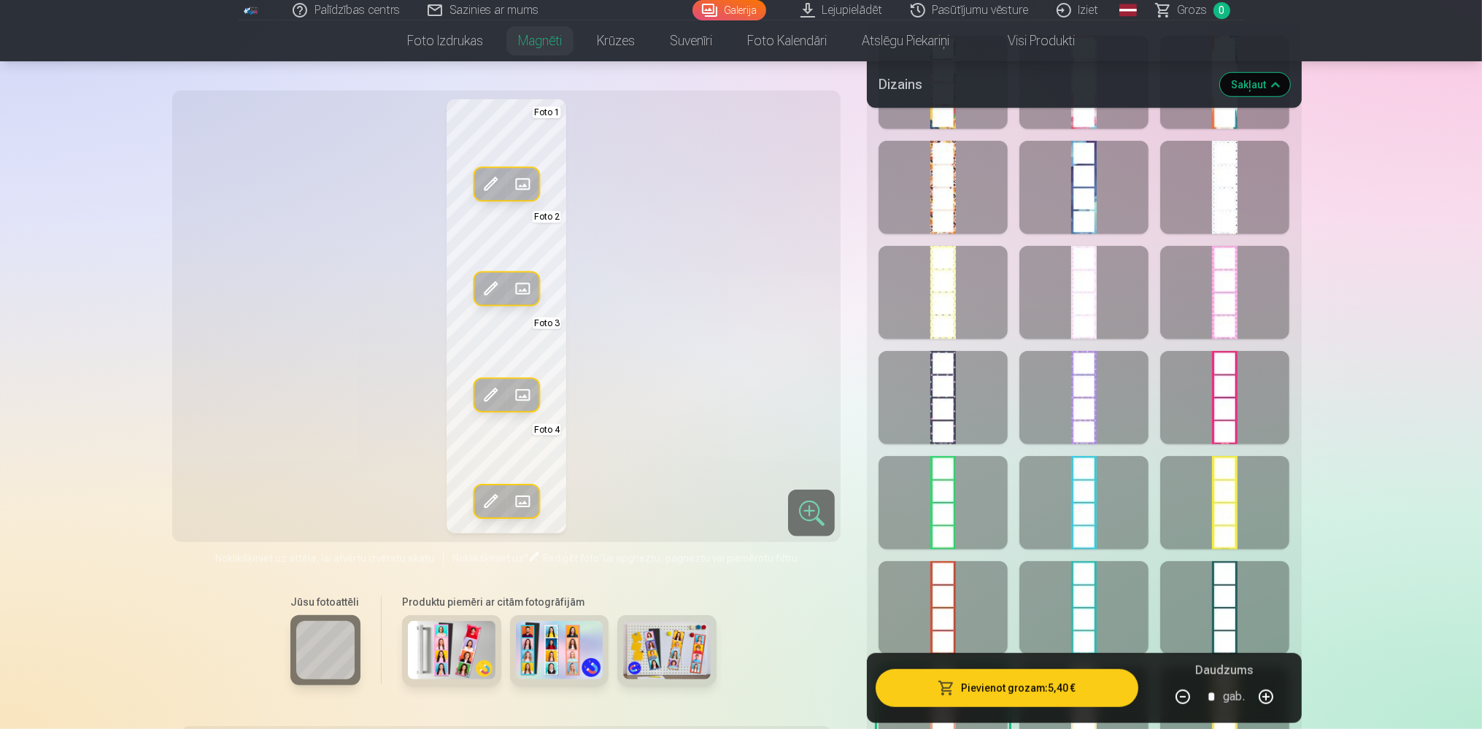
click at [728, 153] on div "Rediģēt foto Aizstāt Foto 1 Rediģēt foto Aizstāt Foto 2 Rediģēt foto Aizstāt Fo…" at bounding box center [506, 316] width 651 height 434
click at [524, 292] on span at bounding box center [522, 288] width 23 height 23
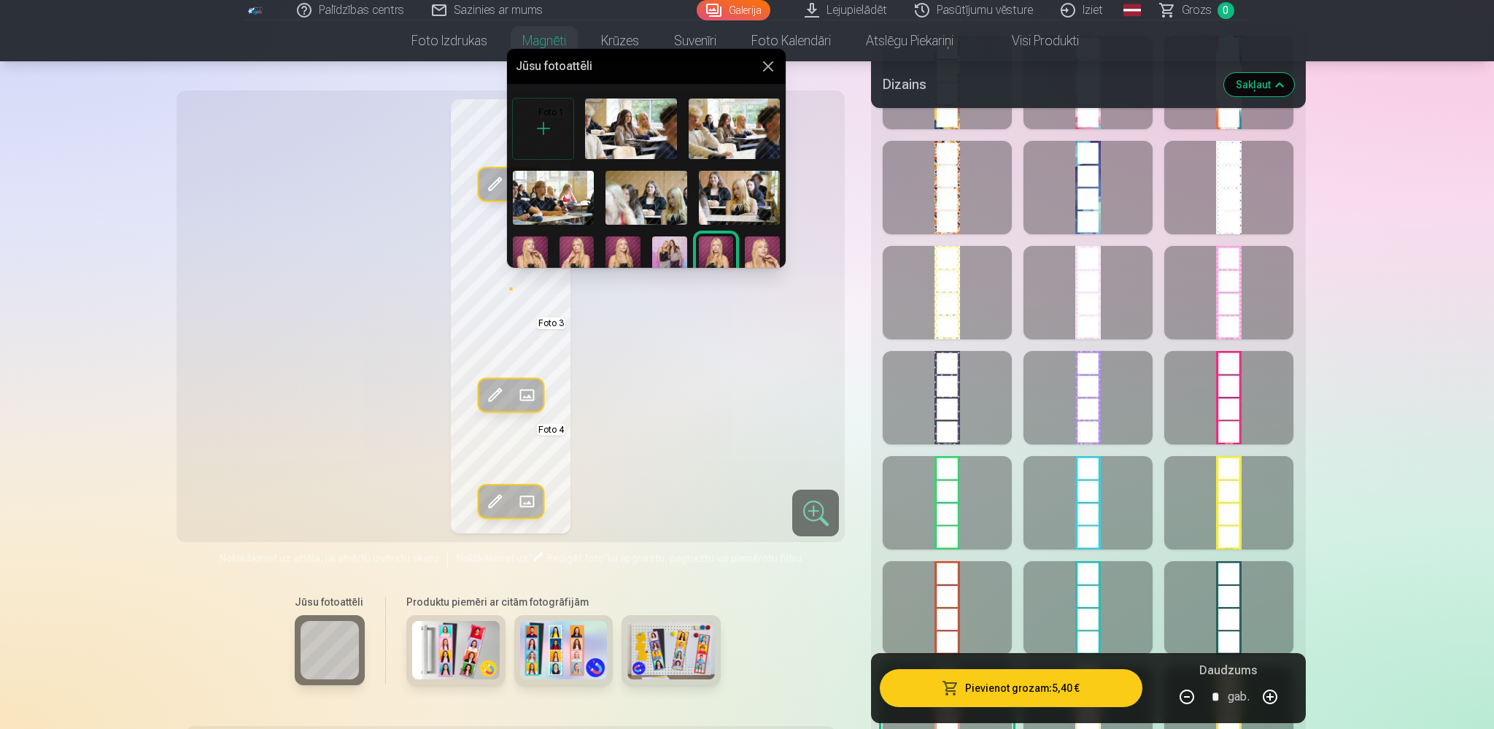
click at [533, 251] on img at bounding box center [530, 262] width 35 height 53
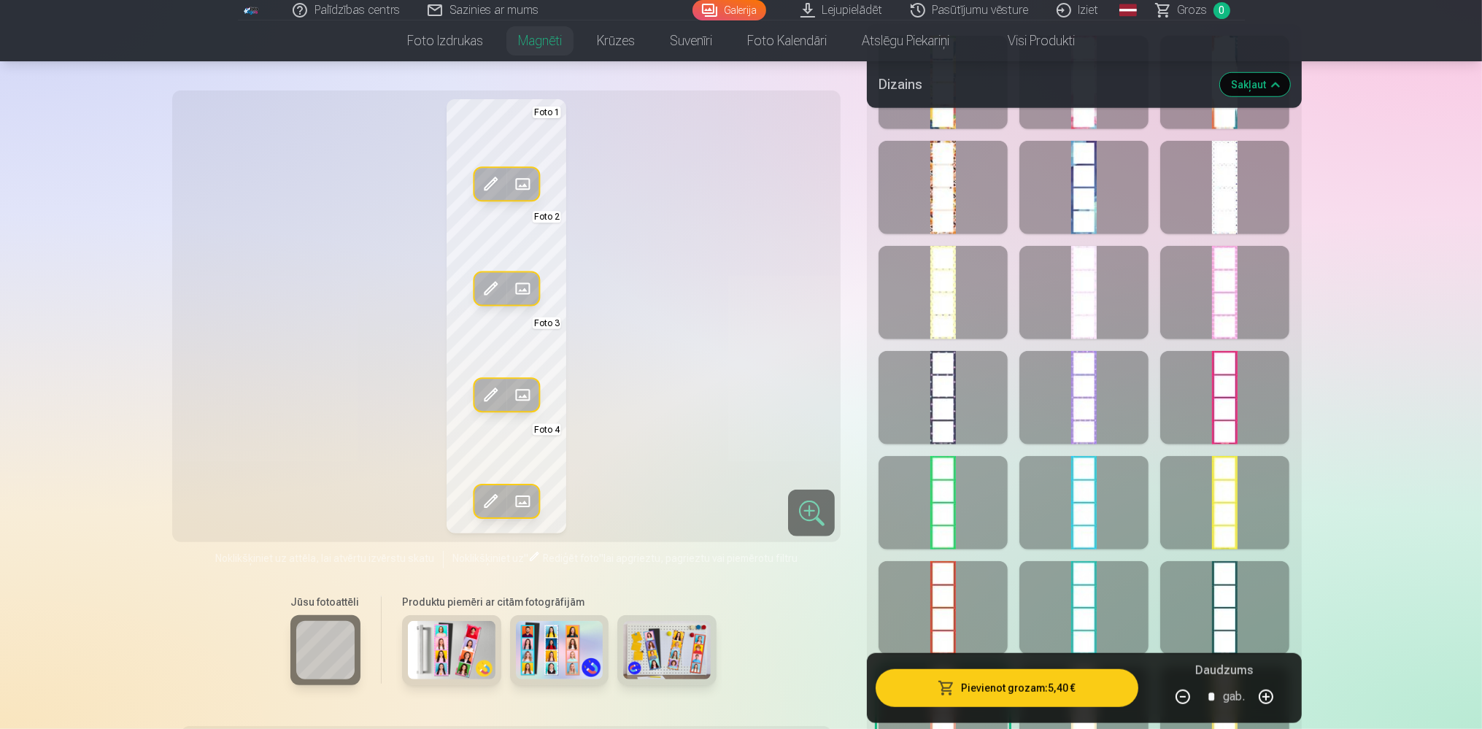
click at [522, 497] on span at bounding box center [522, 501] width 23 height 23
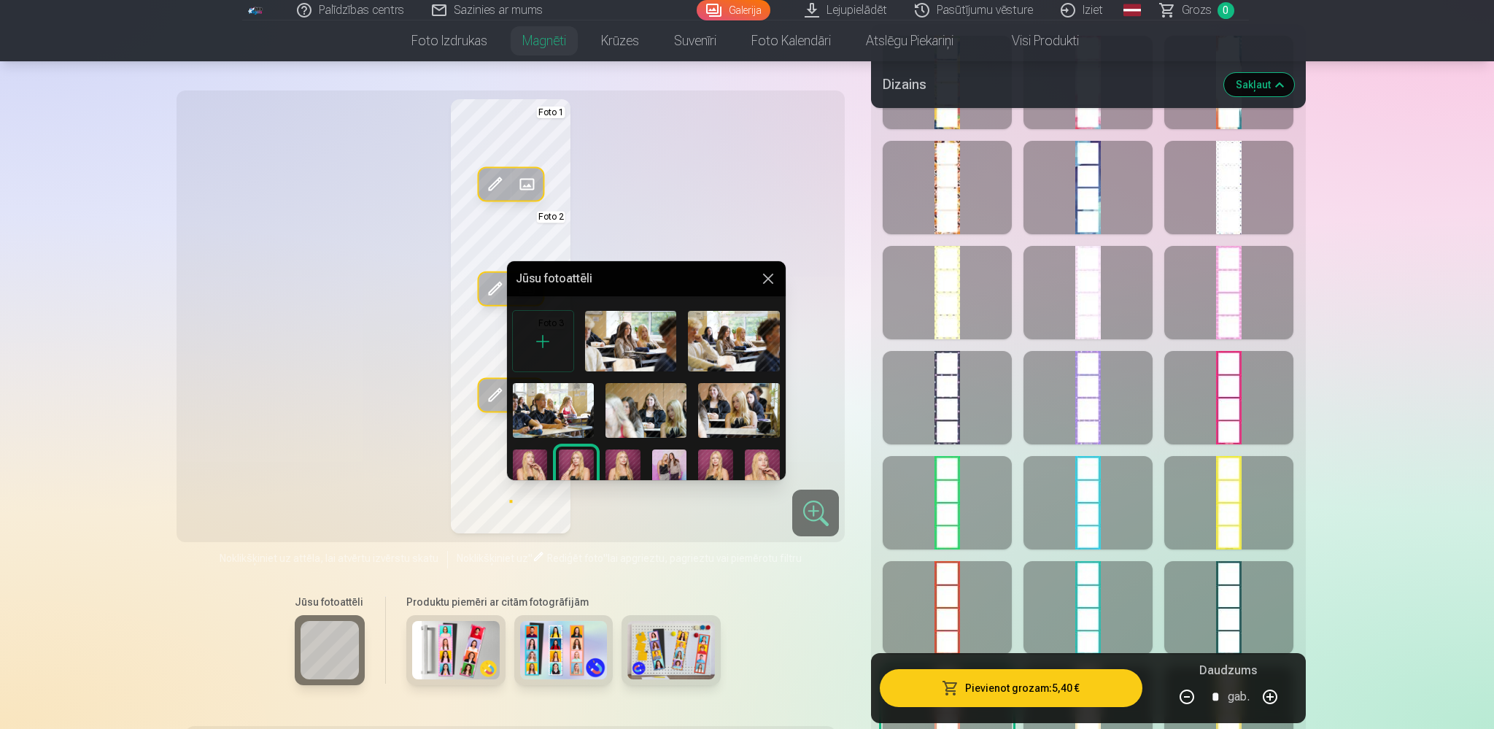
click at [617, 459] on img at bounding box center [623, 475] width 35 height 53
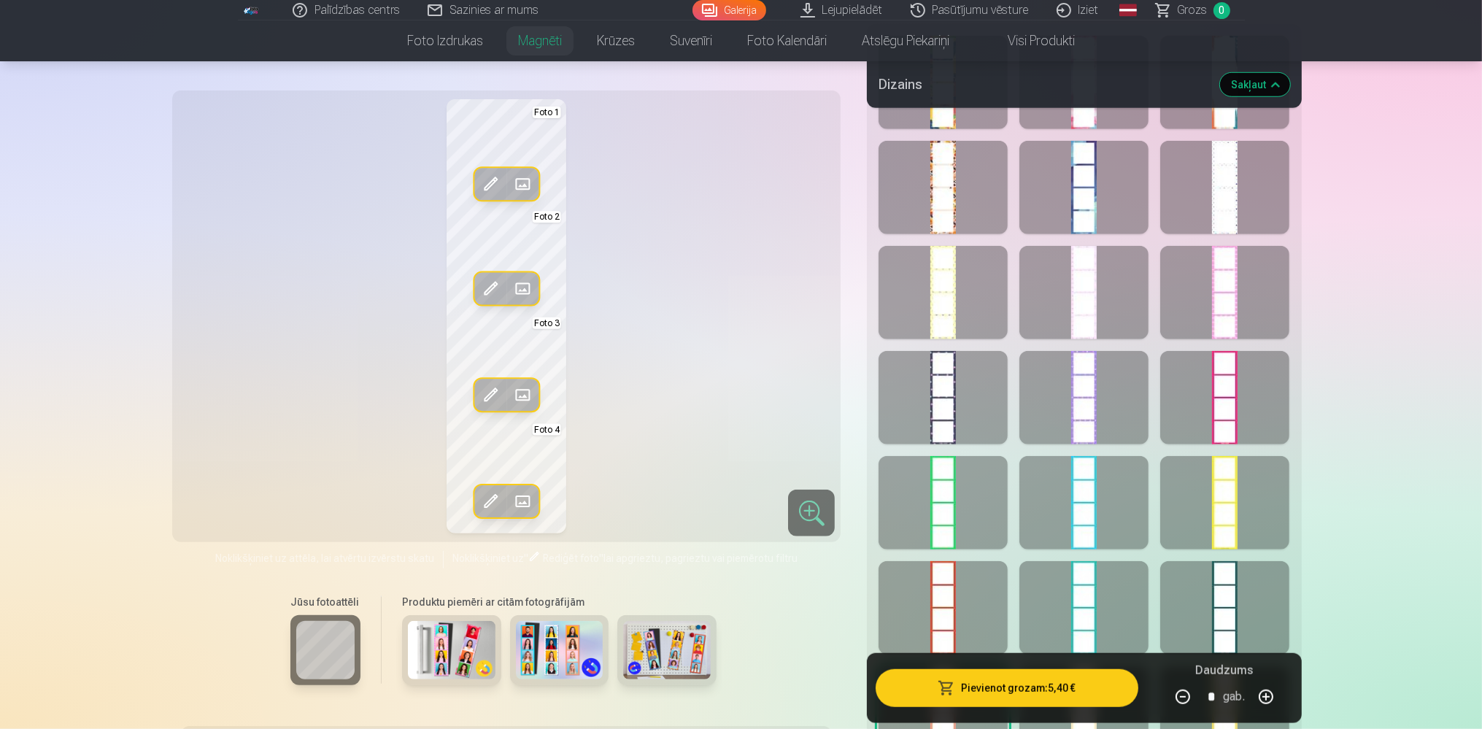
click at [527, 498] on span at bounding box center [522, 501] width 23 height 23
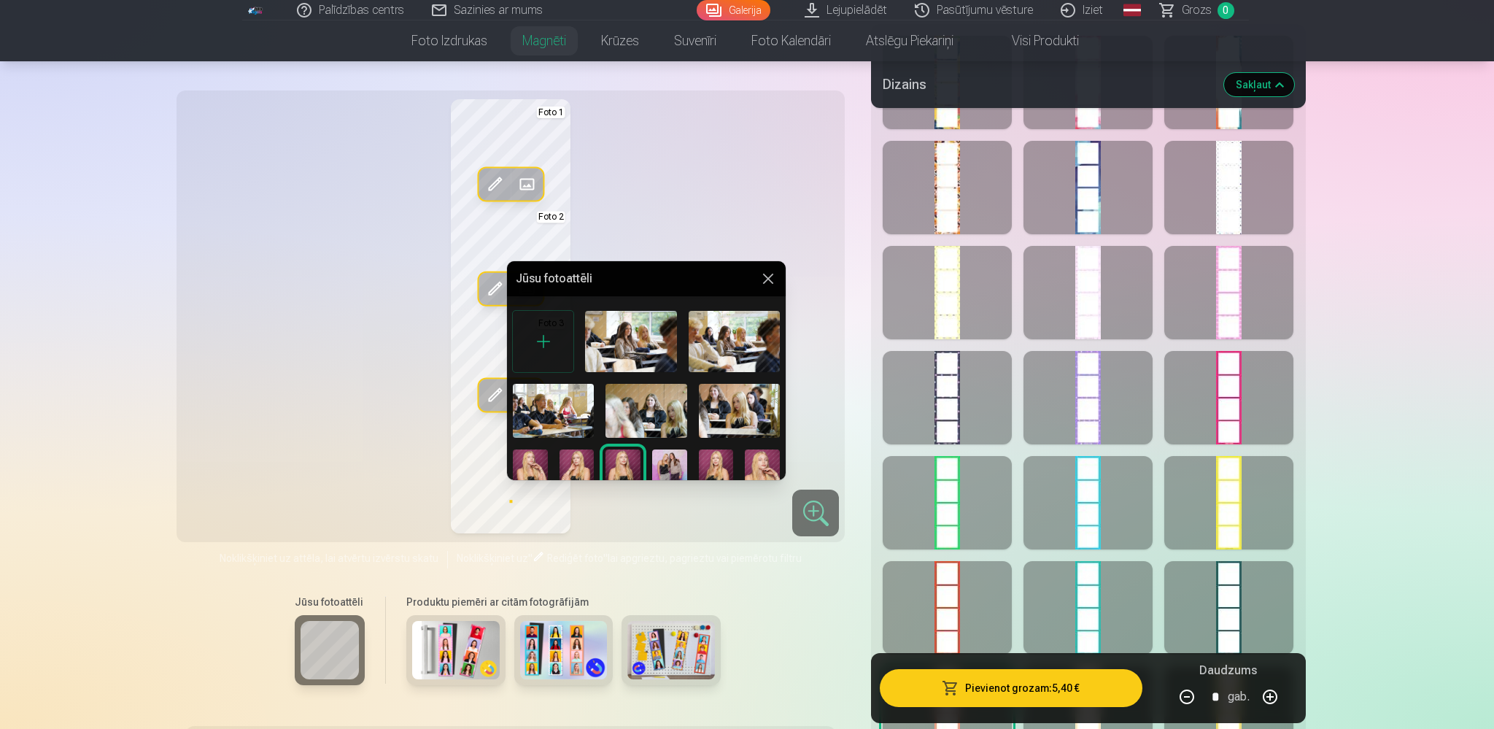
click at [699, 465] on img at bounding box center [716, 475] width 35 height 53
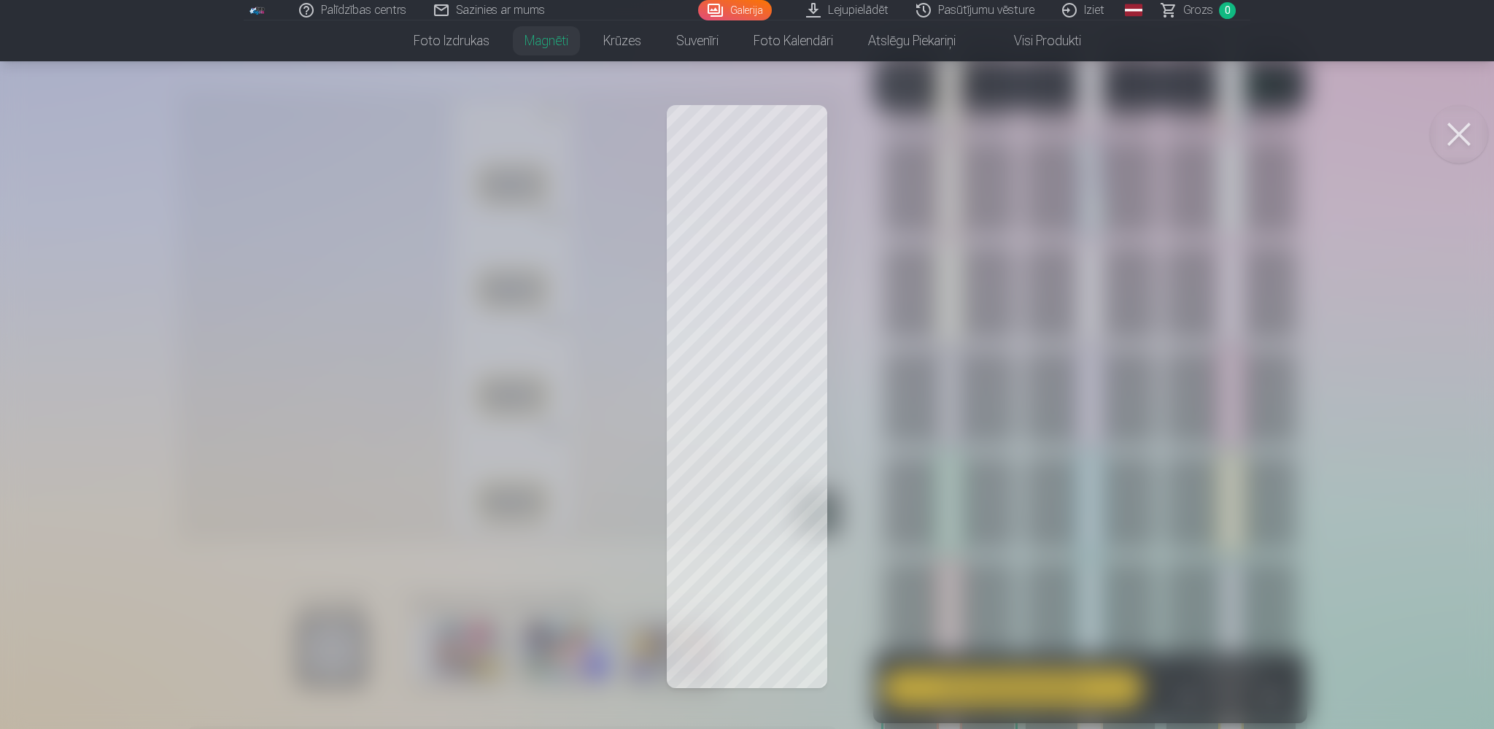
click at [1458, 130] on button at bounding box center [1459, 134] width 58 height 58
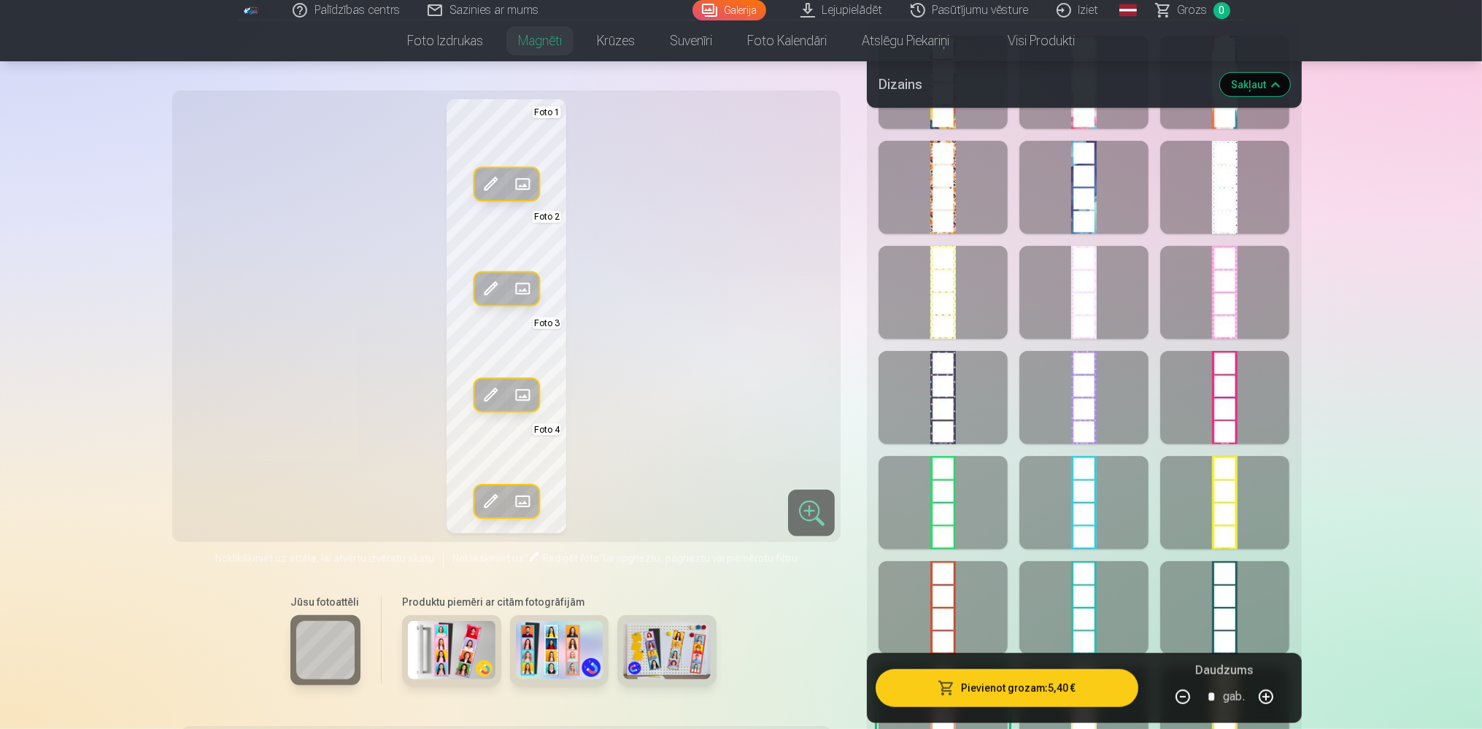
click at [522, 185] on span at bounding box center [522, 184] width 23 height 23
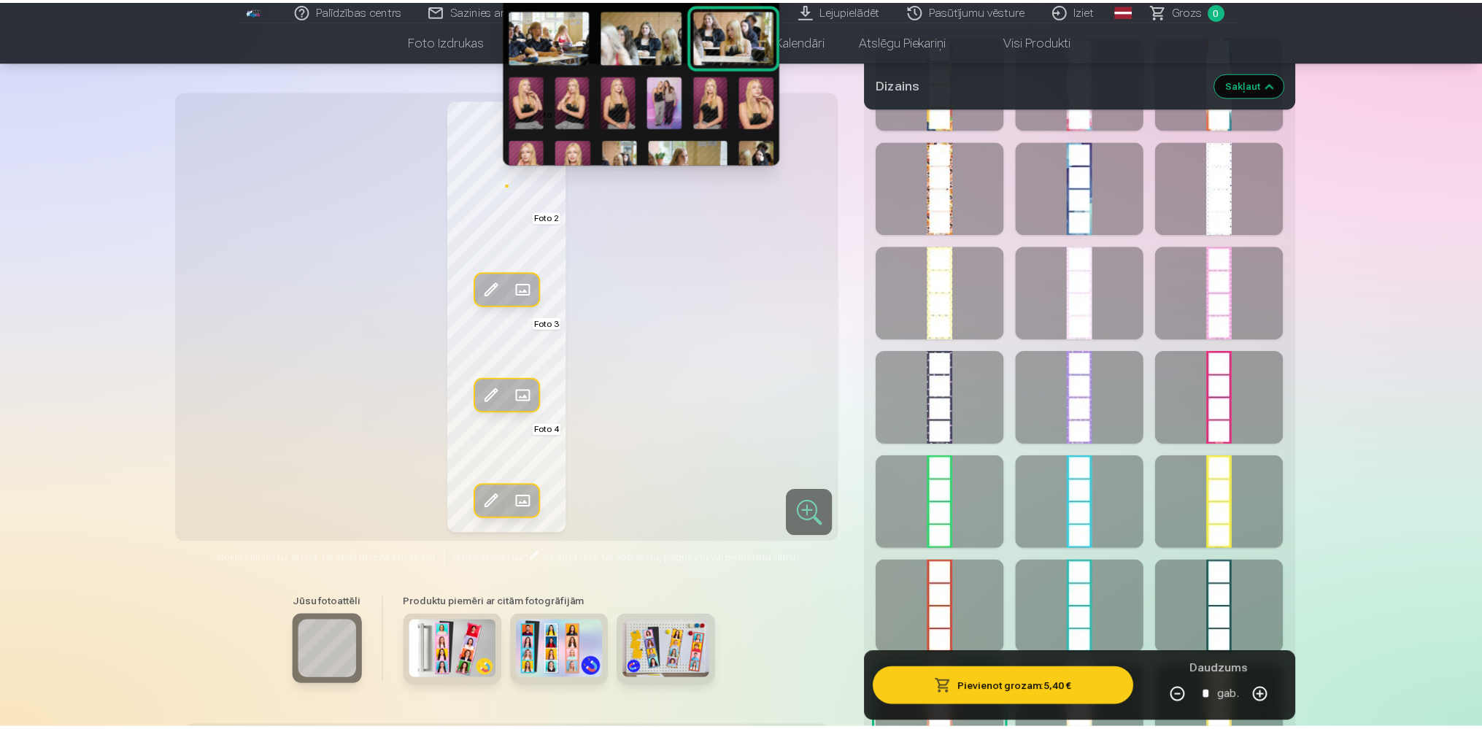
scroll to position [47, 0]
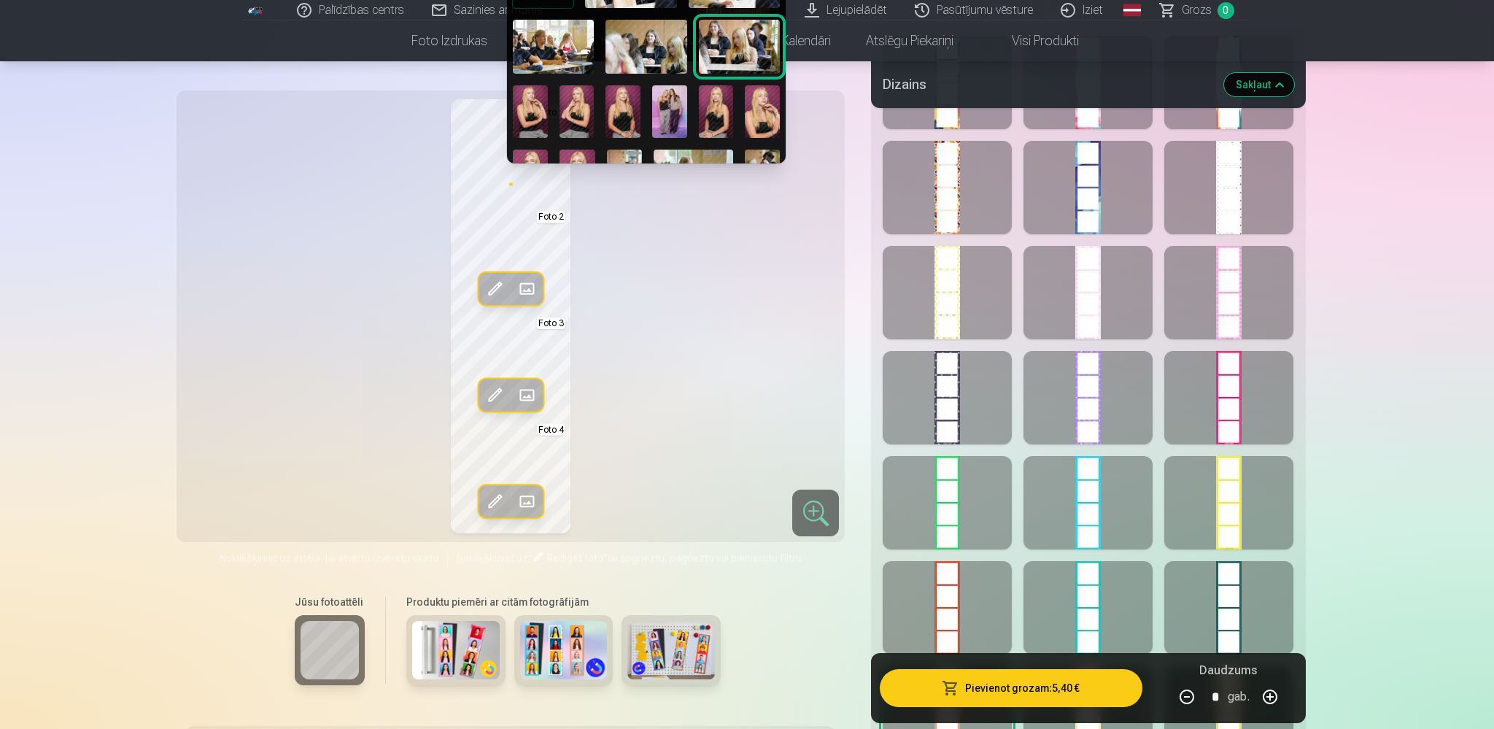
click at [702, 251] on div at bounding box center [747, 364] width 1494 height 729
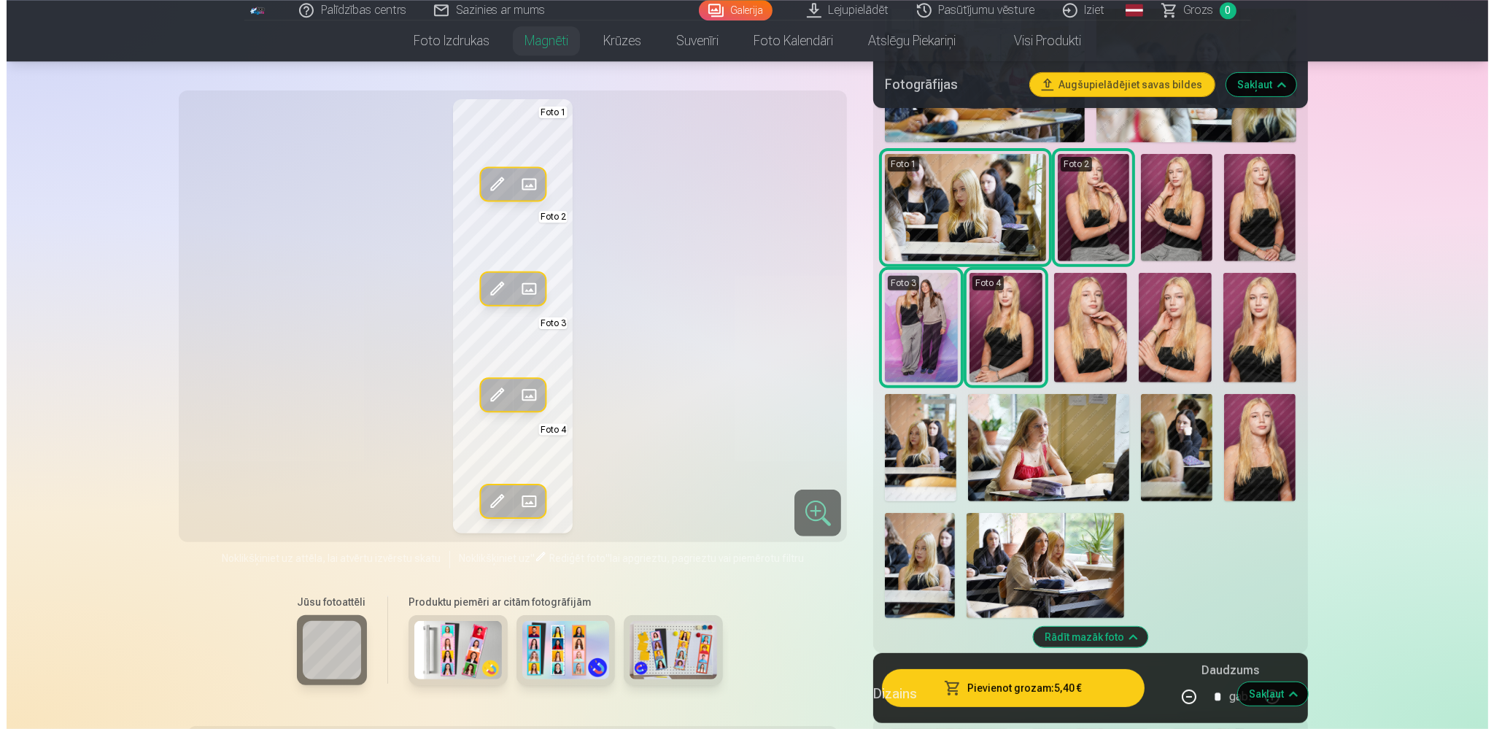
scroll to position [592, 0]
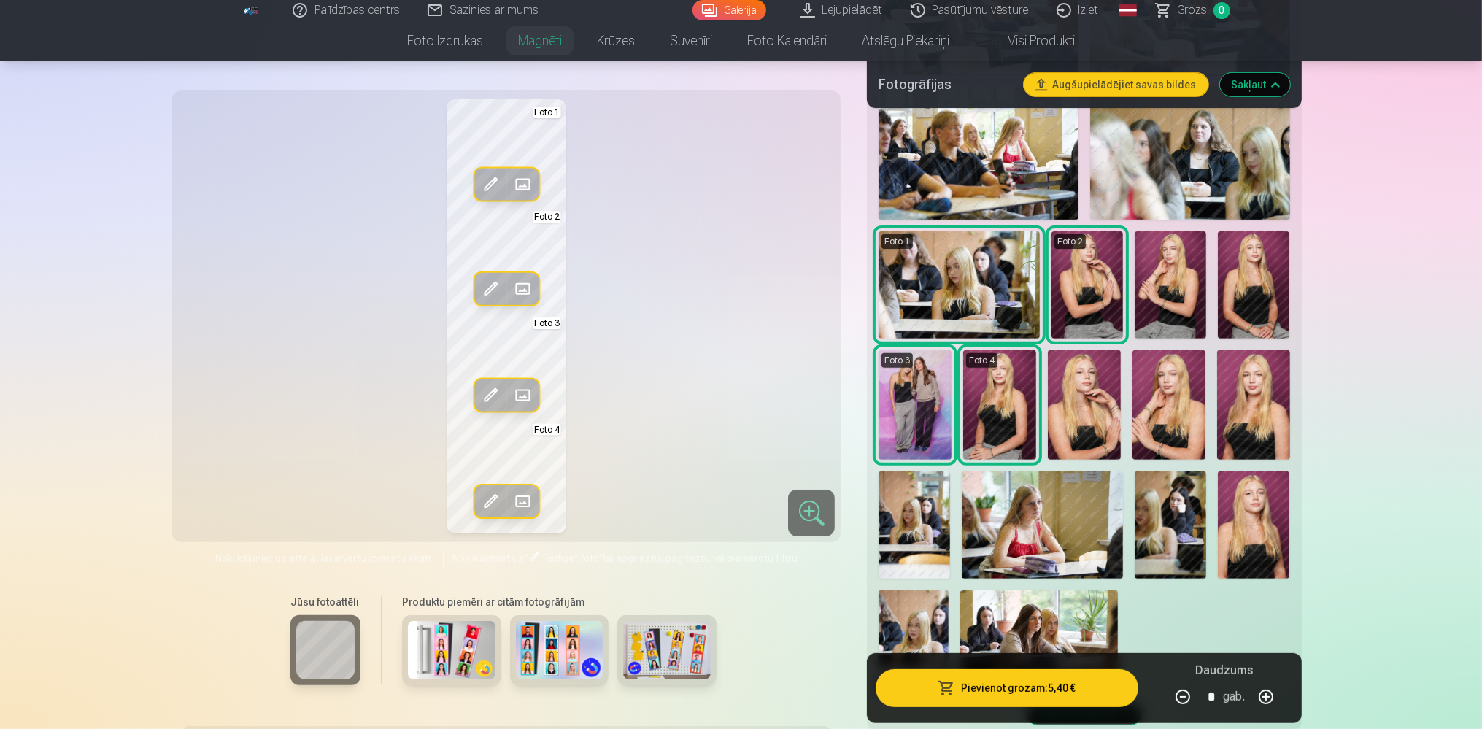
click at [1026, 697] on button "Pievienot grozam : 5,40 €" at bounding box center [1006, 688] width 262 height 38
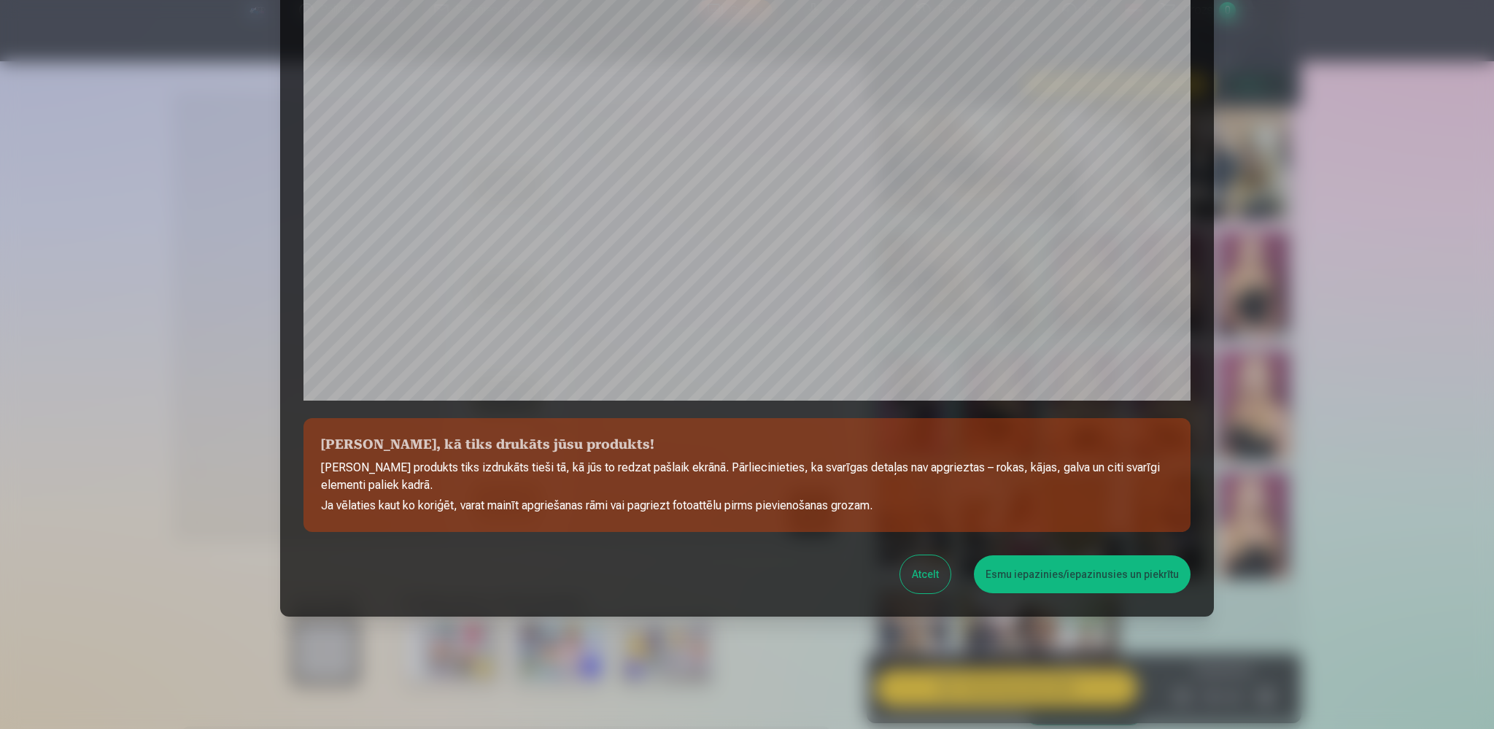
scroll to position [321, 0]
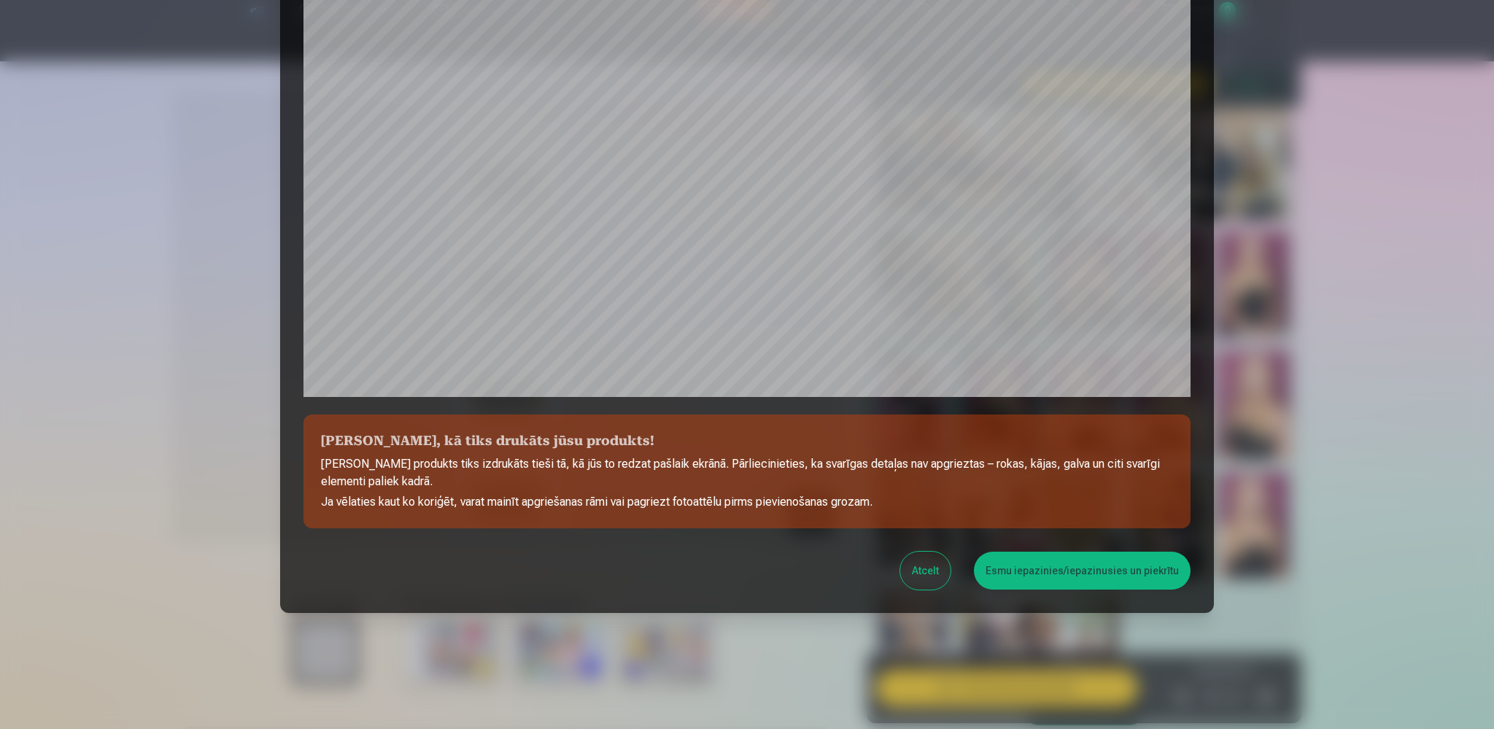
click at [1031, 571] on button "Esmu iepazinies/iepazinusies un piekrītu" at bounding box center [1082, 571] width 217 height 38
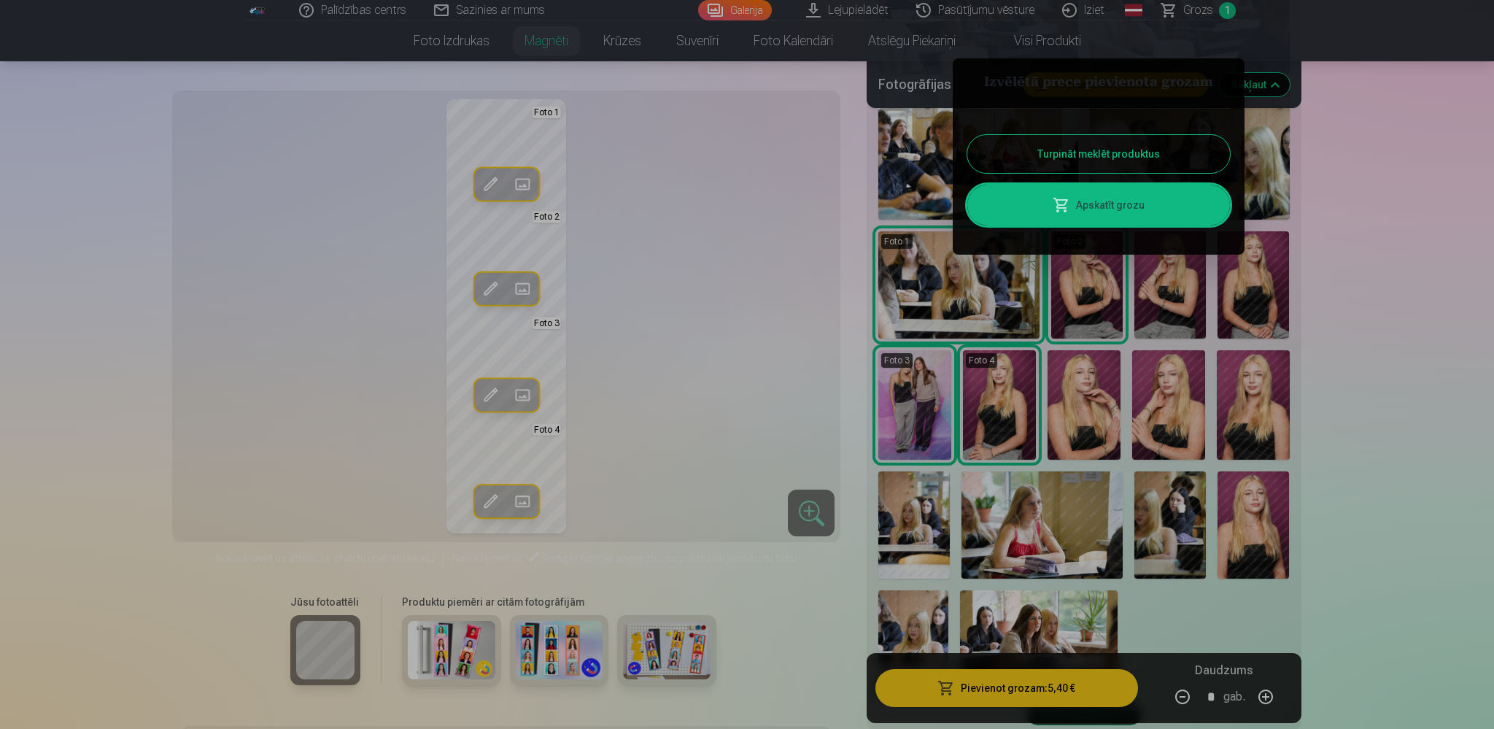
click at [799, 512] on div at bounding box center [747, 364] width 1494 height 729
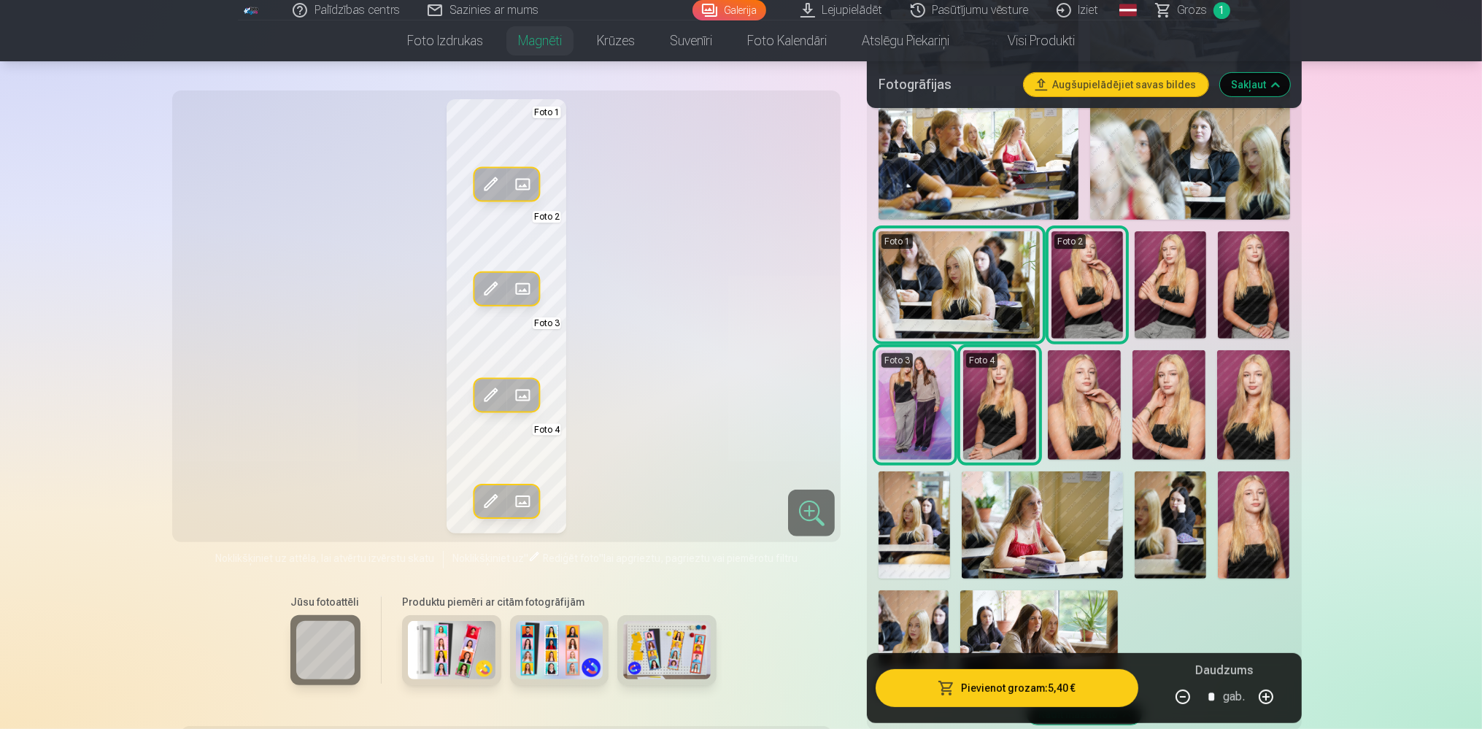
click at [809, 510] on div at bounding box center [811, 513] width 47 height 47
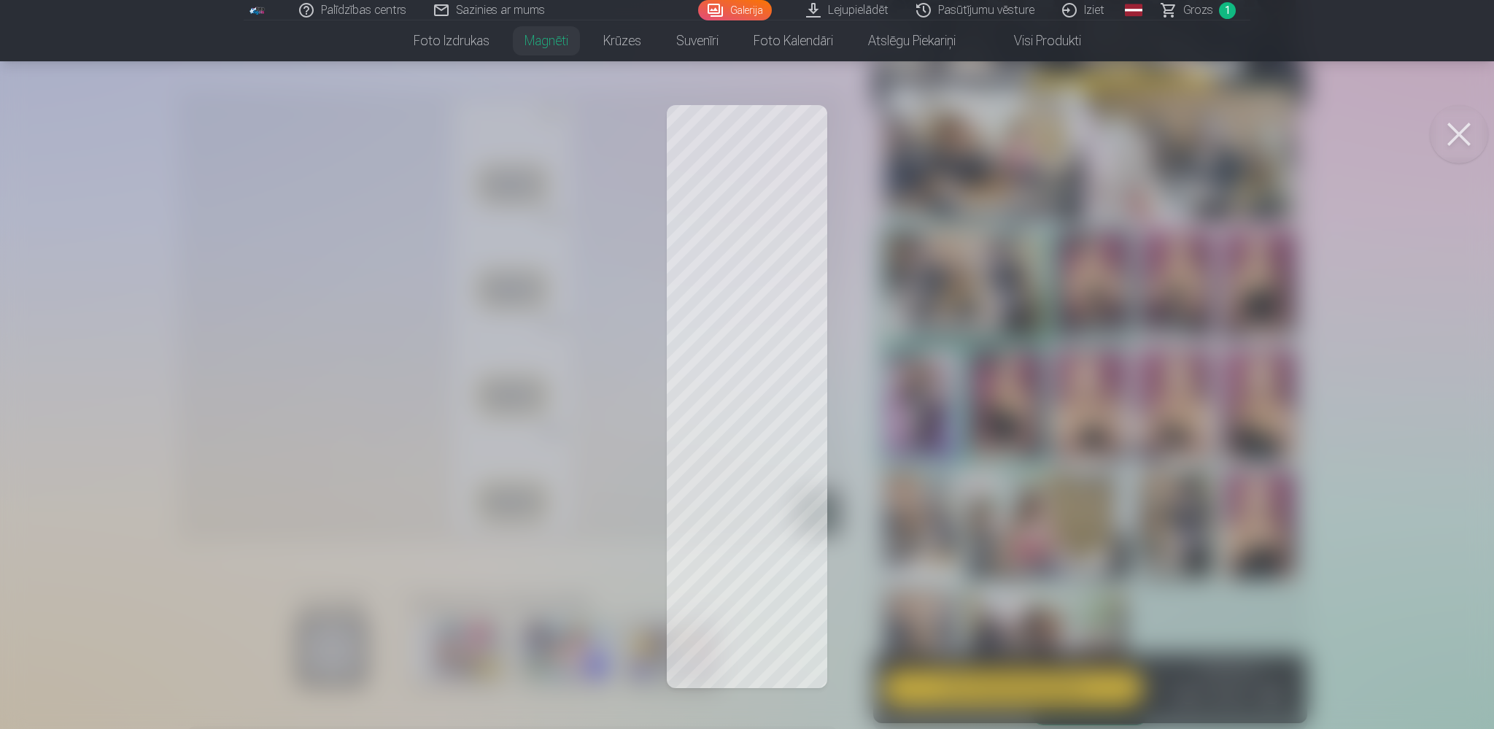
click at [782, 471] on div at bounding box center [747, 364] width 1494 height 729
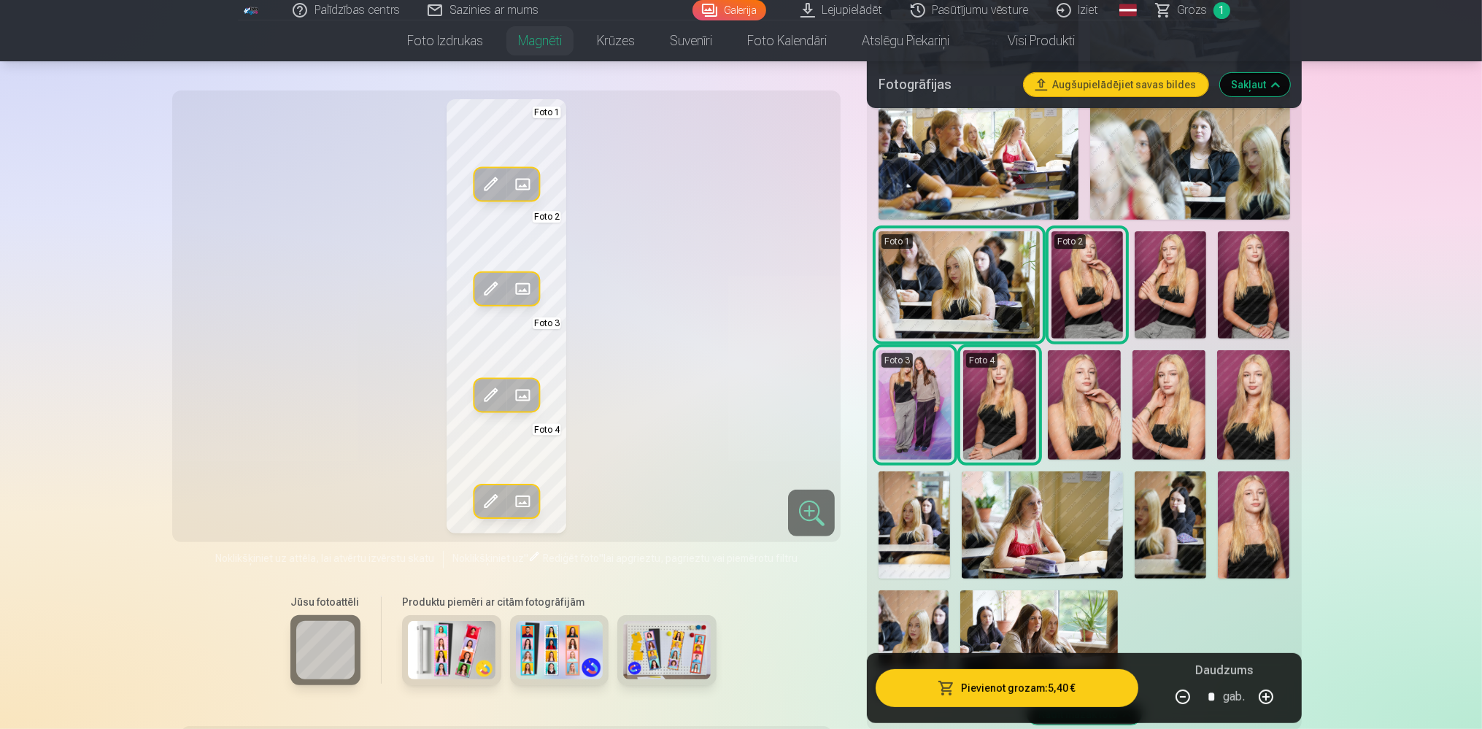
click at [813, 517] on div at bounding box center [811, 513] width 47 height 47
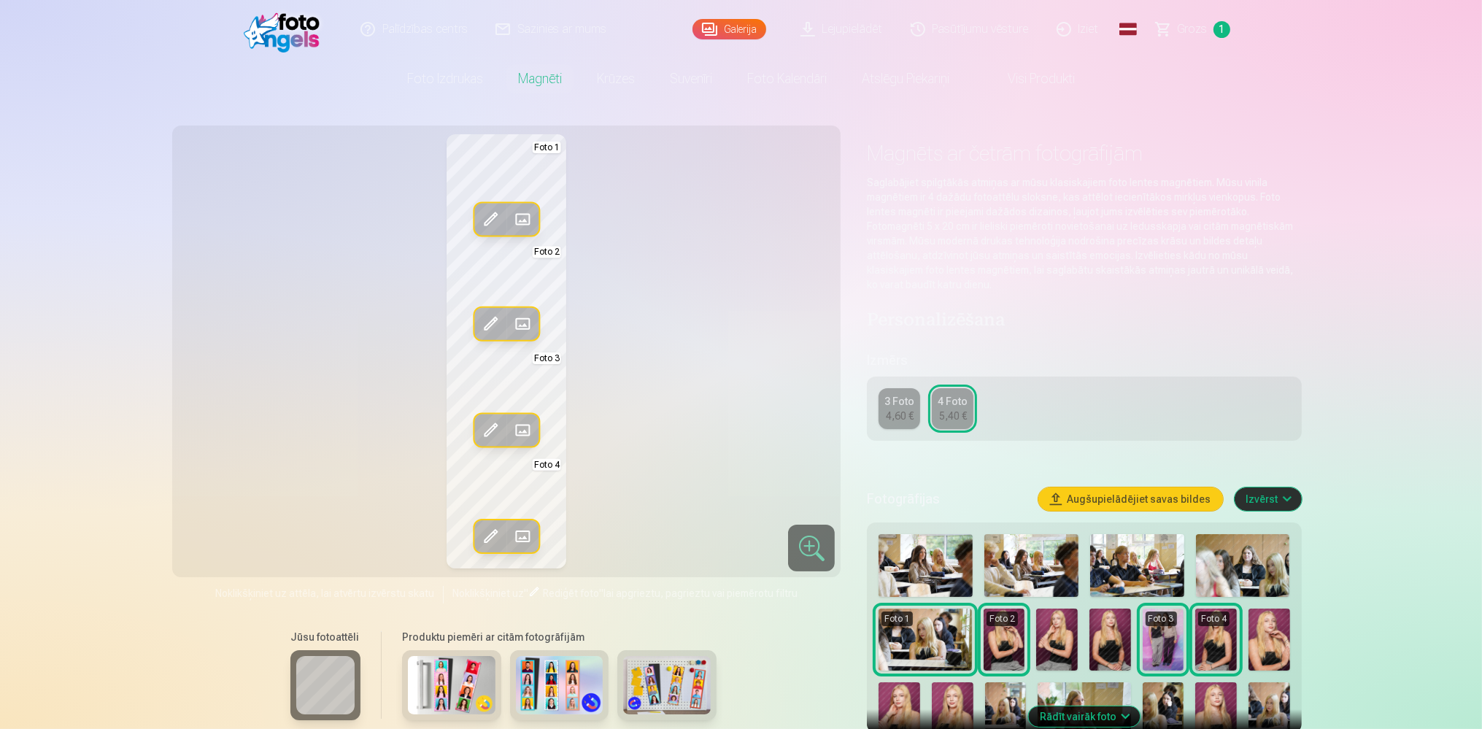
click at [635, 297] on div "Rediģēt foto Aizstāt Foto 1 Rediģēt foto Aizstāt Foto 2 Rediģēt foto Aizstāt Fo…" at bounding box center [506, 351] width 651 height 434
click at [813, 549] on div at bounding box center [811, 548] width 47 height 47
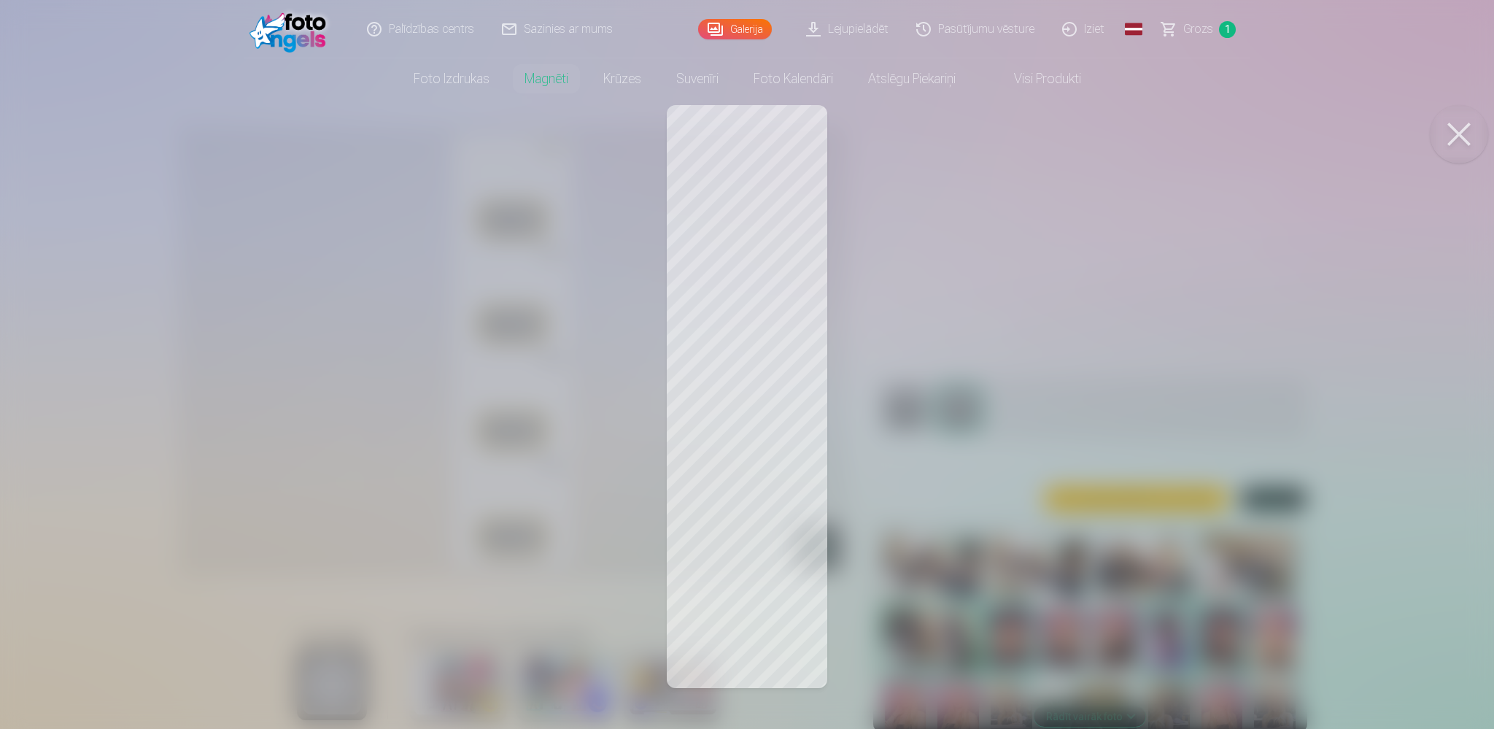
click at [970, 201] on div at bounding box center [747, 364] width 1494 height 729
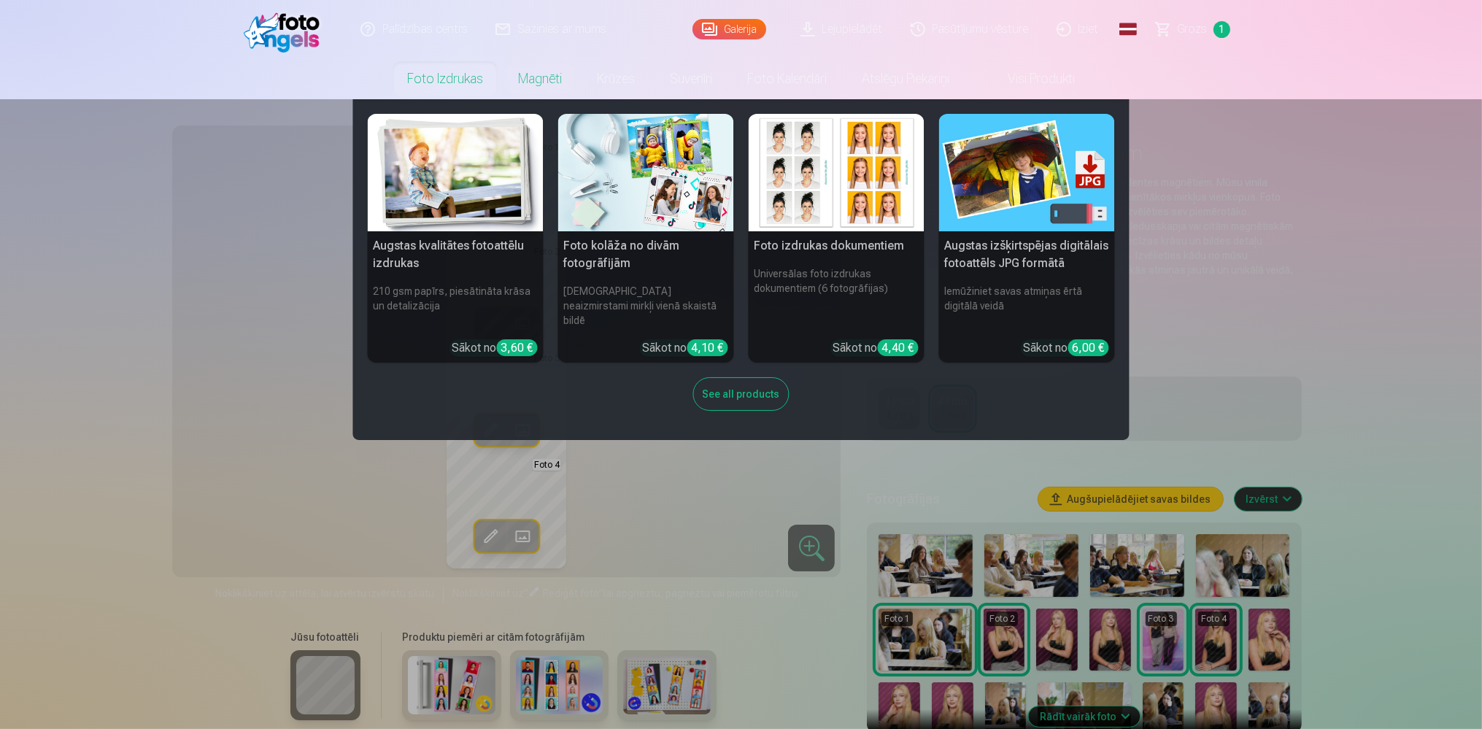
click at [428, 71] on link "Foto izdrukas" at bounding box center [445, 78] width 111 height 41
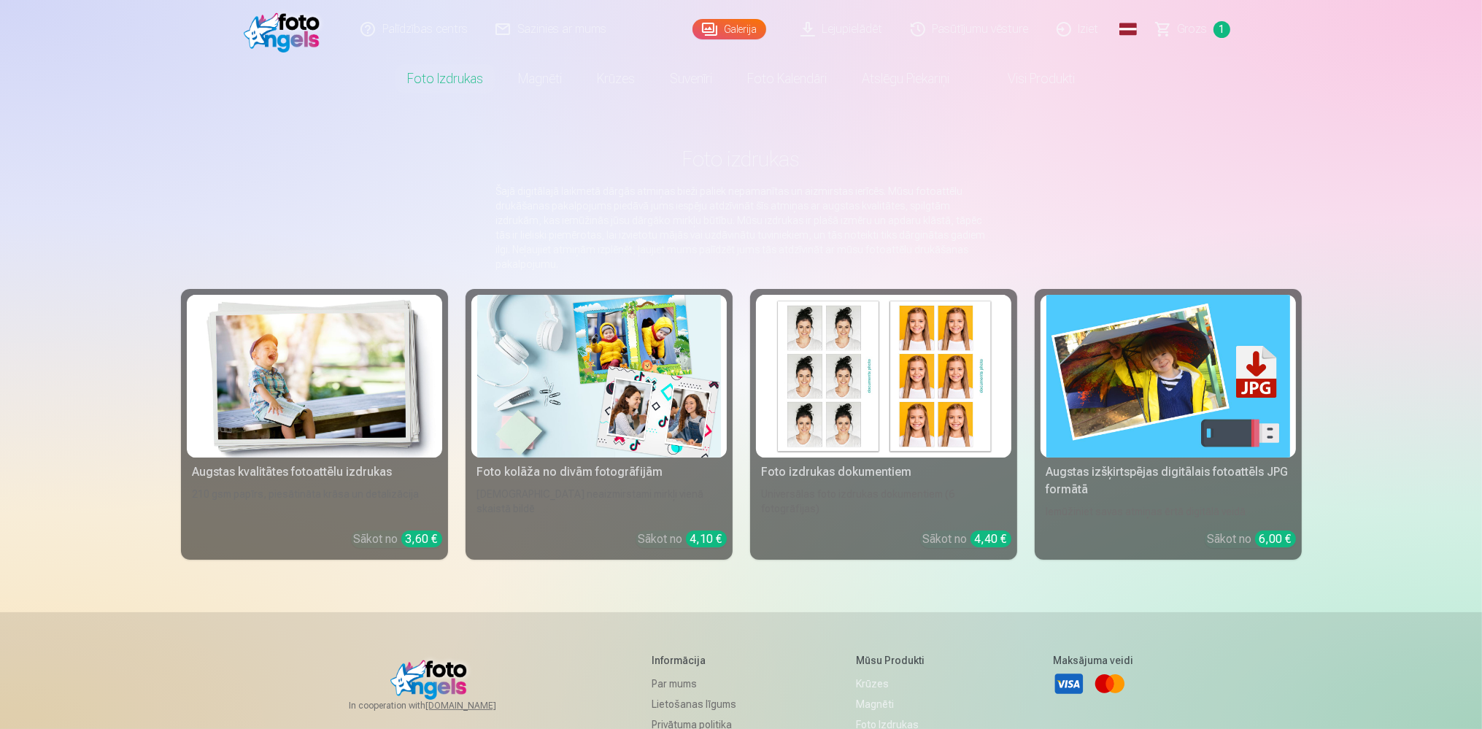
click at [390, 336] on img at bounding box center [315, 376] width 244 height 163
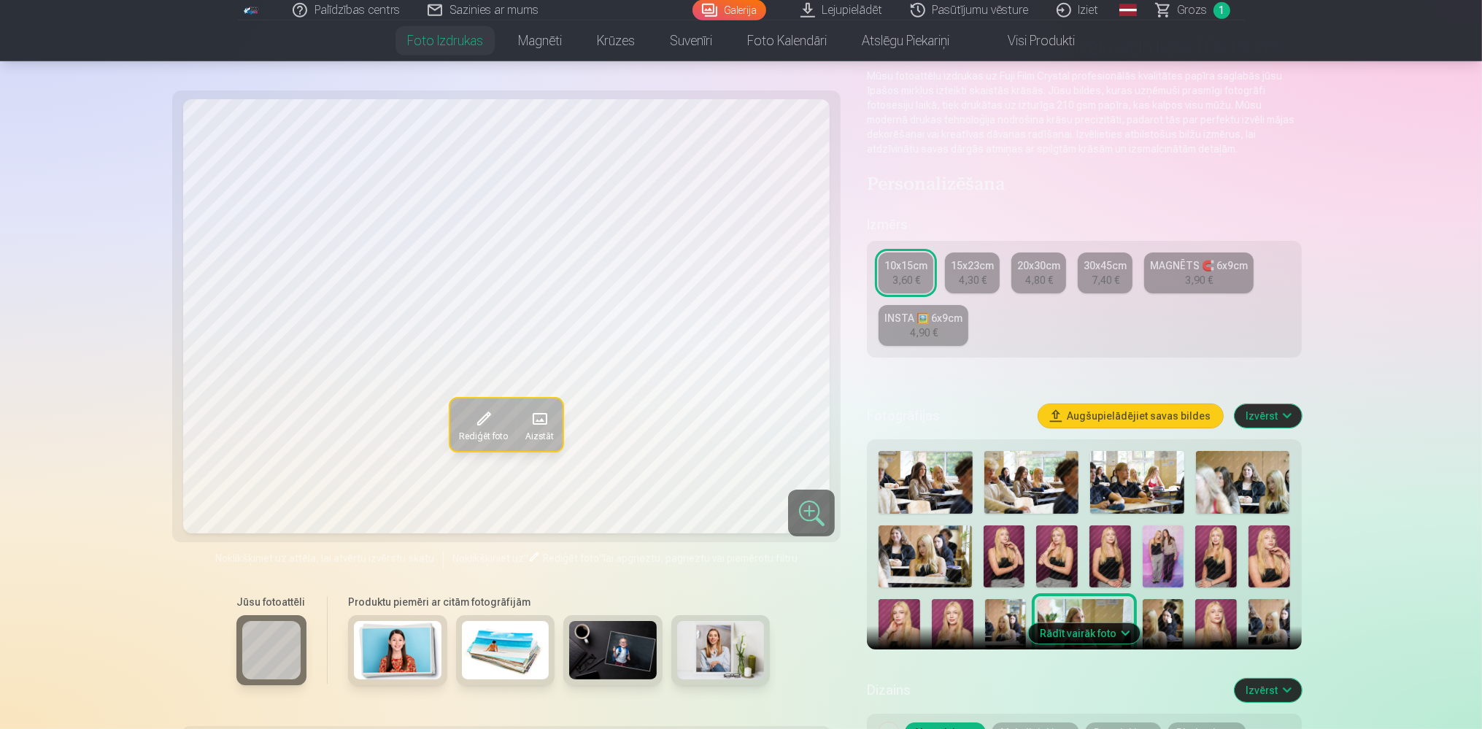
scroll to position [154, 0]
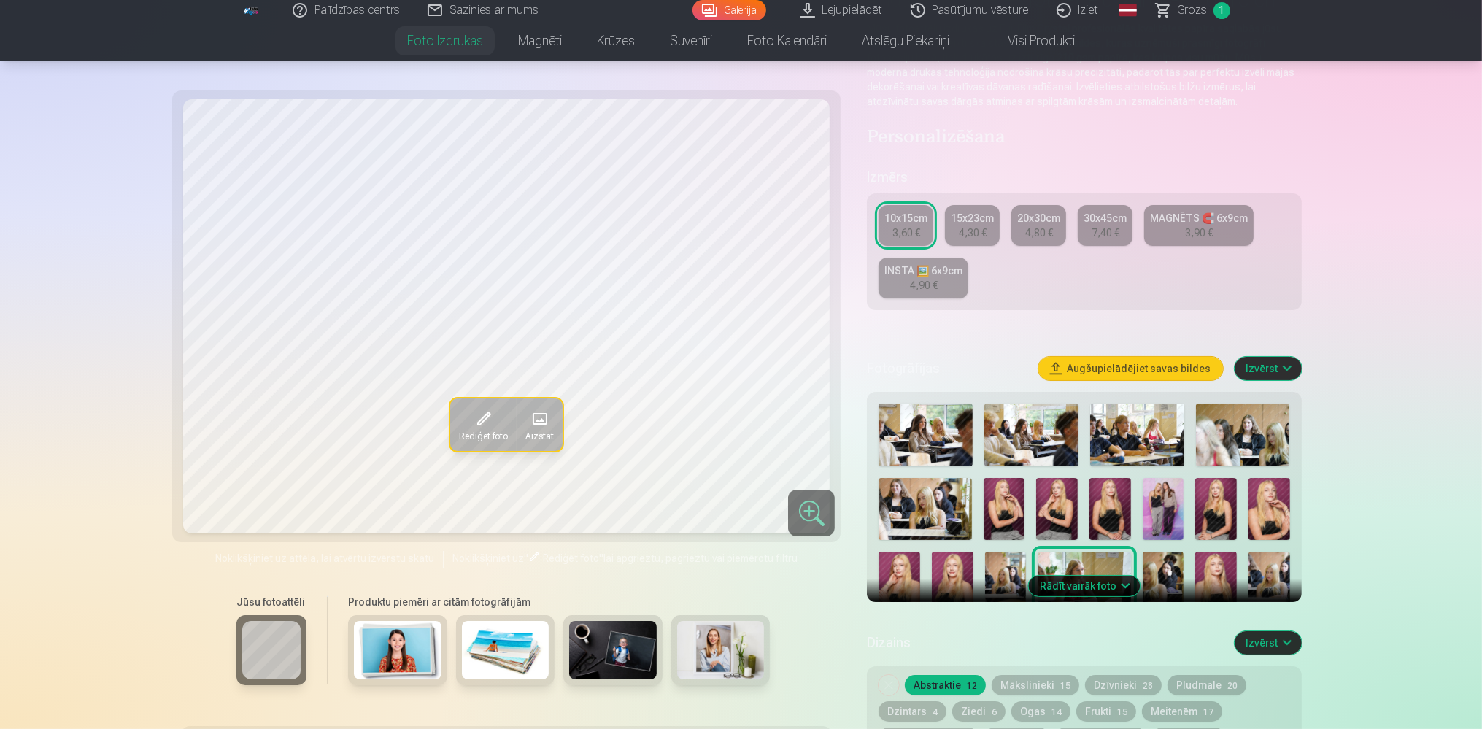
click at [1212, 514] on img at bounding box center [1216, 509] width 42 height 62
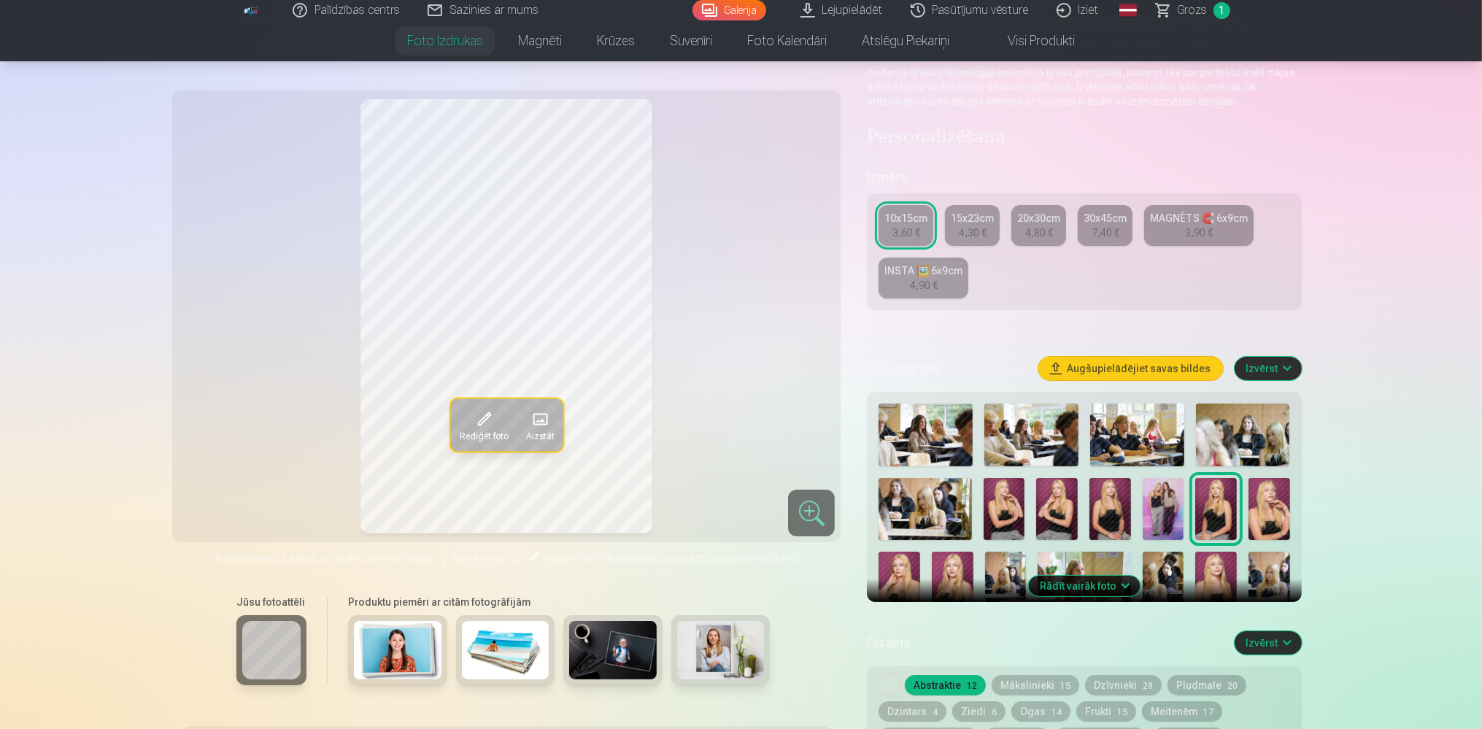
click at [970, 579] on img at bounding box center [953, 583] width 42 height 62
click at [1218, 511] on img at bounding box center [1216, 509] width 42 height 62
click at [1262, 509] on img at bounding box center [1269, 509] width 42 height 62
click at [1063, 527] on img at bounding box center [1057, 509] width 42 height 62
click at [1002, 524] on img at bounding box center [1004, 509] width 42 height 62
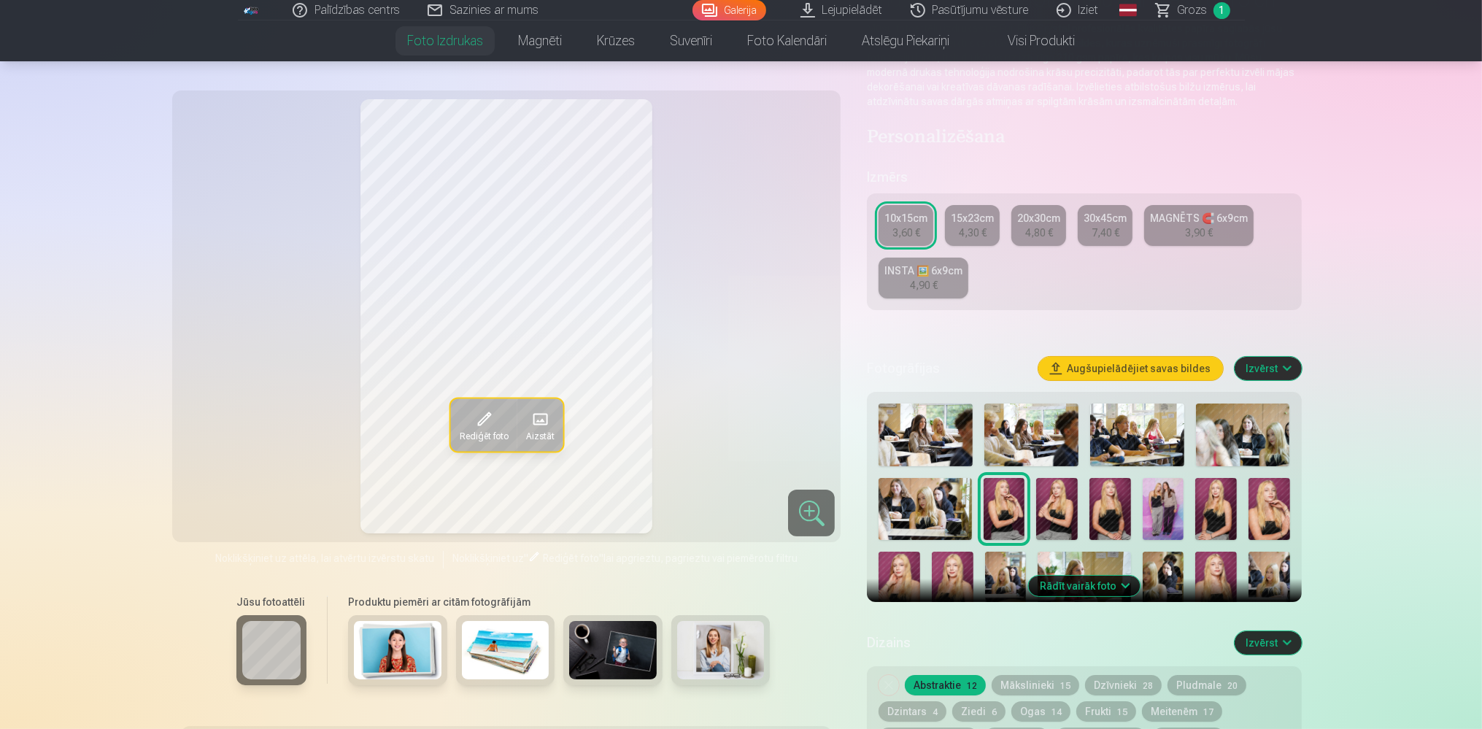
click at [1274, 512] on img at bounding box center [1269, 509] width 42 height 62
click at [1014, 522] on img at bounding box center [1004, 509] width 42 height 62
click at [1053, 518] on img at bounding box center [1057, 509] width 42 height 62
click at [904, 565] on img at bounding box center [899, 583] width 42 height 62
click at [944, 562] on img at bounding box center [953, 583] width 42 height 62
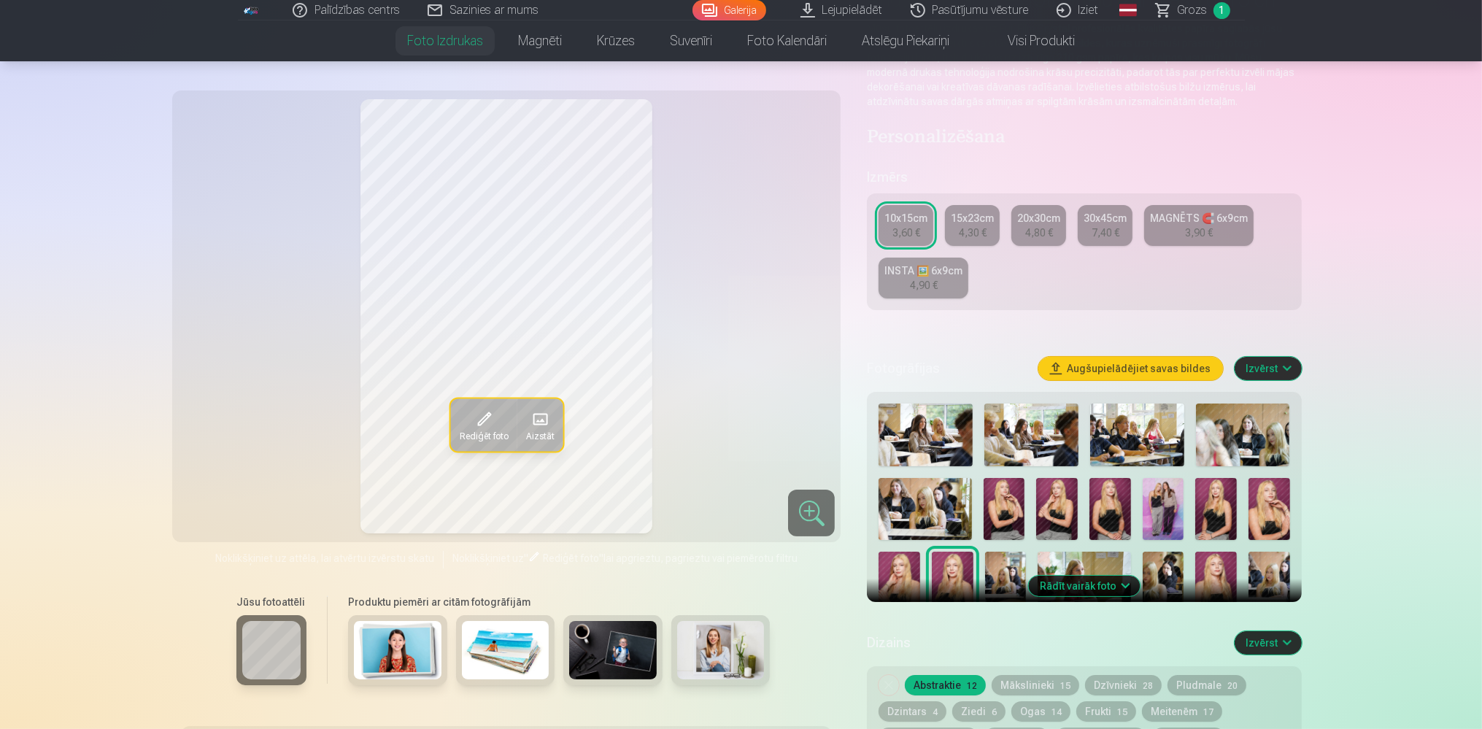
click at [1207, 508] on img at bounding box center [1216, 509] width 42 height 62
click at [1002, 515] on img at bounding box center [1004, 509] width 42 height 62
click at [1054, 517] on img at bounding box center [1057, 509] width 42 height 62
click at [920, 582] on div at bounding box center [899, 583] width 42 height 62
click at [1004, 517] on img at bounding box center [1004, 509] width 42 height 62
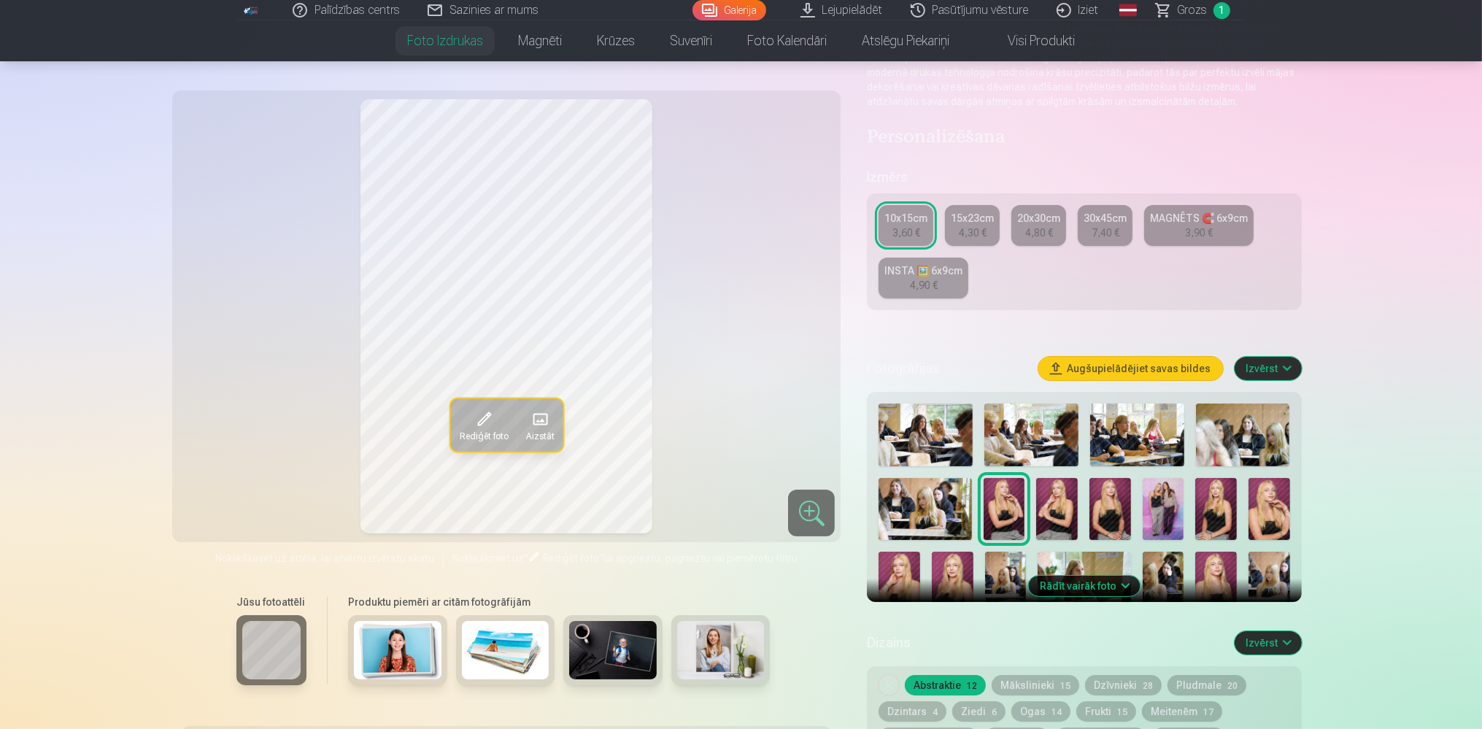
click at [1050, 522] on img at bounding box center [1057, 509] width 42 height 62
click at [910, 576] on img at bounding box center [899, 583] width 42 height 62
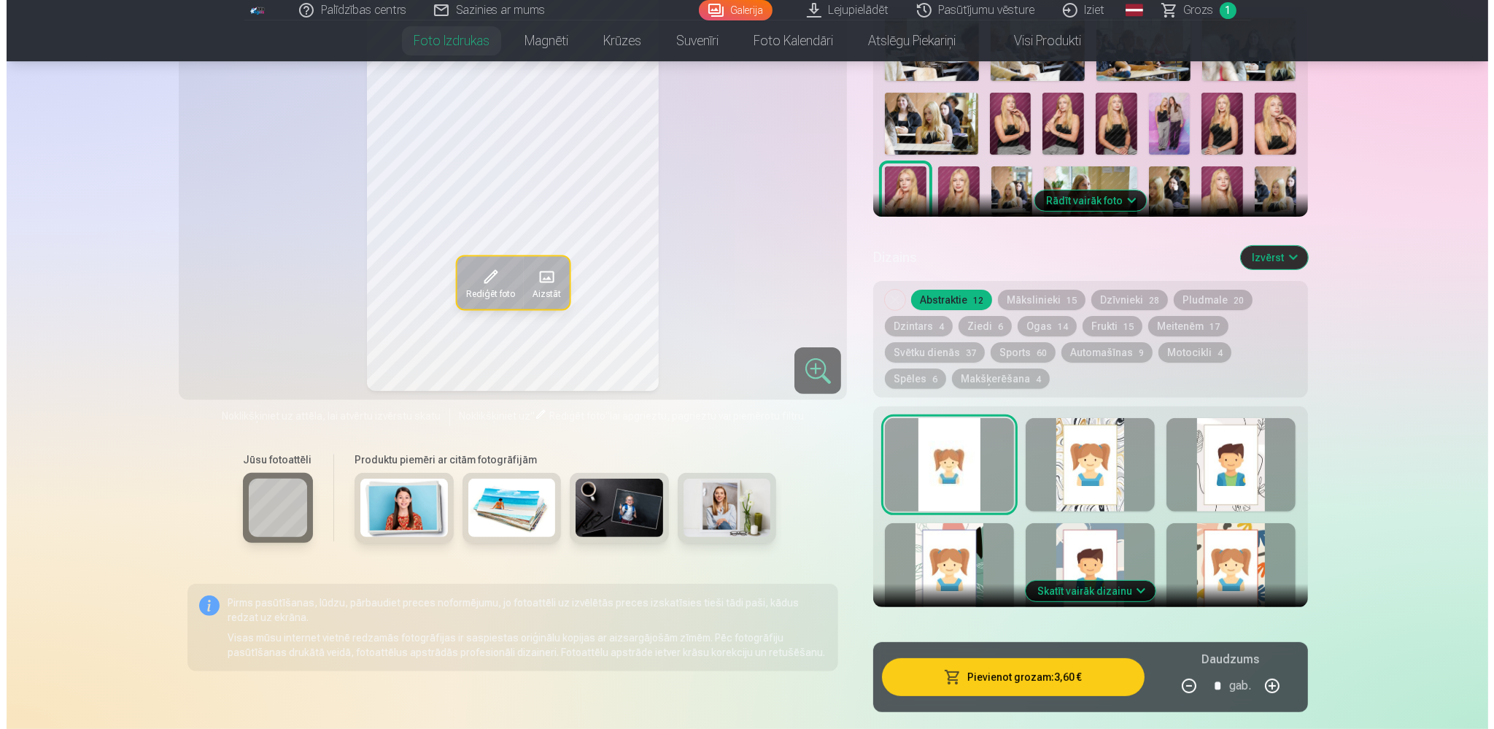
scroll to position [770, 0]
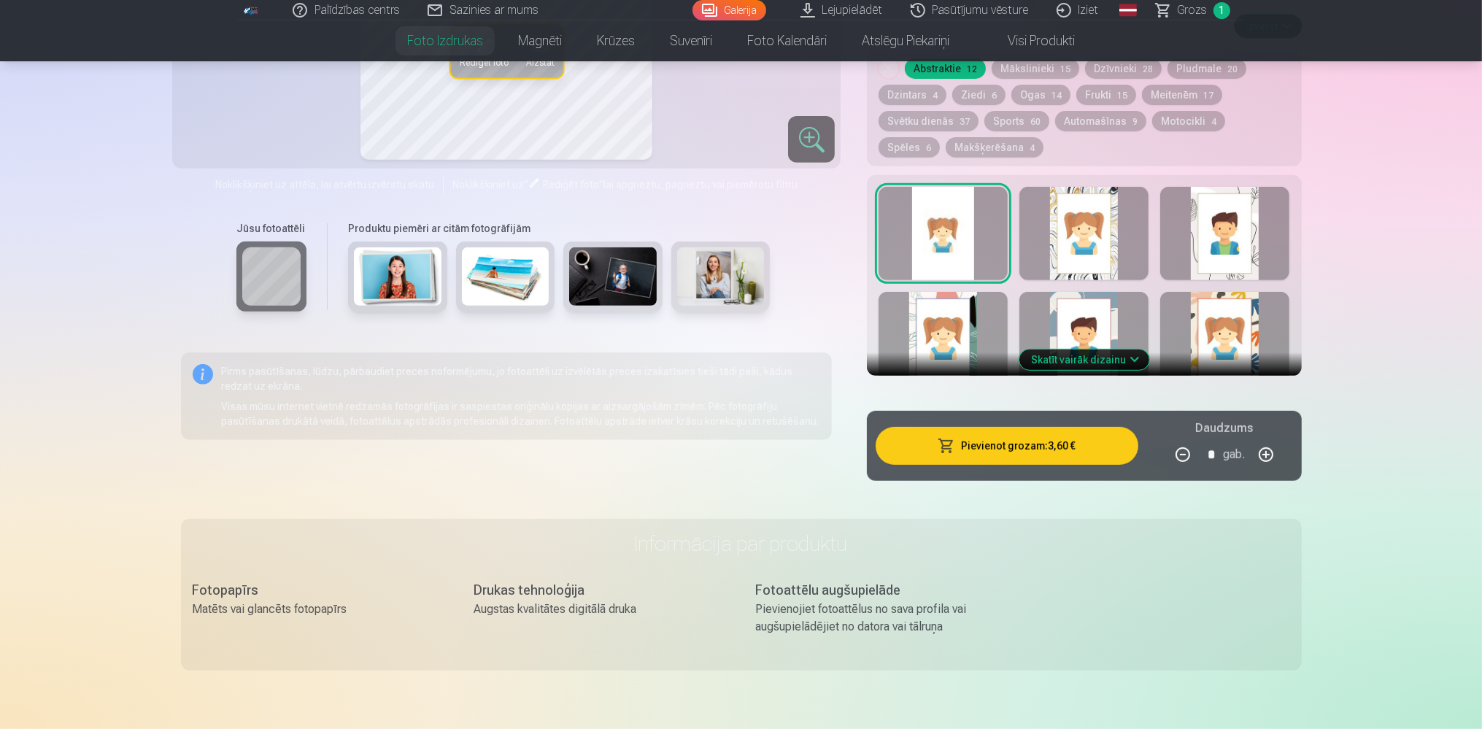
click at [1029, 457] on button "Pievienot grozam : 3,60 €" at bounding box center [1006, 446] width 262 height 38
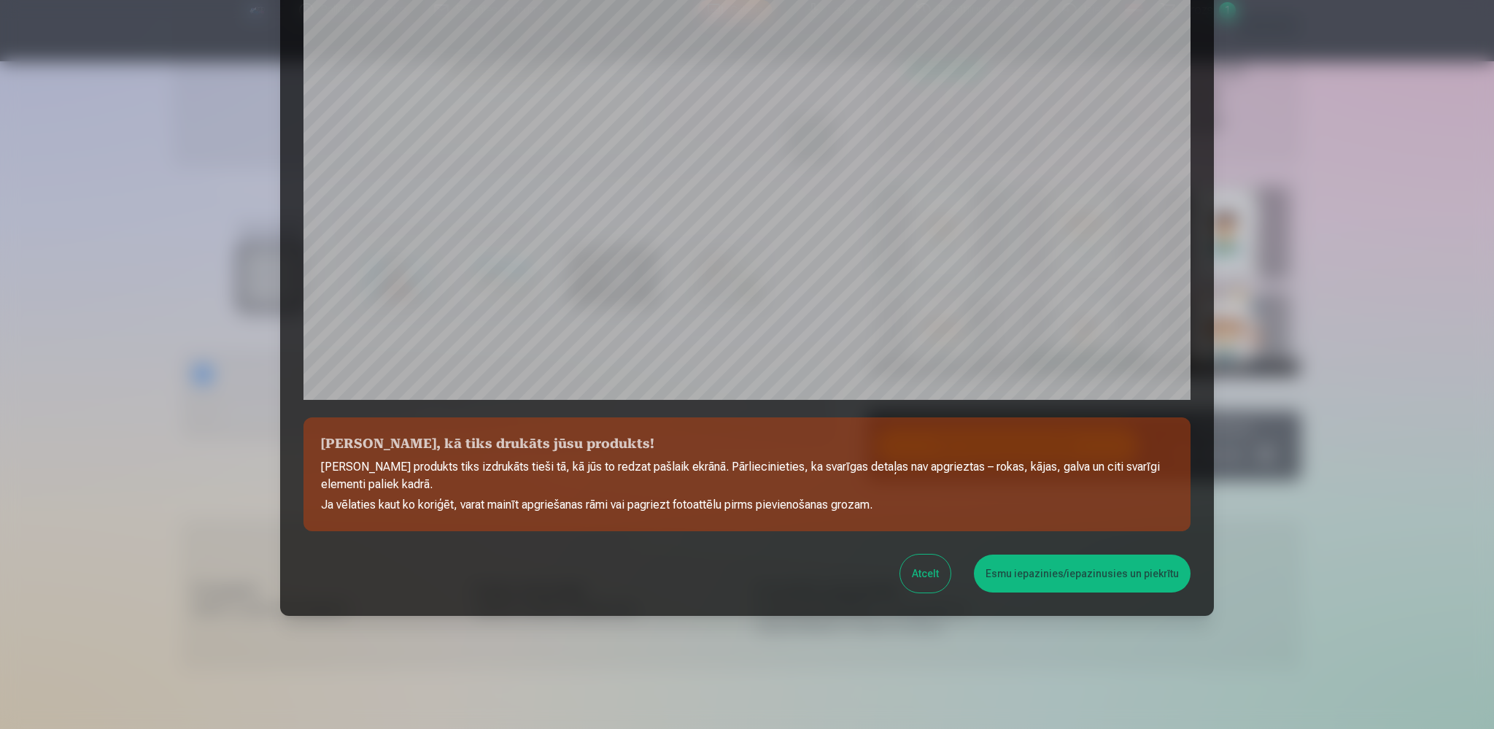
scroll to position [321, 0]
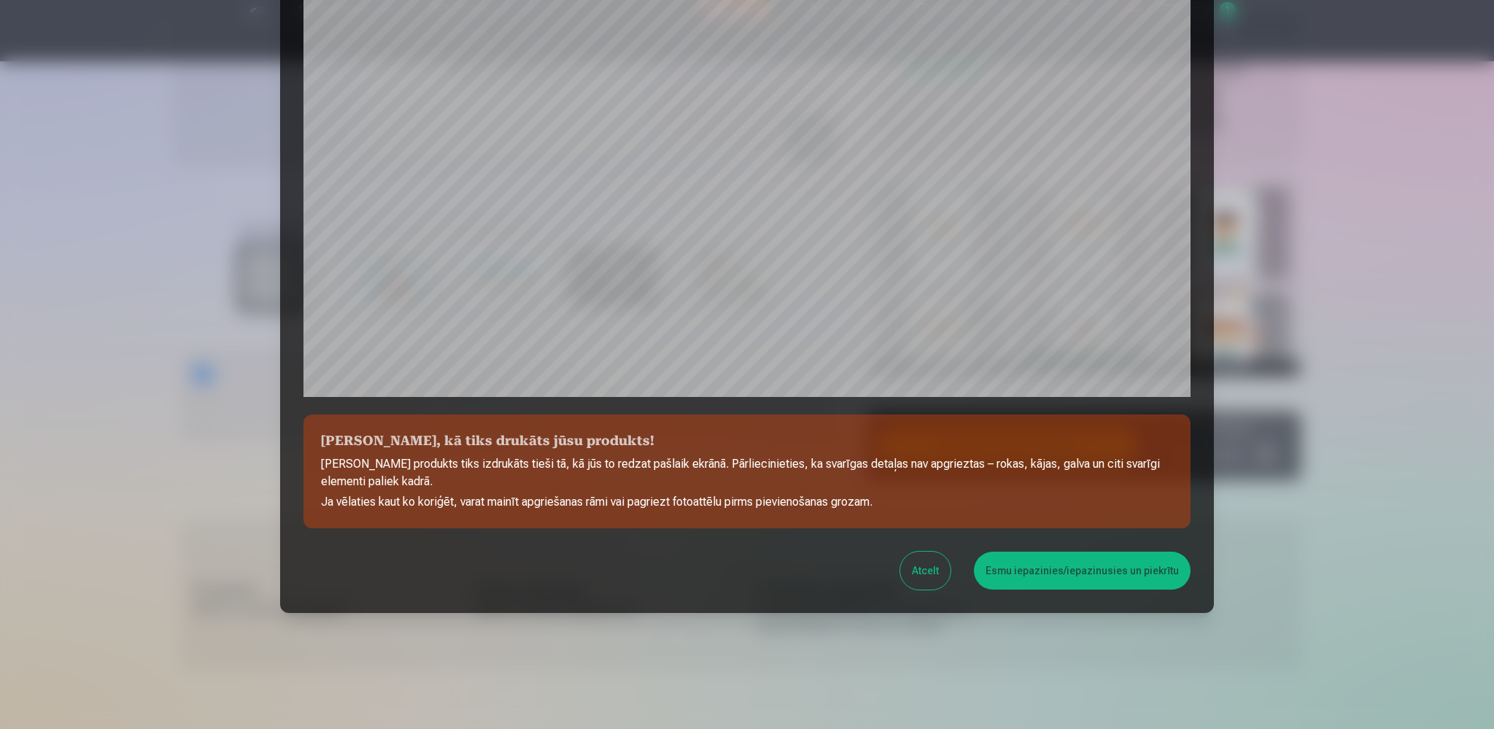
click at [1064, 574] on button "Esmu iepazinies/iepazinusies un piekrītu" at bounding box center [1082, 571] width 217 height 38
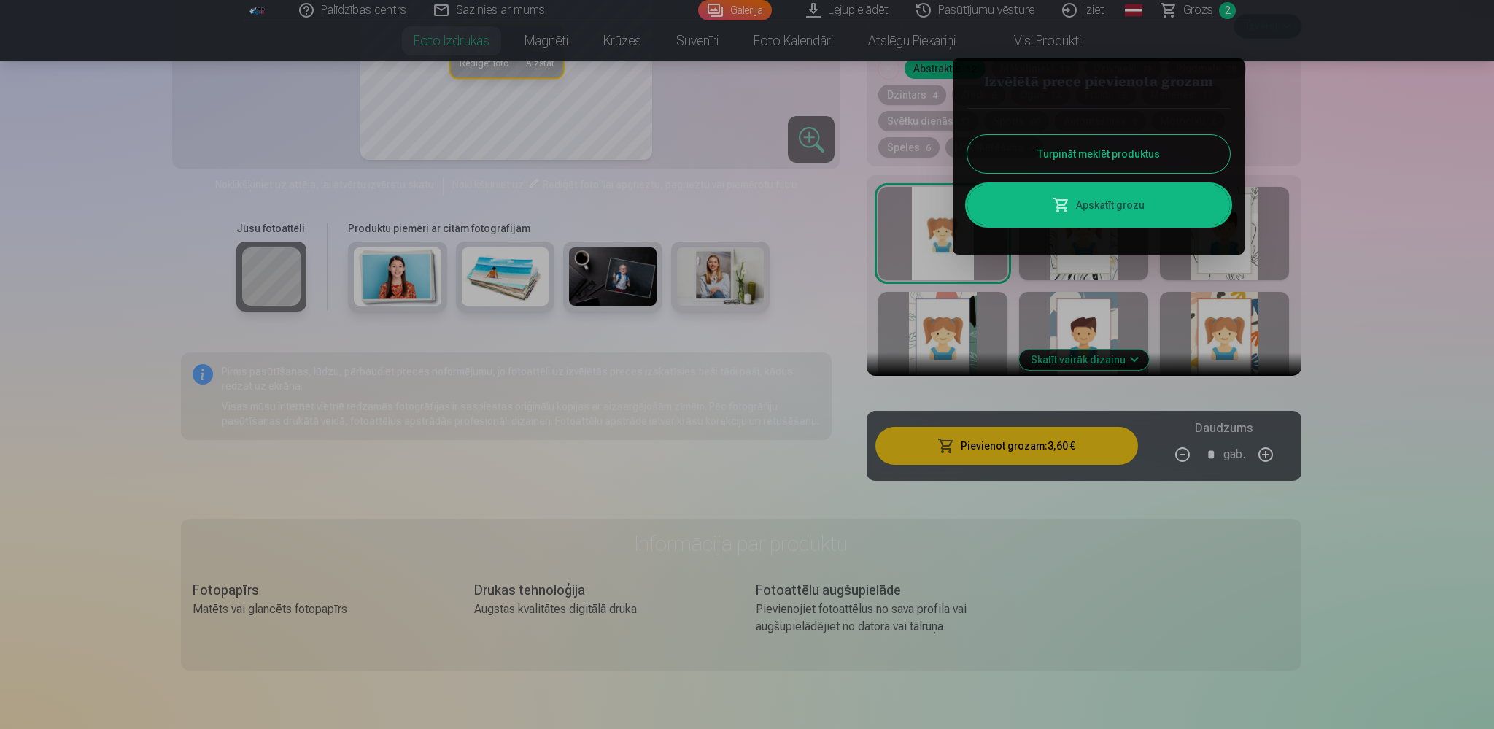
click at [1110, 205] on link "Apskatīt grozu" at bounding box center [1098, 205] width 263 height 41
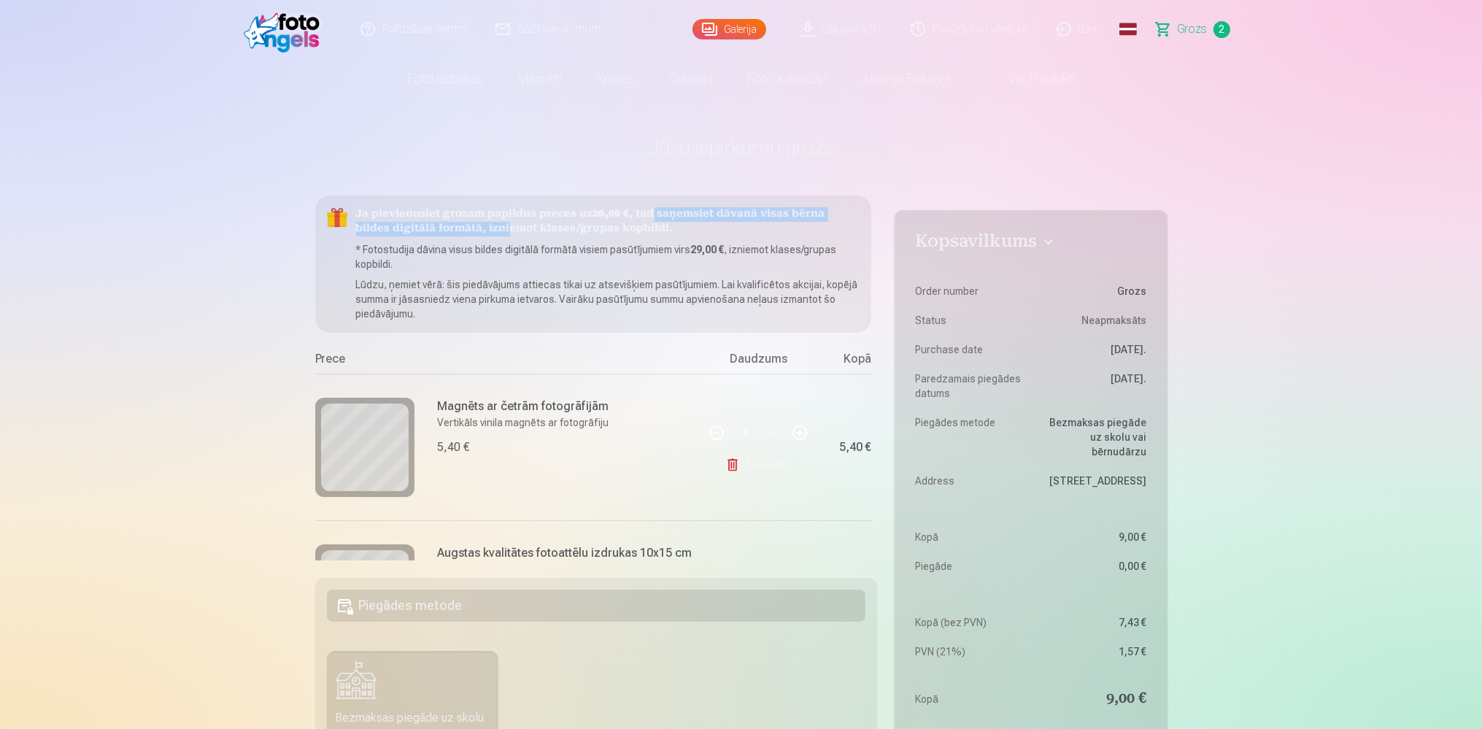
drag, startPoint x: 549, startPoint y: 225, endPoint x: 651, endPoint y: 223, distance: 101.4
click at [650, 220] on h5 "Ja pievienosiet grozam papildus preces uz 20,00 € , tad saņemsiet dāvanā visas …" at bounding box center [608, 221] width 504 height 29
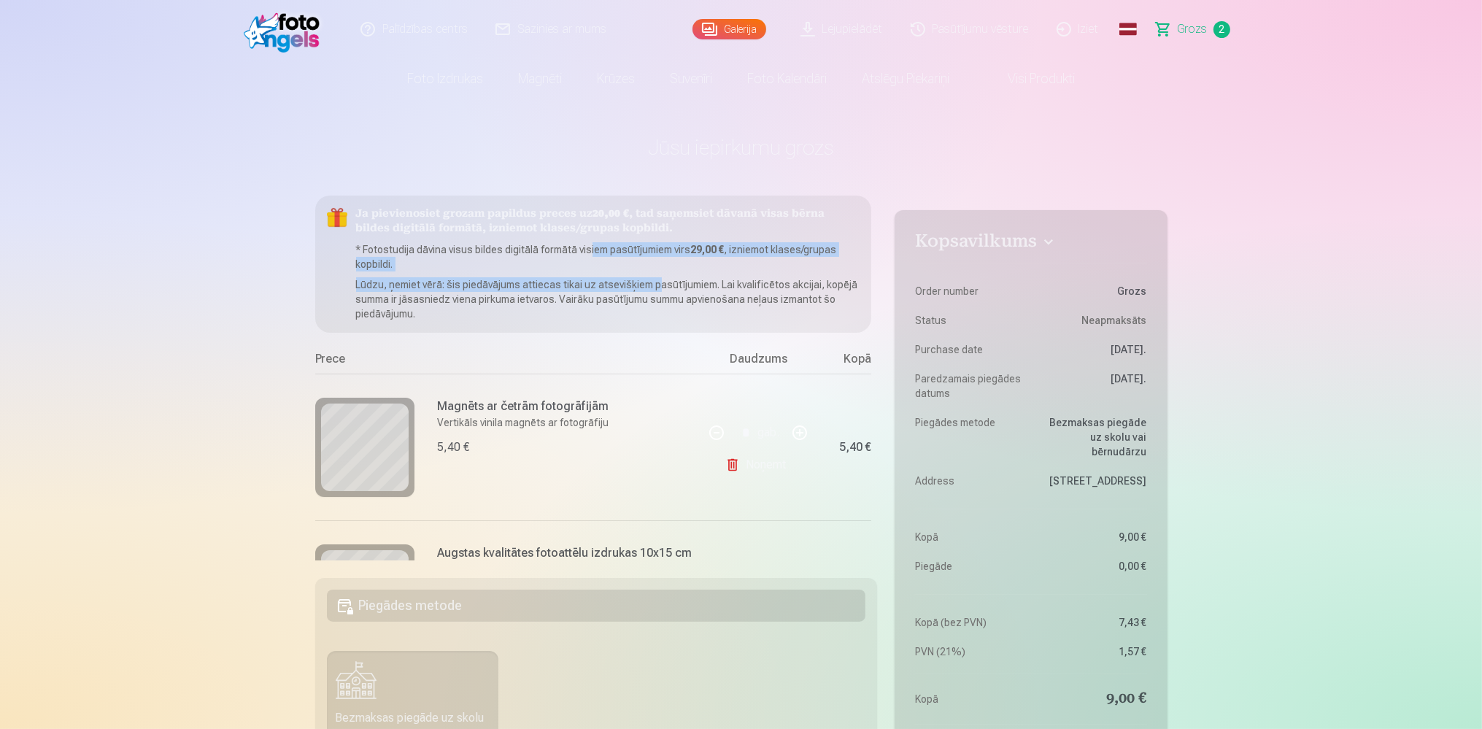
drag, startPoint x: 590, startPoint y: 250, endPoint x: 653, endPoint y: 290, distance: 74.5
click at [653, 290] on div "Ja pievienosiet grozam papildus preces uz 20,00 € , tad saņemsiet dāvanā visas …" at bounding box center [593, 264] width 557 height 137
click at [632, 298] on p "Lūdzu, ņemiet vērā: šis piedāvājums attiecas tikai uz atsevišķiem pasūtījumiem.…" at bounding box center [608, 299] width 504 height 44
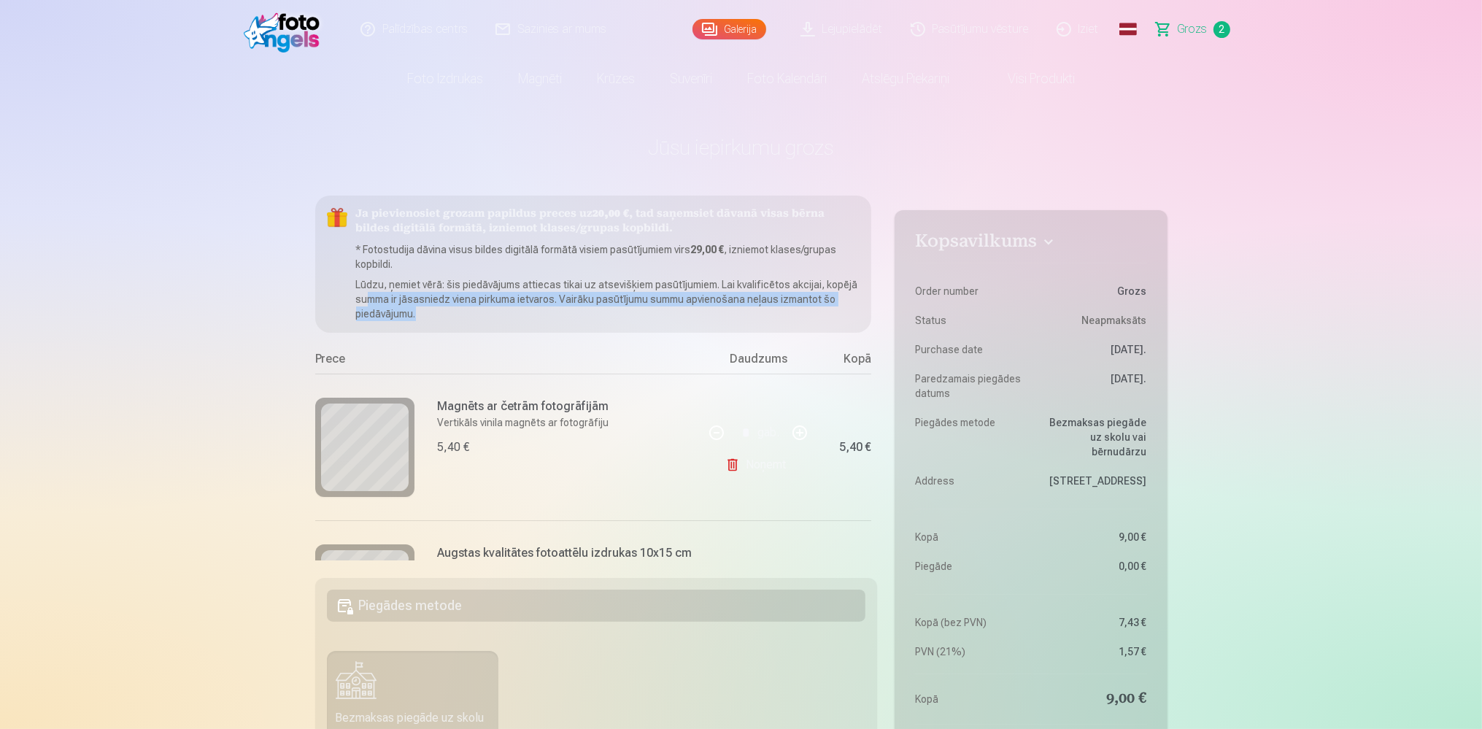
drag, startPoint x: 400, startPoint y: 305, endPoint x: 576, endPoint y: 311, distance: 175.9
click at [576, 311] on p "Lūdzu, ņemiet vērā: šis piedāvājums attiecas tikai uz atsevišķiem pasūtījumiem.…" at bounding box center [608, 299] width 504 height 44
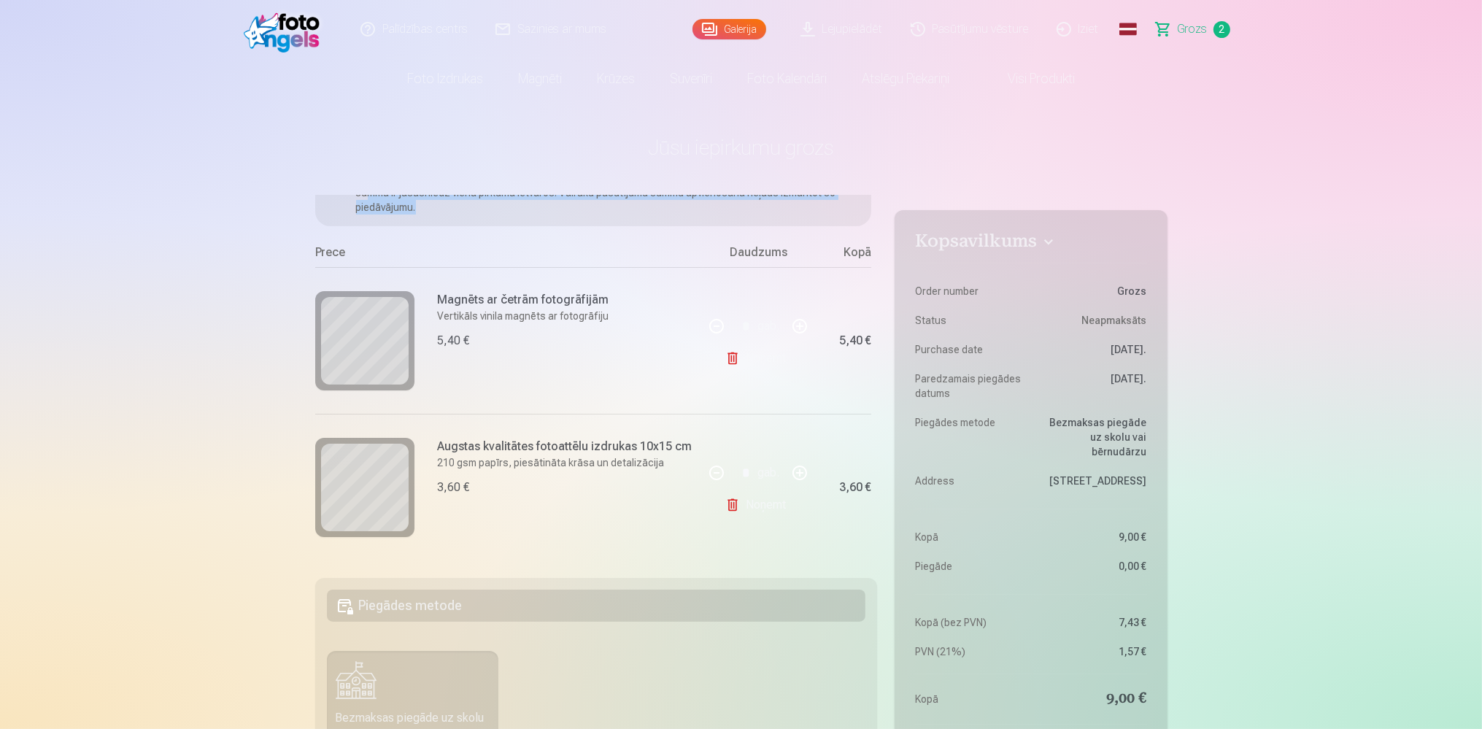
click at [731, 25] on link "Galerija" at bounding box center [729, 29] width 74 height 20
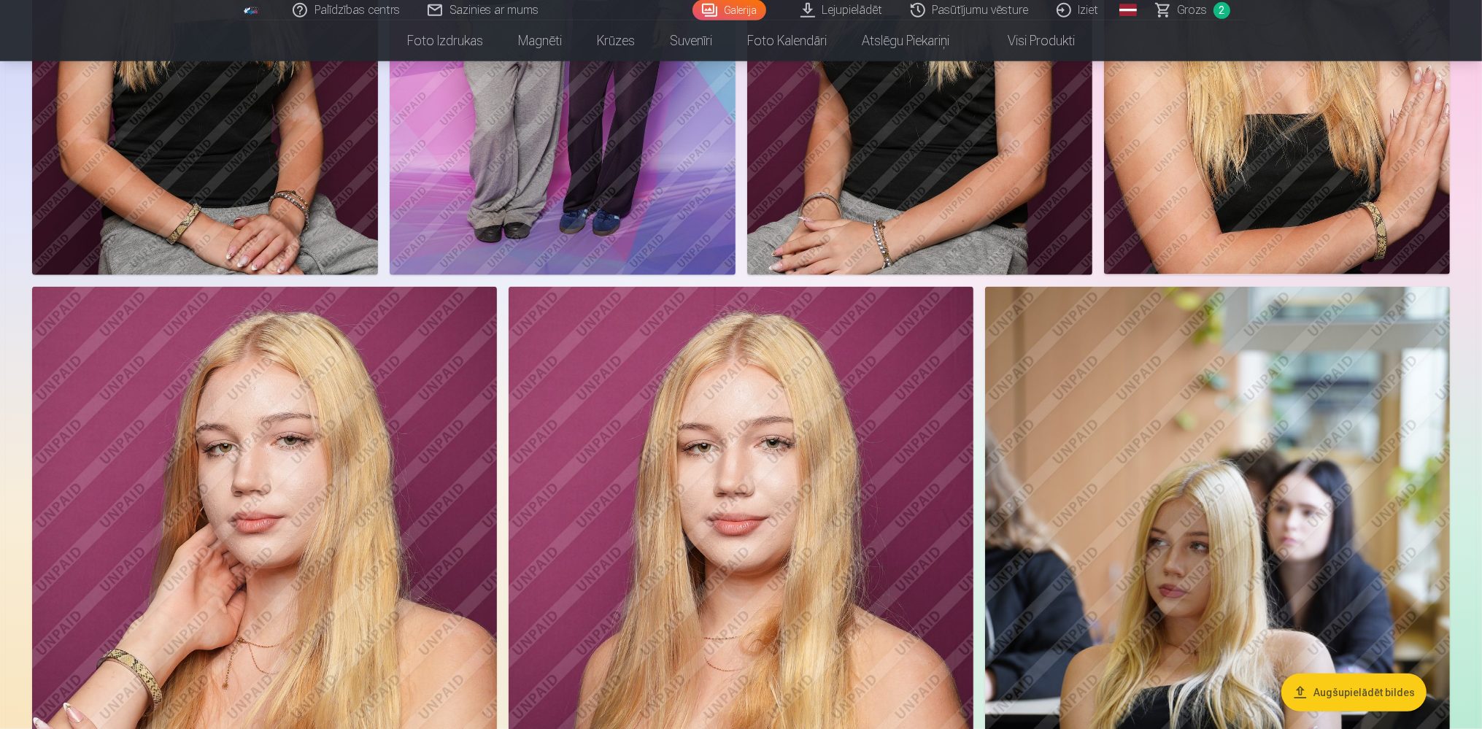
scroll to position [2003, 0]
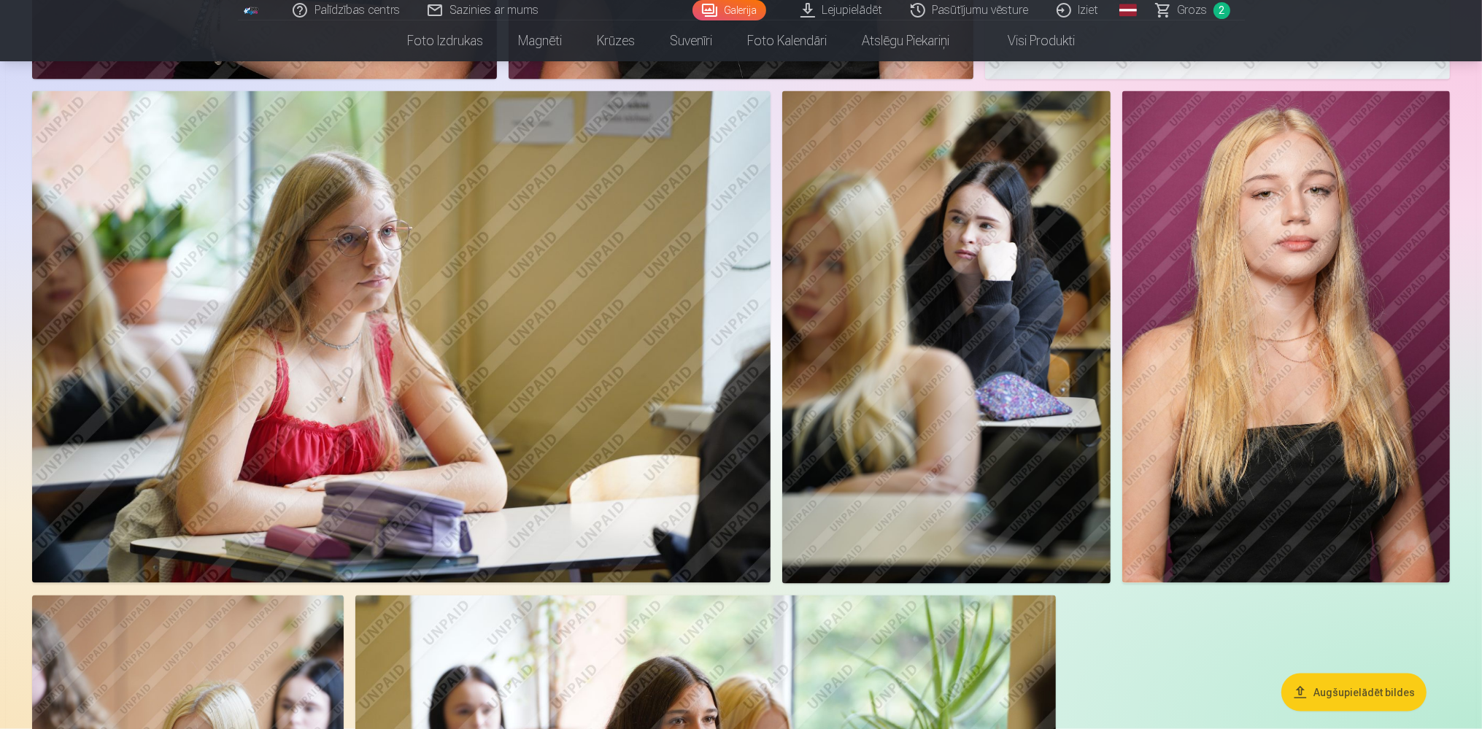
click at [1242, 201] on img at bounding box center [1286, 337] width 328 height 492
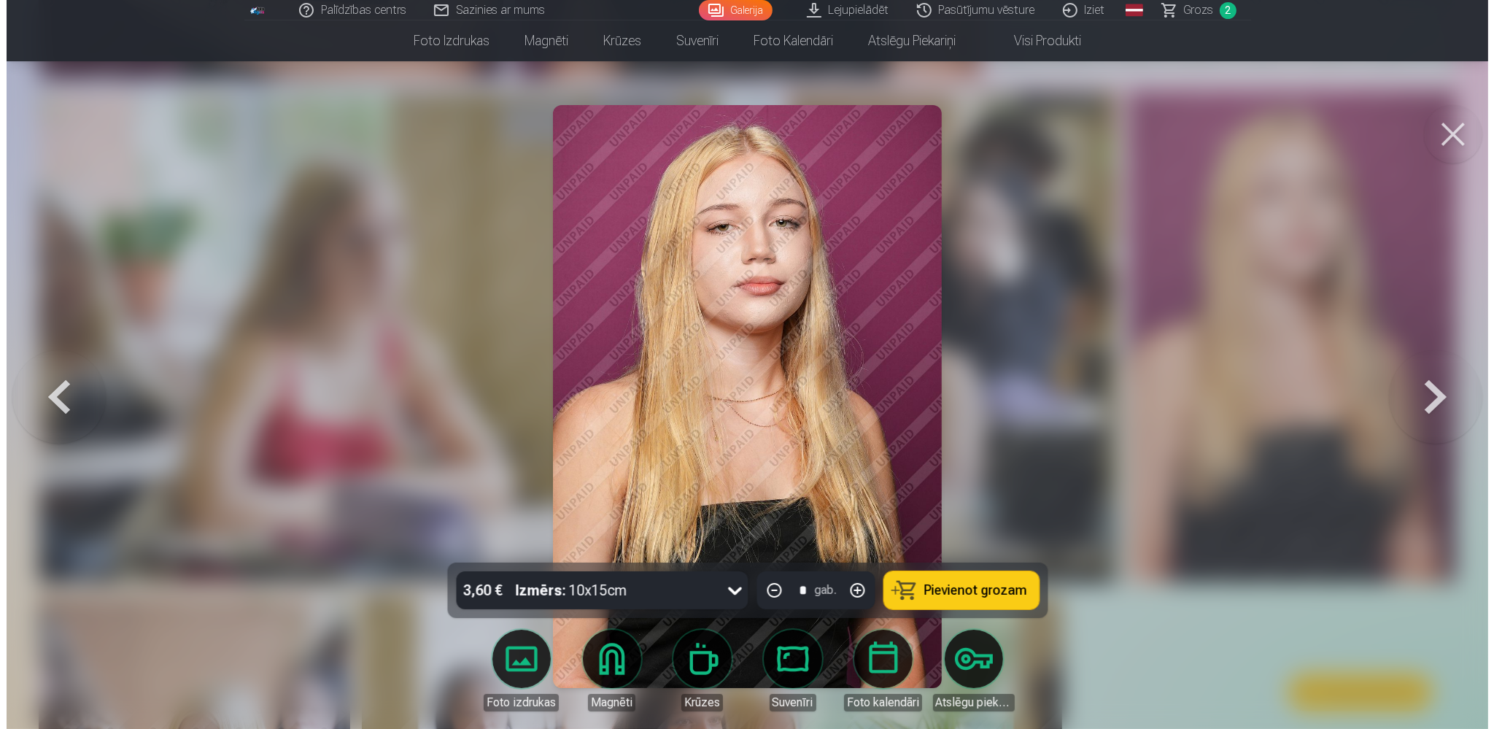
scroll to position [2790, 0]
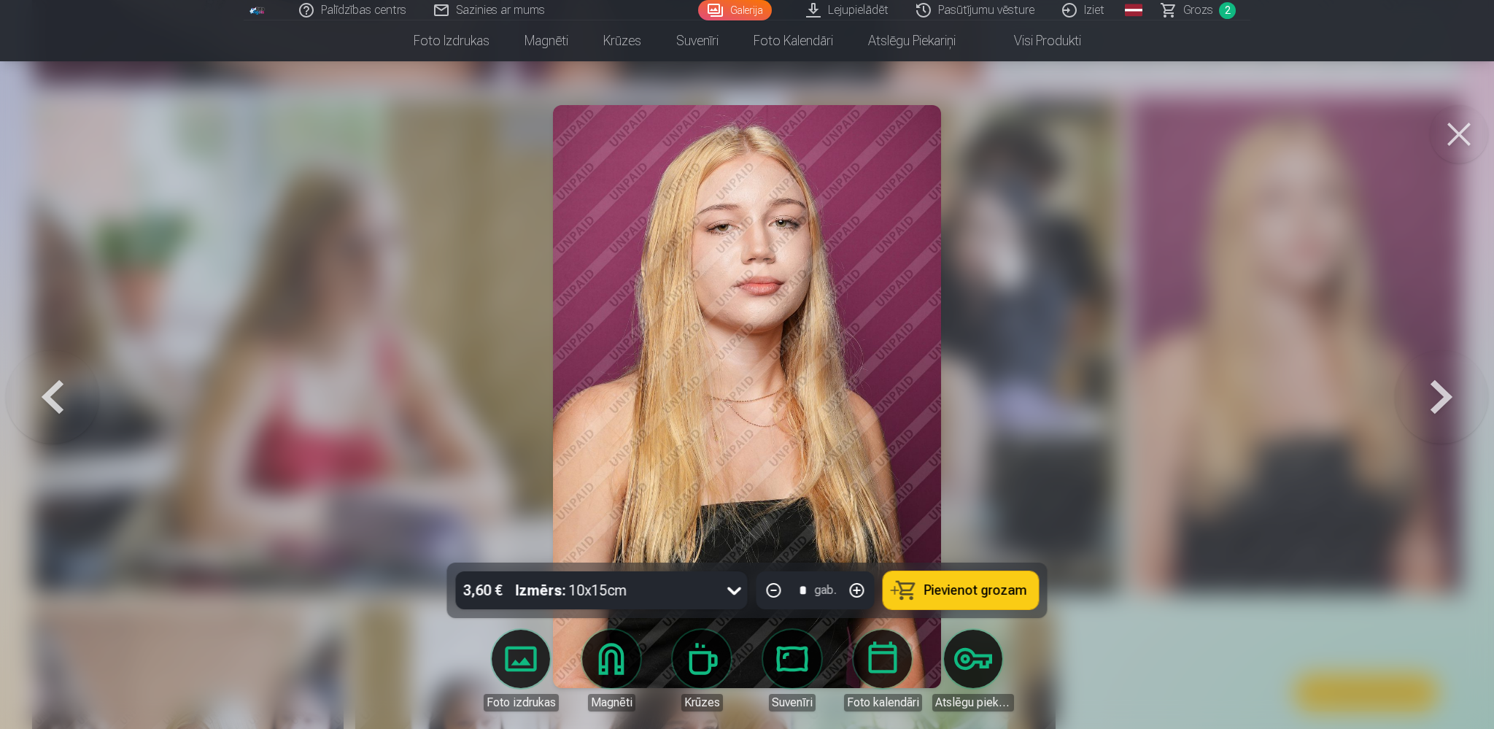
click at [966, 597] on span "Pievienot grozam" at bounding box center [975, 590] width 103 height 13
click at [1455, 128] on button at bounding box center [1459, 134] width 58 height 58
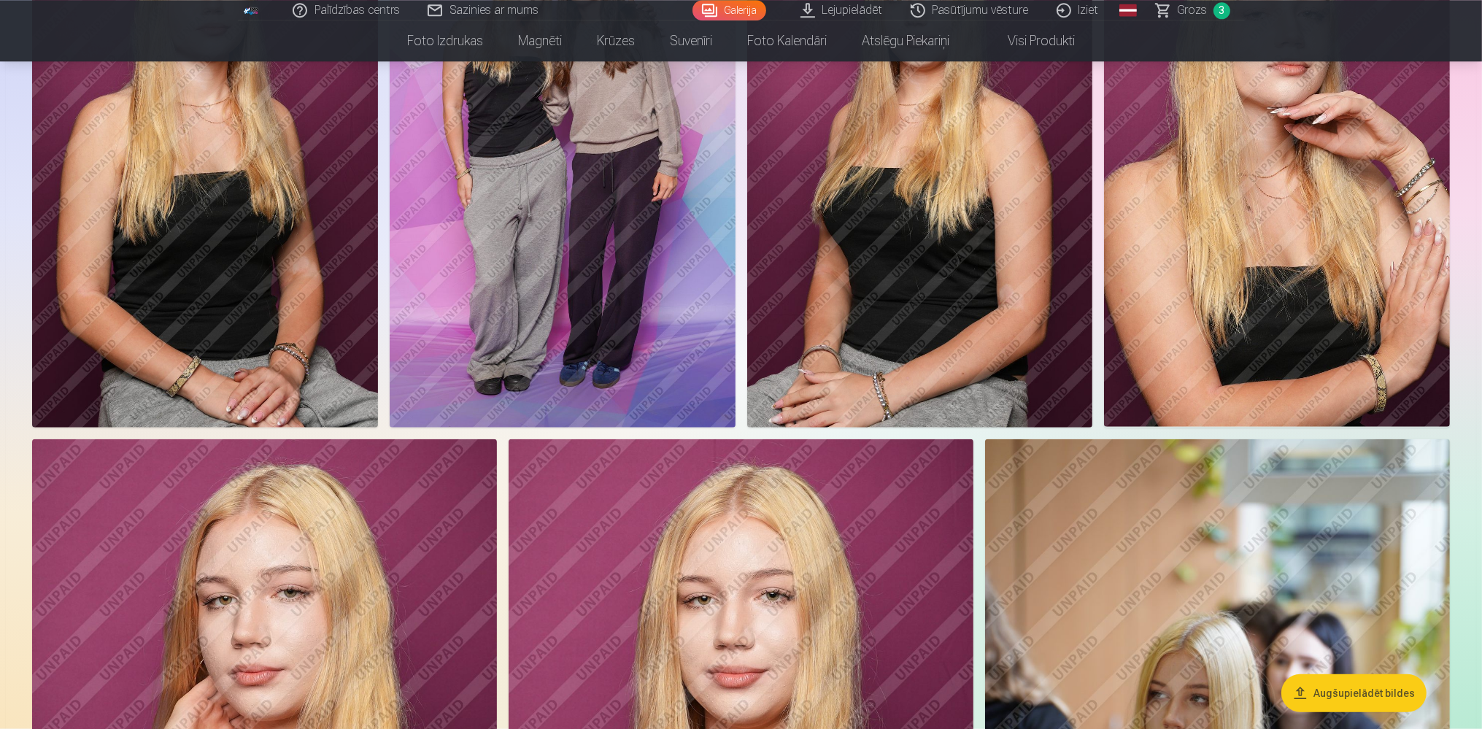
scroll to position [1463, 0]
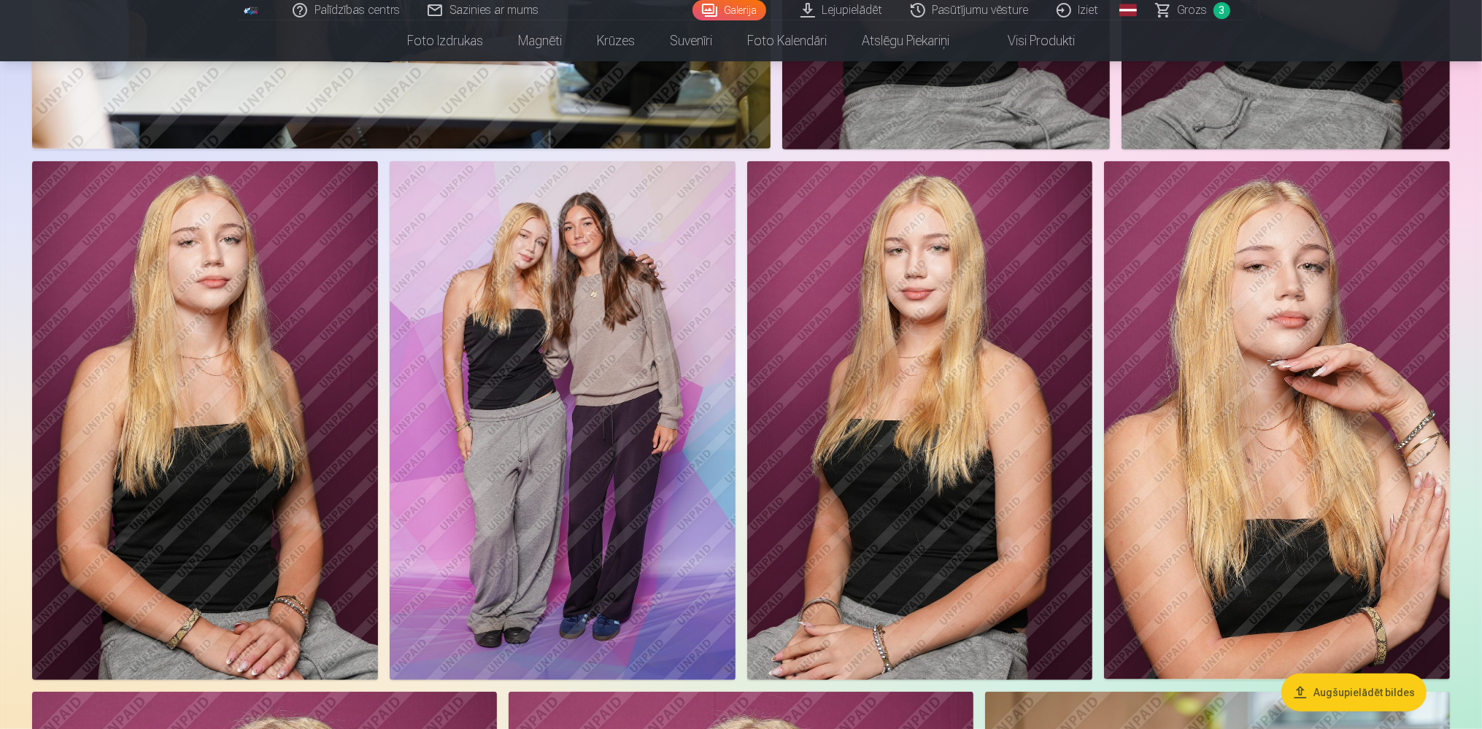
click at [1198, 12] on span "Grozs" at bounding box center [1192, 10] width 30 height 18
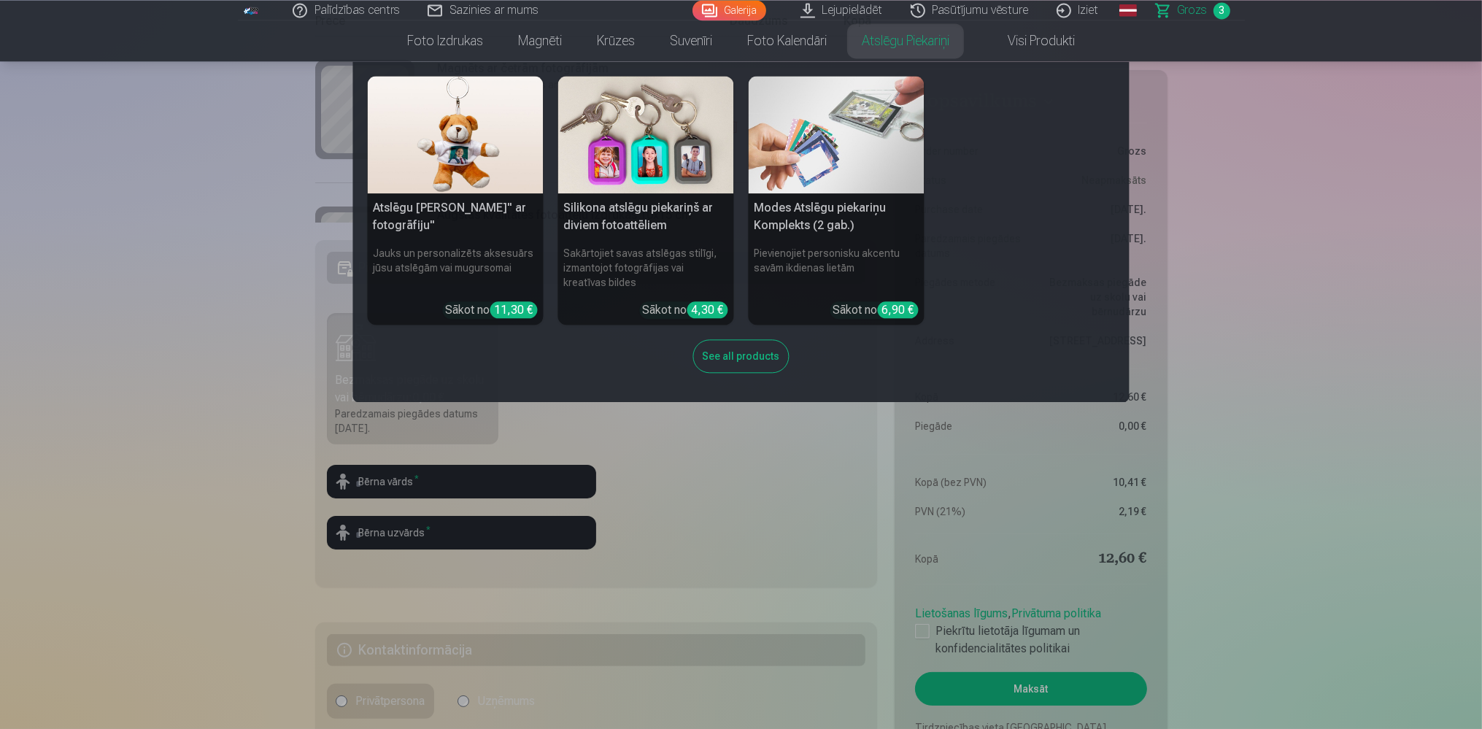
scroll to position [308, 0]
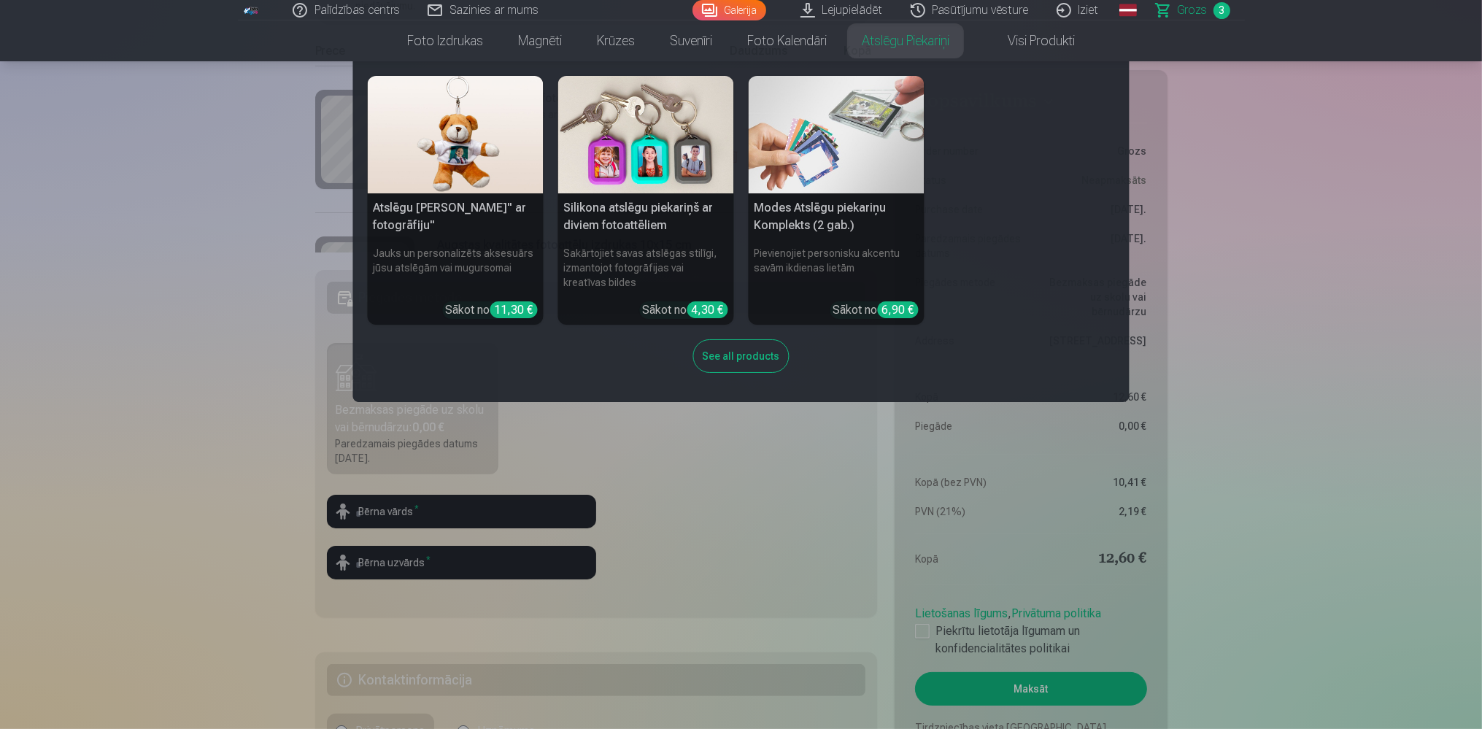
click at [1285, 268] on nav "Atslēgu piekariņš Lācītis" ar fotogrāfiju" Jauks un personalizēts aksesuārs jūs…" at bounding box center [741, 231] width 1482 height 341
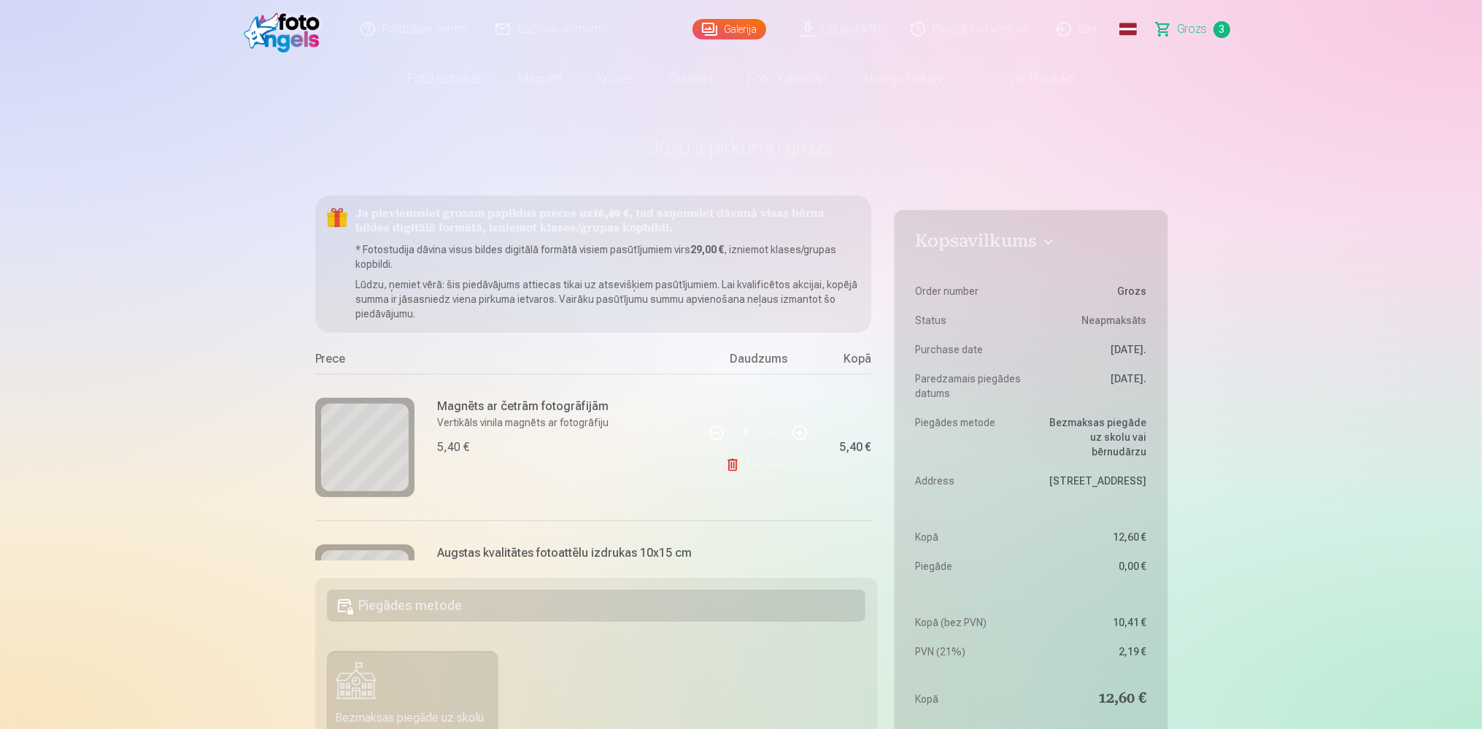
scroll to position [265, 0]
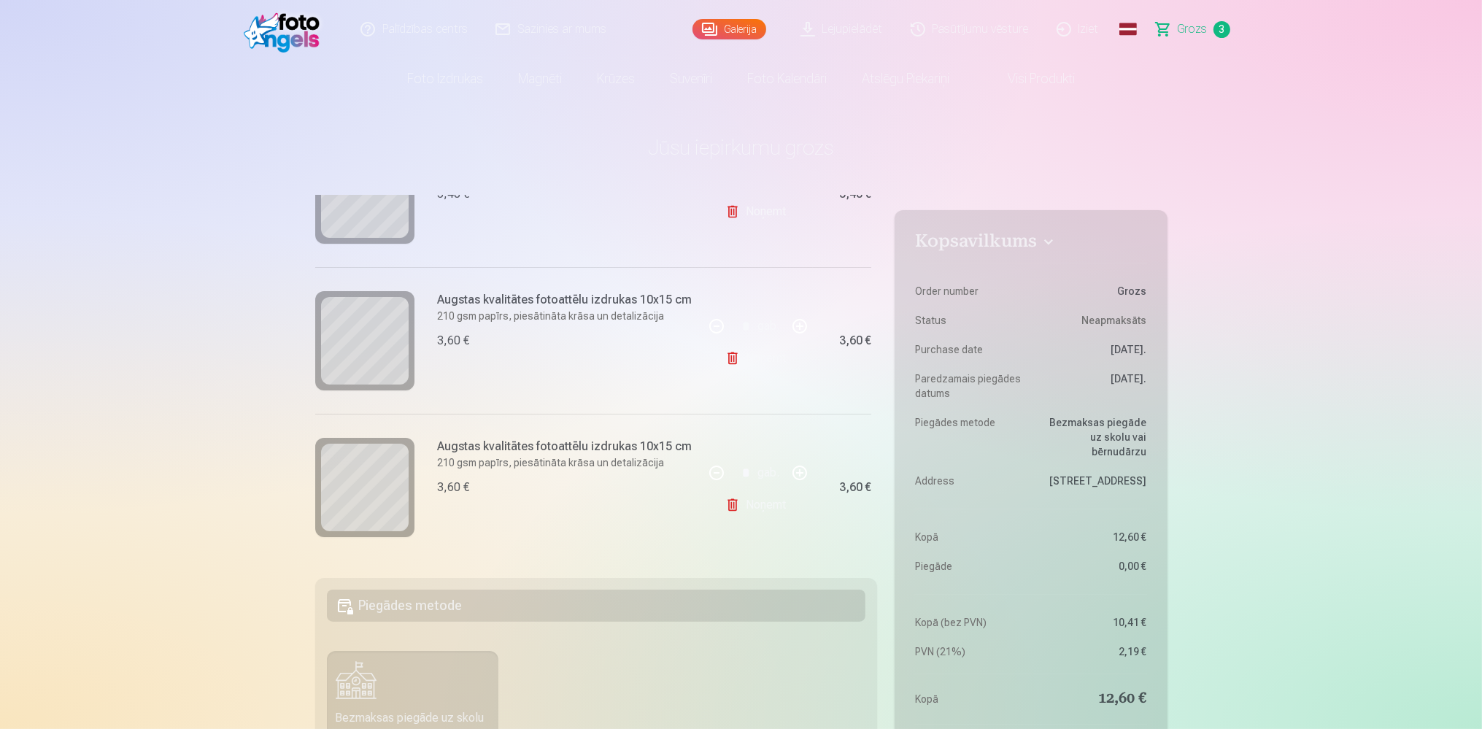
click at [603, 292] on h6 "Augstas kvalitātes fotoattēlu izdrukas 10x15 cm" at bounding box center [565, 300] width 255 height 18
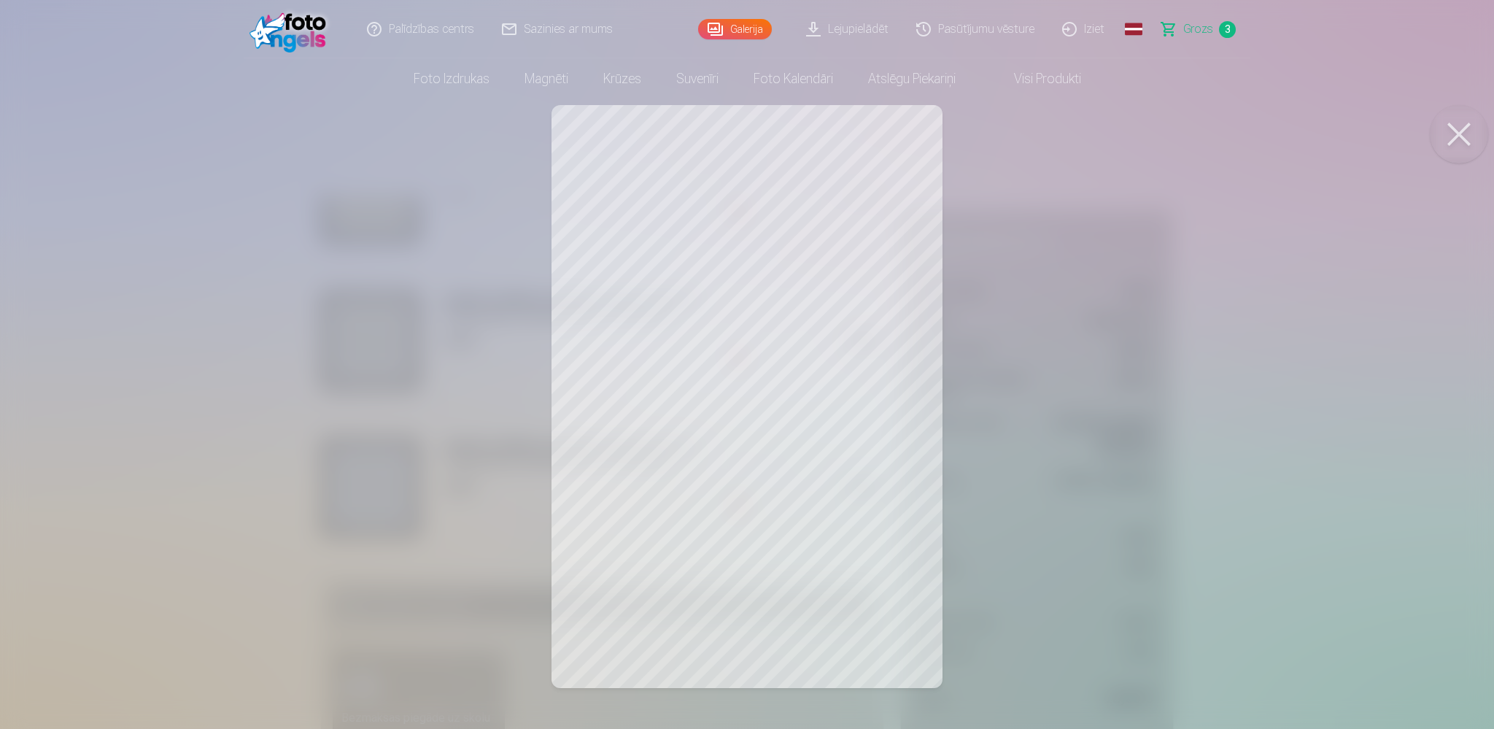
click at [988, 338] on div at bounding box center [747, 364] width 1494 height 729
click at [1466, 133] on button at bounding box center [1459, 134] width 58 height 58
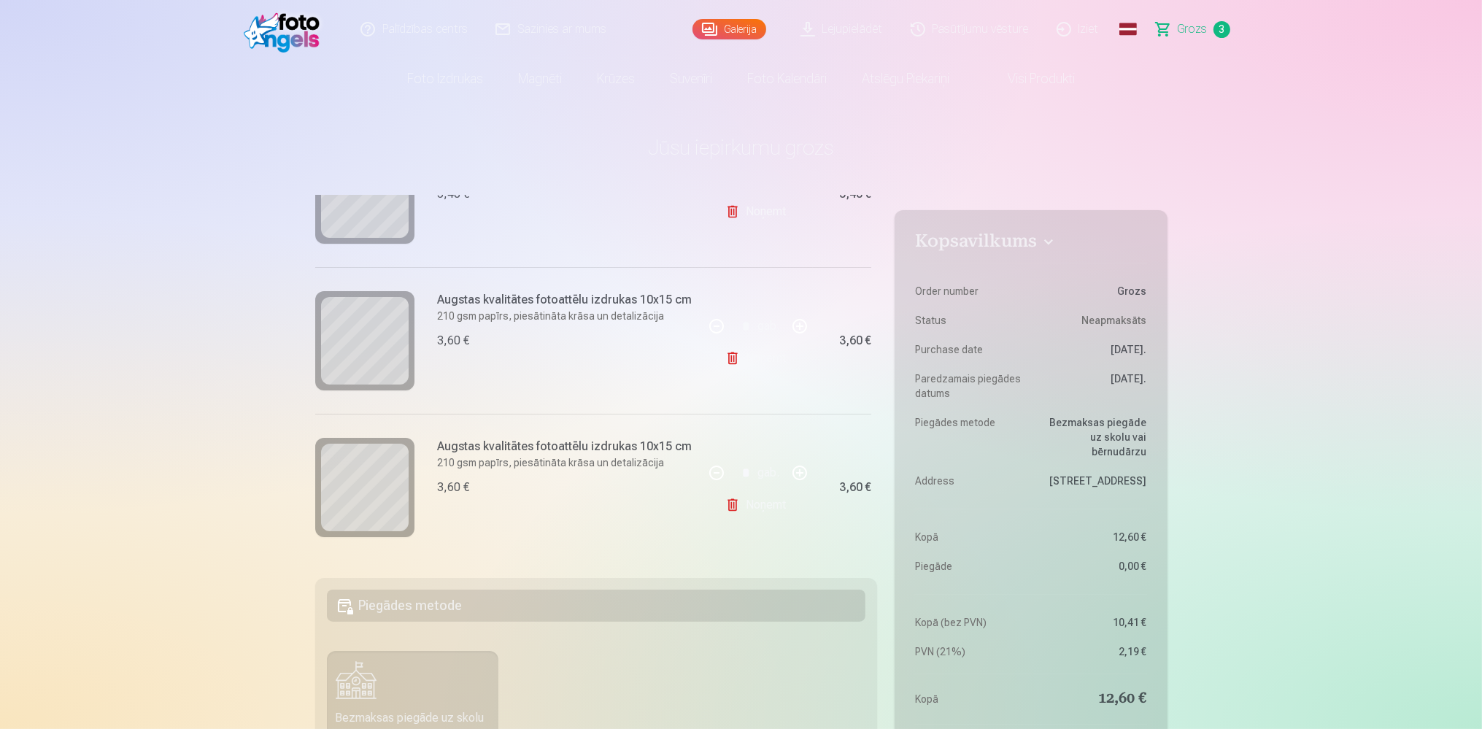
click at [716, 27] on link "Galerija" at bounding box center [729, 29] width 74 height 20
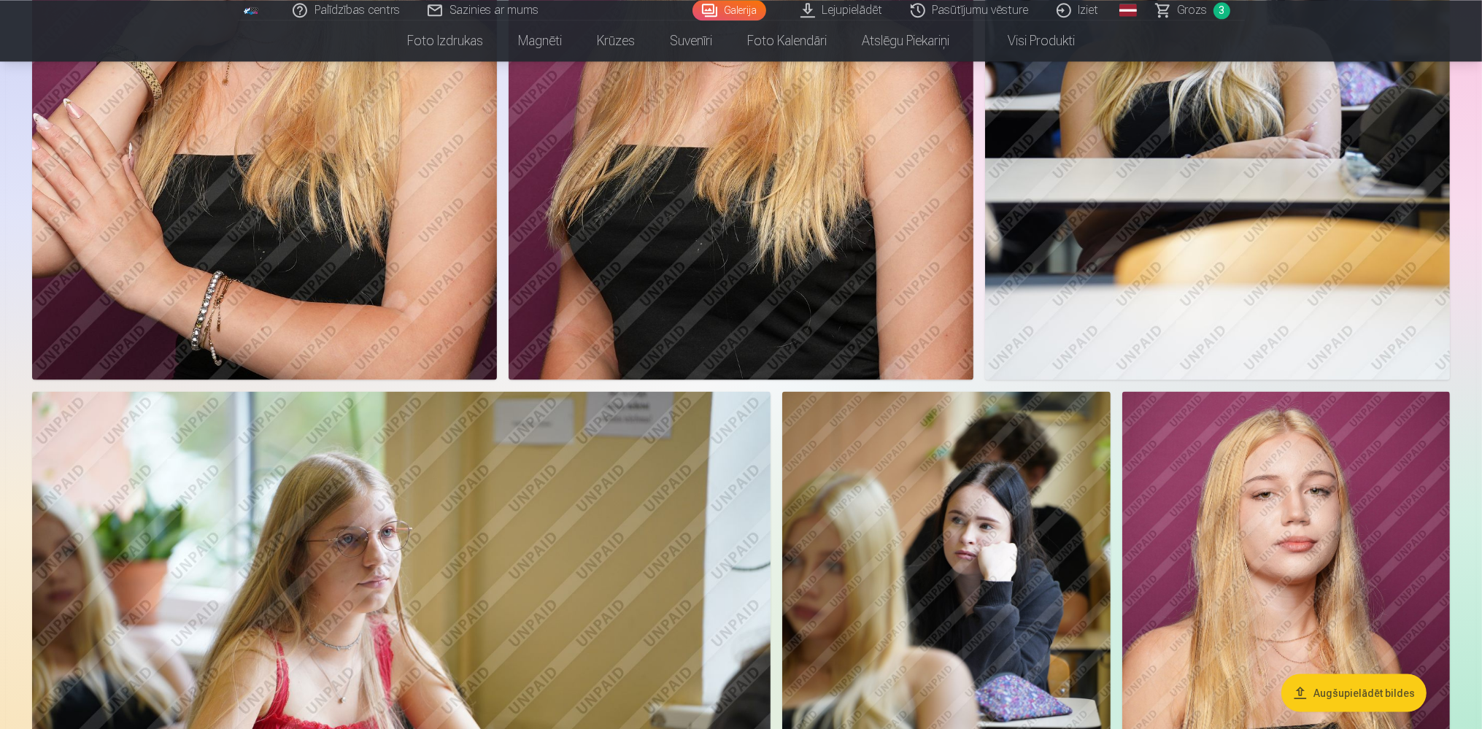
scroll to position [2773, 0]
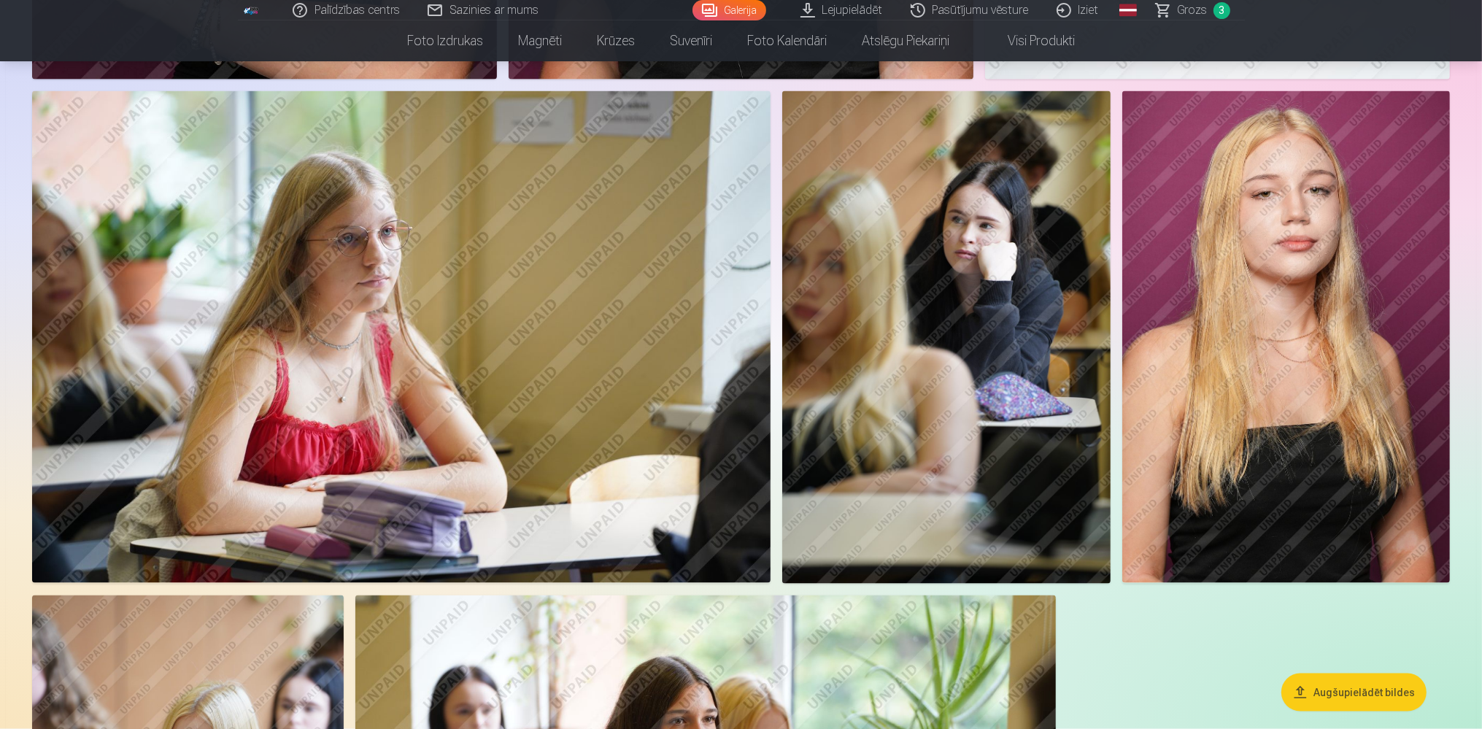
click at [1195, 259] on img at bounding box center [1286, 337] width 328 height 492
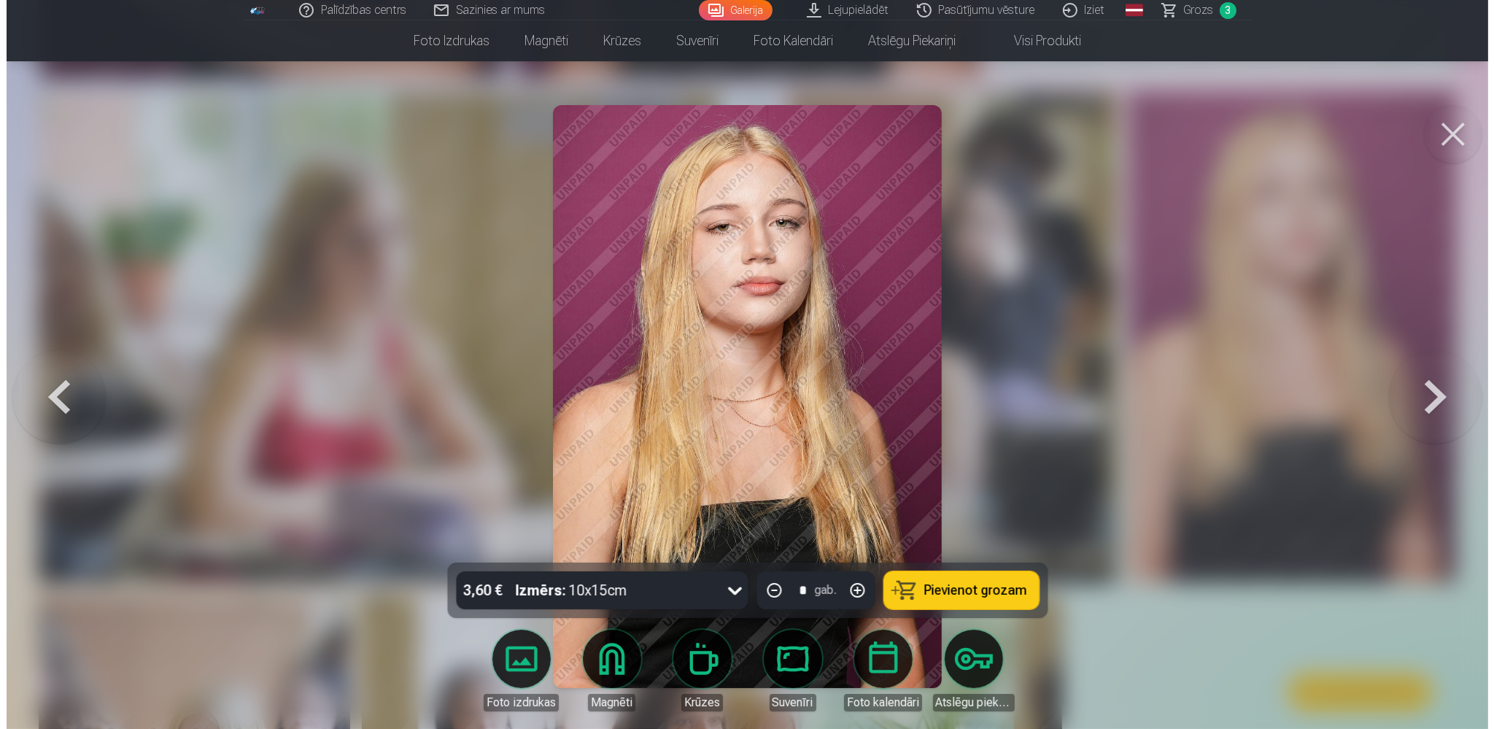
scroll to position [2790, 0]
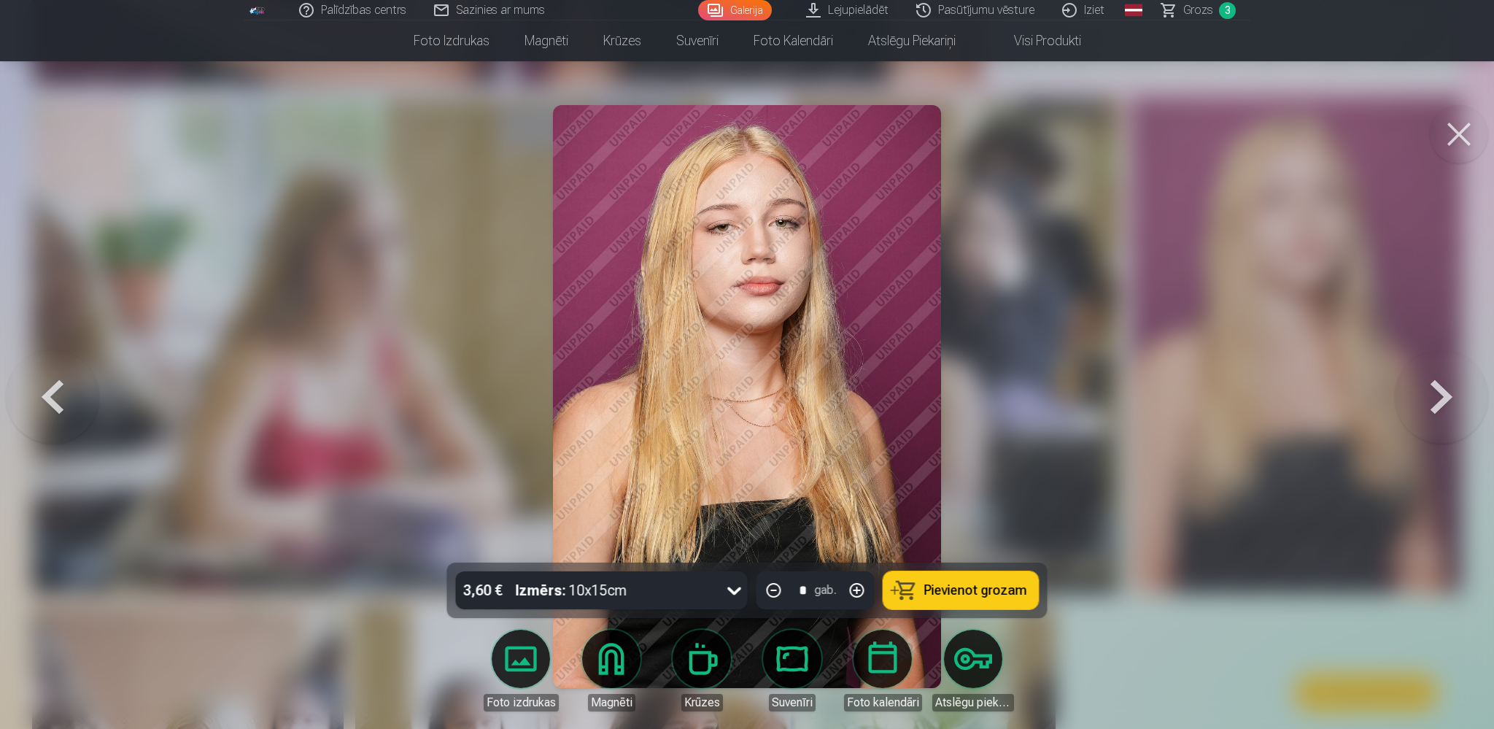
click at [1461, 392] on button at bounding box center [1441, 396] width 93 height 303
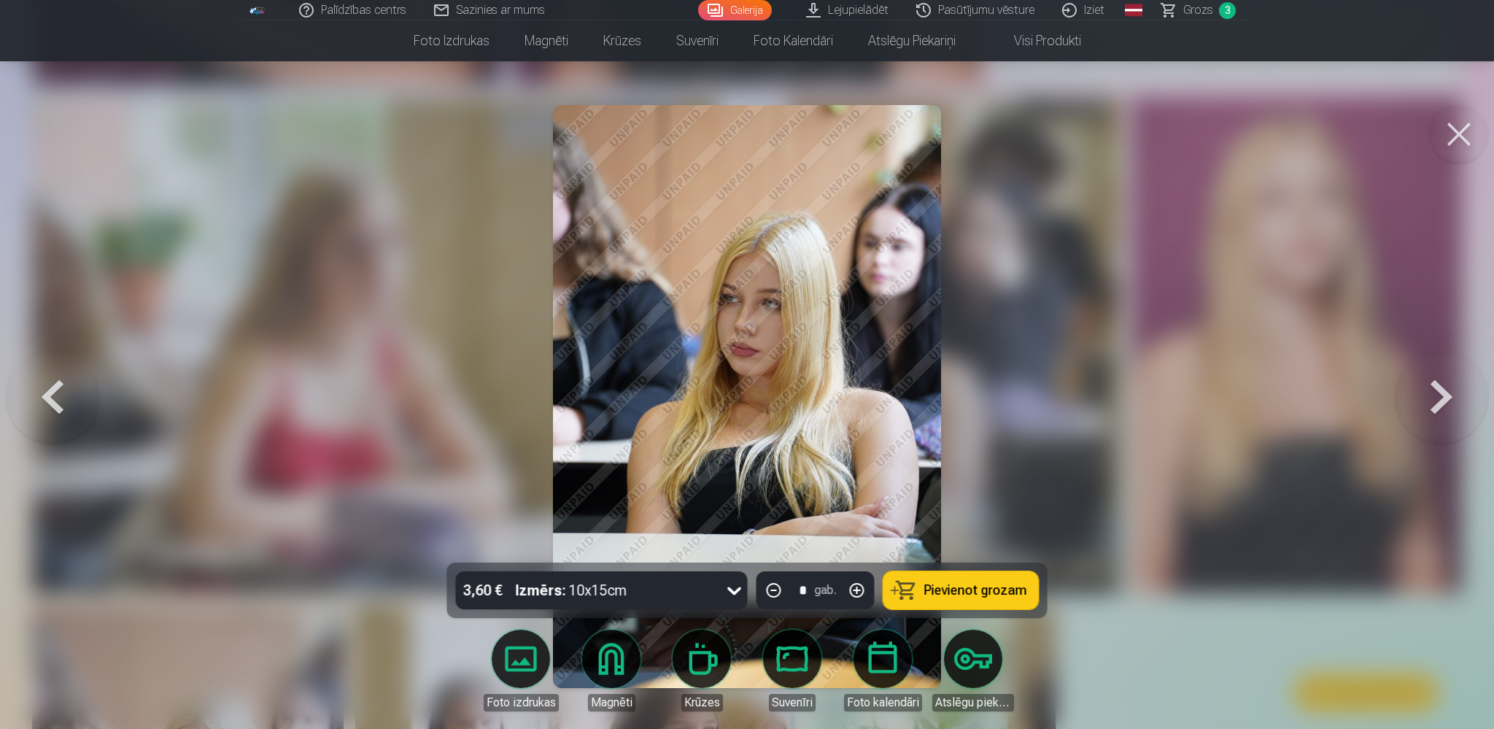
click at [1462, 392] on button at bounding box center [1441, 396] width 93 height 303
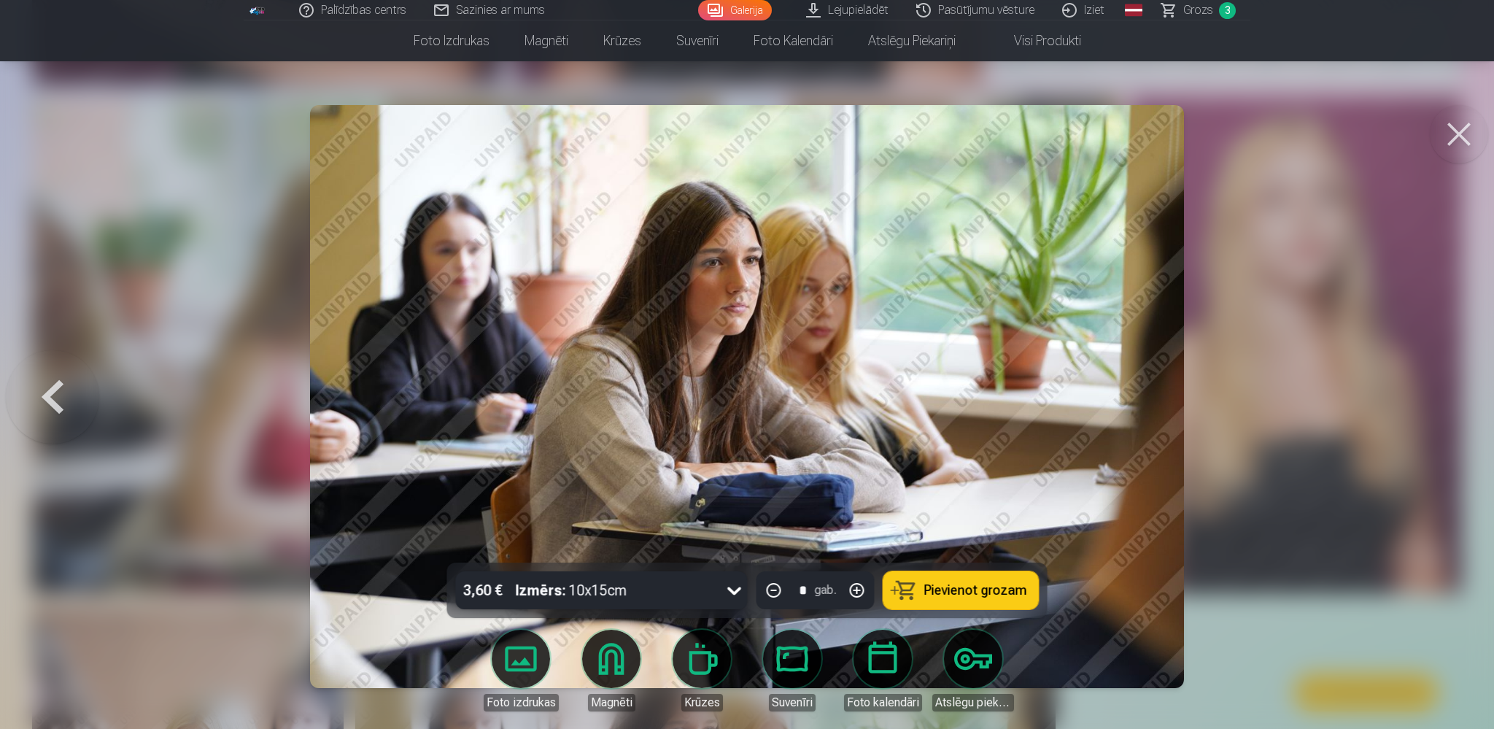
click at [1462, 392] on div at bounding box center [747, 364] width 1494 height 729
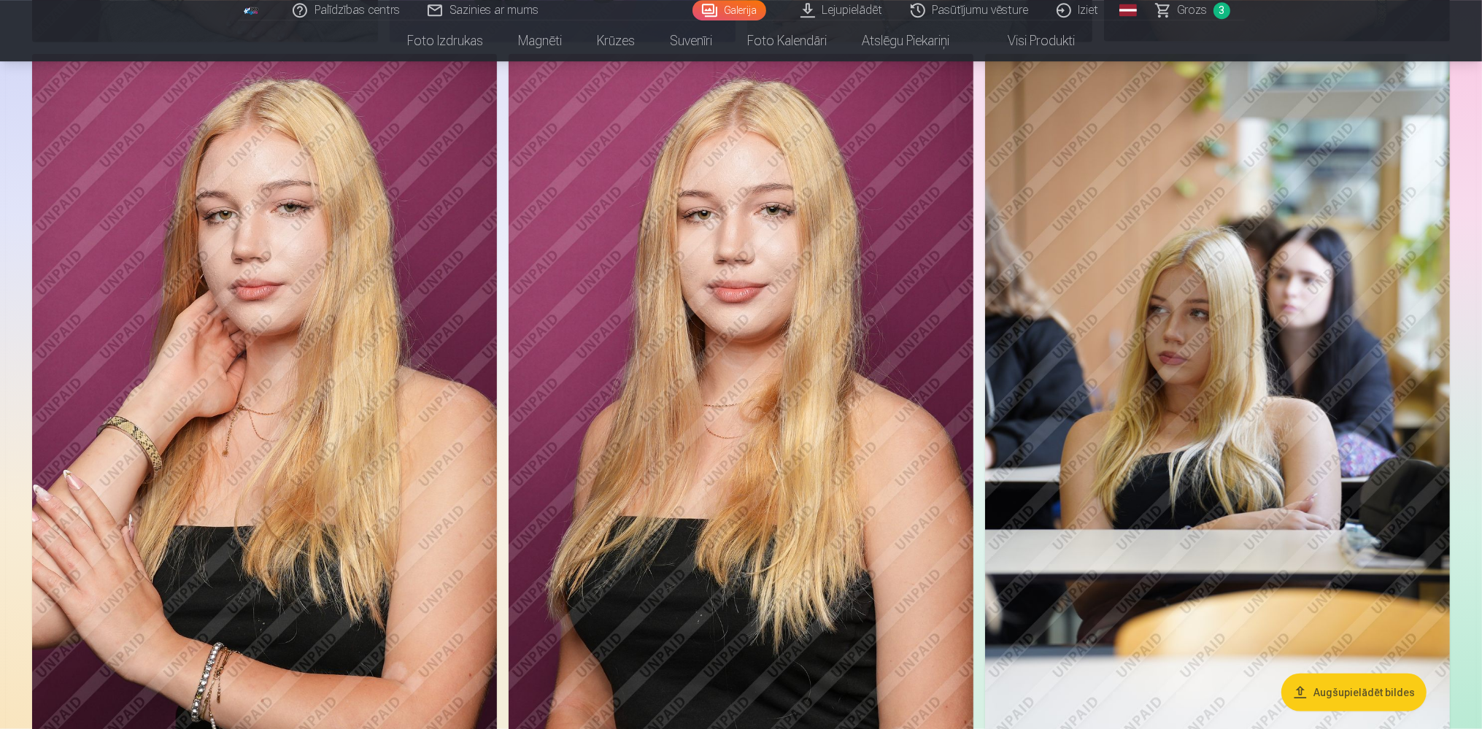
scroll to position [2003, 0]
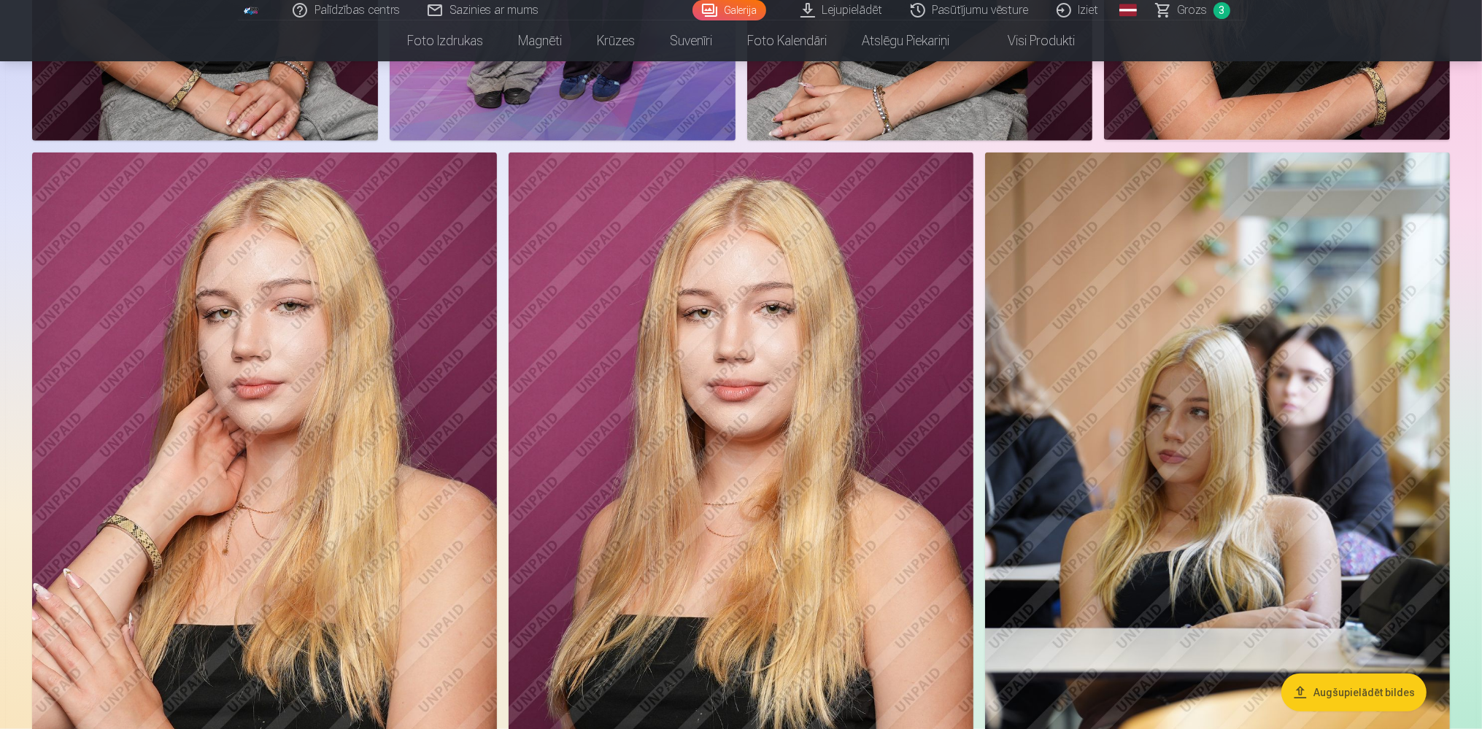
click at [460, 514] on img at bounding box center [264, 500] width 465 height 697
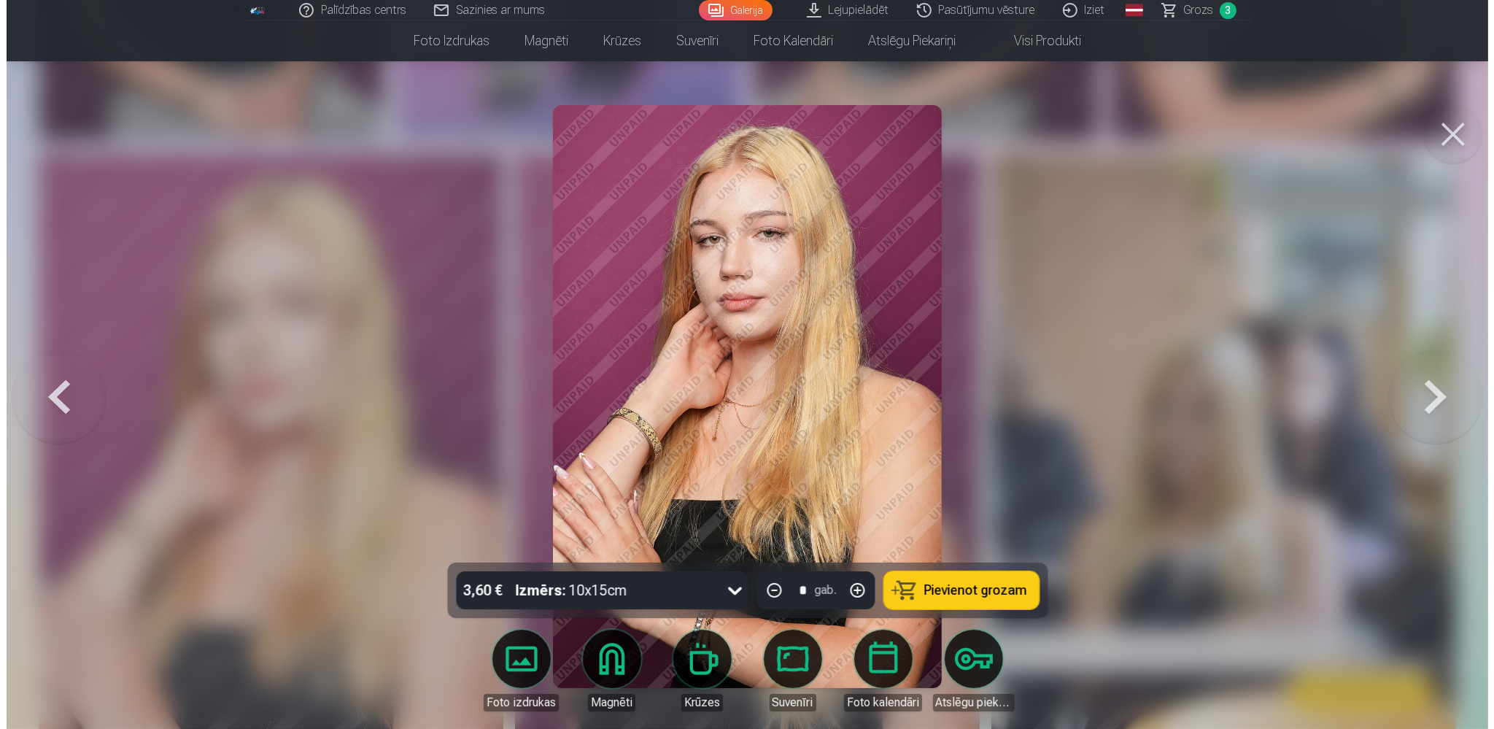
scroll to position [2015, 0]
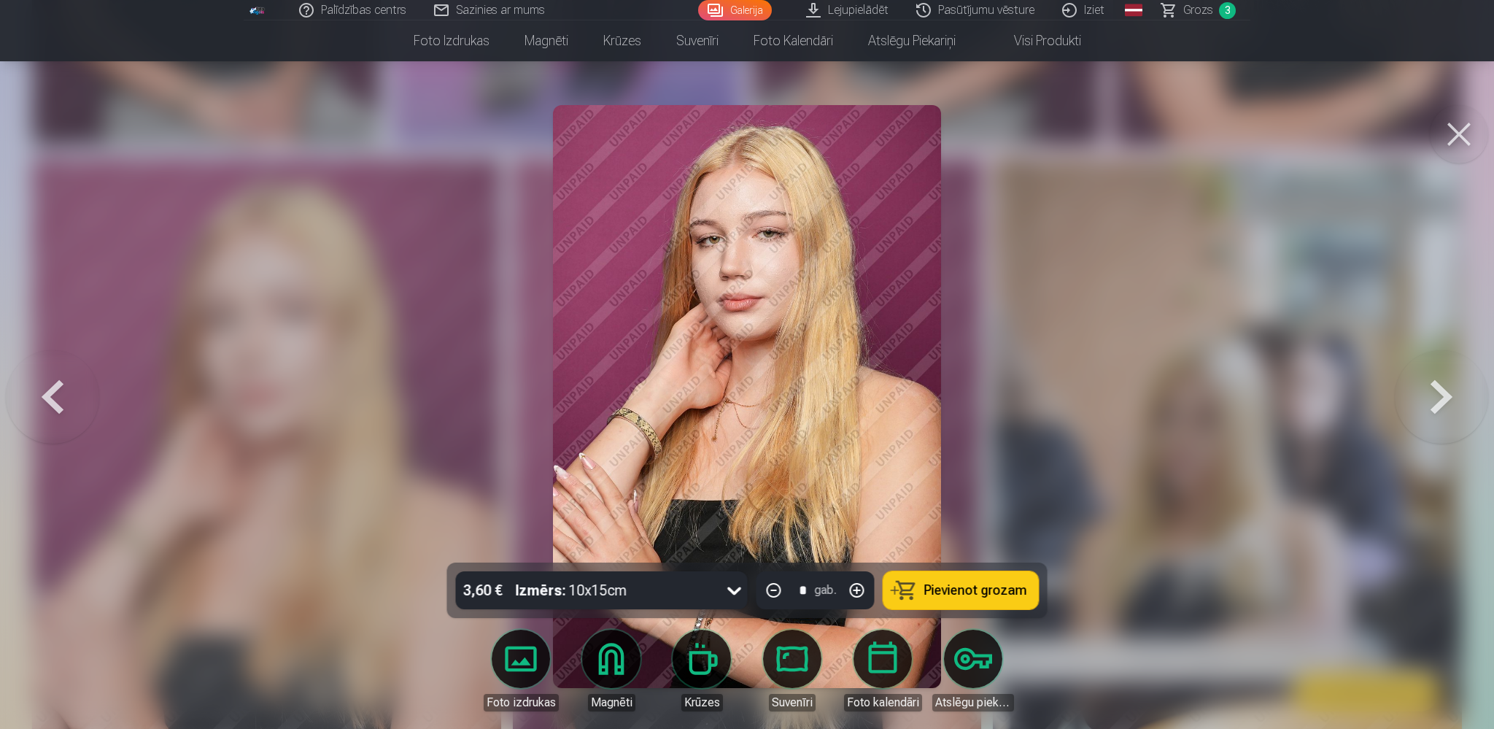
click at [945, 152] on div at bounding box center [747, 364] width 1494 height 729
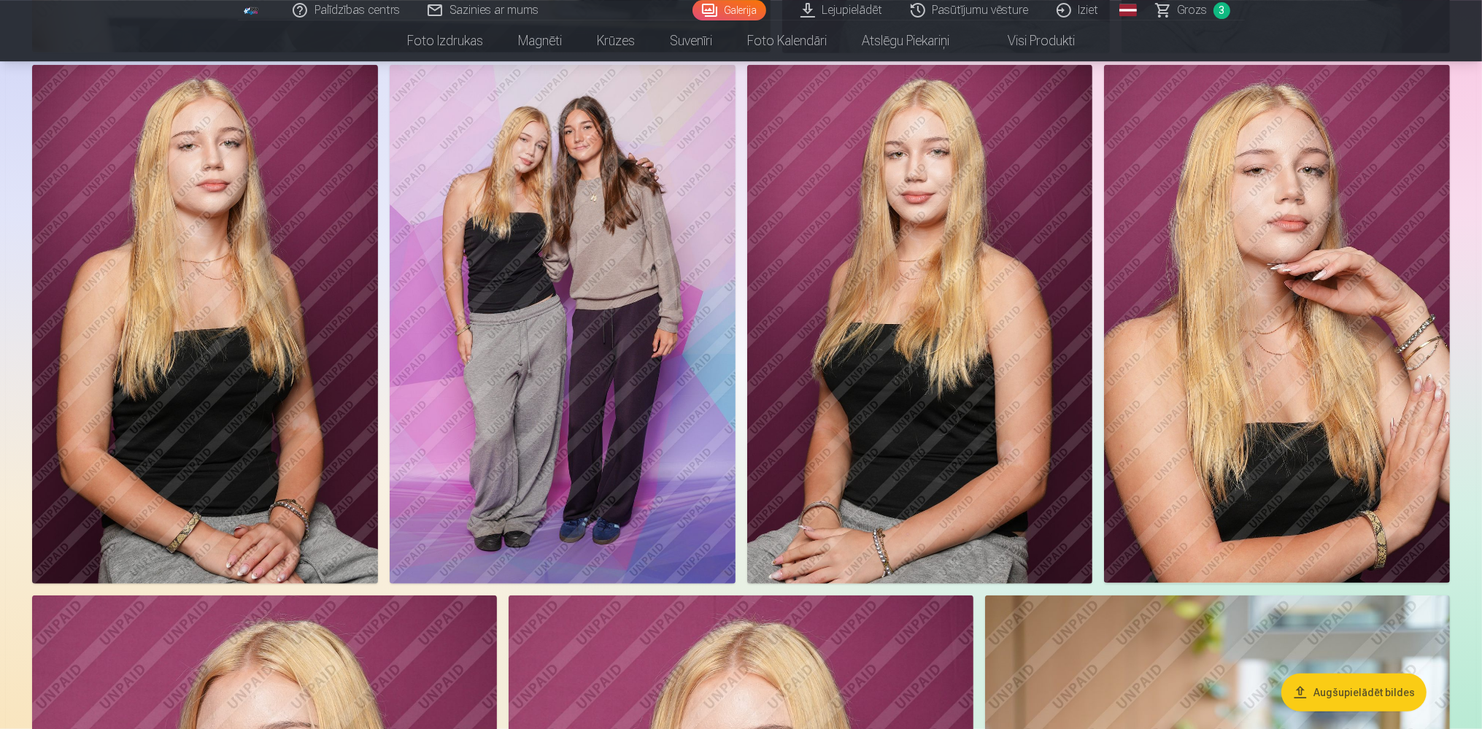
scroll to position [1541, 0]
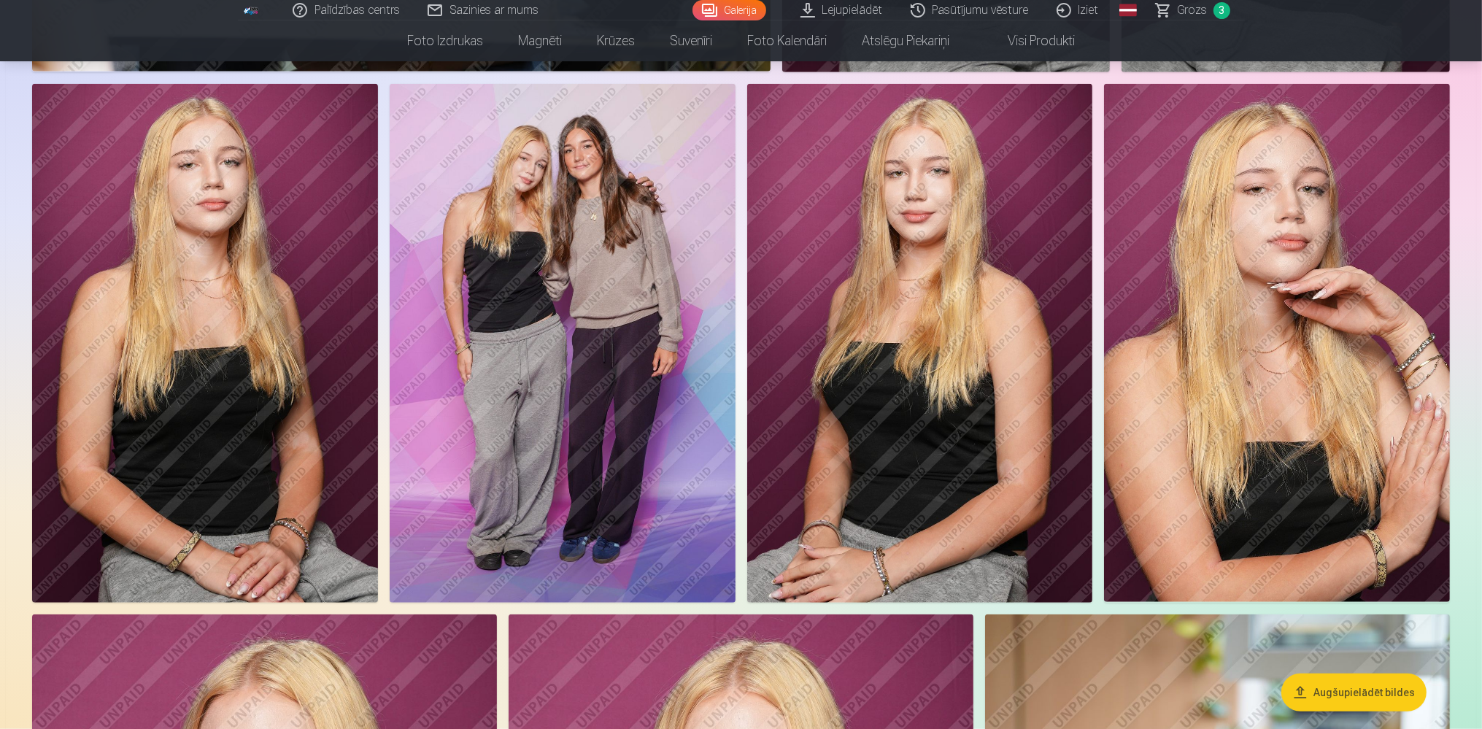
click at [477, 263] on img at bounding box center [563, 343] width 346 height 519
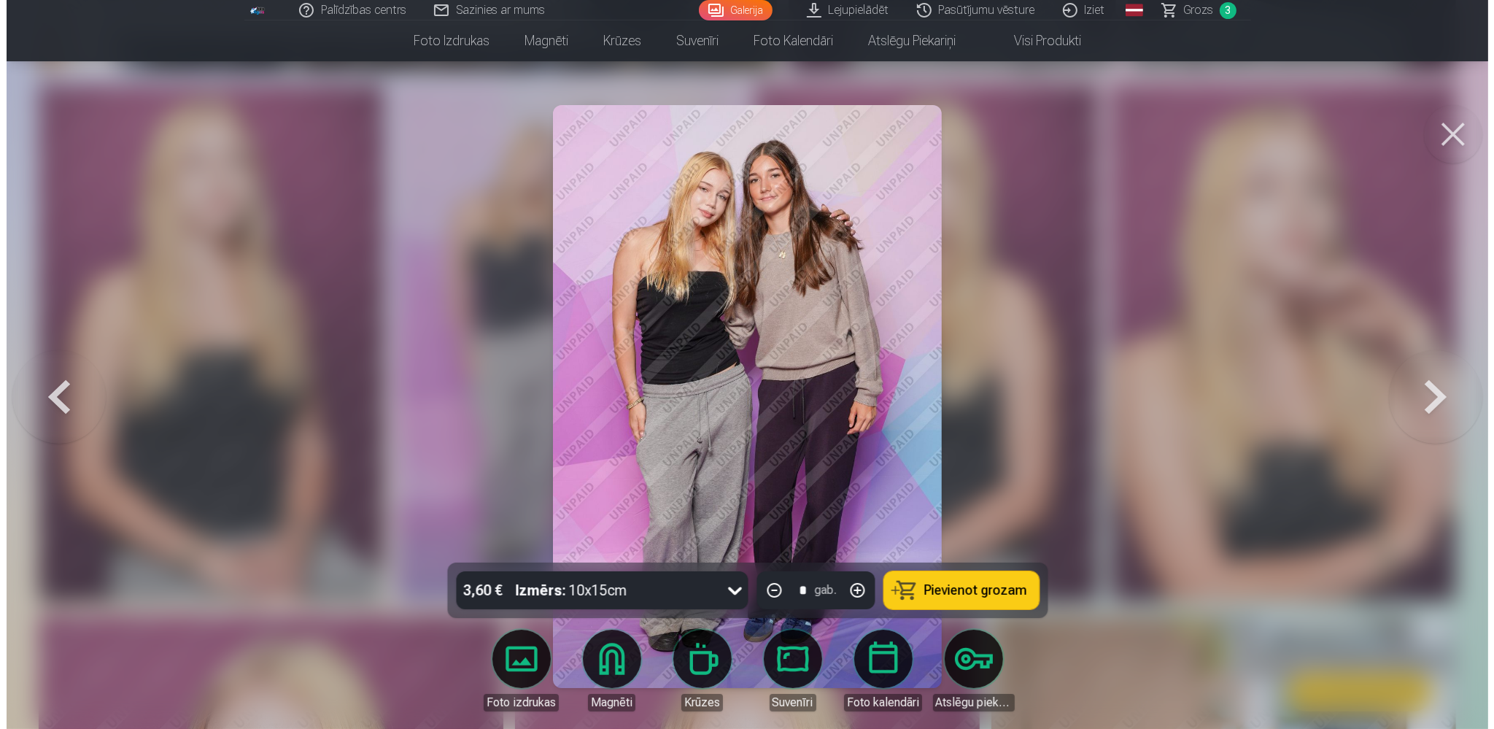
scroll to position [1549, 0]
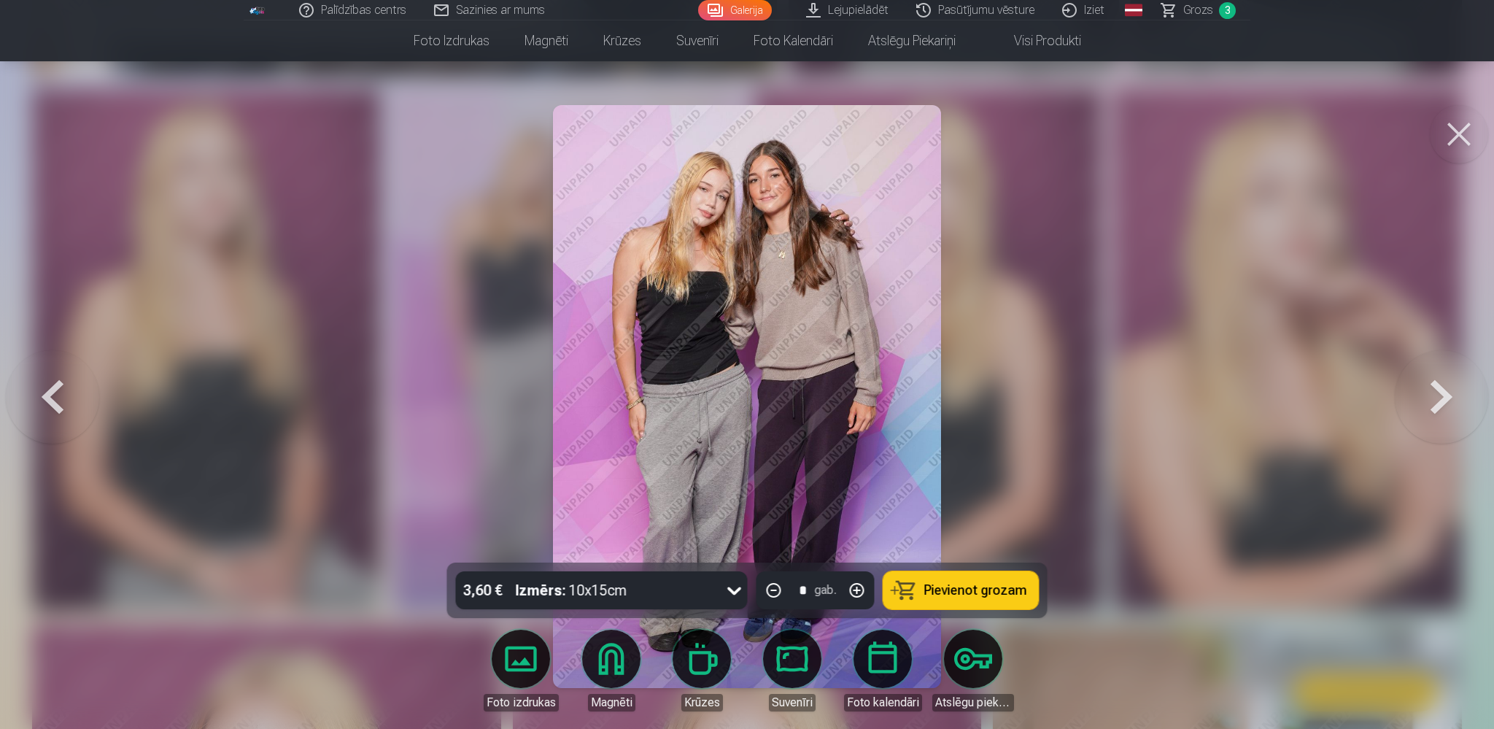
click at [1458, 136] on button at bounding box center [1459, 134] width 58 height 58
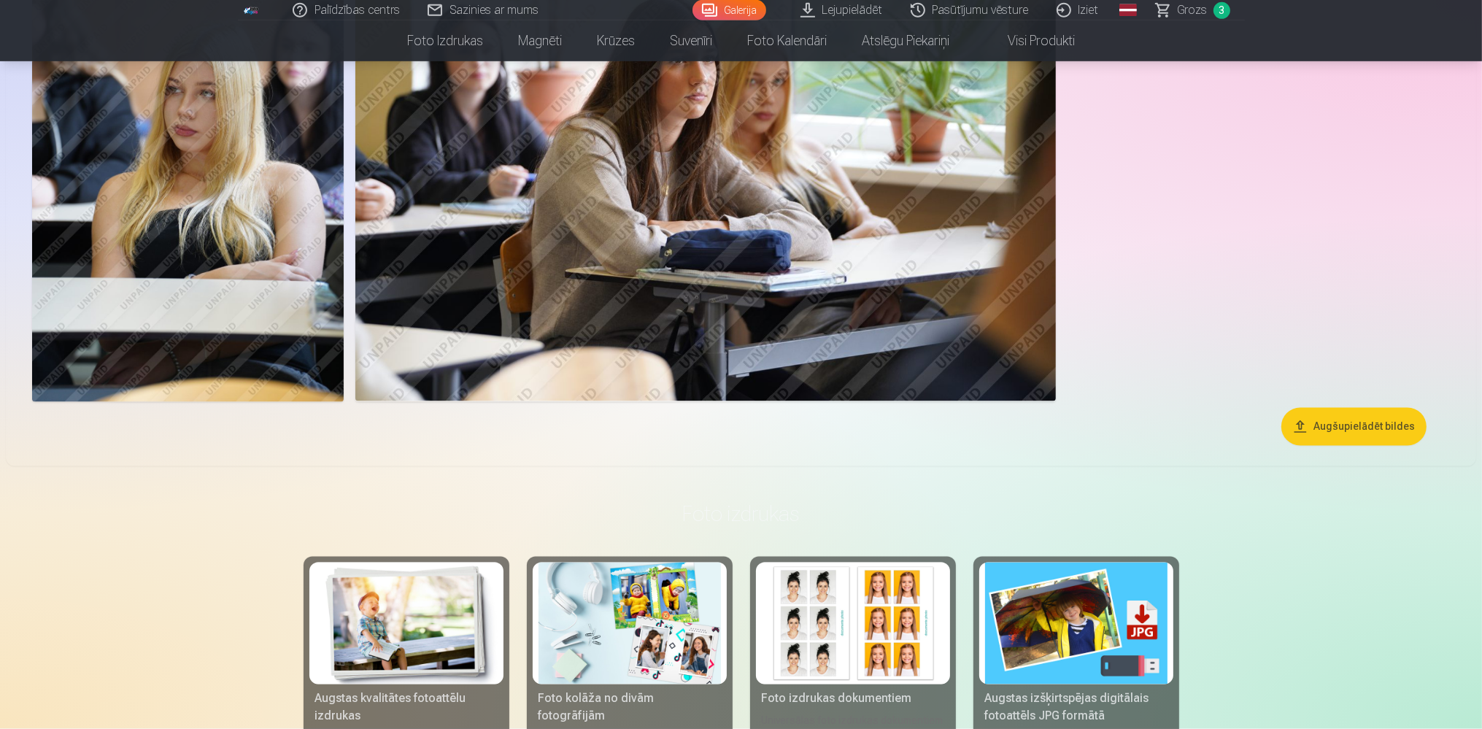
scroll to position [3467, 0]
